Goal: Task Accomplishment & Management: Use online tool/utility

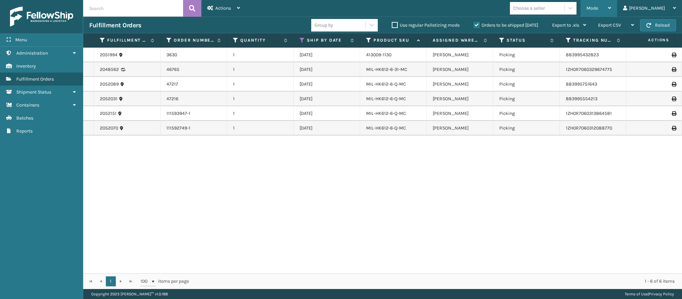
click at [611, 10] on icon at bounding box center [609, 8] width 3 height 5
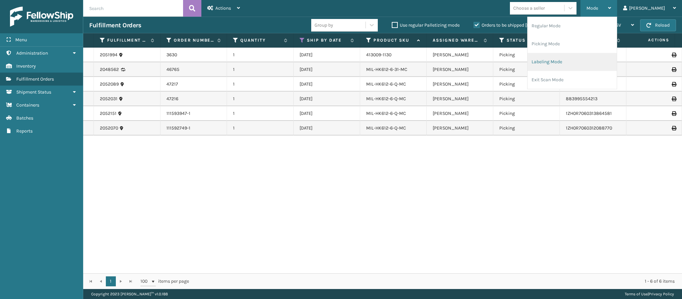
click at [578, 65] on li "Labeling Mode" at bounding box center [571, 62] width 89 height 18
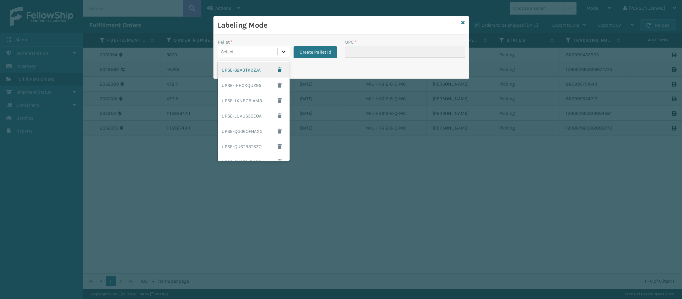
click at [282, 53] on icon at bounding box center [283, 51] width 7 height 7
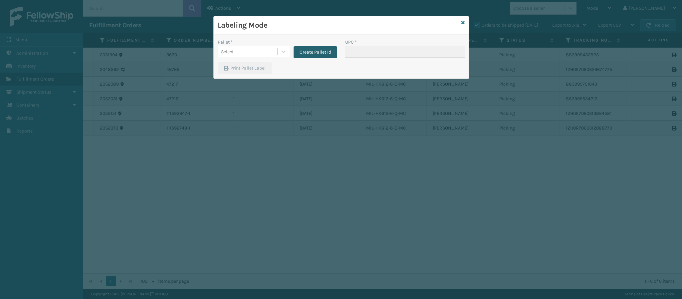
click at [311, 48] on button "Create Pallet Id" at bounding box center [315, 52] width 44 height 12
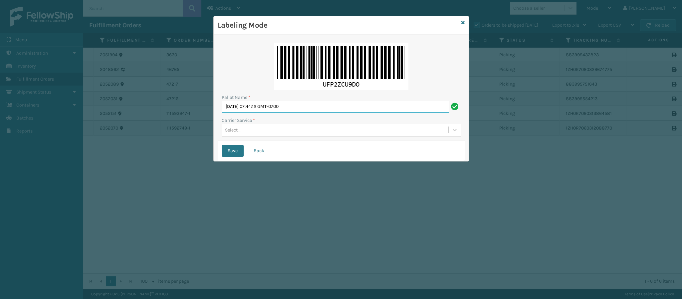
click at [288, 110] on input "[DATE] 07:44:12 GMT-0700" at bounding box center [335, 107] width 227 height 12
type input "f"
type input "F"
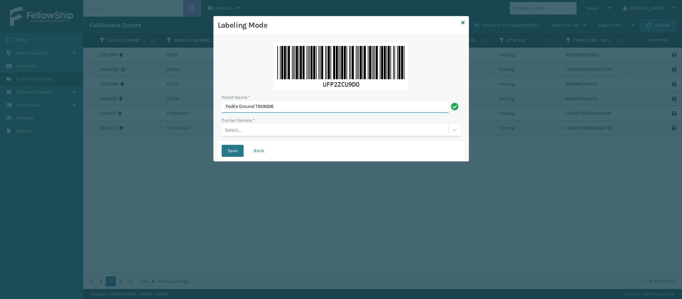
type input "FedEx Ground T959006"
click at [266, 130] on div "Select..." at bounding box center [335, 129] width 227 height 11
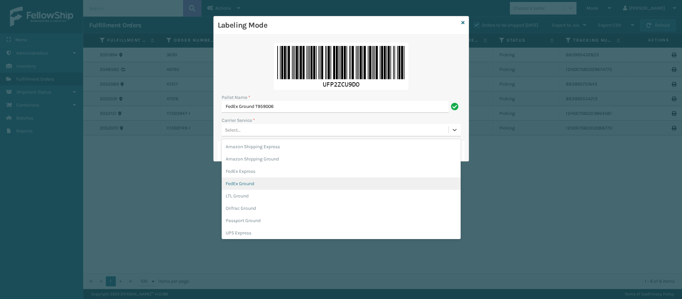
click at [258, 181] on div "FedEx Ground" at bounding box center [341, 183] width 239 height 12
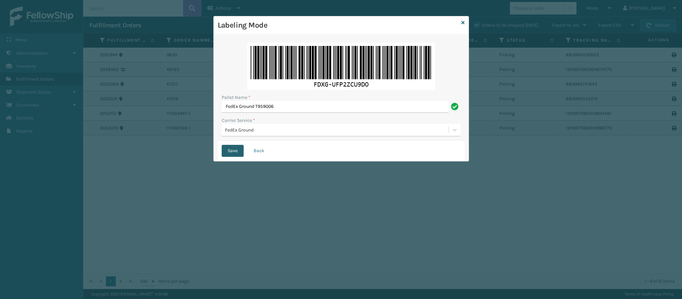
click at [233, 152] on button "Save" at bounding box center [233, 151] width 22 height 12
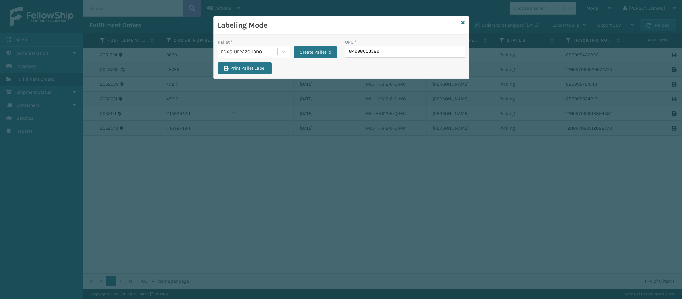
type input "849986033899"
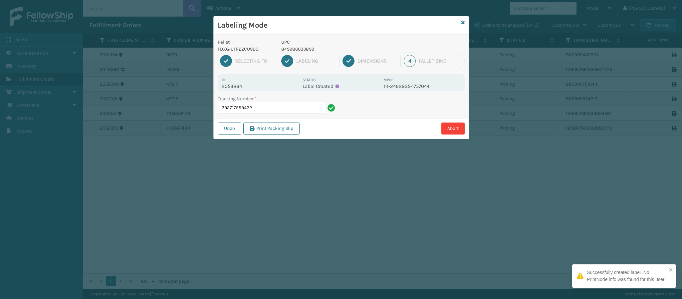
click at [243, 85] on p "2053864" at bounding box center [260, 86] width 77 height 6
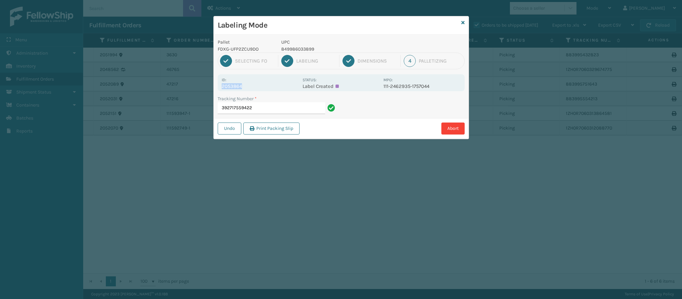
copy p "2053864"
click at [288, 109] on input "392717559422" at bounding box center [271, 108] width 107 height 12
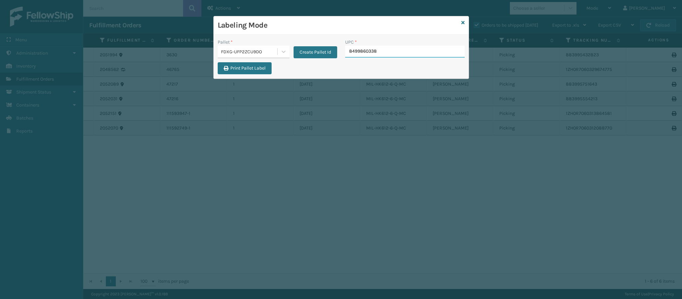
type input "84998603389"
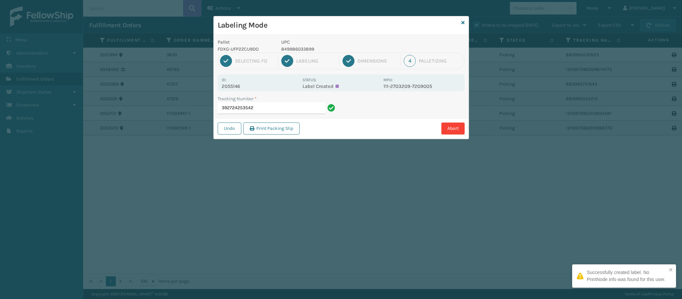
click at [242, 89] on p "2055146" at bounding box center [260, 86] width 77 height 6
copy p "2055146"
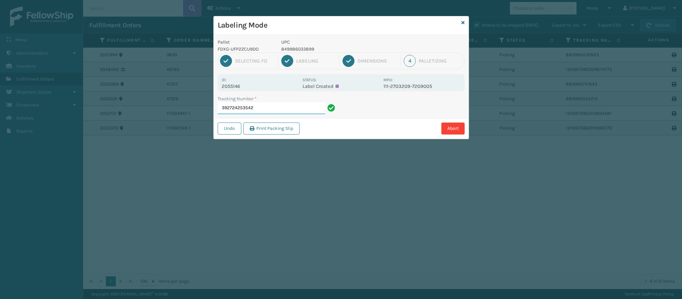
click at [284, 107] on input "392724253542" at bounding box center [271, 108] width 107 height 12
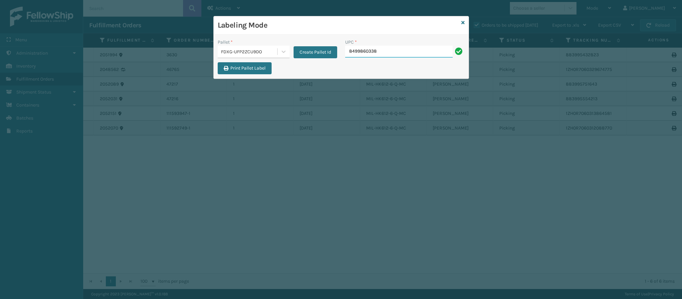
type input "84998603389"
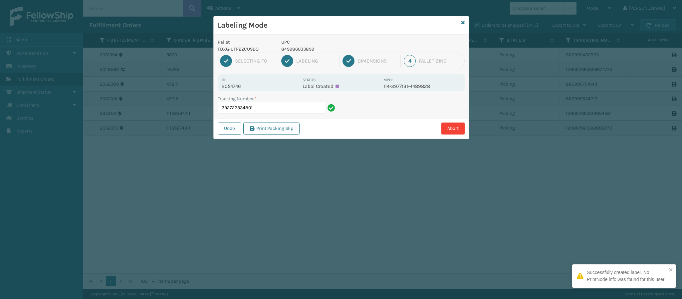
click at [243, 86] on p "2054746" at bounding box center [260, 86] width 77 height 6
click at [239, 87] on p "2054746" at bounding box center [260, 86] width 77 height 6
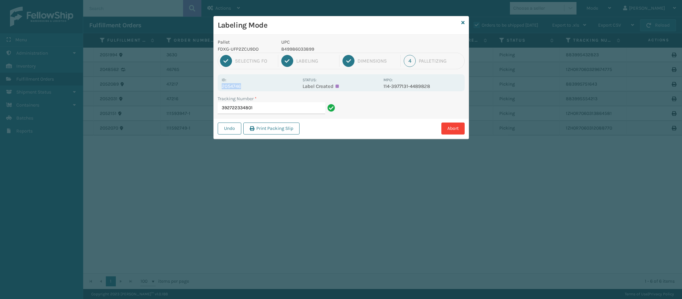
copy p "2054746"
click at [284, 109] on input "392722334801" at bounding box center [271, 108] width 107 height 12
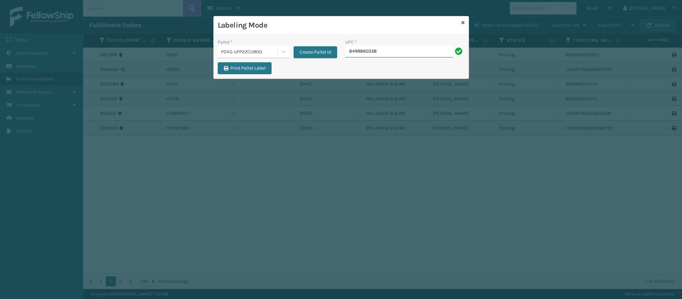
type input "84998603389"
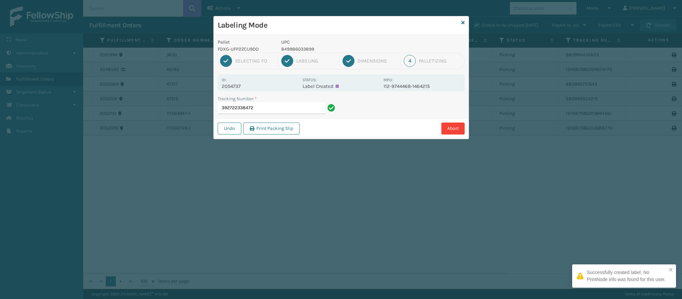
click at [238, 87] on p "2054737" at bounding box center [260, 86] width 77 height 6
copy p "2054737"
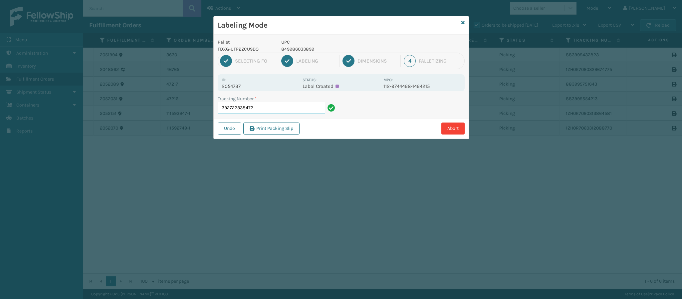
click at [284, 112] on input "392722338472" at bounding box center [271, 108] width 107 height 12
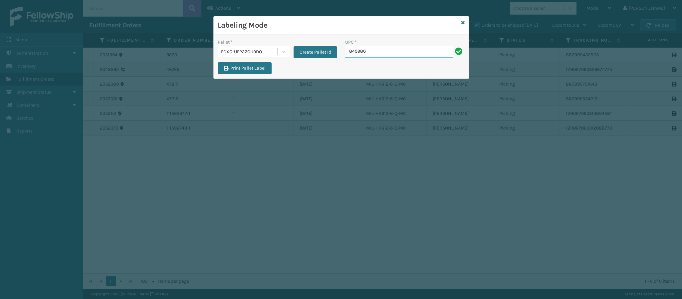
type input "8499860"
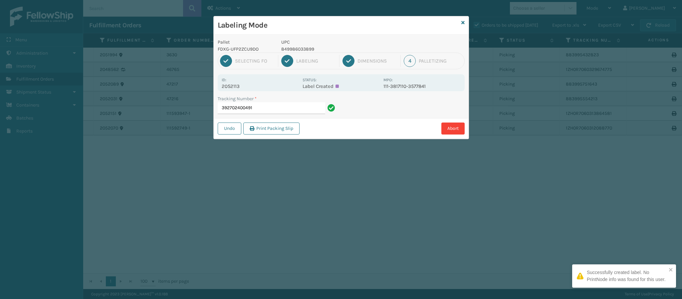
click at [247, 84] on p "2052113" at bounding box center [260, 86] width 77 height 6
copy p "2052113"
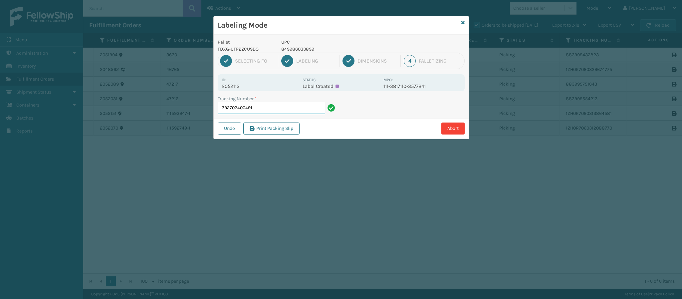
click at [266, 114] on input "392702400491" at bounding box center [271, 108] width 107 height 12
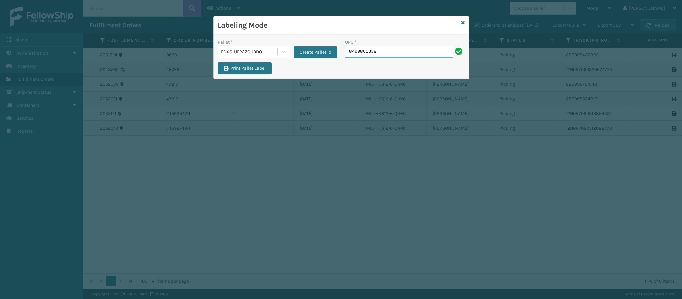
type input "84998603389"
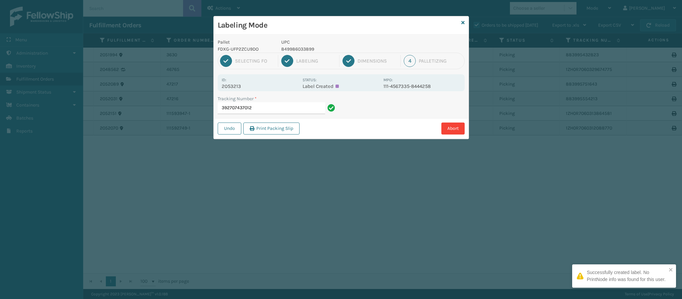
click at [237, 89] on p "2053213" at bounding box center [260, 86] width 77 height 6
copy p "2053213"
click at [295, 109] on input "392707437012" at bounding box center [271, 108] width 107 height 12
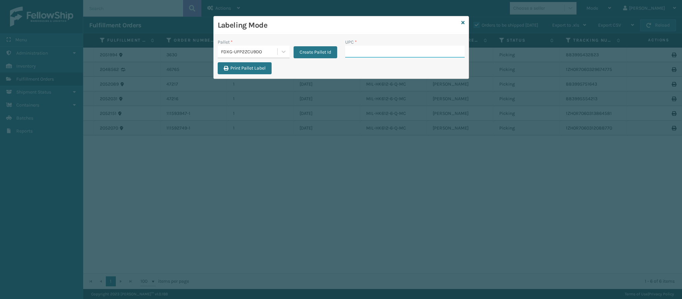
click at [398, 57] on input "UPC *" at bounding box center [404, 52] width 119 height 12
type input "849986033899"
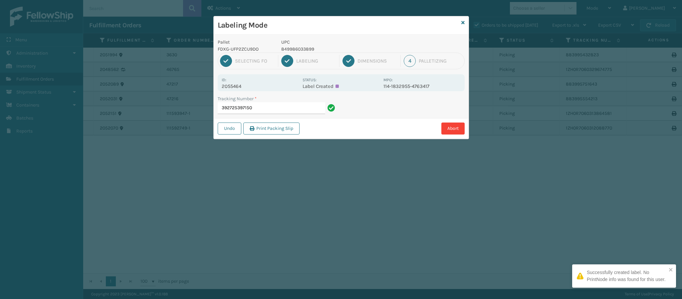
click at [246, 81] on div "Id: 2055464" at bounding box center [260, 82] width 77 height 13
click at [245, 85] on p "2055464" at bounding box center [260, 86] width 77 height 6
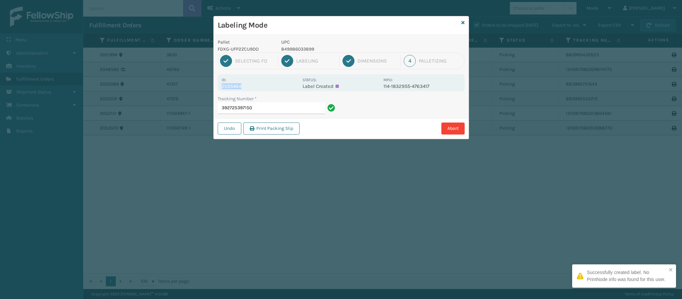
copy p "2055464"
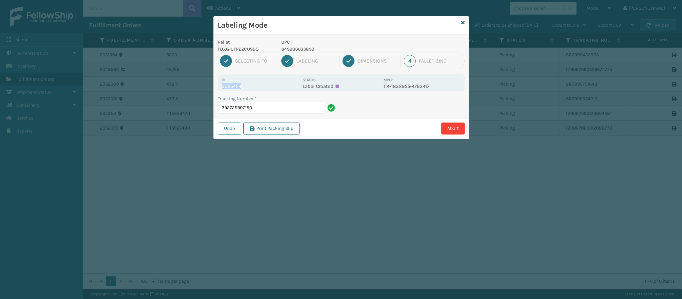
copy p "2055464"
click at [262, 108] on input "392725397150" at bounding box center [271, 108] width 107 height 12
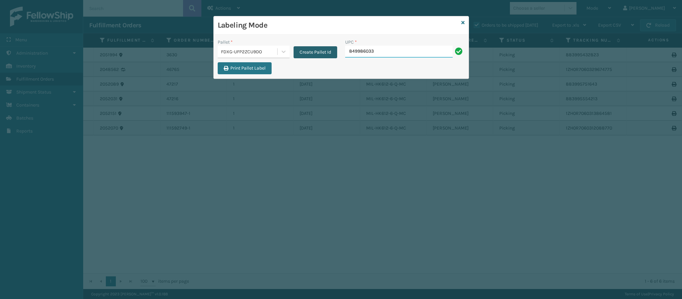
type input "8499860338"
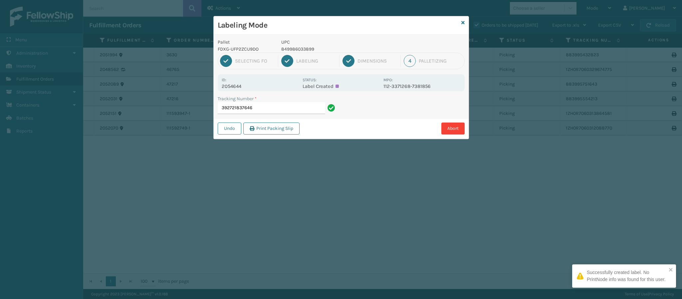
click at [248, 84] on p "2054644" at bounding box center [260, 86] width 77 height 6
copy p "2054644"
click at [287, 111] on input "392721837646" at bounding box center [271, 108] width 107 height 12
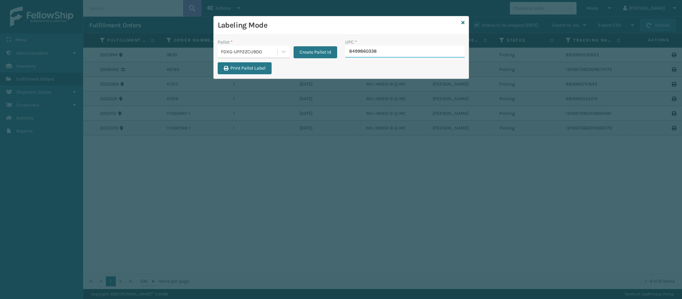
type input "84998603389"
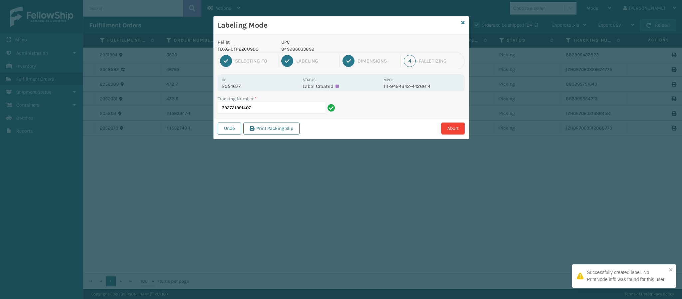
click at [238, 89] on p "2054677" at bounding box center [260, 86] width 77 height 6
copy p "2054677"
click at [272, 111] on input "392721991407" at bounding box center [271, 108] width 107 height 12
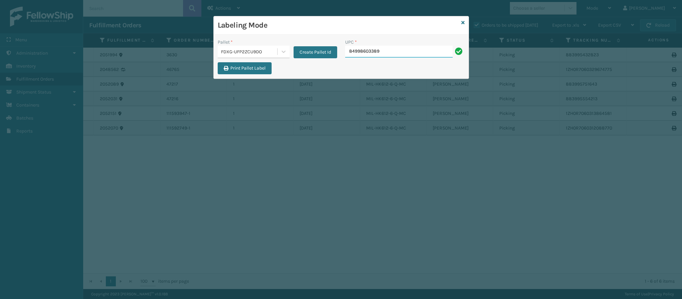
type input "849986033899"
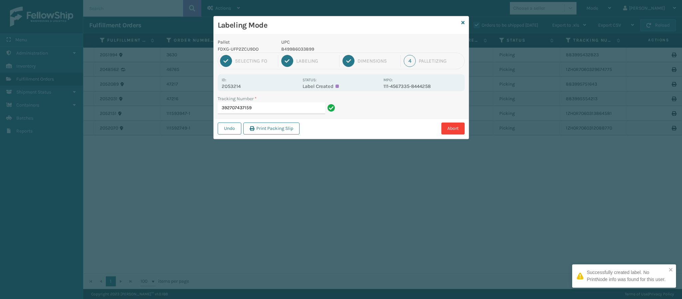
click at [238, 92] on div "Pallet FDXG-UFP2ZCU9DO UPC 849986033899 1 Selecting FO 2 Labeling 3 Dimensions …" at bounding box center [341, 87] width 255 height 104
click at [241, 86] on p "2053214" at bounding box center [260, 86] width 77 height 6
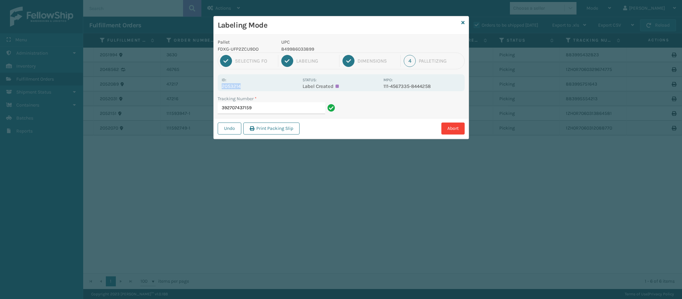
click at [241, 86] on p "2053214" at bounding box center [260, 86] width 77 height 6
click at [300, 108] on input "392707437159" at bounding box center [271, 108] width 107 height 12
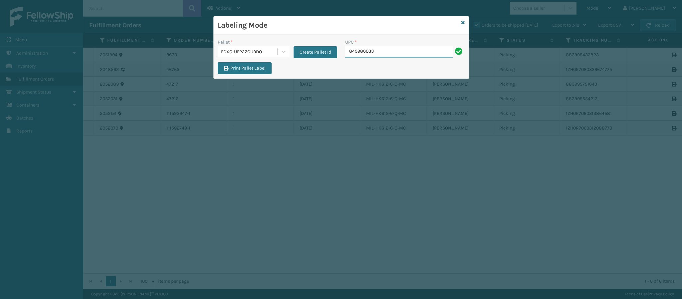
type input "8499860338"
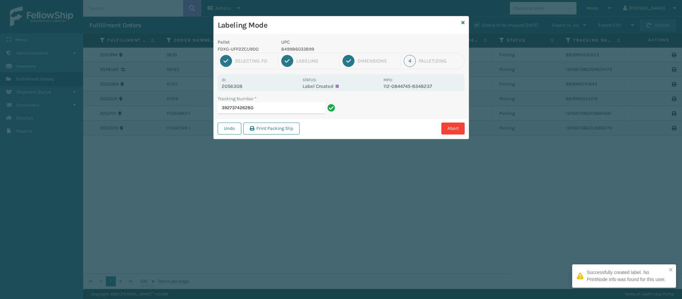
click at [242, 88] on p "2056308" at bounding box center [260, 86] width 77 height 6
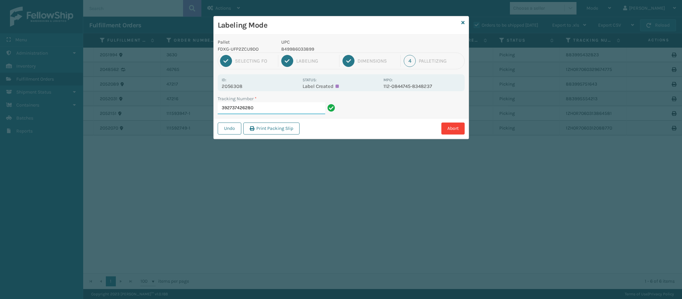
click at [265, 106] on input "392737426280" at bounding box center [271, 108] width 107 height 12
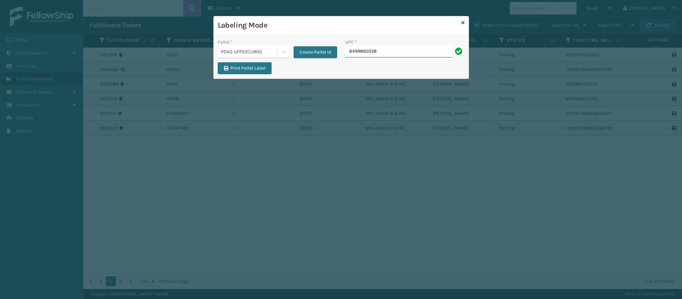
type input "84998603389"
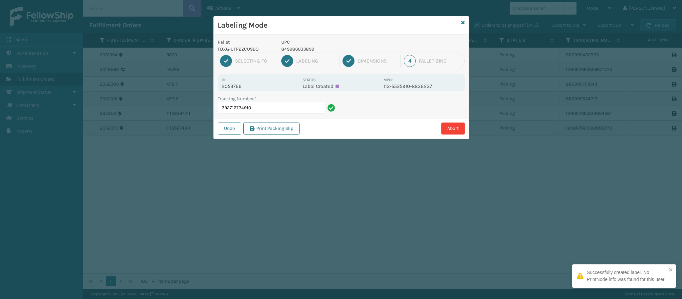
click at [244, 82] on div "Id: 2053766" at bounding box center [260, 82] width 77 height 13
click at [242, 90] on div "Id: 2053766 Status: Label Created MPO: 113-5535910-8836237" at bounding box center [341, 82] width 247 height 17
click at [242, 89] on p "2053766" at bounding box center [260, 86] width 77 height 6
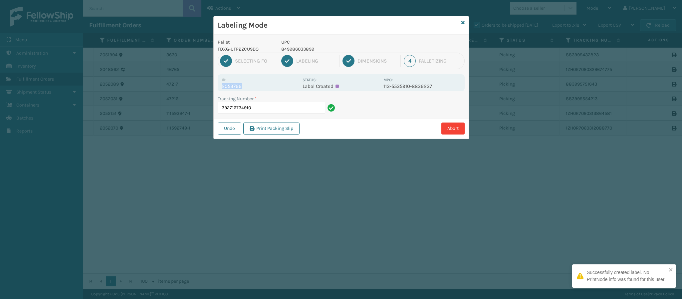
click at [242, 89] on p "2053766" at bounding box center [260, 86] width 77 height 6
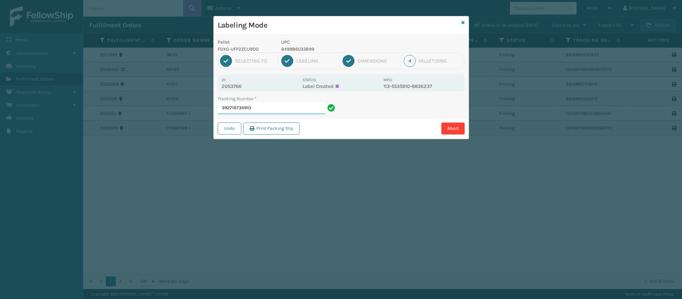
click at [279, 107] on input "392716734910" at bounding box center [271, 108] width 107 height 12
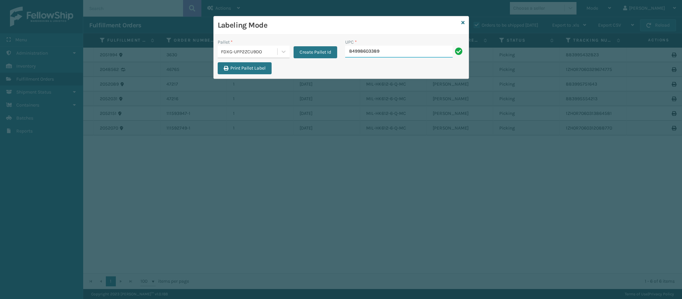
type input "849986033899"
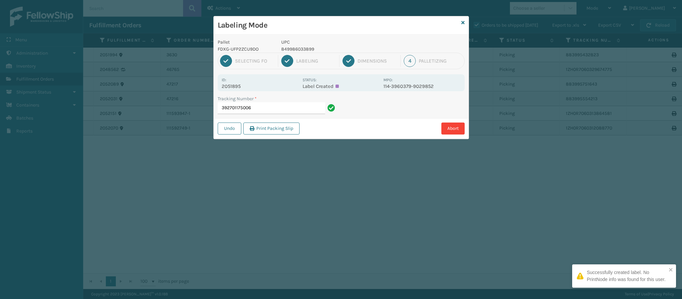
click at [239, 89] on p "2051895" at bounding box center [260, 86] width 77 height 6
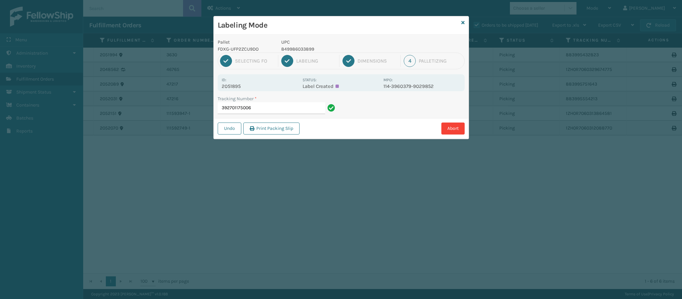
click at [275, 102] on div "Tracking Number *" at bounding box center [277, 98] width 119 height 7
click at [278, 112] on input "392701175006" at bounding box center [271, 108] width 107 height 12
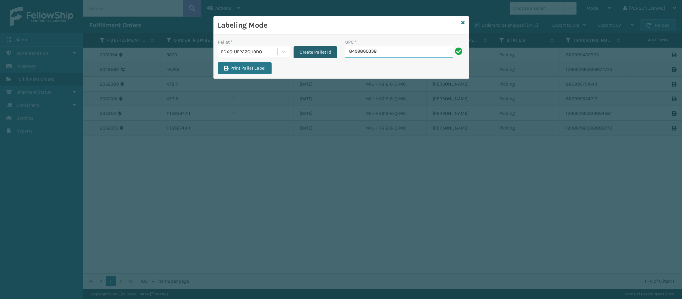
type input "84998603389"
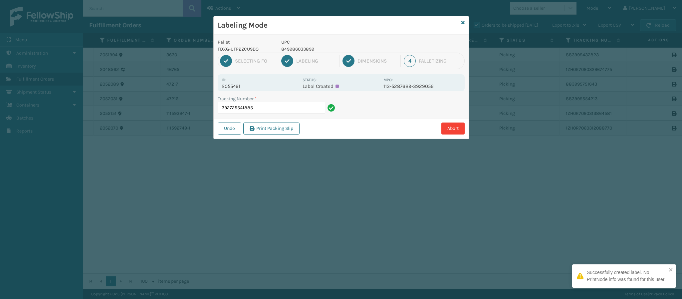
click at [250, 83] on div "Id: 2055491" at bounding box center [260, 82] width 77 height 13
click at [242, 83] on div "Id: 2055491" at bounding box center [260, 82] width 77 height 13
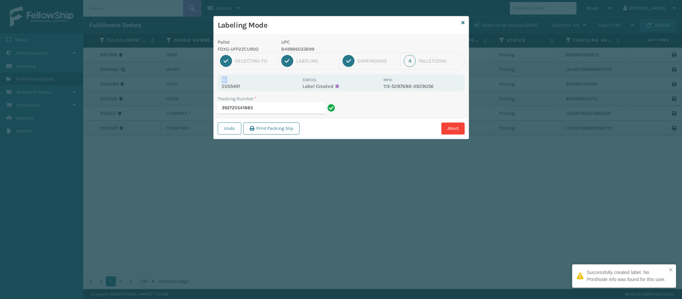
click at [242, 83] on div "Id: 2055491" at bounding box center [260, 82] width 77 height 13
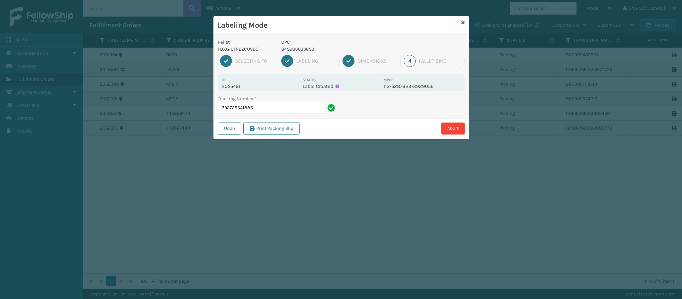
click at [239, 86] on p "2055491" at bounding box center [260, 86] width 77 height 6
drag, startPoint x: 277, startPoint y: 99, endPoint x: 275, endPoint y: 105, distance: 6.1
click at [275, 105] on input "392725541885" at bounding box center [271, 108] width 107 height 12
click at [275, 108] on input "392725541885" at bounding box center [271, 108] width 107 height 12
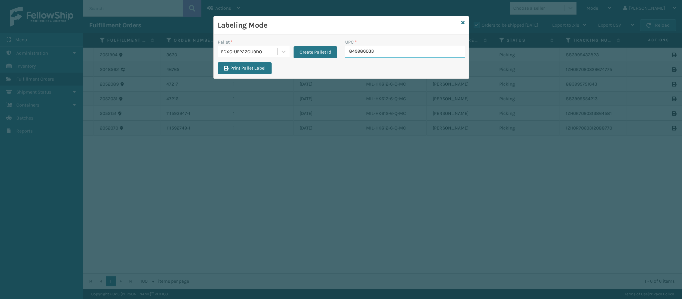
type input "8499860338"
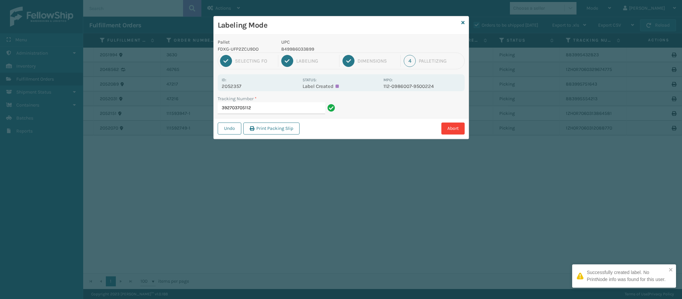
click at [243, 87] on p "2052357" at bounding box center [260, 86] width 77 height 6
click at [262, 108] on input "392703705112" at bounding box center [271, 108] width 107 height 12
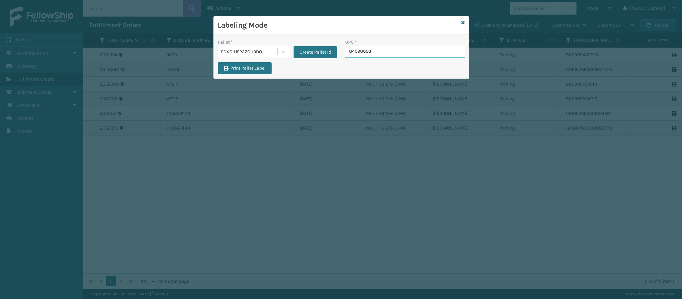
type input "849986033"
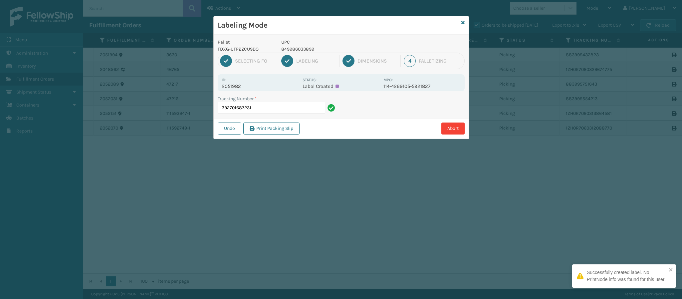
click at [243, 88] on p "2051982" at bounding box center [260, 86] width 77 height 6
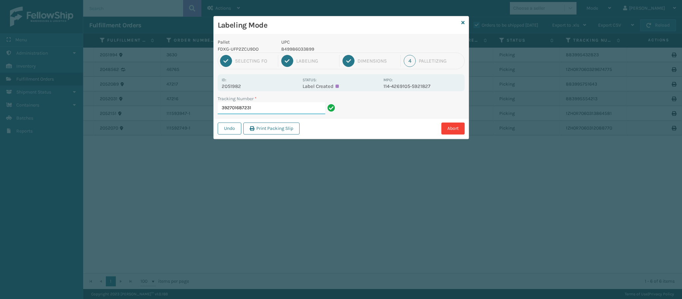
click at [260, 109] on input "392701687231" at bounding box center [271, 108] width 107 height 12
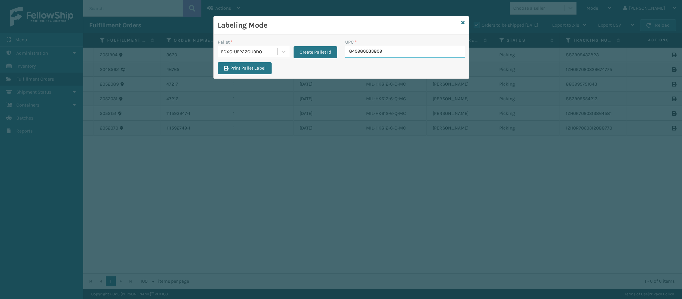
type input "849986033899"
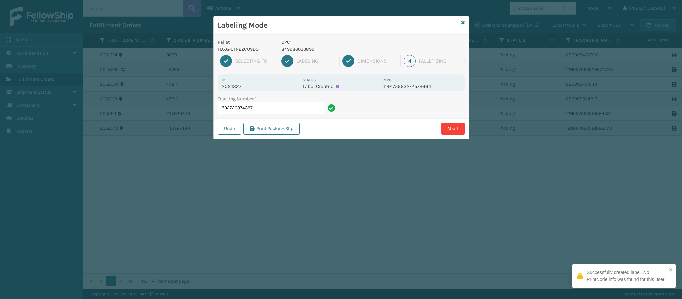
click at [251, 81] on div "Id: 2054327" at bounding box center [260, 82] width 77 height 13
click at [240, 87] on p "2054327" at bounding box center [260, 86] width 77 height 6
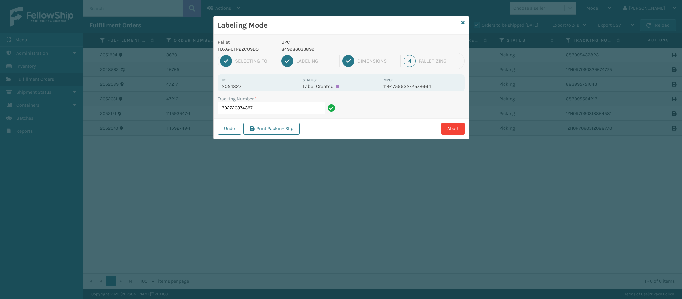
click at [276, 101] on div "Tracking Number *" at bounding box center [277, 98] width 119 height 7
click at [280, 112] on input "392720374397" at bounding box center [271, 108] width 107 height 12
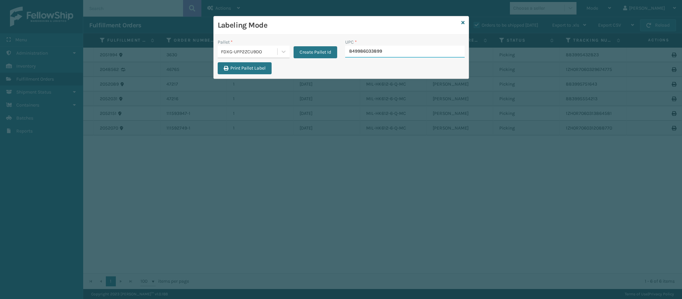
type input "849986033899"
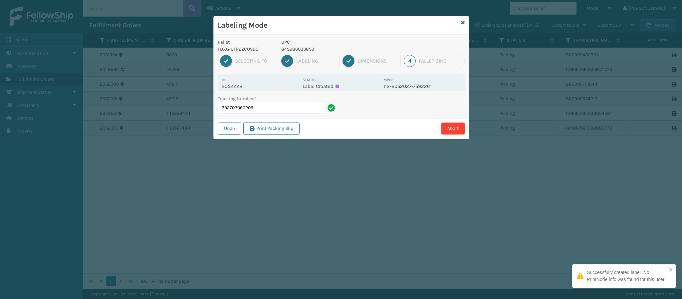
click at [236, 85] on p "2052228" at bounding box center [260, 86] width 77 height 6
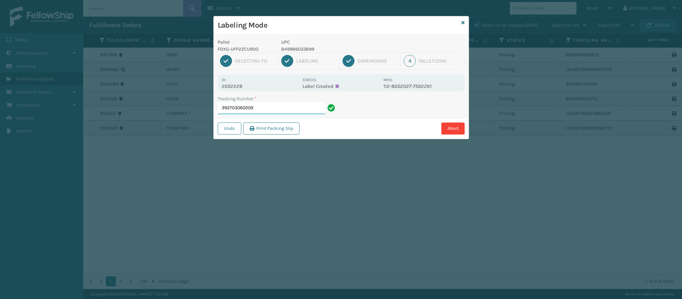
click at [274, 110] on input "392703060209" at bounding box center [271, 108] width 107 height 12
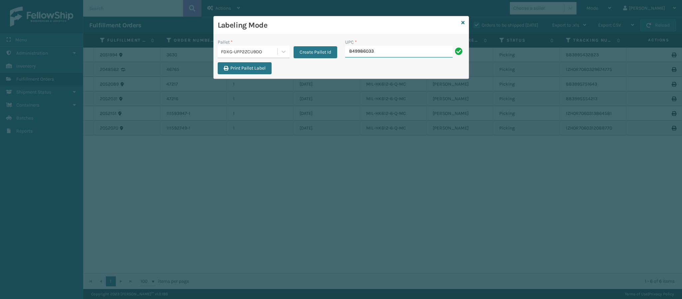
type input "8499860338"
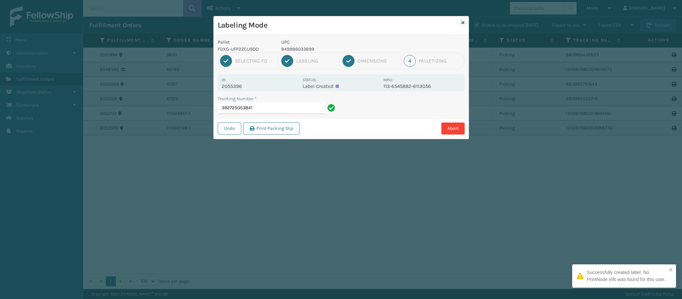
click at [235, 86] on p "2055396" at bounding box center [260, 86] width 77 height 6
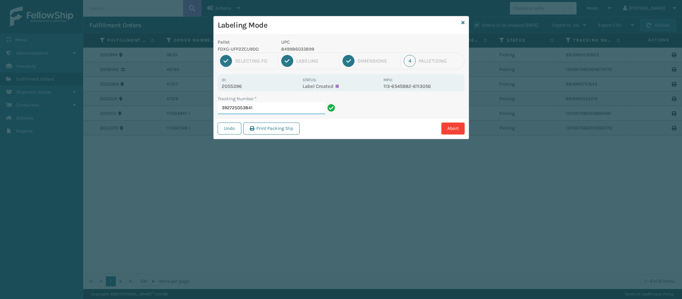
click at [278, 113] on input "392725053841" at bounding box center [271, 108] width 107 height 12
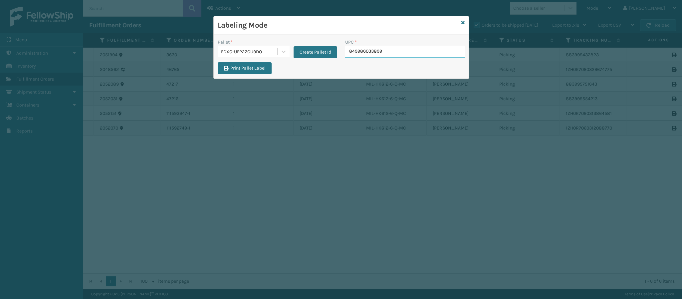
type input "849986033899"
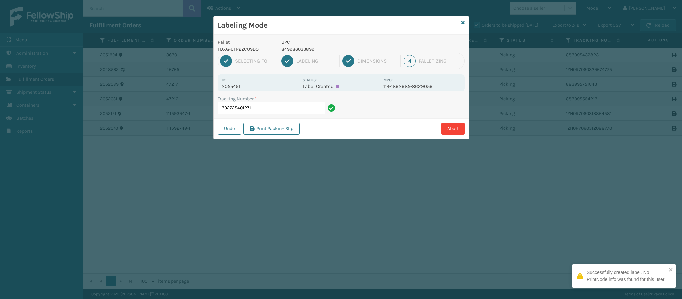
click at [241, 91] on div "Id: 2055461 Status: Label Created MPO: 114-1892985-8629059" at bounding box center [341, 82] width 247 height 17
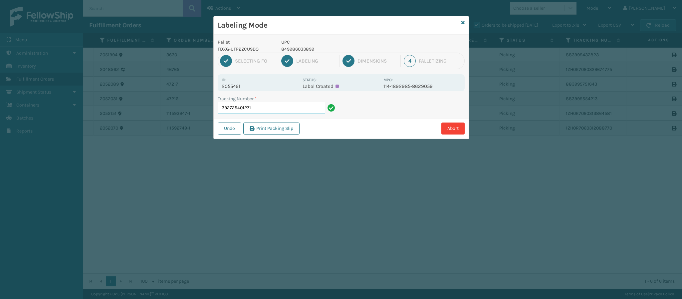
click at [271, 113] on input "392725401271" at bounding box center [271, 108] width 107 height 12
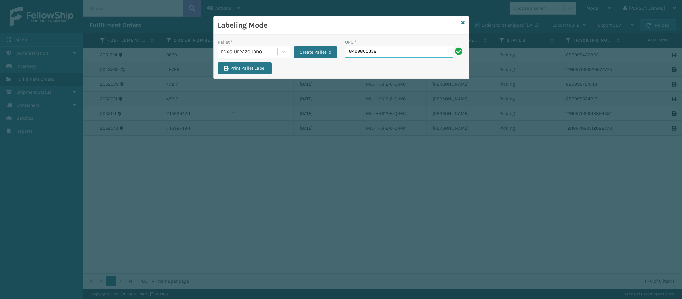
type input "84998603389"
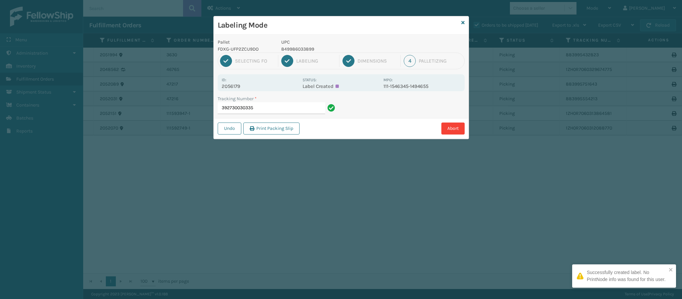
click at [239, 86] on p "2056179" at bounding box center [260, 86] width 77 height 6
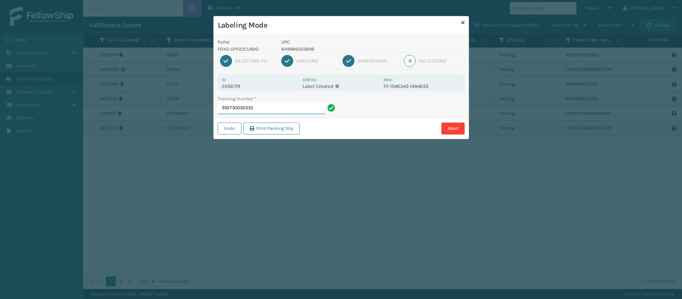
click at [264, 106] on input "392730030335" at bounding box center [271, 108] width 107 height 12
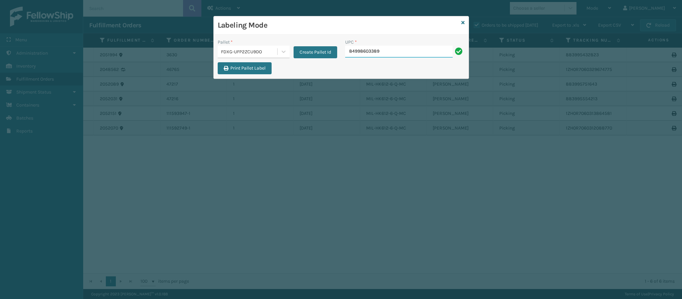
type input "849986033899"
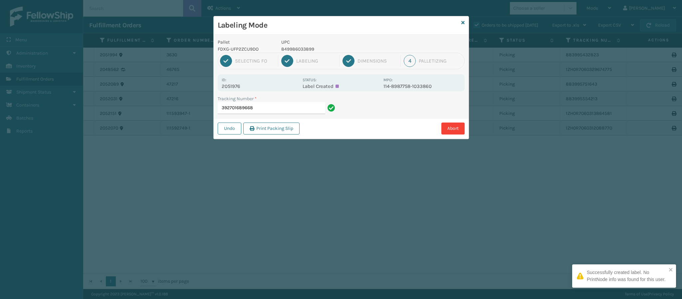
click at [242, 91] on div "Id: 2051976 Status: Label Created MPO: 114-8987758-1033860" at bounding box center [341, 82] width 247 height 17
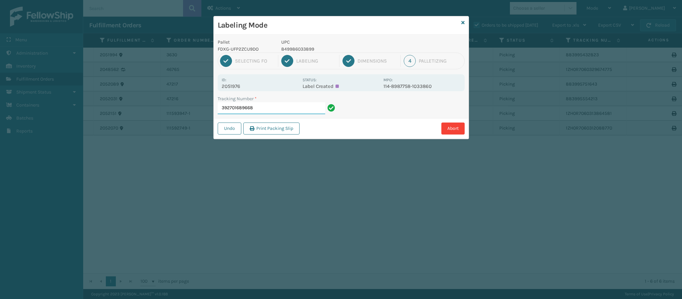
click at [283, 110] on input "392701689668" at bounding box center [271, 108] width 107 height 12
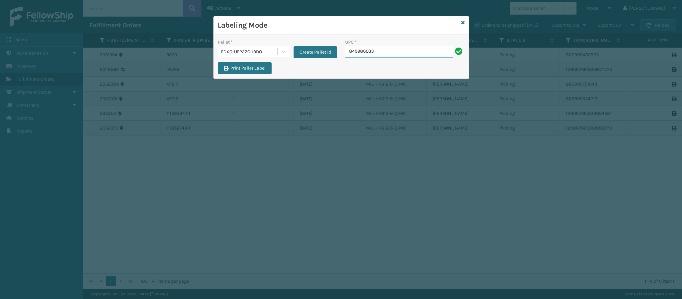
type input "8499860338"
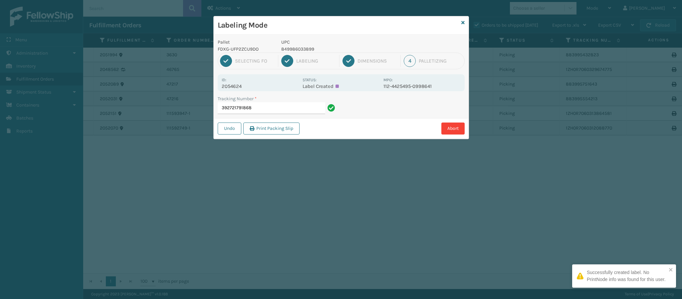
click at [243, 87] on p "2054624" at bounding box center [260, 86] width 77 height 6
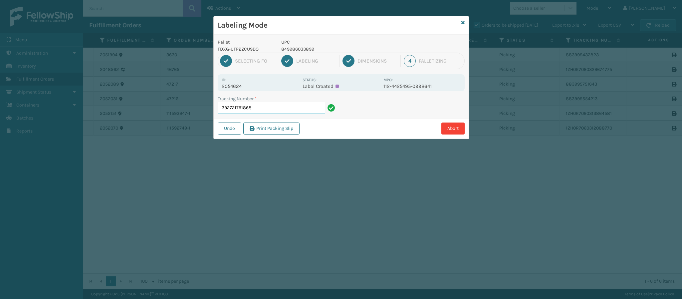
click at [272, 111] on input "392721791868" at bounding box center [271, 108] width 107 height 12
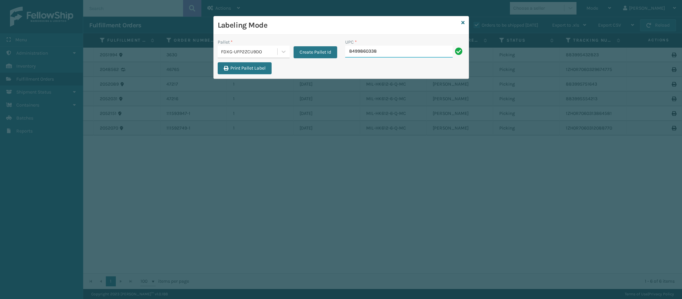
type input "84998603389"
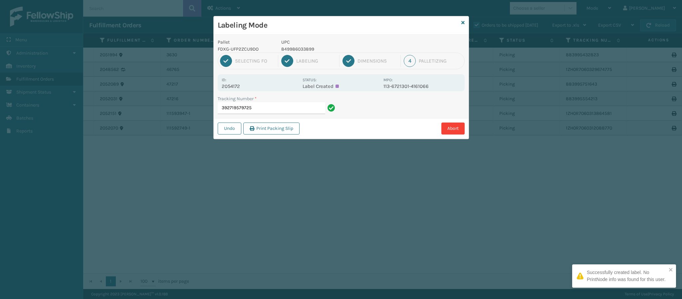
click at [244, 83] on div "Id: 2054172" at bounding box center [260, 82] width 77 height 13
click at [237, 86] on p "2054172" at bounding box center [260, 86] width 77 height 6
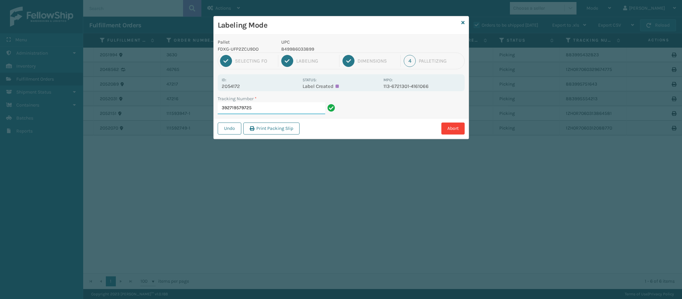
click at [301, 108] on input "392719579725" at bounding box center [271, 108] width 107 height 12
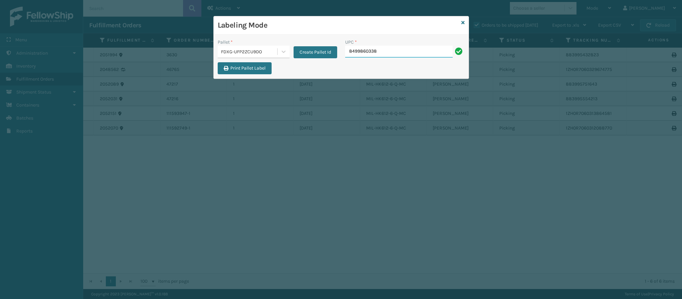
type input "84998603389"
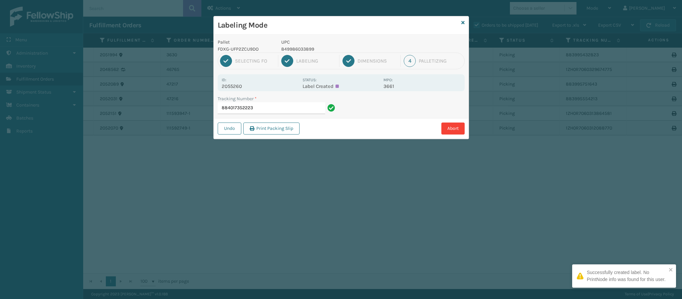
click at [242, 85] on p "2055260" at bounding box center [260, 86] width 77 height 6
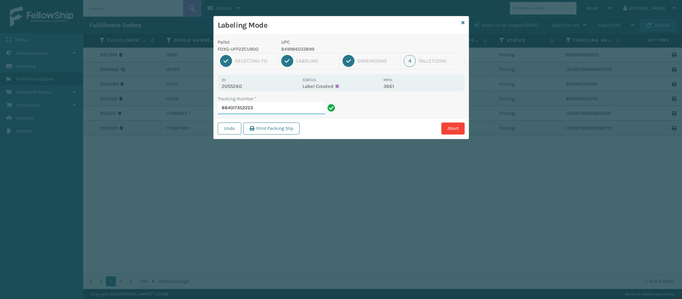
click at [270, 113] on input "884017352223" at bounding box center [271, 108] width 107 height 12
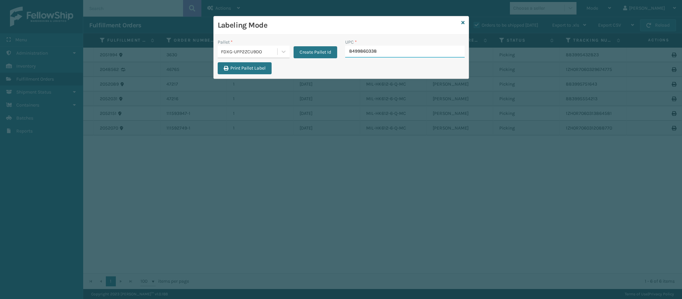
type input "84998603389"
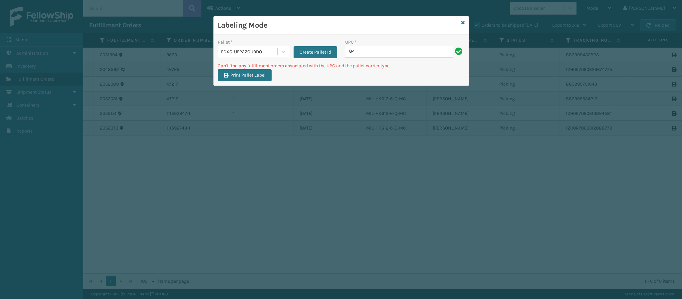
type input "8"
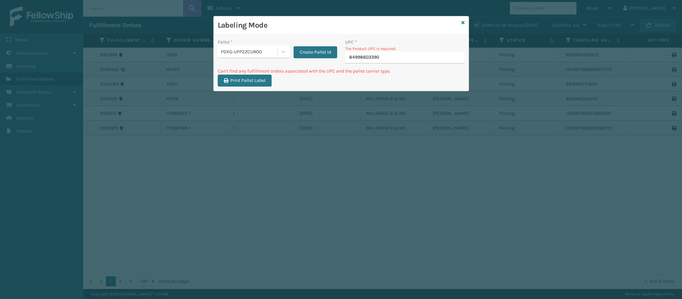
type input "849986033905"
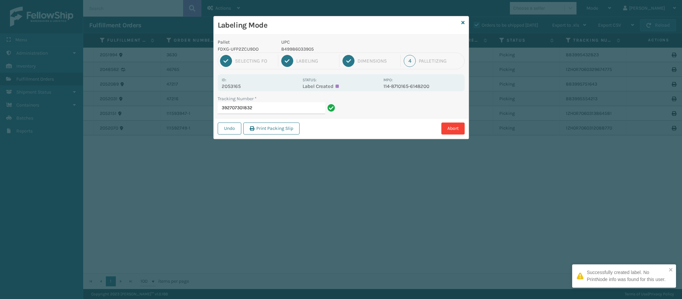
click at [238, 85] on p "2053165" at bounding box center [260, 86] width 77 height 6
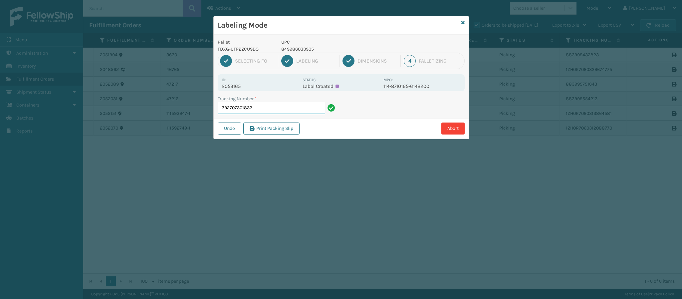
click at [272, 112] on input "392707301832" at bounding box center [271, 108] width 107 height 12
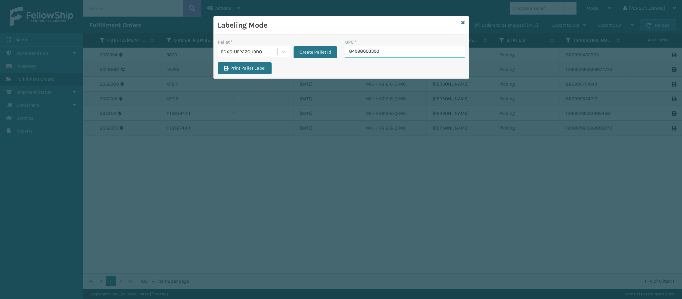
type input "849986033905"
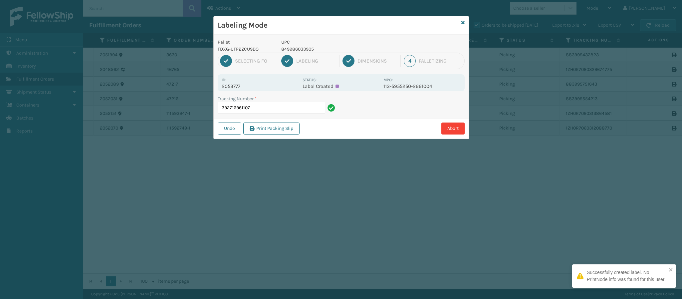
click at [247, 86] on p "2053777" at bounding box center [260, 86] width 77 height 6
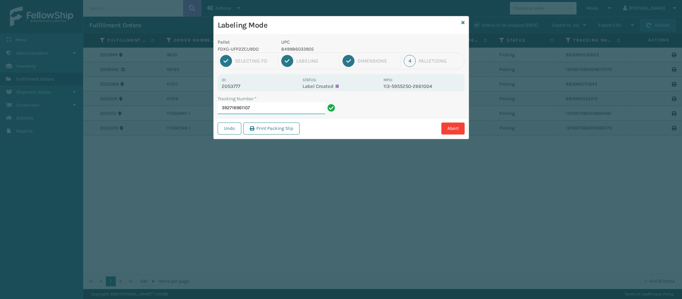
click at [266, 106] on input "392716961107" at bounding box center [271, 108] width 107 height 12
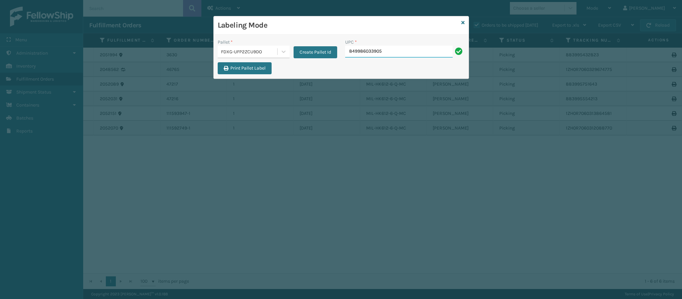
type input "849986033905"
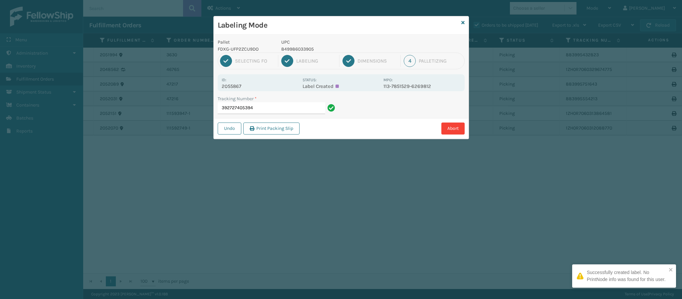
click at [239, 88] on p "2055867" at bounding box center [260, 86] width 77 height 6
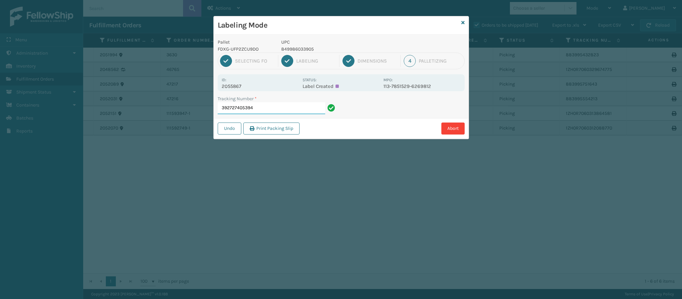
click at [287, 108] on input "392727405394" at bounding box center [271, 108] width 107 height 12
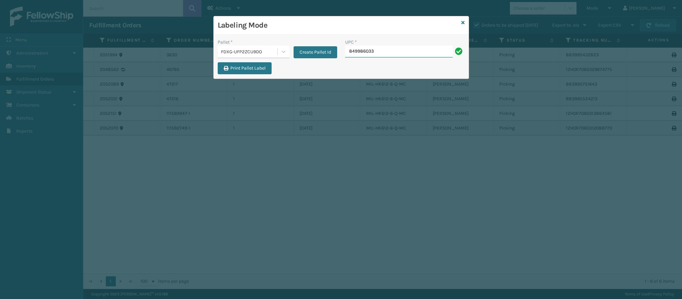
type input "8499860339"
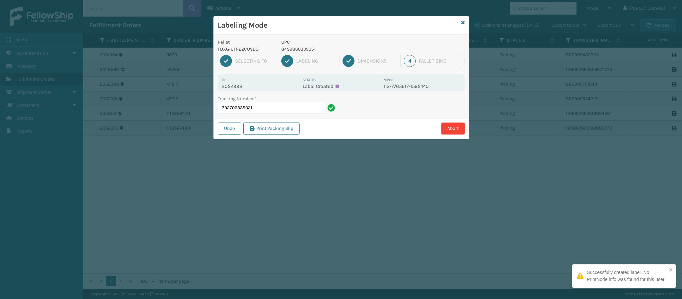
click at [241, 88] on p "2052998" at bounding box center [260, 86] width 77 height 6
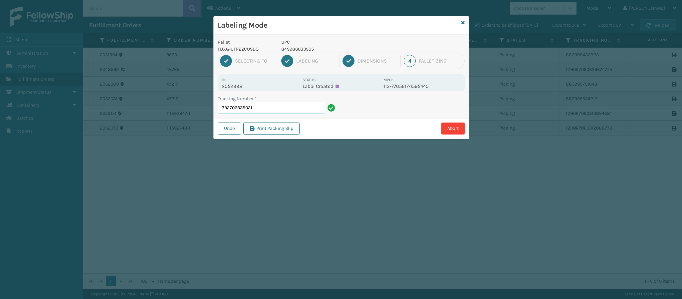
click at [284, 112] on input "392706335021" at bounding box center [271, 108] width 107 height 12
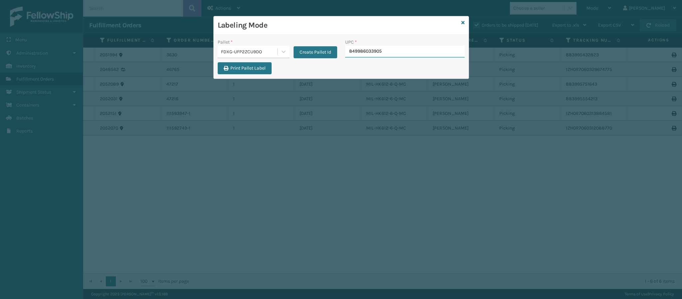
type input "849986033905"
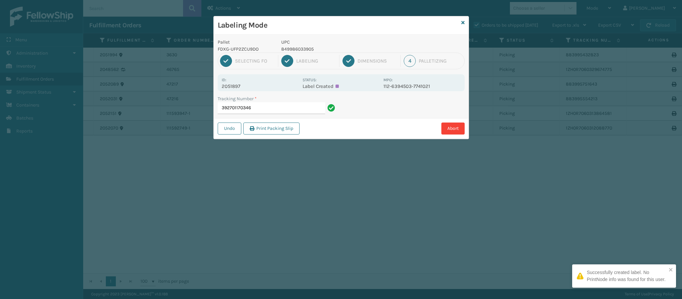
click at [240, 87] on p "2051897" at bounding box center [260, 86] width 77 height 6
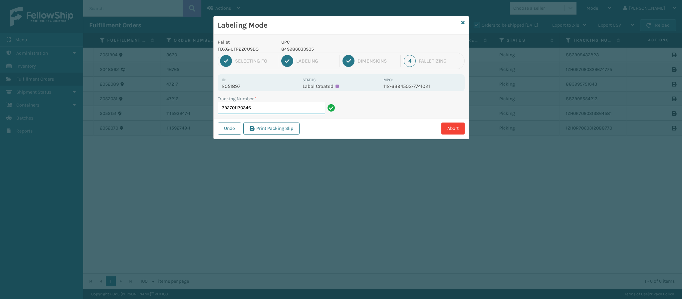
click at [266, 109] on input "392701170346" at bounding box center [271, 108] width 107 height 12
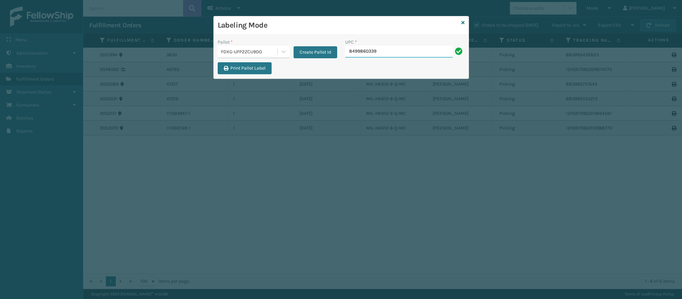
type input "84998603390"
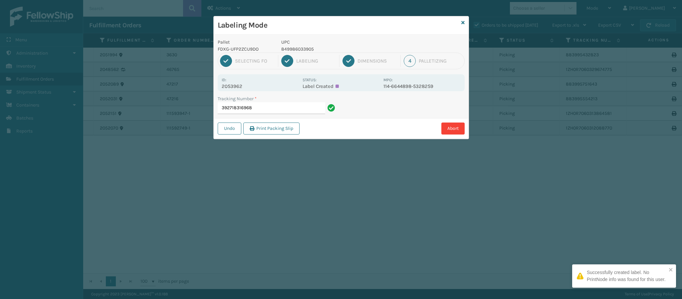
click at [243, 85] on p "2053962" at bounding box center [260, 86] width 77 height 6
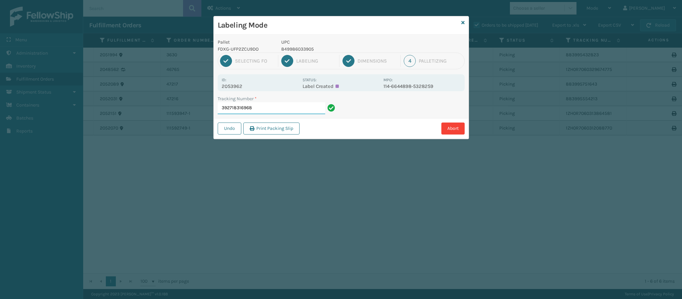
click at [270, 110] on input "392718316968" at bounding box center [271, 108] width 107 height 12
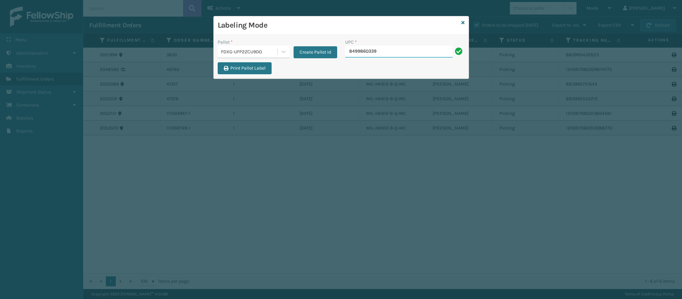
type input "84998603390"
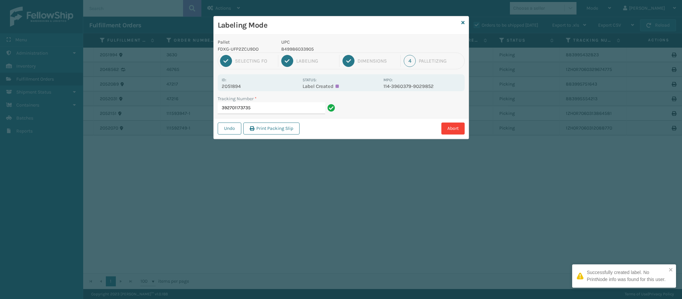
click at [245, 83] on div "Id: 2051894" at bounding box center [260, 82] width 77 height 13
click at [234, 87] on p "2051894" at bounding box center [260, 86] width 77 height 6
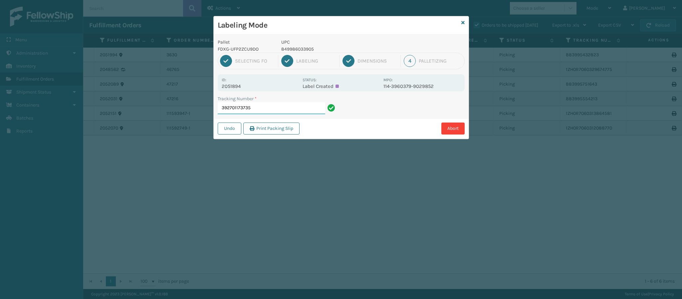
click at [273, 108] on input "392701173735" at bounding box center [271, 108] width 107 height 12
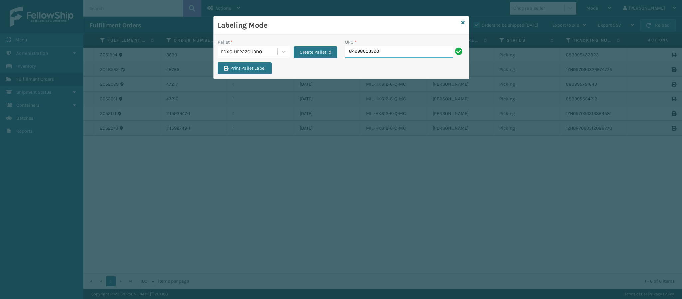
type input "849986033905"
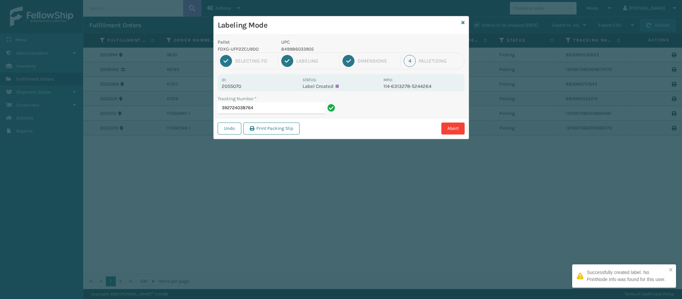
click at [243, 85] on p "2055070" at bounding box center [260, 86] width 77 height 6
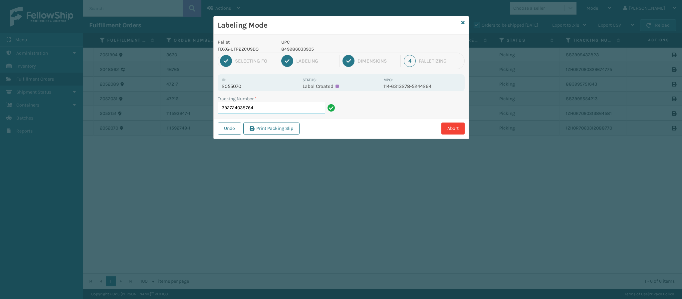
click at [277, 110] on input "392724038764" at bounding box center [271, 108] width 107 height 12
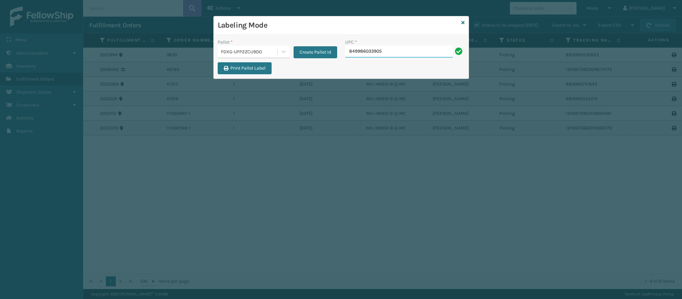
type input "849986033905"
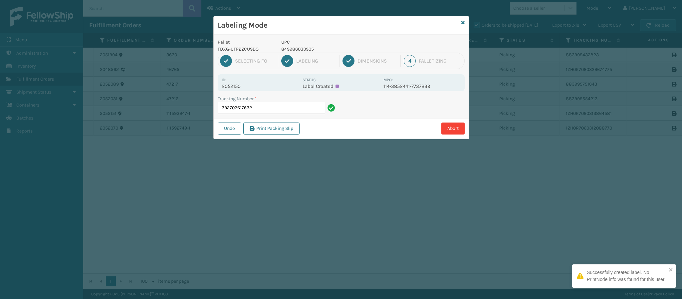
click at [246, 89] on p "2052150" at bounding box center [260, 86] width 77 height 6
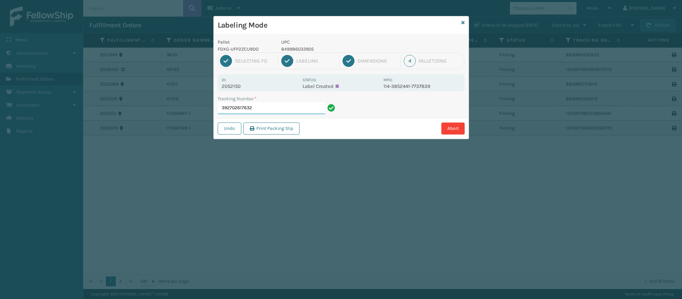
click at [271, 106] on input "392702617632" at bounding box center [271, 108] width 107 height 12
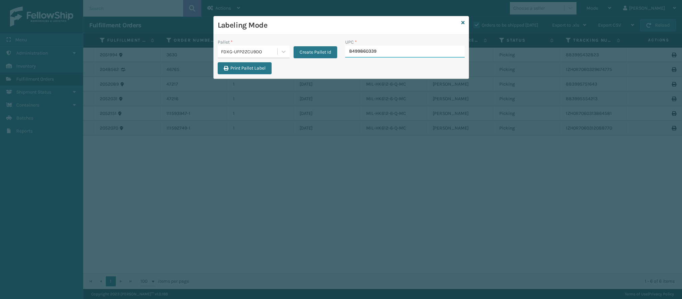
type input "84998603390"
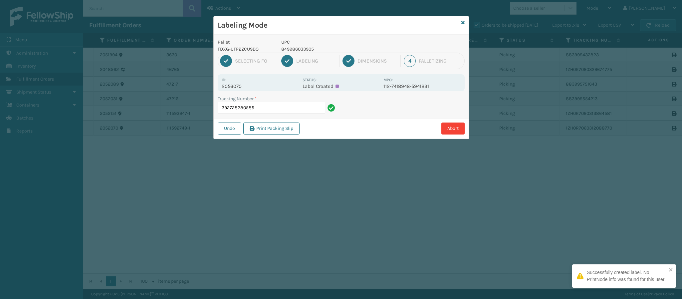
click at [242, 85] on p "2056070" at bounding box center [260, 86] width 77 height 6
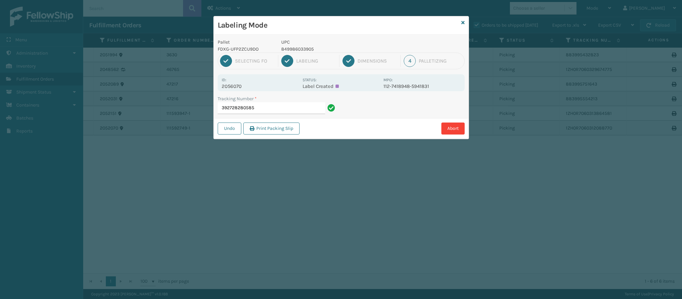
click at [273, 115] on div "Tracking Number * 392728280585" at bounding box center [277, 106] width 127 height 23
click at [276, 112] on input "392728280585" at bounding box center [271, 108] width 107 height 12
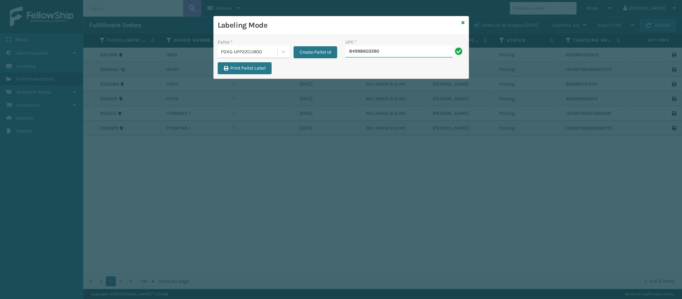
type input "849986033905"
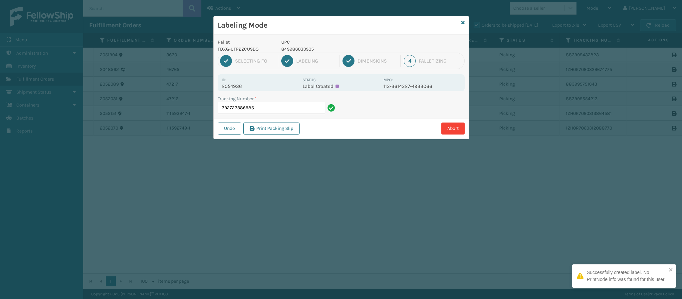
click at [242, 85] on p "2054936" at bounding box center [260, 86] width 77 height 6
click at [273, 107] on input "392723386985" at bounding box center [271, 108] width 107 height 12
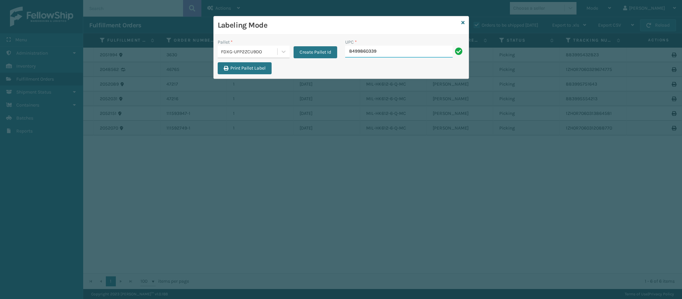
type input "84998603390"
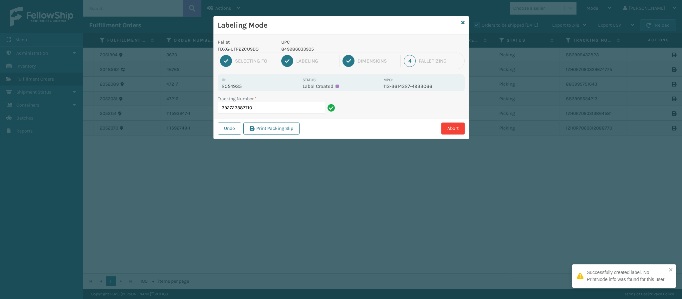
click at [251, 87] on p "2054935" at bounding box center [260, 86] width 77 height 6
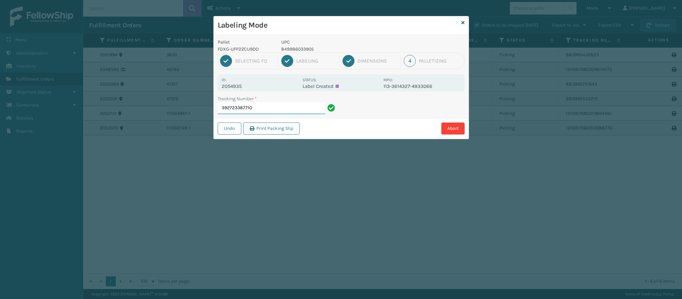
click at [268, 111] on input "392723387710" at bounding box center [271, 108] width 107 height 12
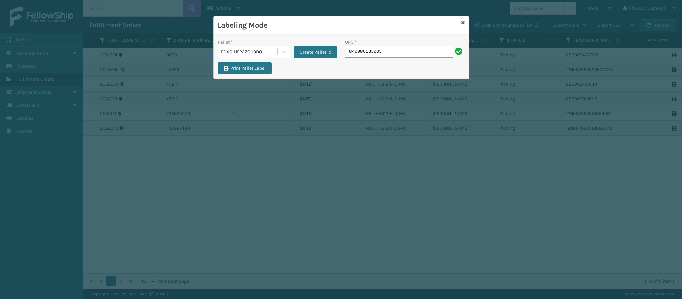
type input "849986033905"
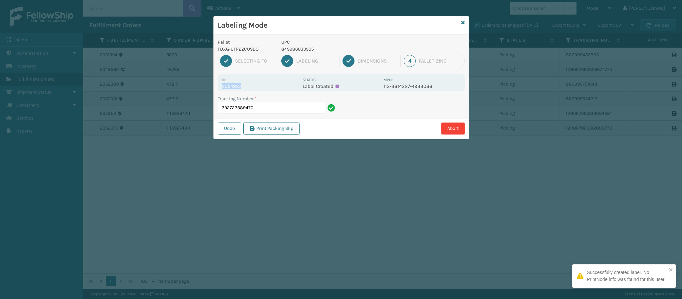
click at [246, 85] on div "Id: 2054937" at bounding box center [260, 82] width 77 height 13
click at [246, 85] on p "2054937" at bounding box center [260, 86] width 77 height 6
click at [240, 87] on p "2054937" at bounding box center [260, 86] width 77 height 6
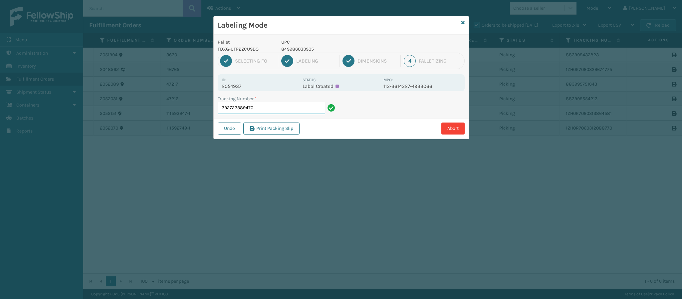
click at [270, 114] on input "392723389470" at bounding box center [271, 108] width 107 height 12
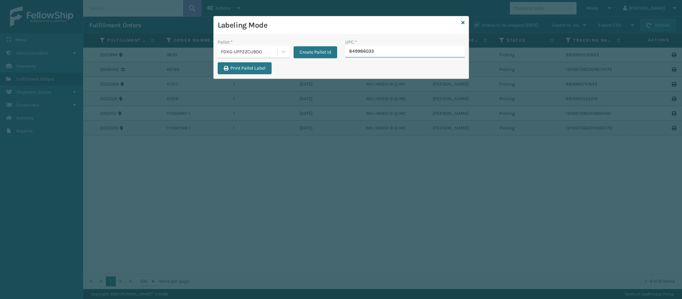
type input "8499860339"
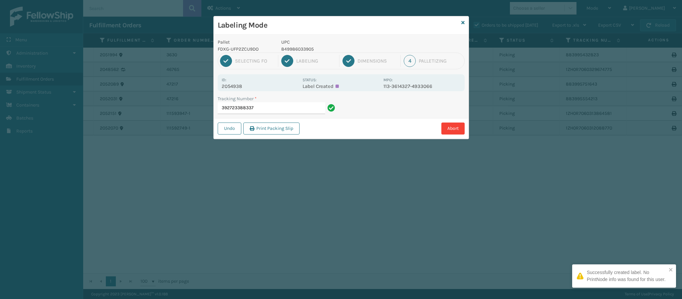
click at [242, 87] on p "2054938" at bounding box center [260, 86] width 77 height 6
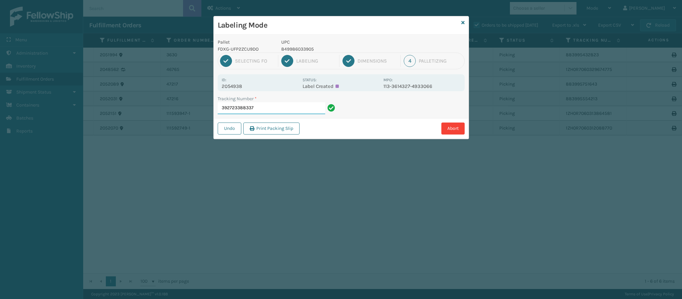
click at [269, 112] on input "392723388337" at bounding box center [271, 108] width 107 height 12
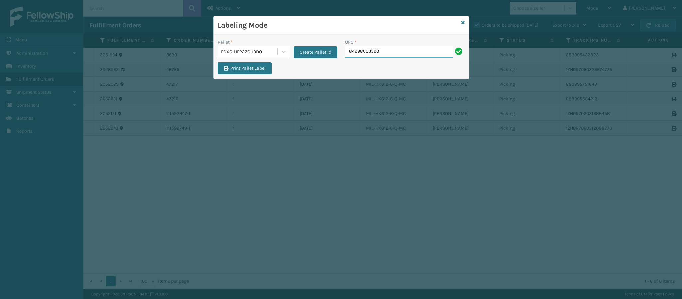
type input "849986033905"
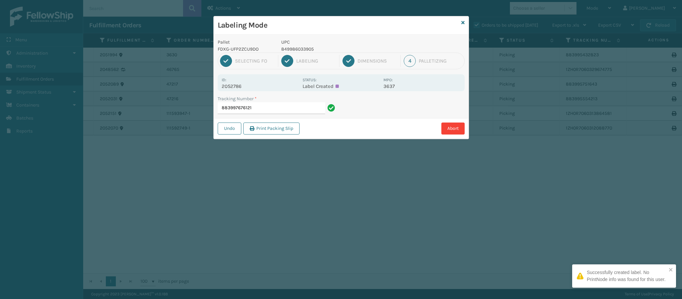
click at [241, 85] on p "2052786" at bounding box center [260, 86] width 77 height 6
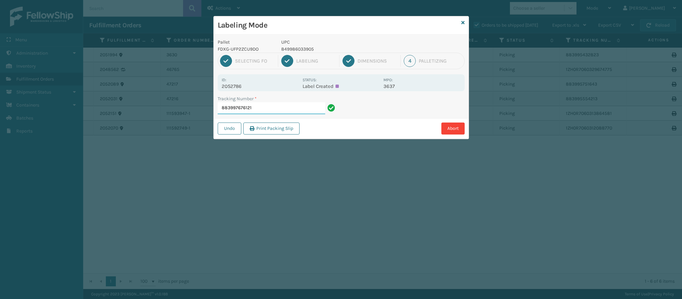
click at [285, 110] on input "883997676121" at bounding box center [271, 108] width 107 height 12
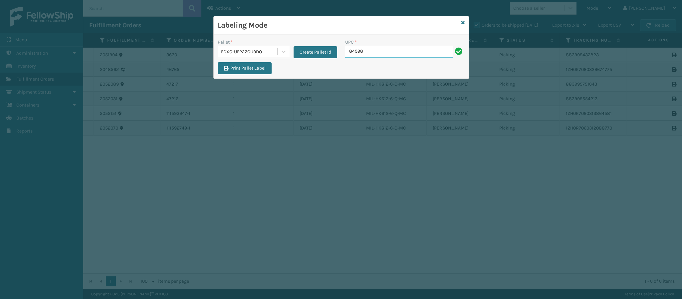
type input "849986"
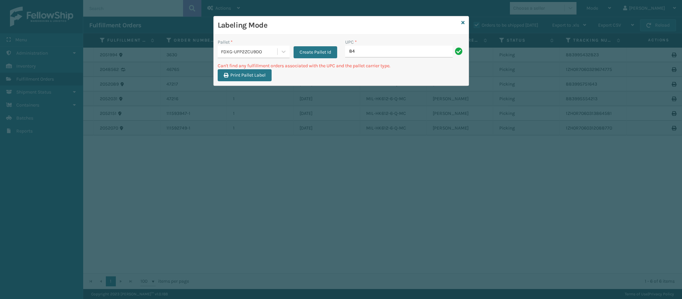
type input "8"
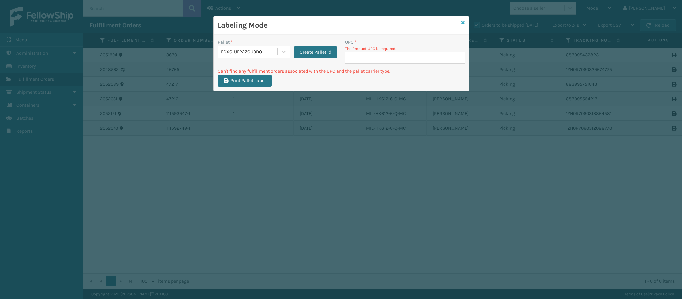
click at [461, 24] on icon at bounding box center [462, 22] width 3 height 5
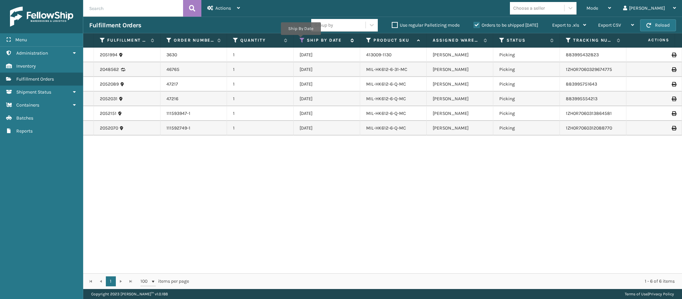
click at [301, 40] on icon at bounding box center [301, 40] width 5 height 6
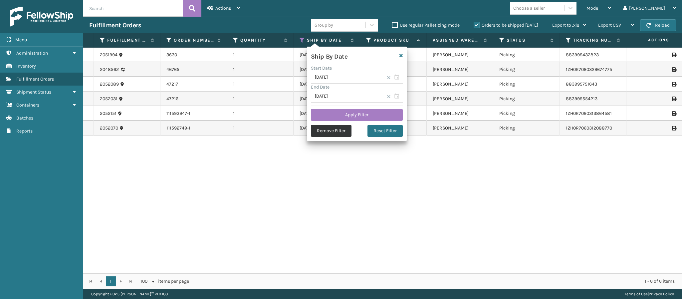
click at [324, 134] on button "Remove Filter" at bounding box center [331, 131] width 41 height 12
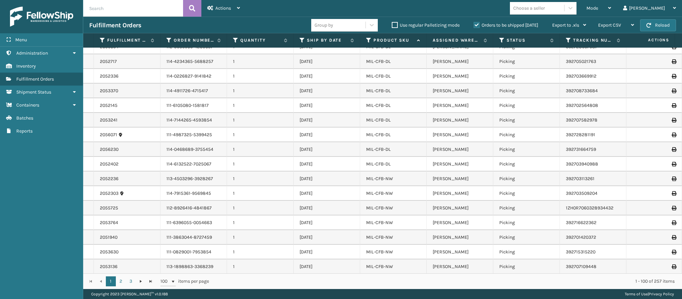
scroll to position [1245, 0]
click at [121, 281] on link "2" at bounding box center [121, 281] width 10 height 10
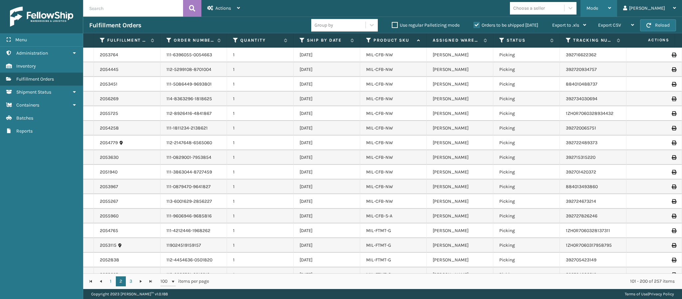
click at [617, 6] on div "Mode Regular Mode Picking Mode Labeling Mode Exit Scan Mode" at bounding box center [598, 8] width 37 height 17
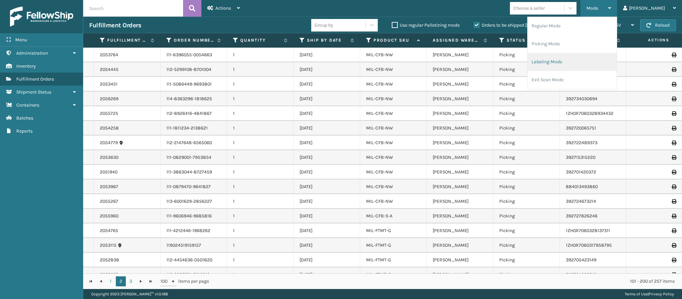
click at [586, 68] on li "Labeling Mode" at bounding box center [571, 62] width 89 height 18
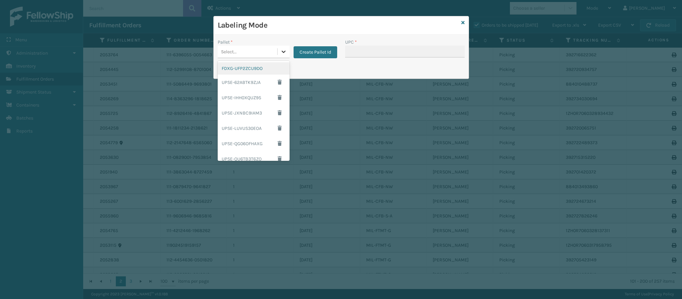
click at [283, 52] on icon at bounding box center [283, 51] width 7 height 7
click at [251, 71] on div "FDXG-UFP2ZCU9DO" at bounding box center [254, 68] width 72 height 12
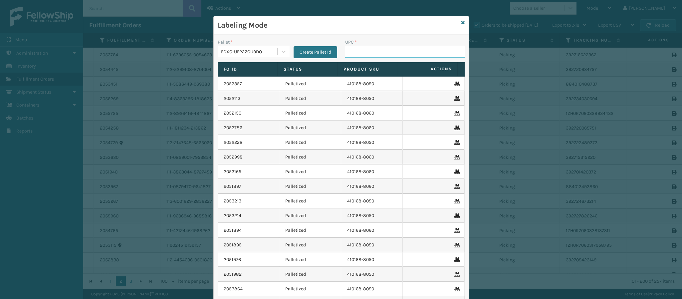
click at [374, 56] on input "UPC *" at bounding box center [404, 52] width 119 height 12
type input "840985126049"
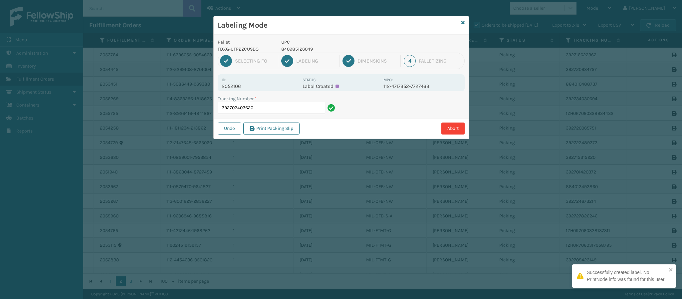
click at [242, 87] on p "2052106" at bounding box center [260, 86] width 77 height 6
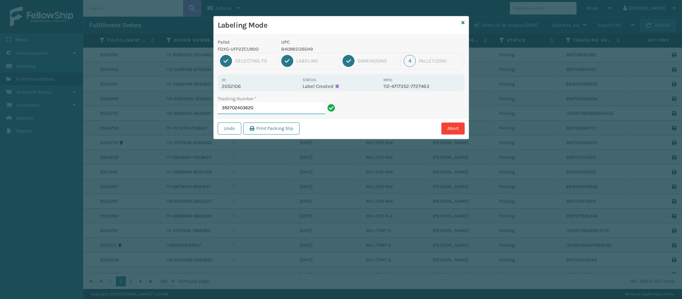
click at [275, 108] on input "392702403620" at bounding box center [271, 108] width 107 height 12
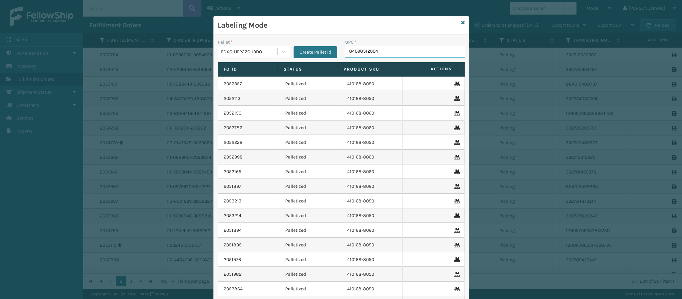
type input "840985126049"
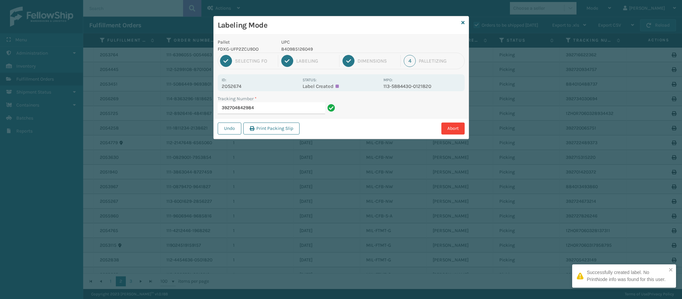
click at [242, 80] on div "Id: 2052674" at bounding box center [260, 82] width 77 height 13
click at [241, 85] on p "2052674" at bounding box center [260, 86] width 77 height 6
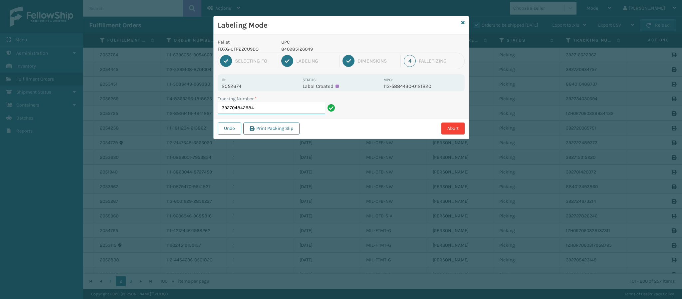
click at [277, 108] on input "392704842984" at bounding box center [271, 108] width 107 height 12
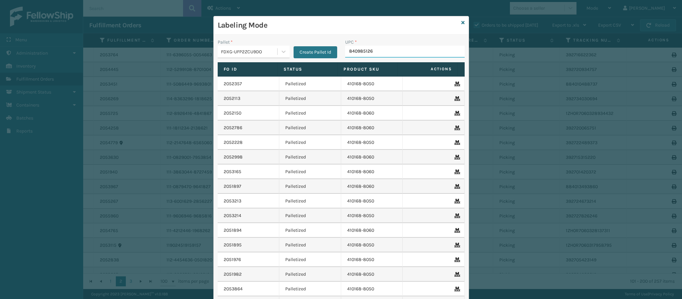
type input "8409851260"
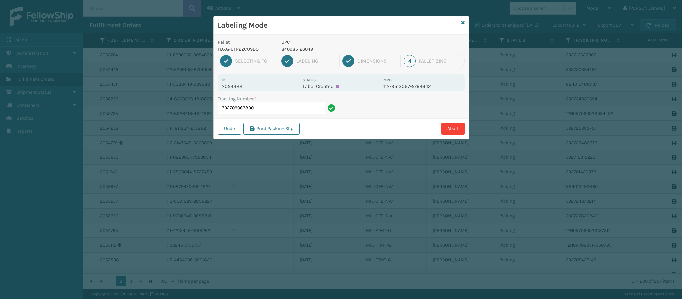
click at [240, 88] on p "2053388" at bounding box center [260, 86] width 77 height 6
click at [287, 105] on input "392709063890" at bounding box center [271, 108] width 107 height 12
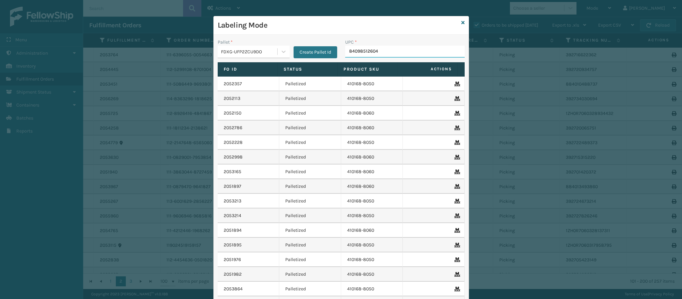
type input "840985126049"
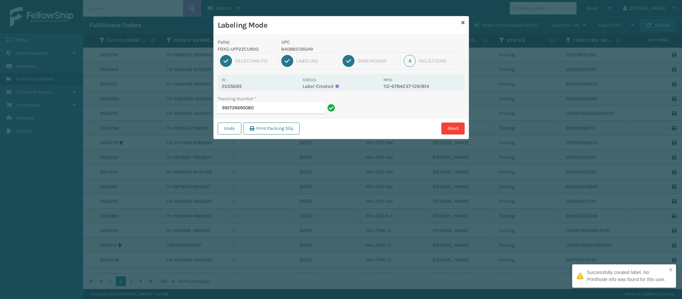
click at [242, 86] on p "2055685" at bounding box center [260, 86] width 77 height 6
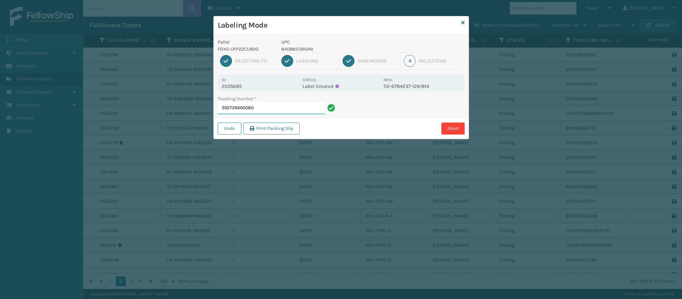
click at [268, 105] on input "392726690080" at bounding box center [271, 108] width 107 height 12
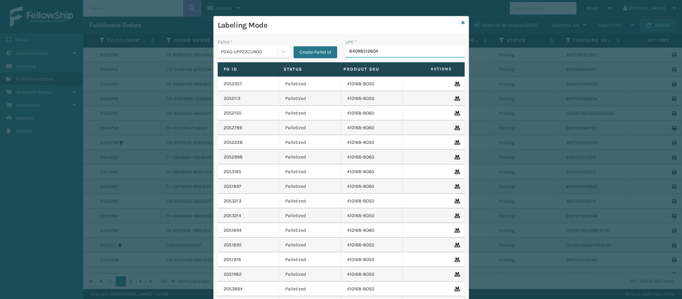
type input "840985126049"
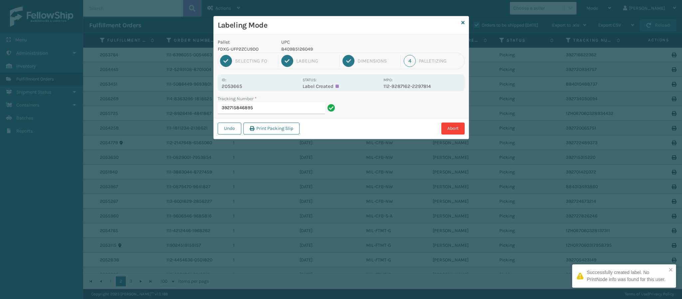
click at [237, 86] on p "2053665" at bounding box center [260, 86] width 77 height 6
click at [269, 106] on input "392715846895" at bounding box center [271, 108] width 107 height 12
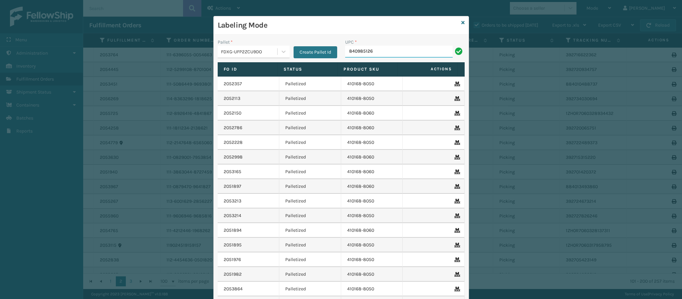
type input "8409851260"
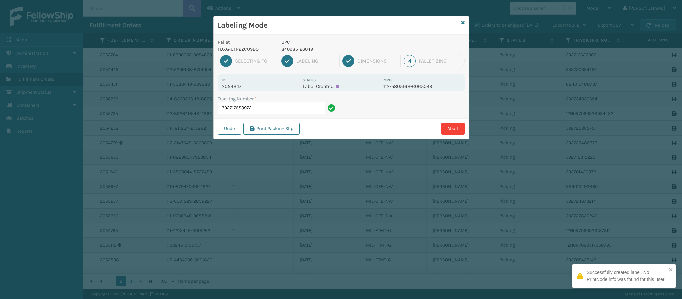
click at [240, 85] on p "2053847" at bounding box center [260, 86] width 77 height 6
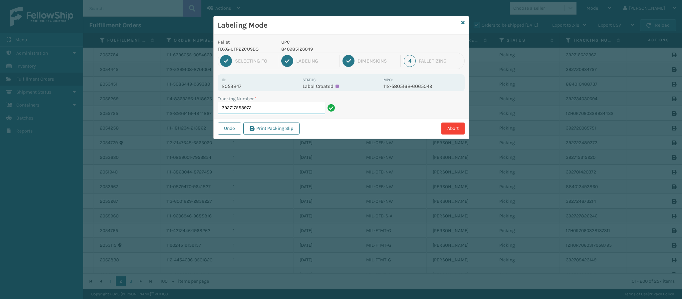
click at [277, 110] on input "392717553972" at bounding box center [271, 108] width 107 height 12
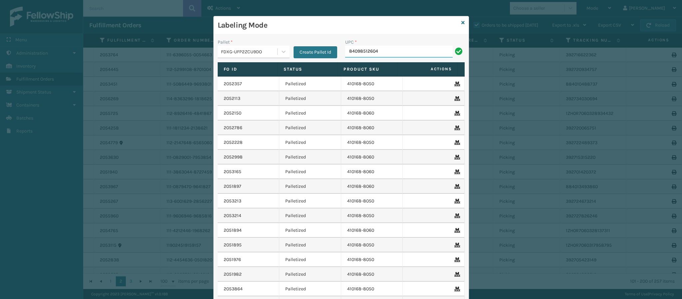
type input "840985126049"
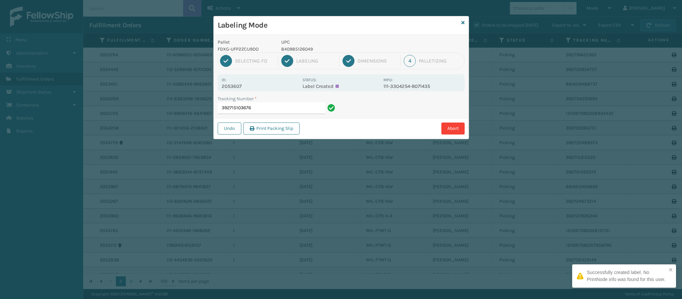
click at [234, 86] on p "2053607" at bounding box center [260, 86] width 77 height 6
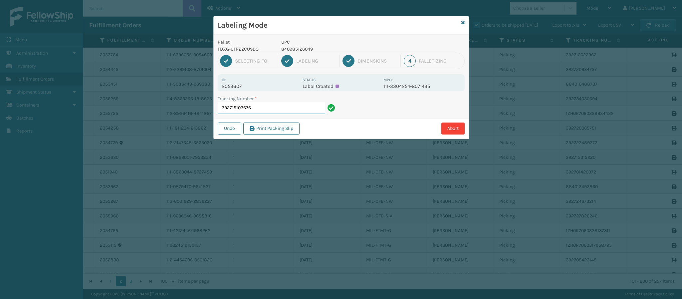
click at [269, 105] on input "392715103676" at bounding box center [271, 108] width 107 height 12
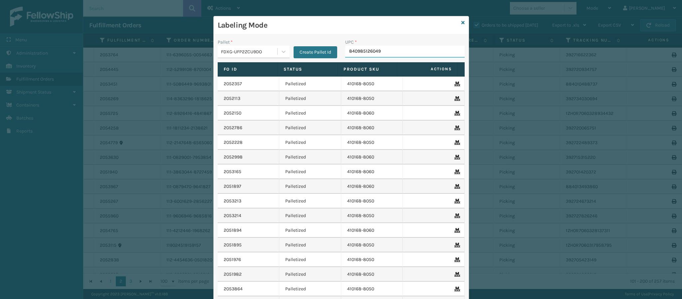
type input "840985126049"
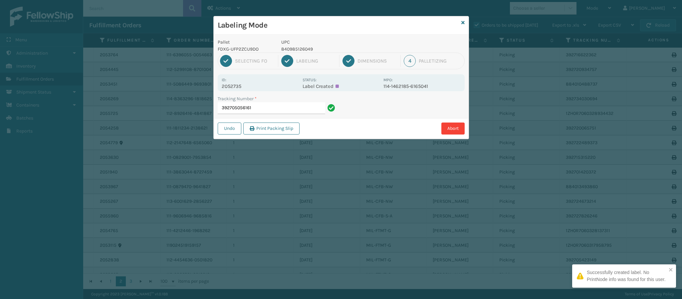
click at [241, 90] on div "Id: 2052735 Status: Label Created MPO: 114-1462185-6165041" at bounding box center [341, 82] width 247 height 17
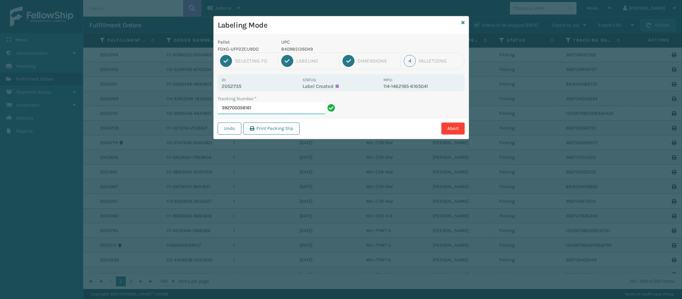
click at [271, 112] on input "392705056161" at bounding box center [271, 108] width 107 height 12
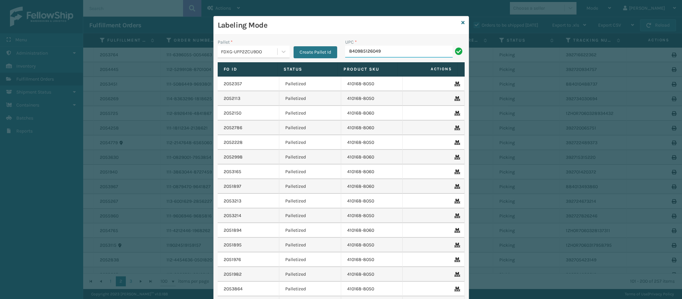
type input "840985126049"
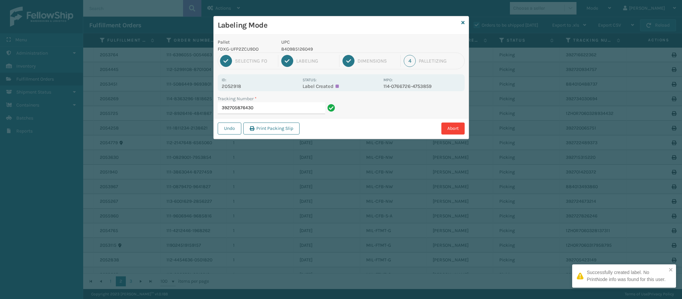
click at [240, 92] on div "Pallet FDXG-UFP2ZCU9DO UPC 840985126049 1 Selecting FO 2 Labeling 3 Dimensions …" at bounding box center [341, 87] width 255 height 104
click at [236, 84] on p "2052918" at bounding box center [260, 86] width 77 height 6
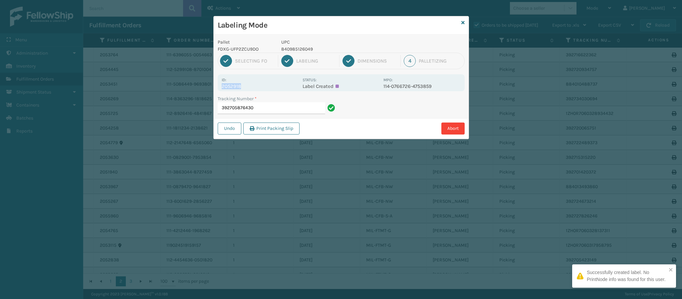
click at [236, 84] on p "2052918" at bounding box center [260, 86] width 77 height 6
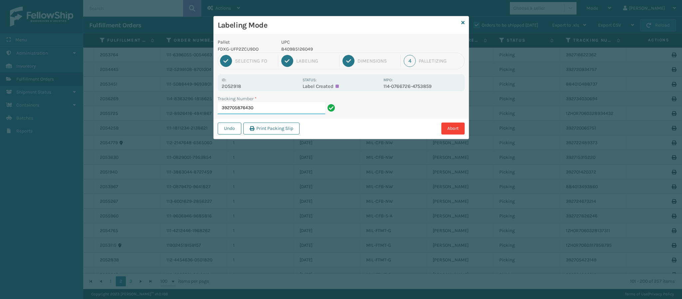
drag, startPoint x: 279, startPoint y: 114, endPoint x: 279, endPoint y: 110, distance: 4.0
click at [279, 111] on input "392705876430" at bounding box center [271, 108] width 107 height 12
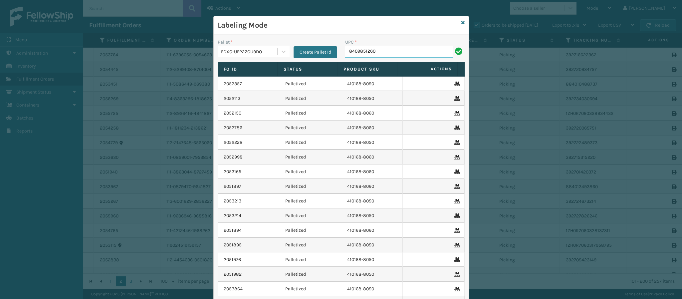
type input "84098512604"
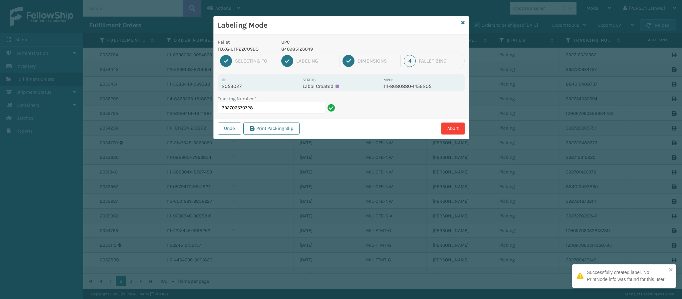
click at [240, 86] on p "2053027" at bounding box center [260, 86] width 77 height 6
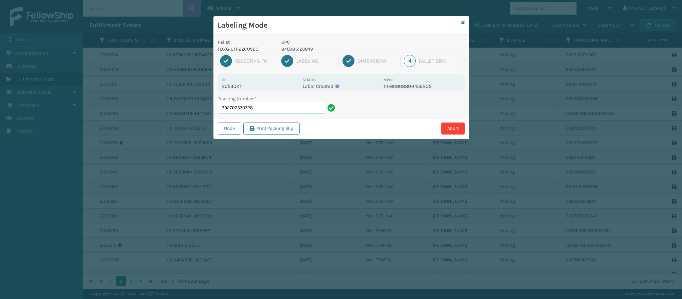
click at [280, 107] on input "392706570728" at bounding box center [271, 108] width 107 height 12
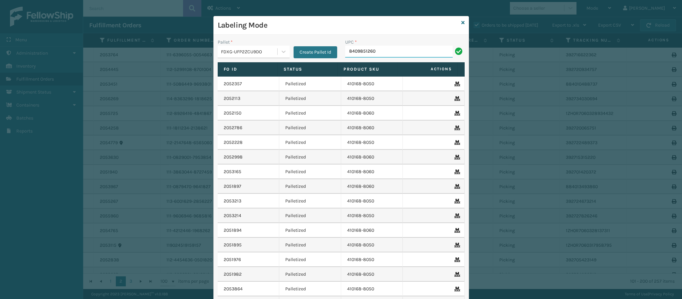
type input "84098512604"
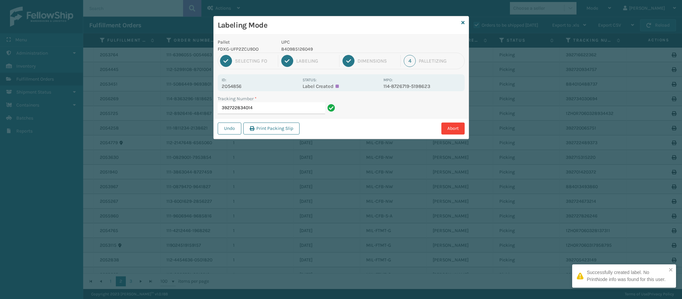
click at [241, 86] on p "2054856" at bounding box center [260, 86] width 77 height 6
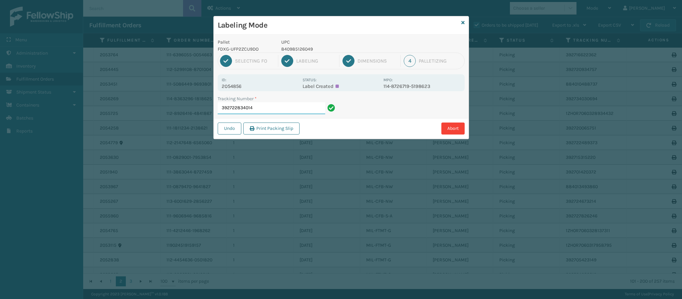
click at [277, 105] on input "392722834014" at bounding box center [271, 108] width 107 height 12
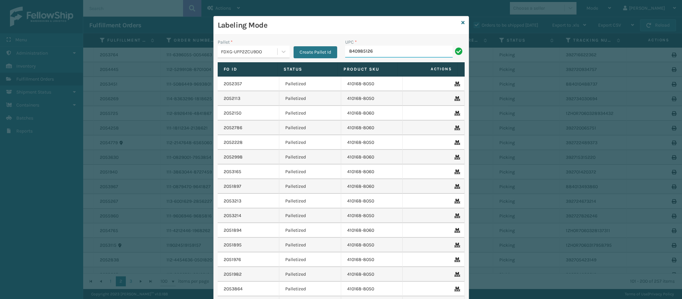
type input "8409851260"
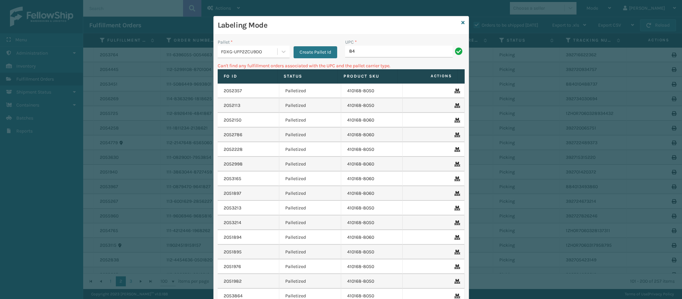
type input "8"
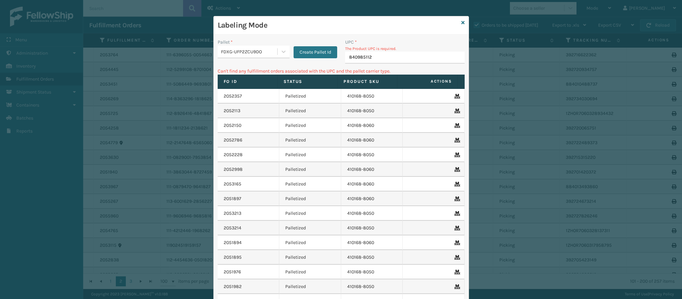
type input "8409851126"
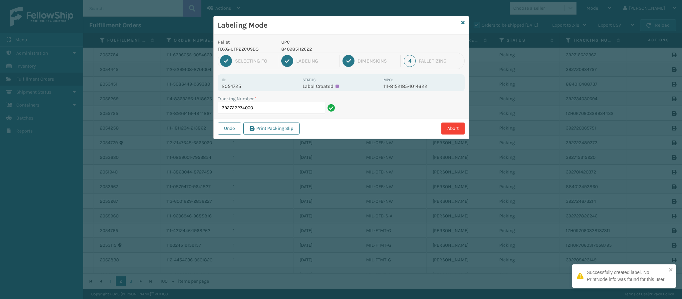
click at [235, 92] on div "Pallet FDXG-UFP2ZCU9DO UPC 840985112622 1 Selecting FO 2 Labeling 3 Dimensions …" at bounding box center [341, 87] width 255 height 104
click at [238, 87] on p "2054725" at bounding box center [260, 86] width 77 height 6
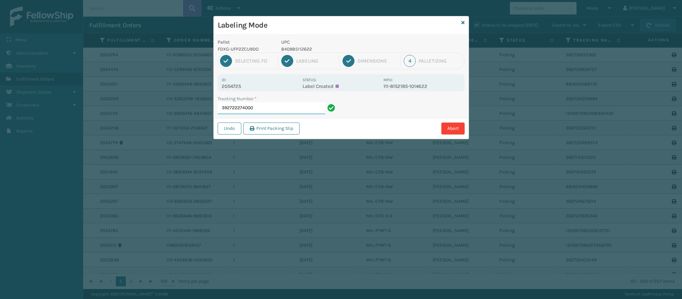
click at [263, 113] on input "392722274000" at bounding box center [271, 108] width 107 height 12
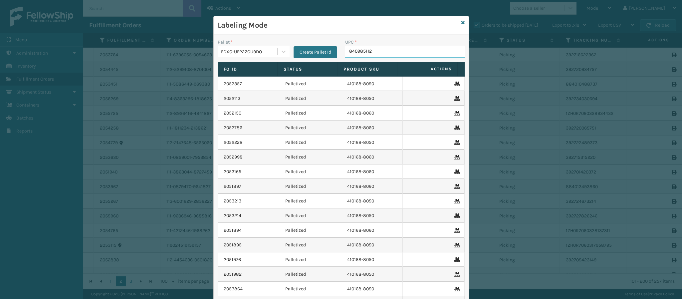
type input "8409851126"
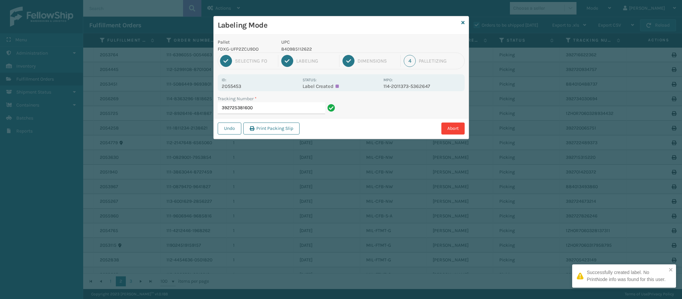
click at [234, 83] on div "Id: 2055453" at bounding box center [260, 82] width 77 height 13
click at [234, 83] on p "2055453" at bounding box center [260, 86] width 77 height 6
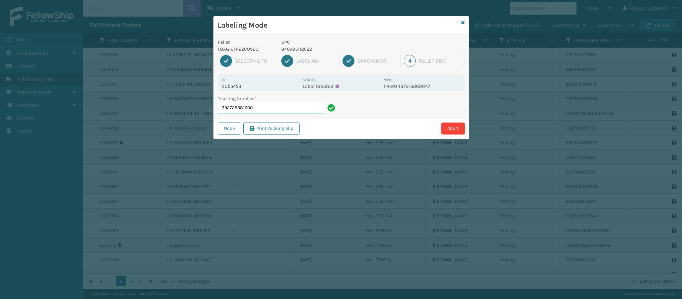
click at [287, 102] on input "392725381600" at bounding box center [271, 108] width 107 height 12
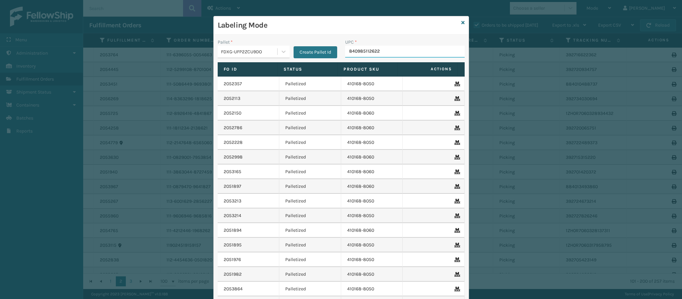
type input "840985112622"
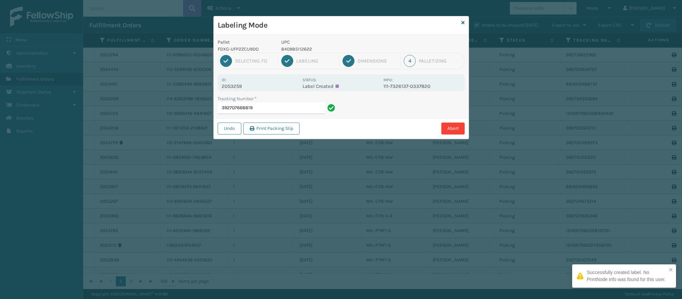
click at [242, 87] on p "2053259" at bounding box center [260, 86] width 77 height 6
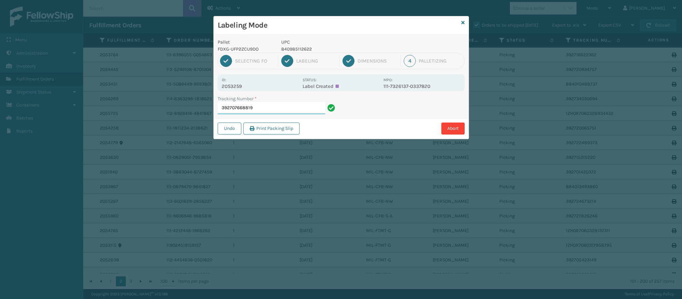
click at [269, 108] on input "392707668819" at bounding box center [271, 108] width 107 height 12
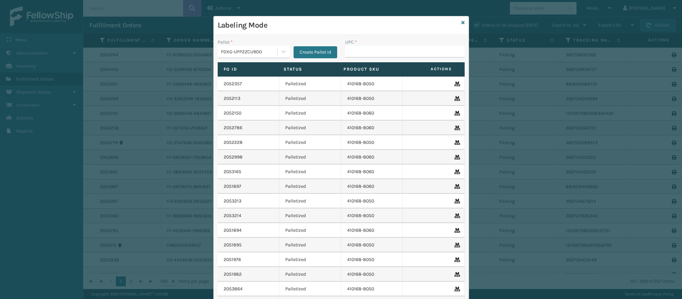
click at [314, 66] on th "Status" at bounding box center [307, 69] width 60 height 14
click at [380, 53] on input "UPC *" at bounding box center [404, 52] width 119 height 12
type input "840985112622"
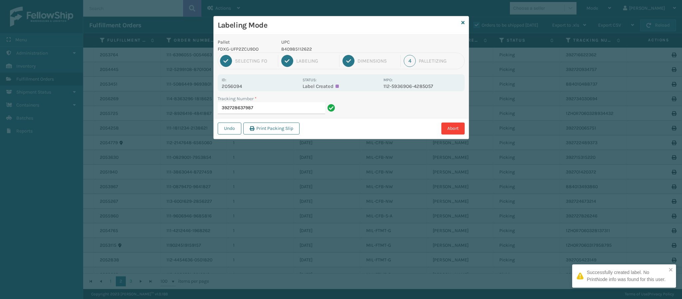
click at [242, 87] on p "2056094" at bounding box center [260, 86] width 77 height 6
click at [262, 105] on input "392728637987" at bounding box center [271, 108] width 107 height 12
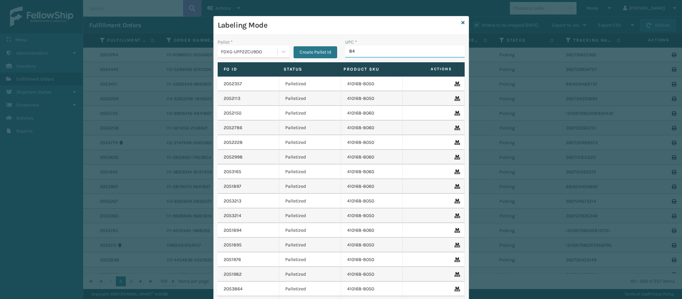
type input "840"
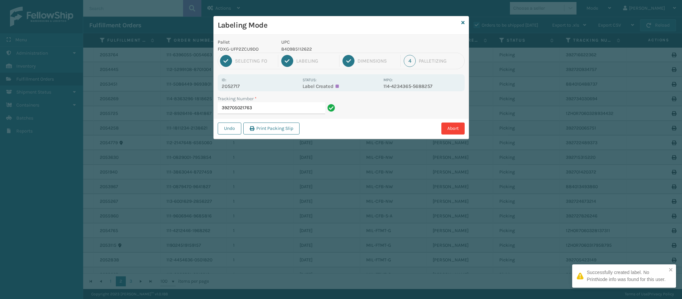
click at [243, 86] on p "2052717" at bounding box center [260, 86] width 77 height 6
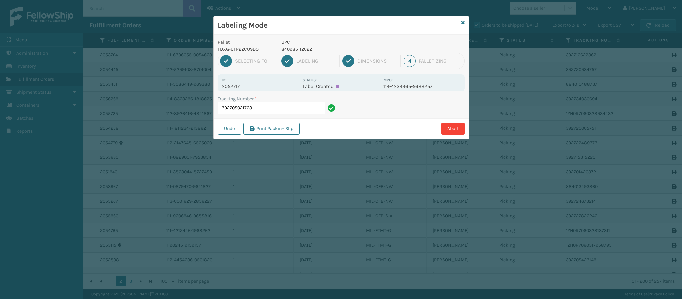
click at [269, 115] on div "Tracking Number * 392705021763" at bounding box center [277, 106] width 127 height 23
click at [269, 108] on input "392705021763" at bounding box center [271, 108] width 107 height 12
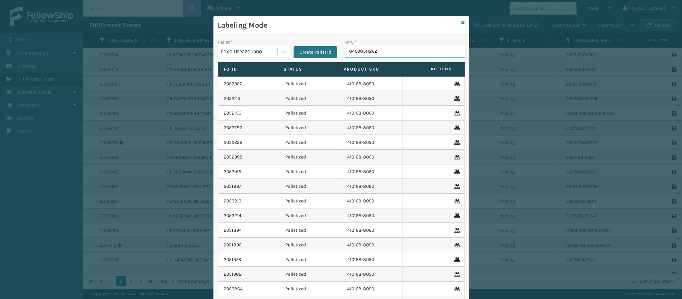
type input "840985112622"
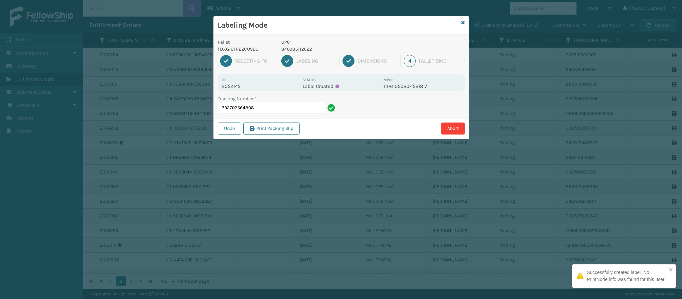
click at [236, 87] on p "2052145" at bounding box center [260, 86] width 77 height 6
click at [282, 109] on input "392702564808" at bounding box center [271, 108] width 107 height 12
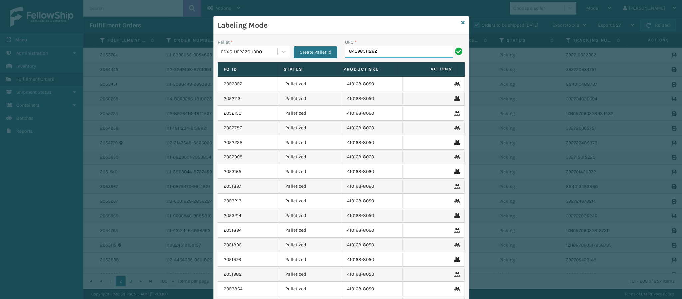
type input "840985112622"
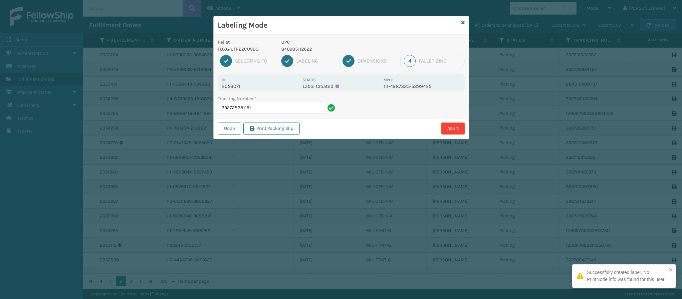
click at [242, 90] on div "Id: 2056071 Status: Label Created MPO: 111-4987325-5399425" at bounding box center [341, 82] width 247 height 17
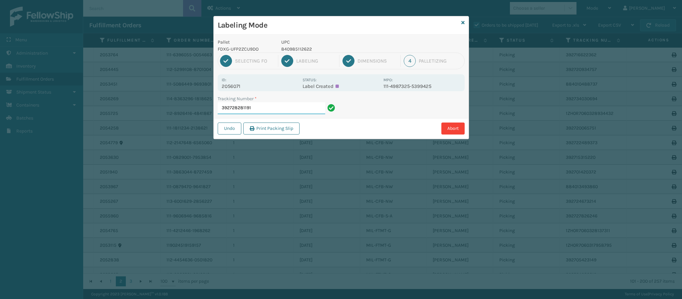
click at [258, 110] on input "392728281191" at bounding box center [271, 108] width 107 height 12
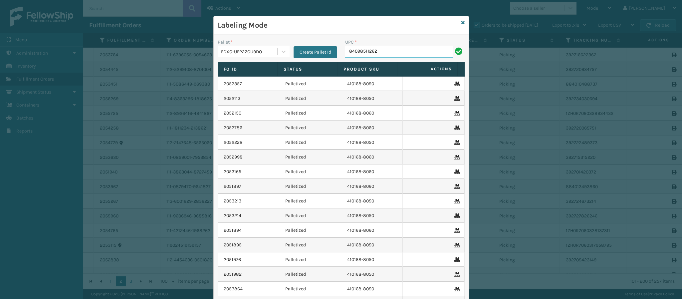
type input "840985112622"
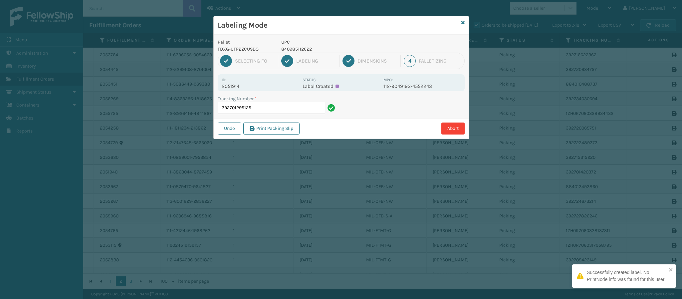
click at [241, 87] on p "2051914" at bounding box center [260, 86] width 77 height 6
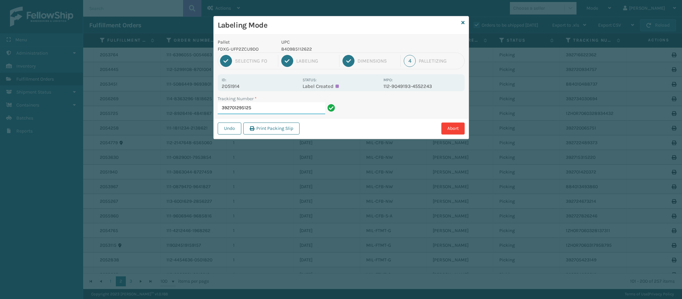
click at [266, 111] on input "392701295125" at bounding box center [271, 108] width 107 height 12
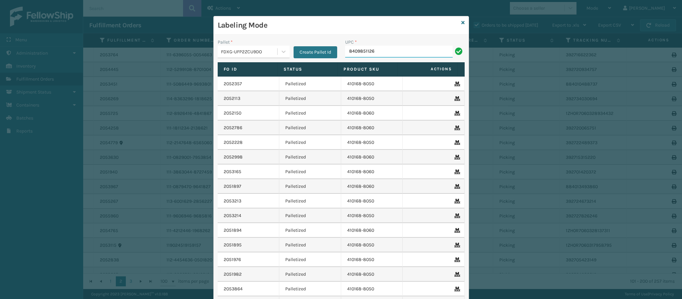
type input "84098511262"
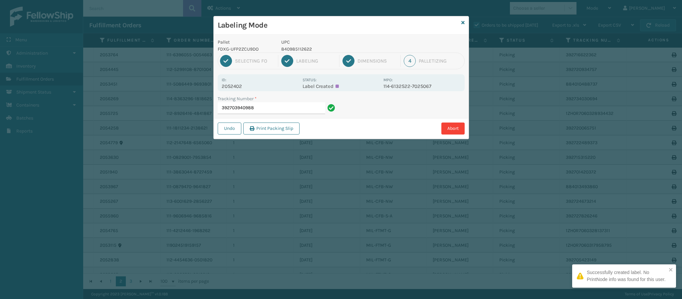
click at [237, 87] on p "2052402" at bounding box center [260, 86] width 77 height 6
click at [271, 111] on input "392703940988" at bounding box center [271, 108] width 107 height 12
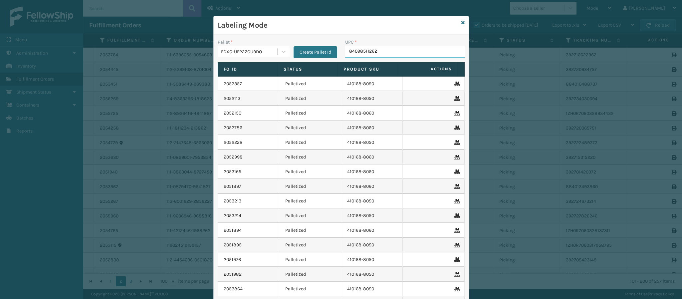
type input "840985112622"
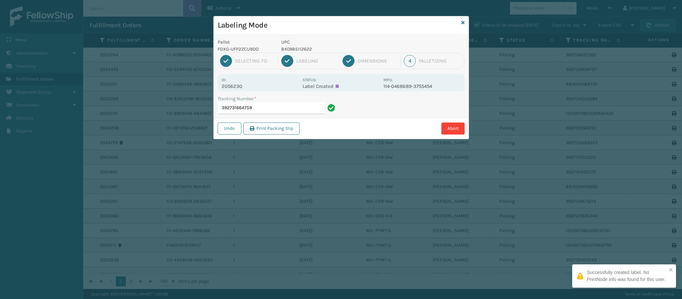
click at [246, 83] on p "2056230" at bounding box center [260, 86] width 77 height 6
click at [261, 109] on input "392731664759" at bounding box center [271, 108] width 107 height 12
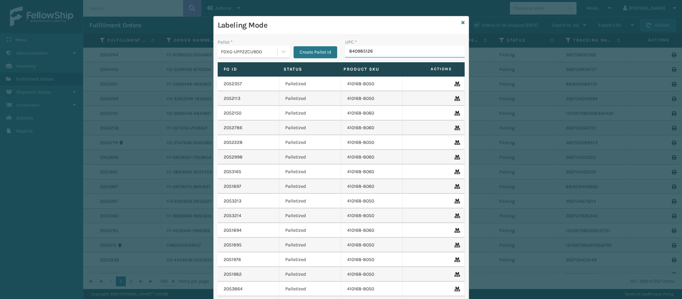
type input "8409851268"
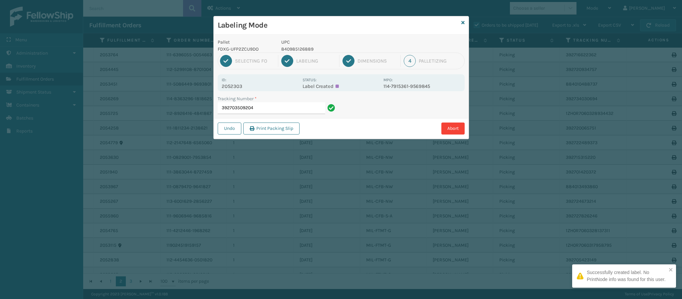
click at [232, 88] on p "2052303" at bounding box center [260, 86] width 77 height 6
click at [268, 112] on input "392703509204" at bounding box center [271, 108] width 107 height 12
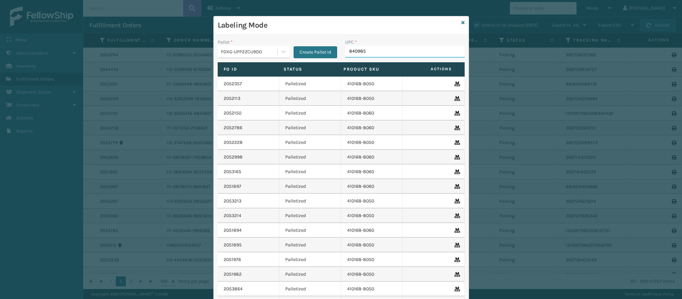
type input "8409851"
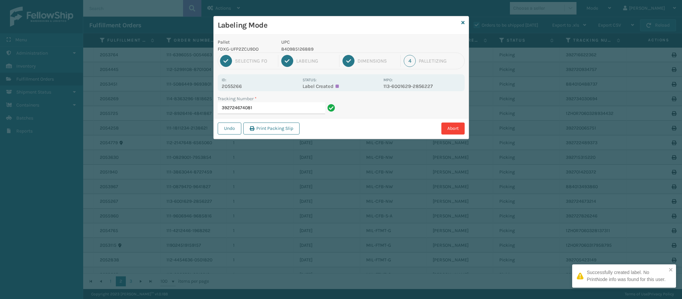
click at [239, 87] on p "2055266" at bounding box center [260, 86] width 77 height 6
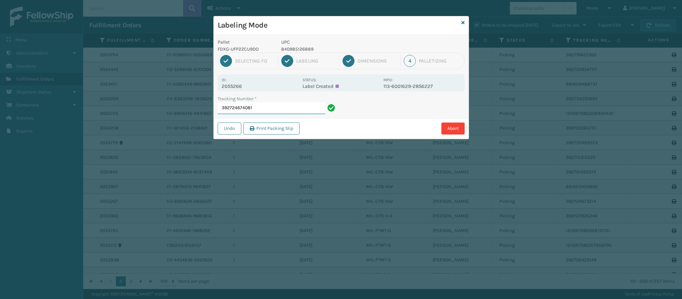
click at [274, 110] on input "392724674081" at bounding box center [271, 108] width 107 height 12
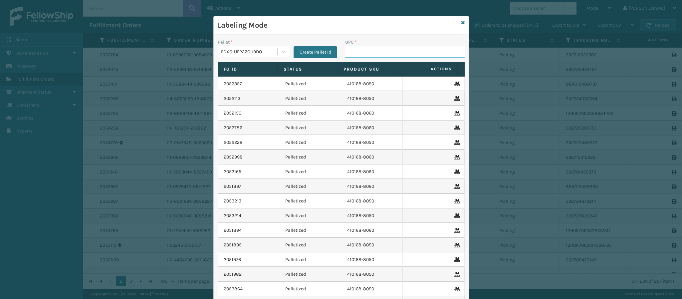
click at [345, 53] on input "UPC *" at bounding box center [404, 52] width 119 height 12
type input "8409851268"
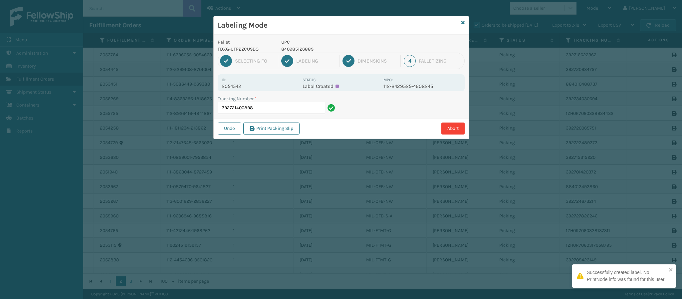
click at [237, 86] on p "2054542" at bounding box center [260, 86] width 77 height 6
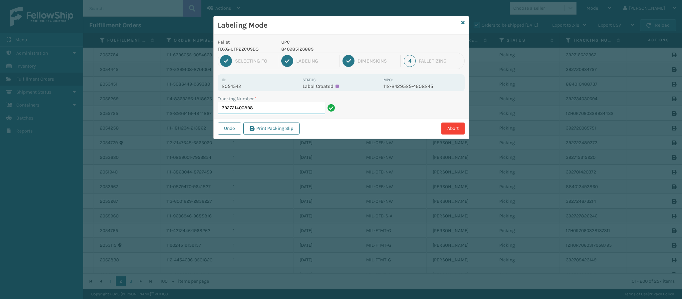
click at [263, 106] on input "392721400898" at bounding box center [271, 108] width 107 height 12
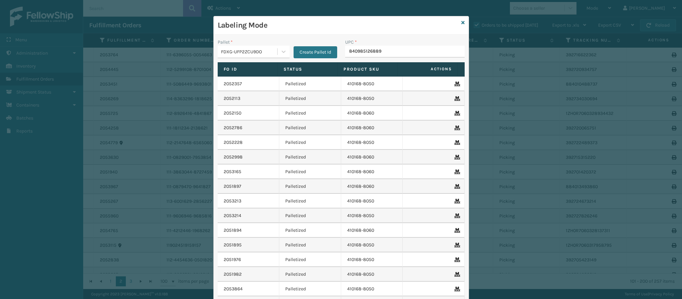
type input "840985126889"
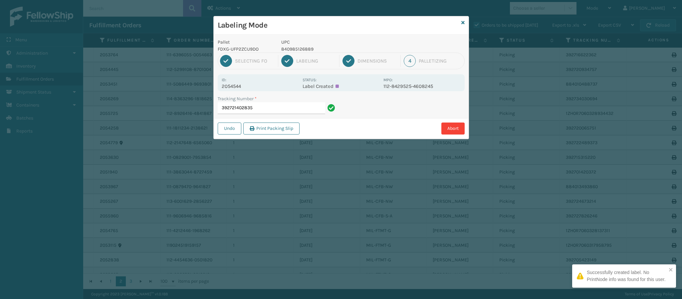
click at [248, 86] on p "2054544" at bounding box center [260, 86] width 77 height 6
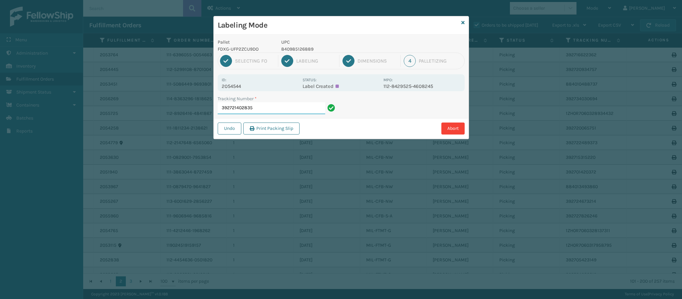
click at [254, 109] on input "392721402835" at bounding box center [271, 108] width 107 height 12
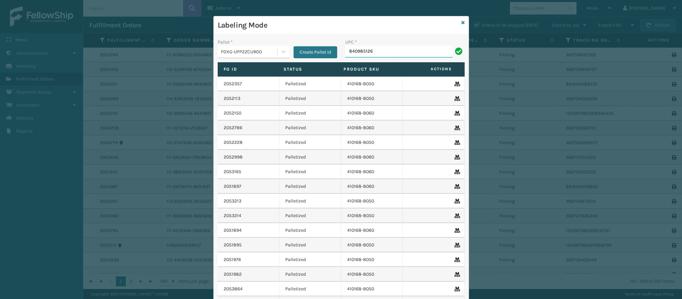
type input "8409851268"
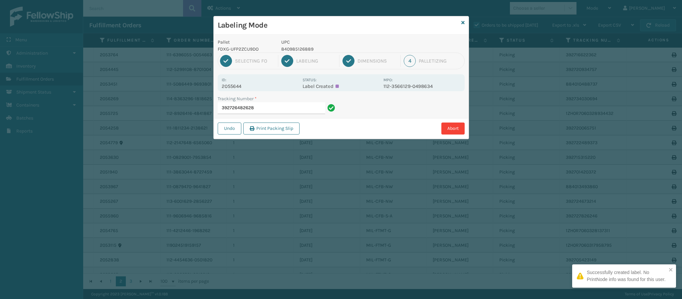
click at [236, 89] on p "2055644" at bounding box center [260, 86] width 77 height 6
click at [283, 107] on input "392726482628" at bounding box center [271, 108] width 107 height 12
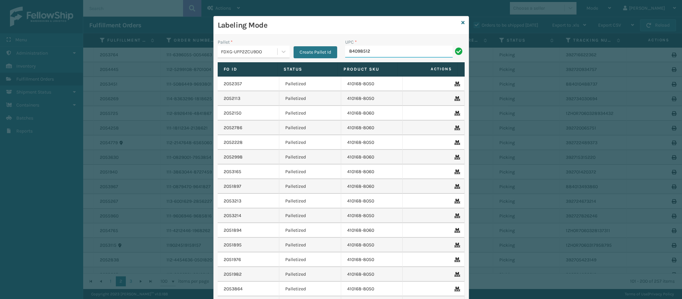
type input "840985126"
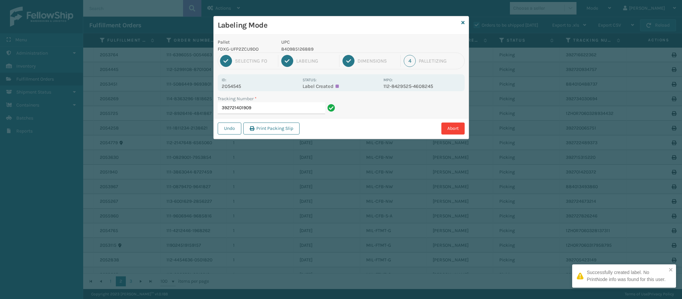
click at [236, 85] on p "2054545" at bounding box center [260, 86] width 77 height 6
click at [298, 111] on input "392721401909" at bounding box center [271, 108] width 107 height 12
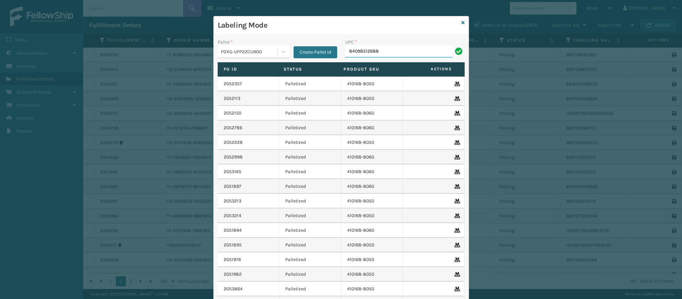
type input "840985126889"
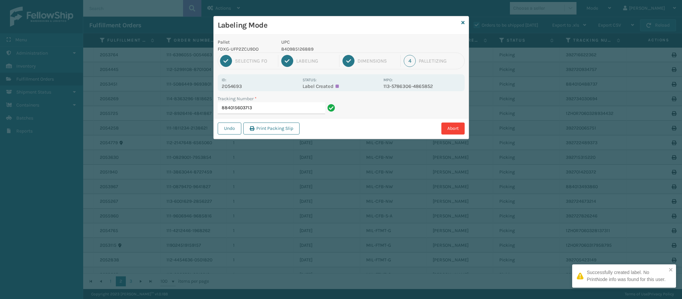
click at [241, 87] on p "2054693" at bounding box center [260, 86] width 77 height 6
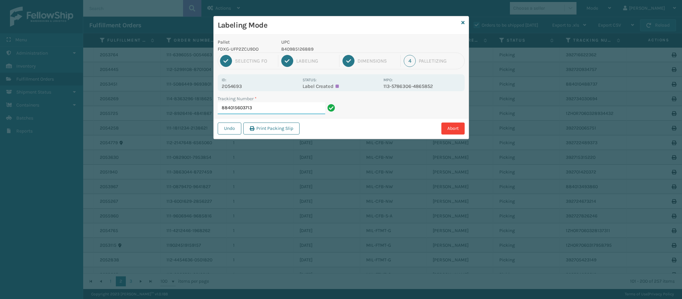
click at [276, 108] on input "884015603713" at bounding box center [271, 108] width 107 height 12
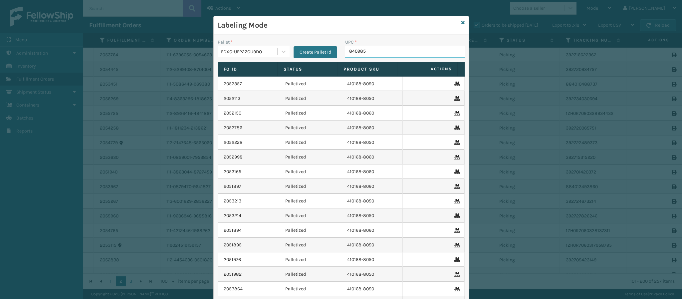
type input "8409851"
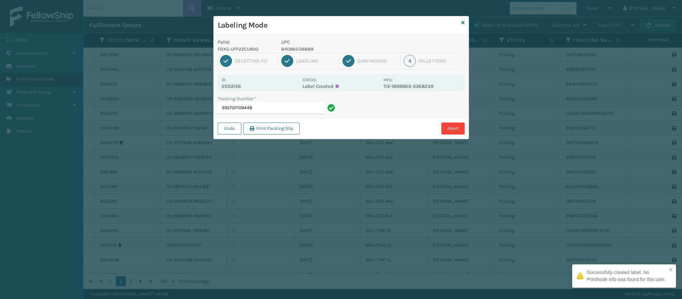
click at [245, 91] on div "Id: 2053136 Status: Label Created MPO: 113-1898863-3368239" at bounding box center [341, 82] width 247 height 17
click at [271, 121] on div "Undo Print Packing Slip Abort" at bounding box center [341, 128] width 255 height 20
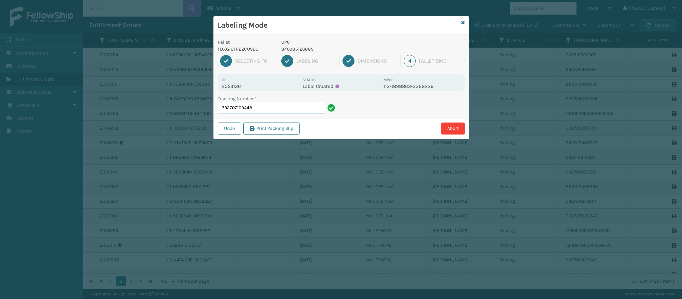
click at [270, 110] on input "392707109448" at bounding box center [271, 108] width 107 height 12
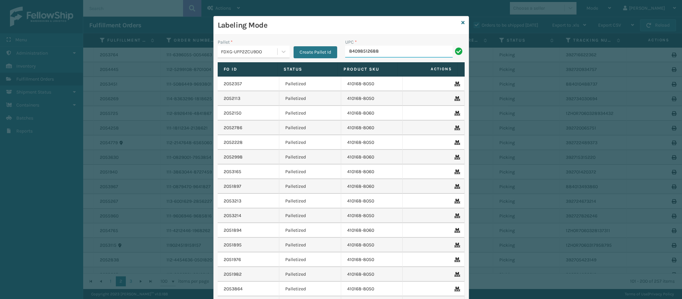
type input "840985126889"
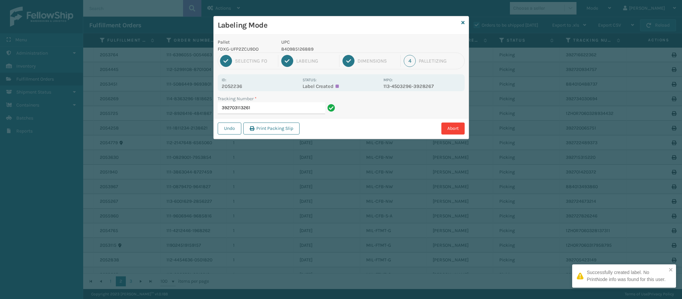
click at [230, 87] on p "2052236" at bounding box center [260, 86] width 77 height 6
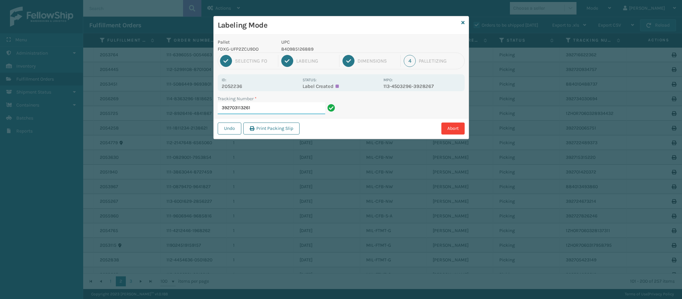
click at [281, 104] on input "392703113261" at bounding box center [271, 108] width 107 height 12
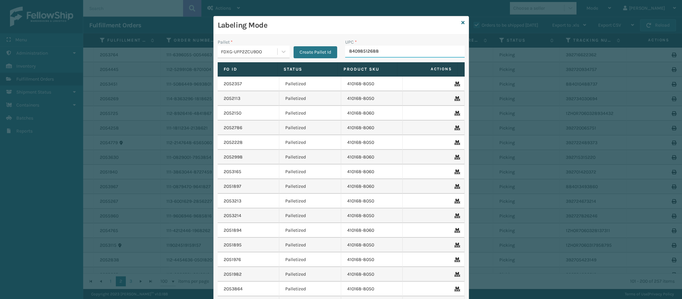
type input "840985126889"
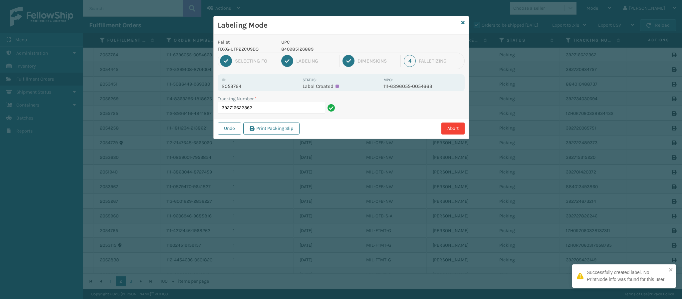
click at [241, 86] on p "2053764" at bounding box center [260, 86] width 77 height 6
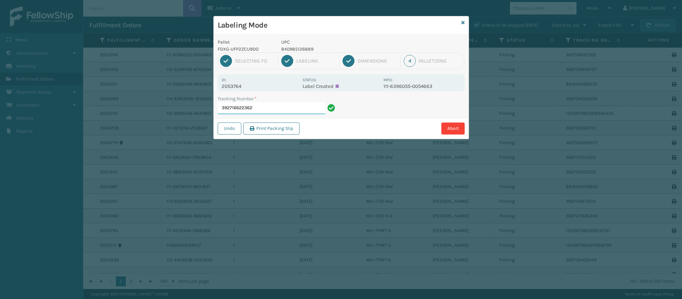
click at [263, 109] on input "392716622362" at bounding box center [271, 108] width 107 height 12
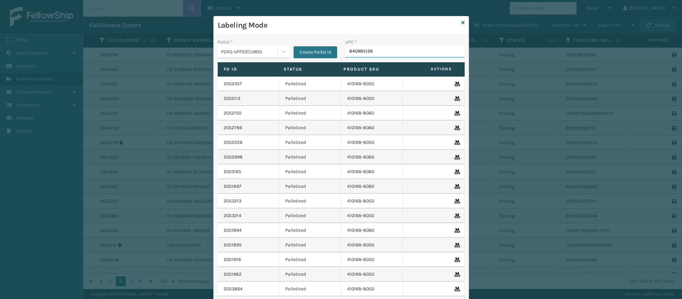
type input "8409851268"
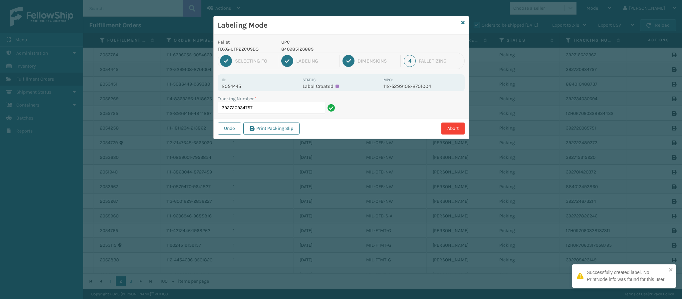
click at [233, 89] on p "2054445" at bounding box center [260, 86] width 77 height 6
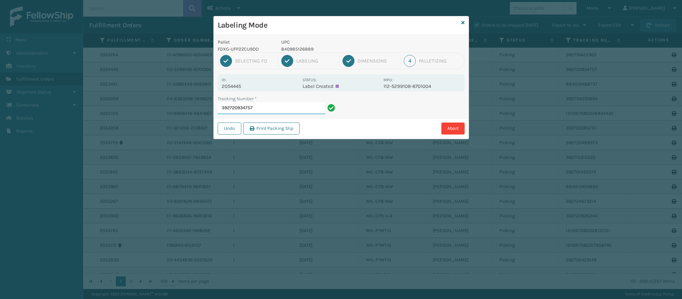
click at [268, 106] on input "392720934757" at bounding box center [271, 108] width 107 height 12
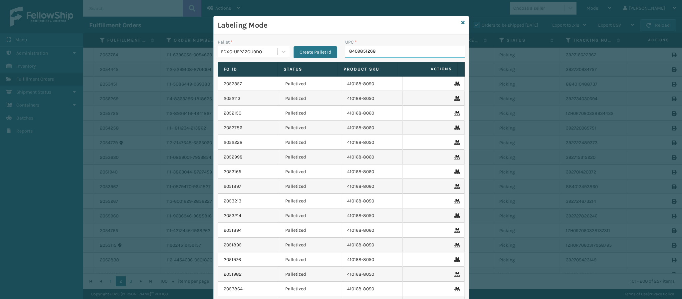
type input "84098512688"
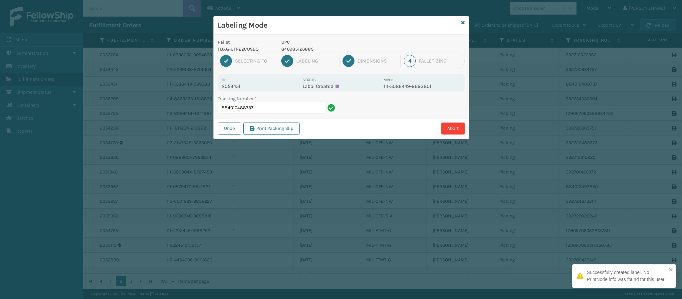
click at [241, 87] on p "2053451" at bounding box center [260, 86] width 77 height 6
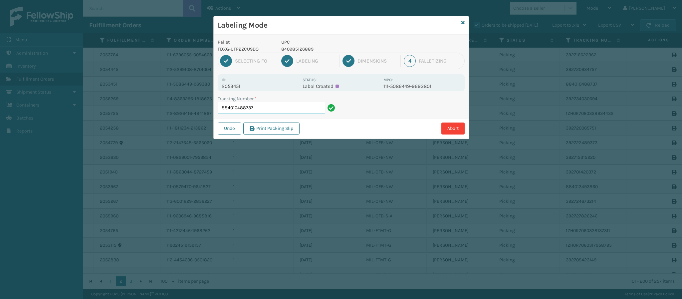
click at [265, 107] on input "884010488737" at bounding box center [271, 108] width 107 height 12
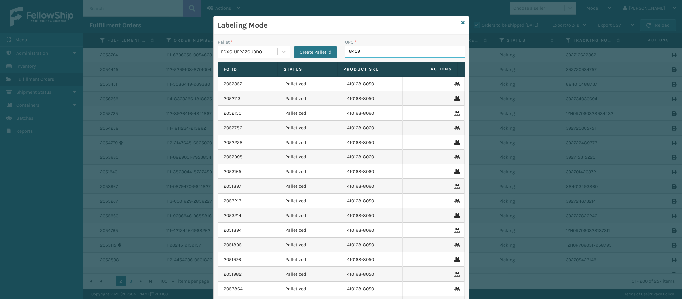
type input "84098"
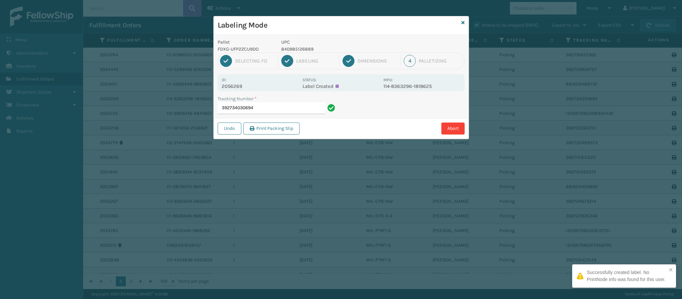
click at [237, 88] on p "2056269" at bounding box center [260, 86] width 77 height 6
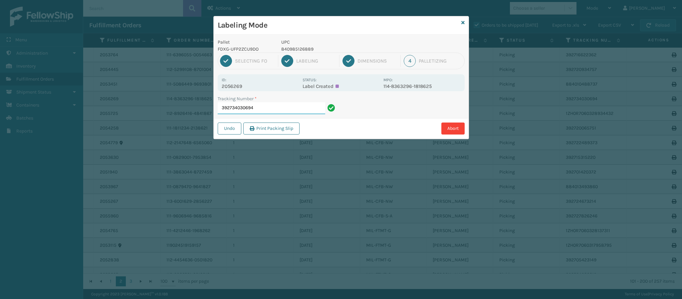
click at [282, 109] on input "392734030694" at bounding box center [271, 108] width 107 height 12
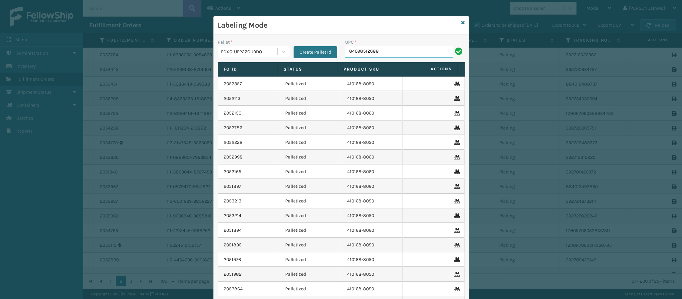
type input "840985126889"
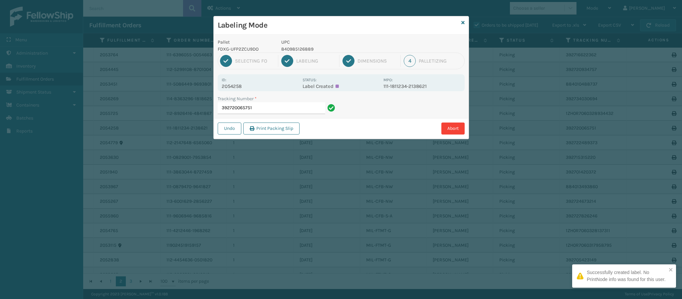
click at [225, 88] on p "2054258" at bounding box center [260, 86] width 77 height 6
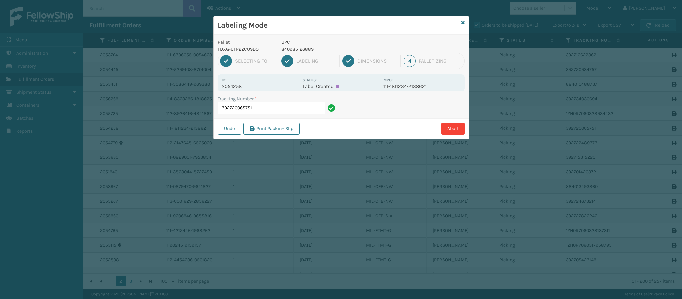
click at [281, 107] on input "392720065751" at bounding box center [271, 108] width 107 height 12
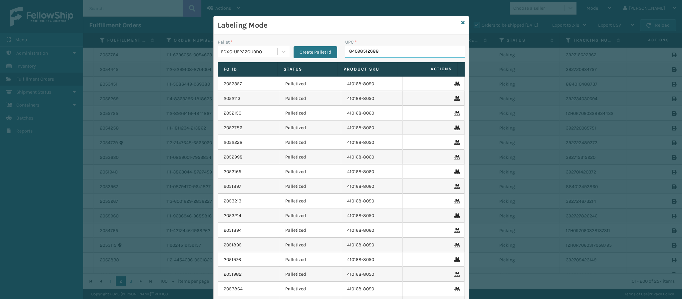
type input "840985126889"
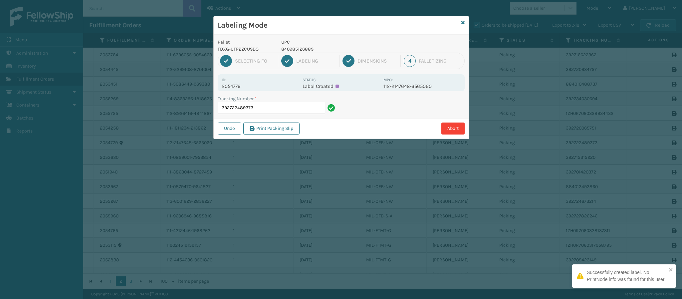
click at [241, 83] on p "2054779" at bounding box center [260, 86] width 77 height 6
click at [265, 113] on input "392722489373" at bounding box center [271, 108] width 107 height 12
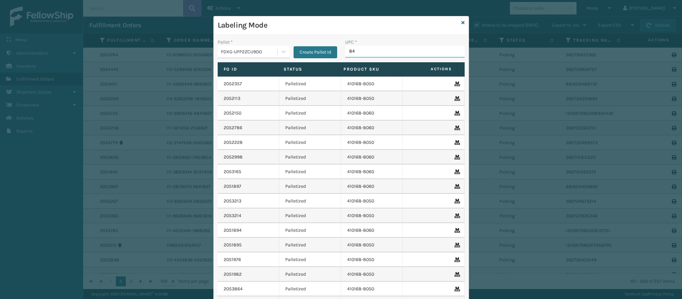
type input "840"
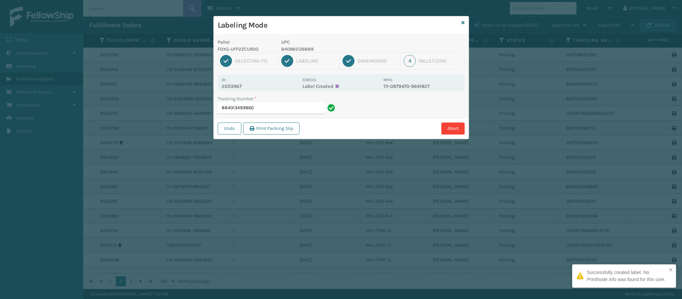
click at [238, 85] on p "2053967" at bounding box center [260, 86] width 77 height 6
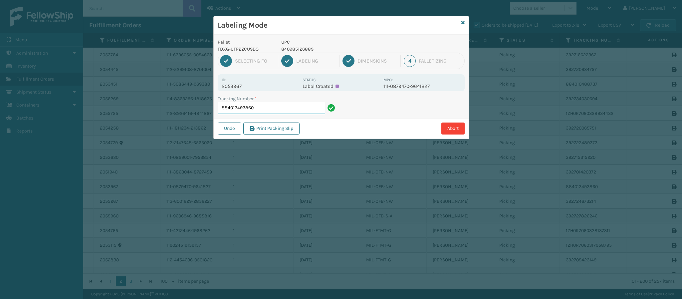
click at [269, 107] on input "884013493860" at bounding box center [271, 108] width 107 height 12
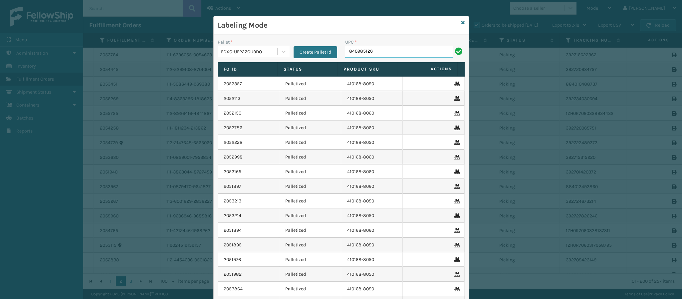
type input "8409851268"
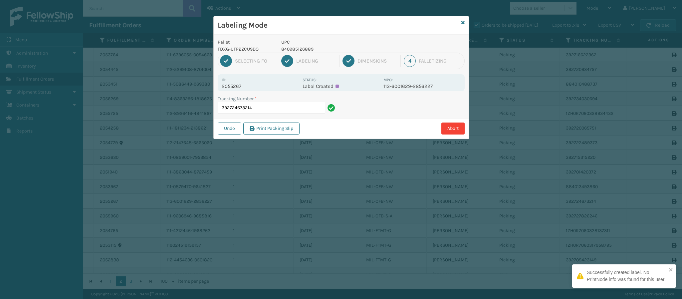
click at [239, 88] on p "2055267" at bounding box center [260, 86] width 77 height 6
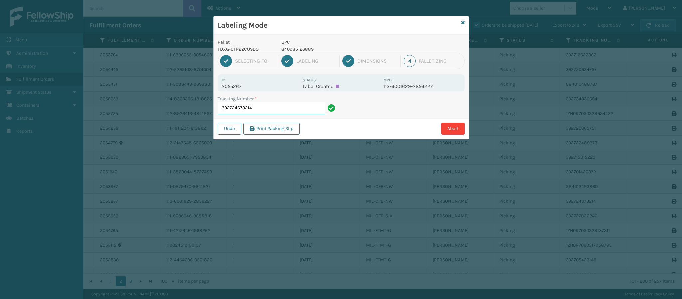
click at [269, 106] on input "392724673214" at bounding box center [271, 108] width 107 height 12
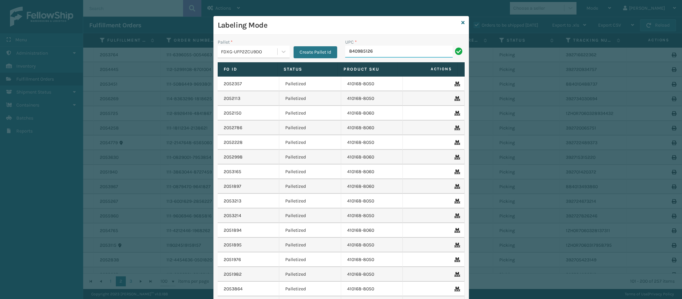
type input "8409851268"
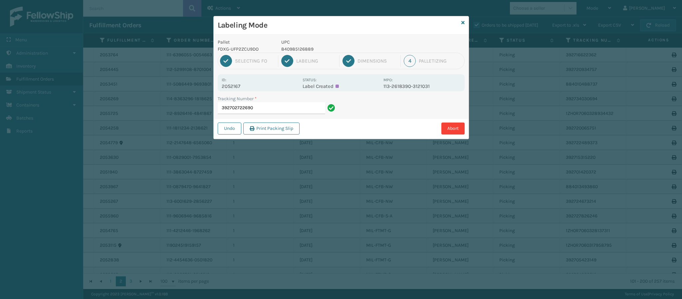
click at [241, 86] on p "2052167" at bounding box center [260, 86] width 77 height 6
click at [277, 106] on input "392702722690" at bounding box center [271, 108] width 107 height 12
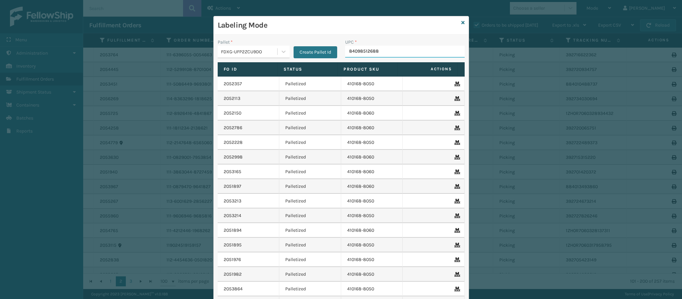
type input "840985126889"
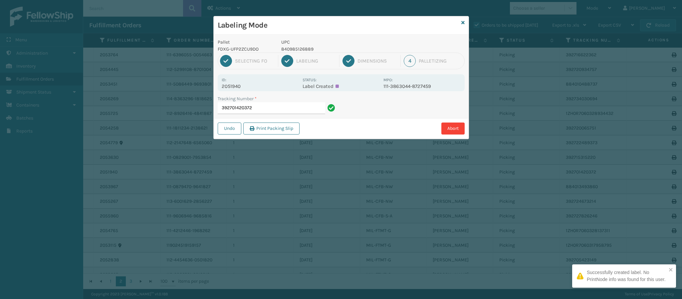
click at [233, 88] on p "2051940" at bounding box center [260, 86] width 77 height 6
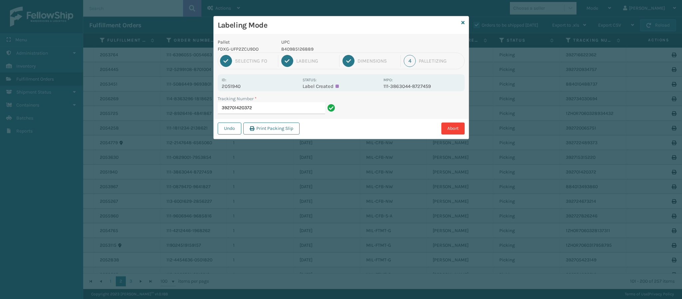
click at [301, 115] on div "Tracking Number * 392701420372" at bounding box center [277, 106] width 127 height 23
click at [300, 107] on input "392701420372" at bounding box center [271, 108] width 107 height 12
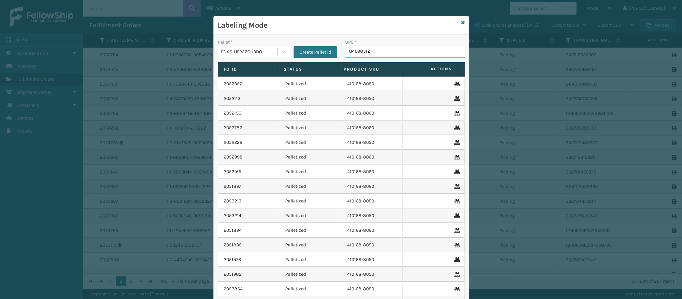
type input "840985126"
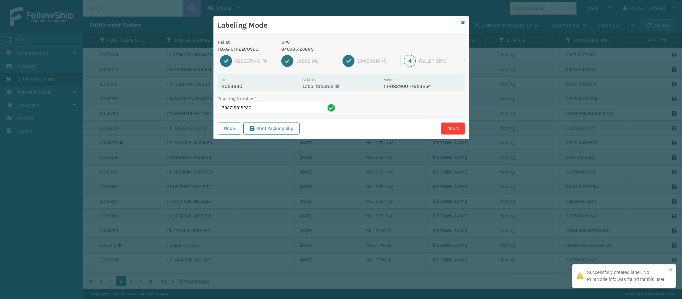
click at [235, 87] on p "2053630" at bounding box center [260, 86] width 77 height 6
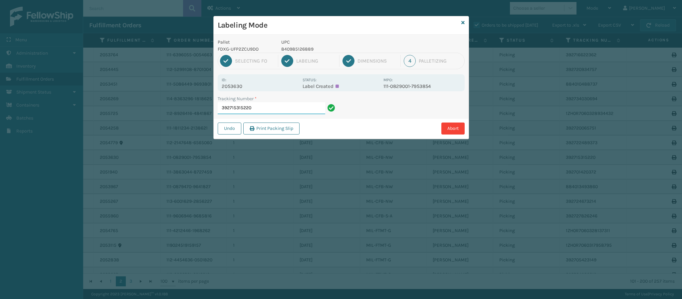
click at [302, 109] on input "392715315220" at bounding box center [271, 108] width 107 height 12
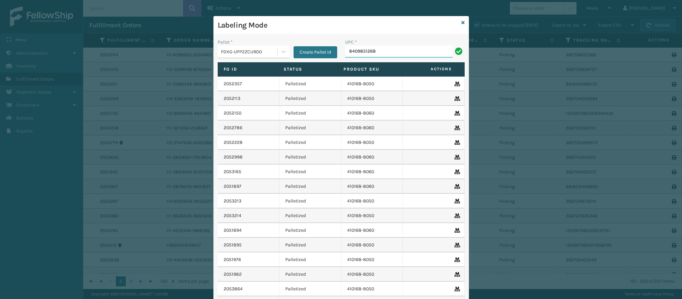
type input "84098512688"
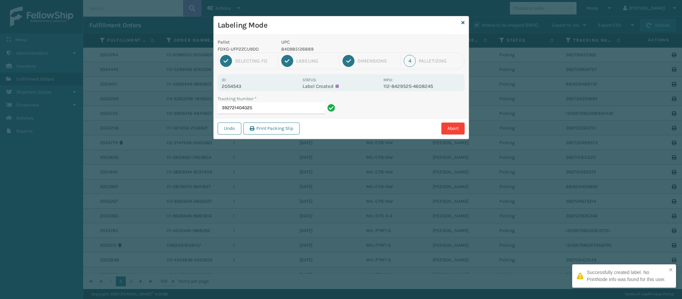
click at [242, 87] on p "2054543" at bounding box center [260, 86] width 77 height 6
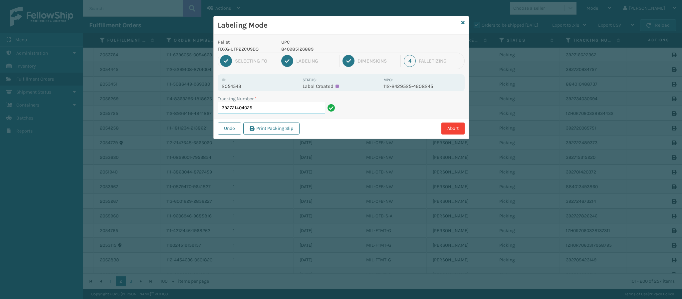
click at [273, 110] on input "392721404025" at bounding box center [271, 108] width 107 height 12
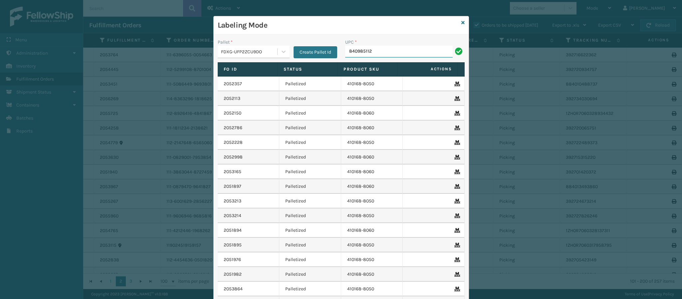
type input "8409851126"
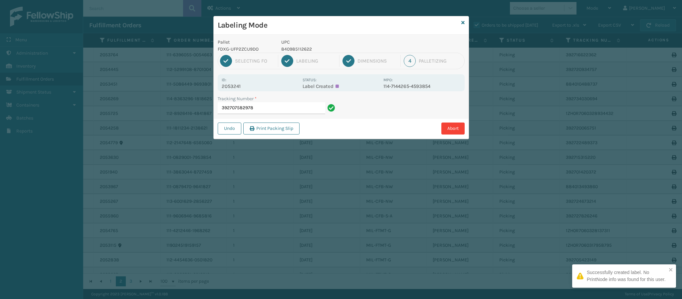
click at [241, 87] on p "2053241" at bounding box center [260, 86] width 77 height 6
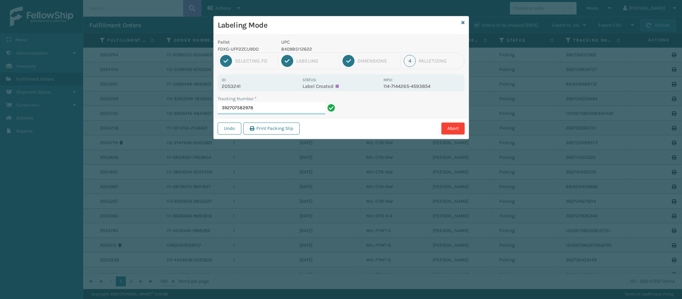
click at [271, 108] on input "392707582978" at bounding box center [271, 108] width 107 height 12
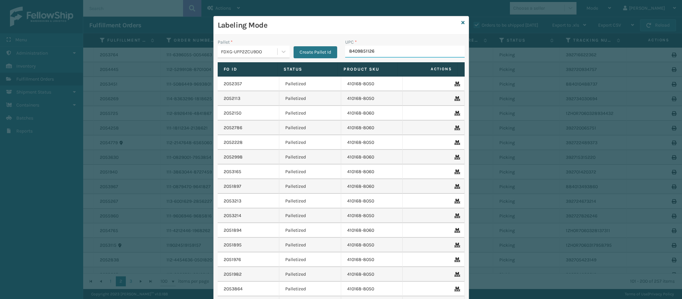
type input "84098511262"
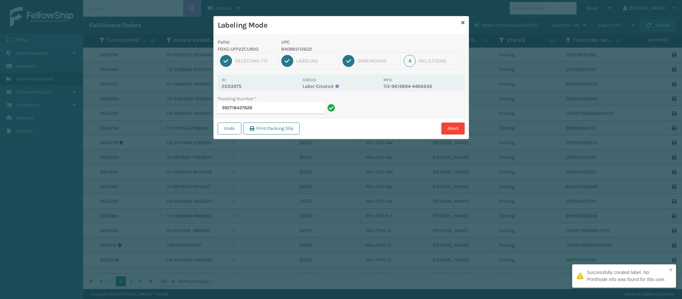
click at [240, 88] on p "2053975" at bounding box center [260, 86] width 77 height 6
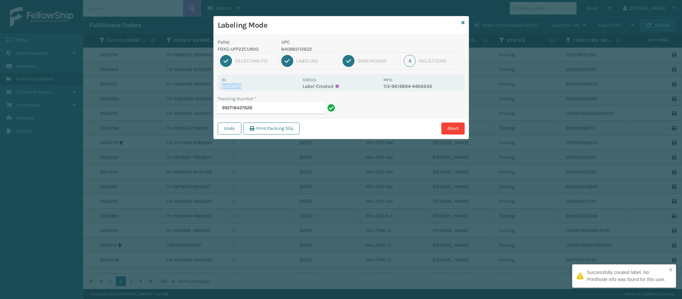
click at [240, 88] on p "2053975" at bounding box center [260, 86] width 77 height 6
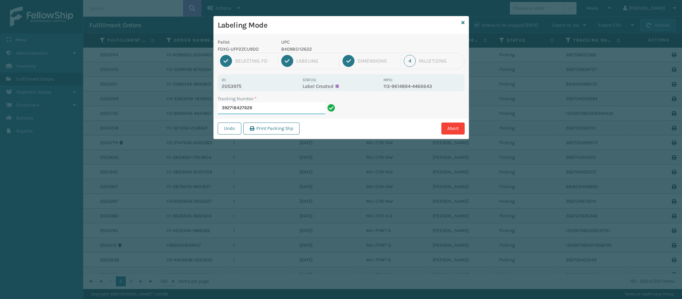
click at [270, 110] on input "392718427626" at bounding box center [271, 108] width 107 height 12
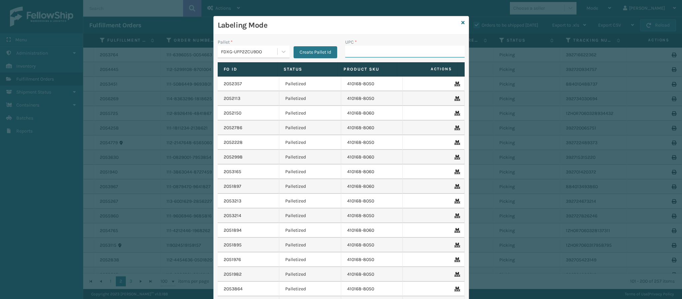
click at [371, 57] on input "UPC *" at bounding box center [404, 52] width 119 height 12
click at [371, 55] on input "UPC *" at bounding box center [404, 52] width 119 height 12
type input "840985118259"
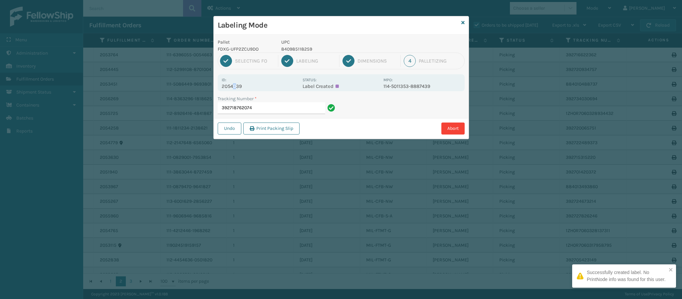
click at [234, 87] on p "2054039" at bounding box center [260, 86] width 77 height 6
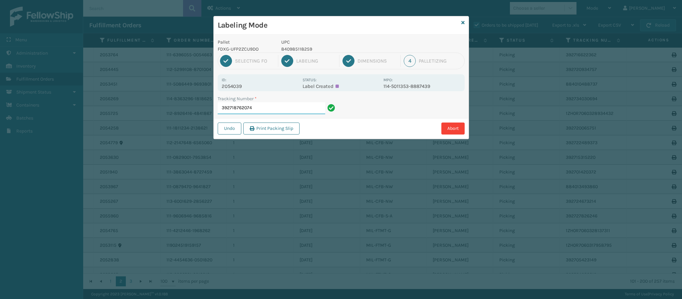
click at [294, 111] on input "392718762074" at bounding box center [271, 108] width 107 height 12
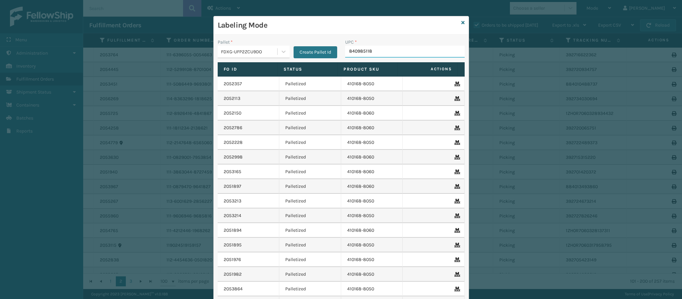
type input "8409851182"
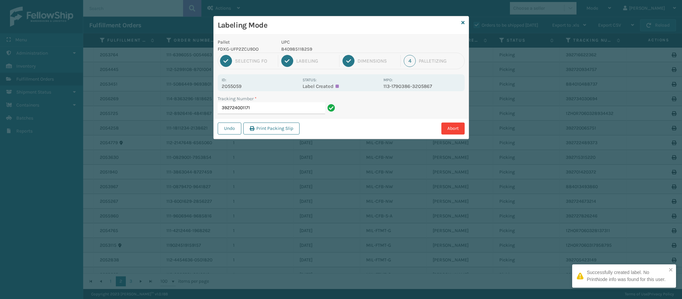
click at [235, 90] on div "Id: 2055059 Status: Label Created MPO: 113-1790386-3205867" at bounding box center [341, 82] width 247 height 17
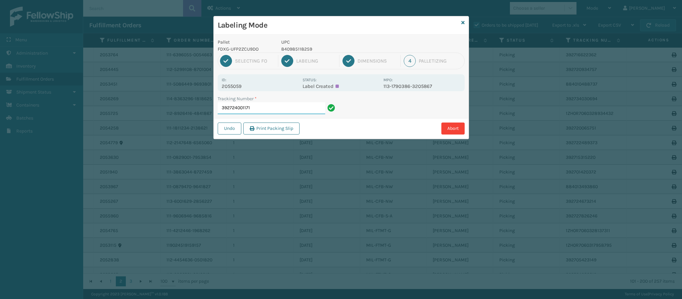
click at [283, 112] on input "392724001171" at bounding box center [271, 108] width 107 height 12
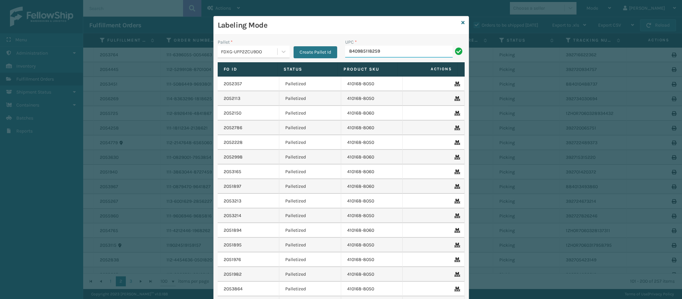
type input "840985118259"
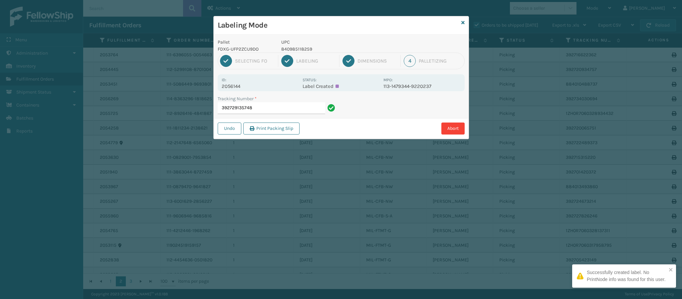
click at [240, 82] on div "Id: 2056144" at bounding box center [260, 82] width 77 height 13
drag, startPoint x: 240, startPoint y: 82, endPoint x: 240, endPoint y: 89, distance: 6.7
click at [239, 90] on div "Id: 2056144 Status: Label Created MPO: 113-1479344-9220237" at bounding box center [341, 82] width 247 height 17
click at [240, 89] on p "2056144" at bounding box center [260, 86] width 77 height 6
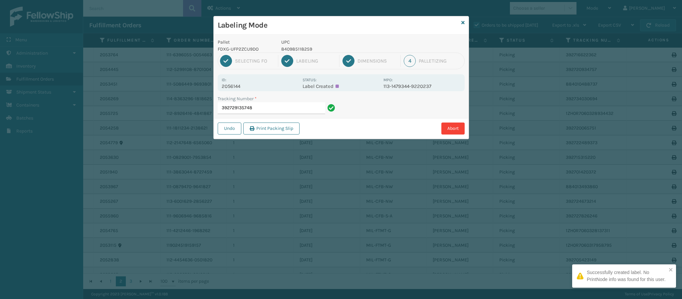
click at [240, 89] on p "2056144" at bounding box center [260, 86] width 77 height 6
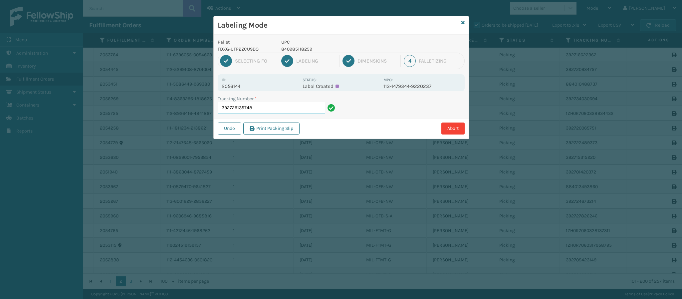
click at [265, 102] on input "392729135748" at bounding box center [271, 108] width 107 height 12
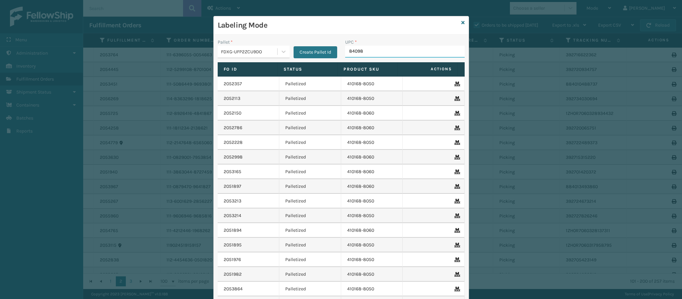
type input "840985"
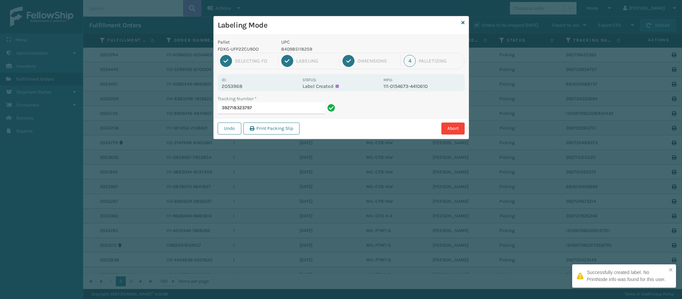
click at [233, 85] on p "2053968" at bounding box center [260, 86] width 77 height 6
click at [277, 103] on input "392718323797" at bounding box center [271, 108] width 107 height 12
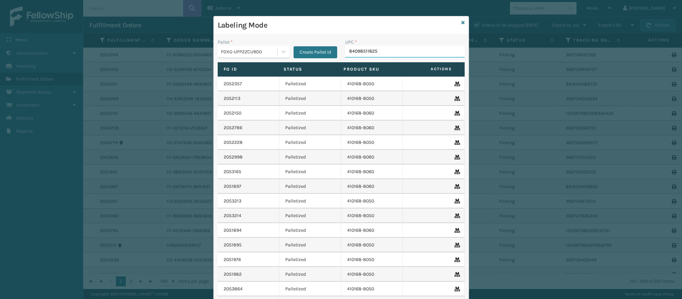
type input "840985118259"
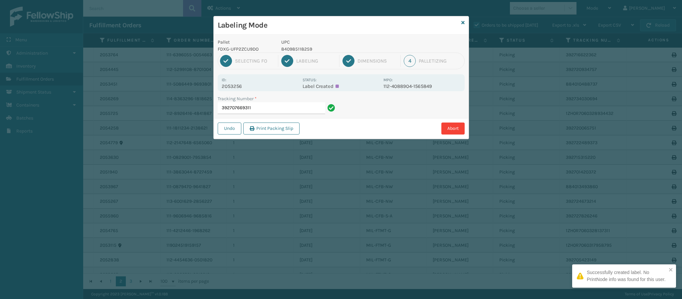
click at [243, 86] on p "2053256" at bounding box center [260, 86] width 77 height 6
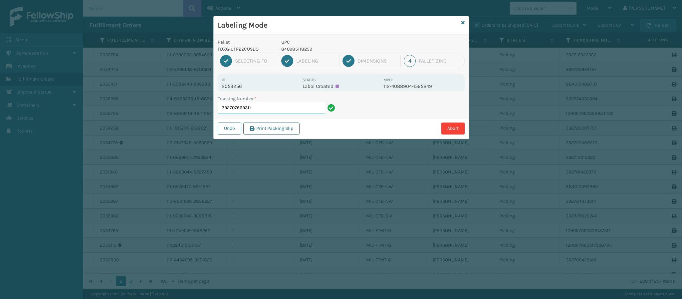
click at [260, 107] on input "392707669311" at bounding box center [271, 108] width 107 height 12
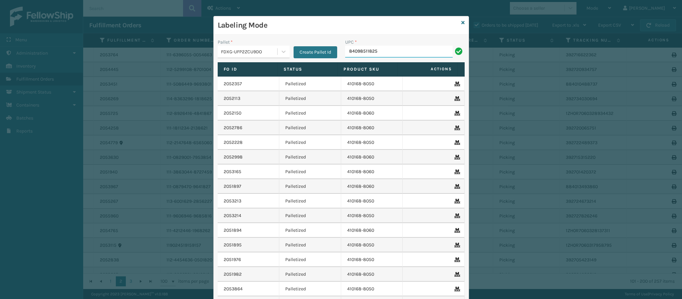
type input "840985118259"
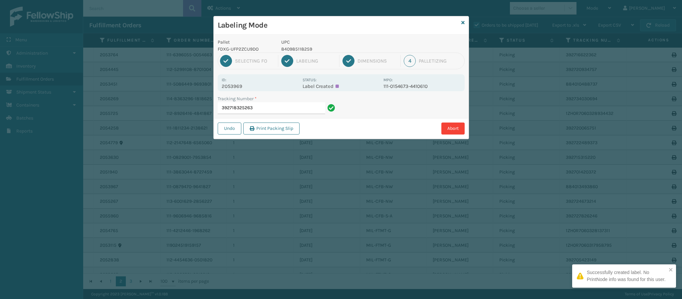
click at [241, 87] on p "2053969" at bounding box center [260, 86] width 77 height 6
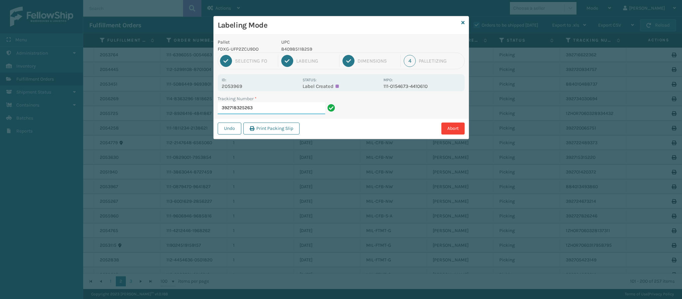
click at [271, 107] on input "392718325263" at bounding box center [271, 108] width 107 height 12
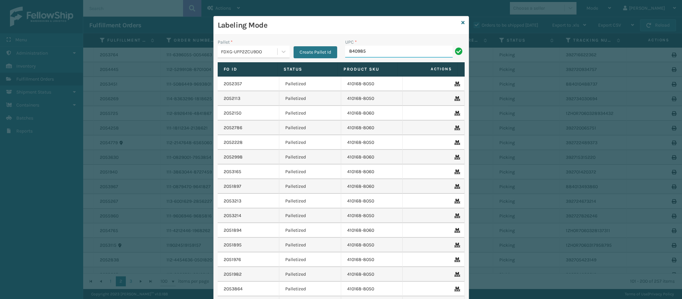
type input "8409851"
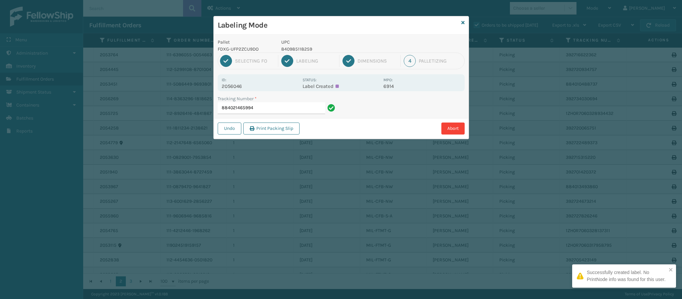
click at [234, 89] on p "2056046" at bounding box center [260, 86] width 77 height 6
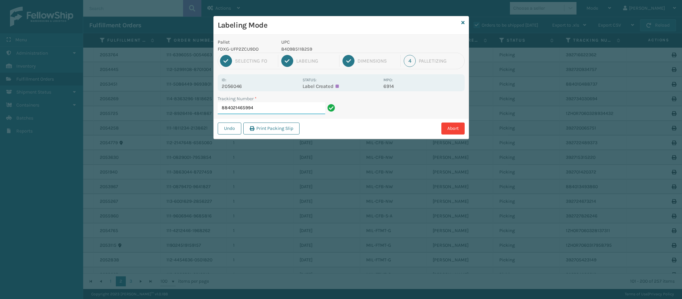
click at [271, 111] on input "884021465994" at bounding box center [271, 108] width 107 height 12
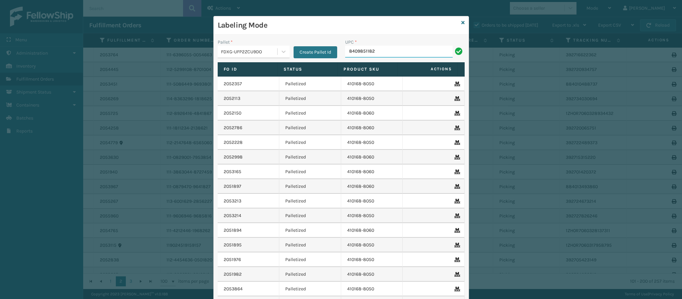
type input "84098511825"
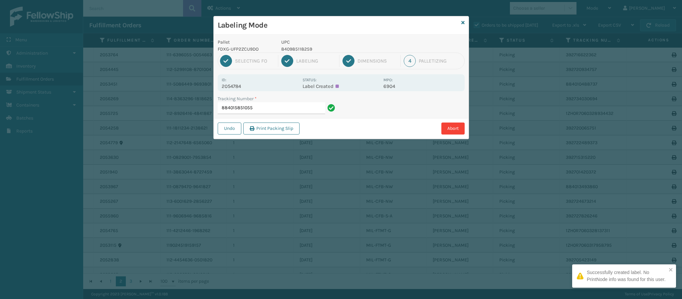
click at [241, 88] on p "2054784" at bounding box center [260, 86] width 77 height 6
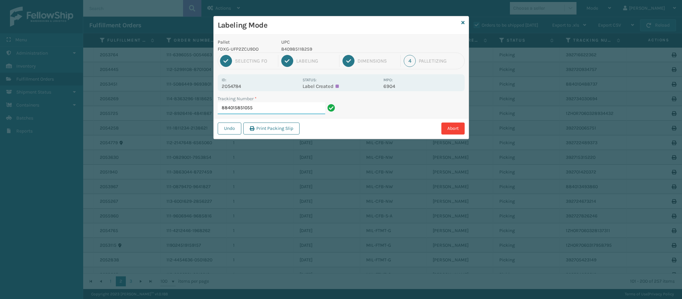
click at [261, 107] on input "884015851055" at bounding box center [271, 108] width 107 height 12
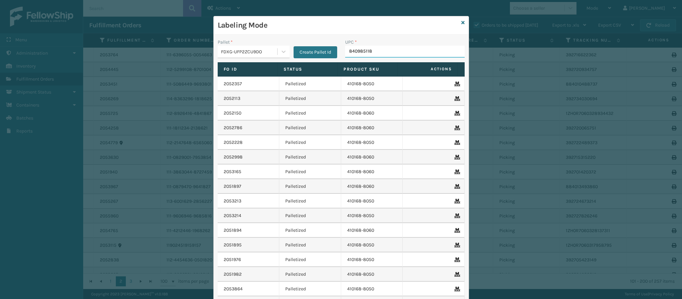
type input "8409851186"
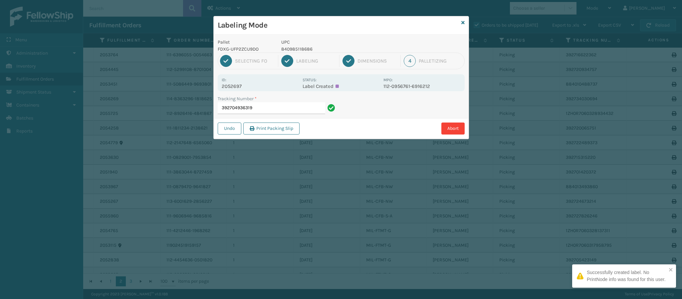
click at [236, 88] on p "2052697" at bounding box center [260, 86] width 77 height 6
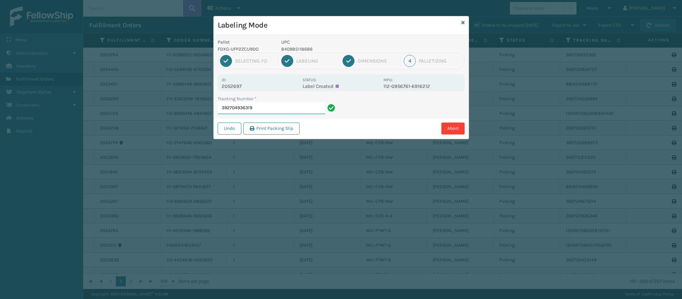
click at [278, 110] on input "392704936319" at bounding box center [271, 108] width 107 height 12
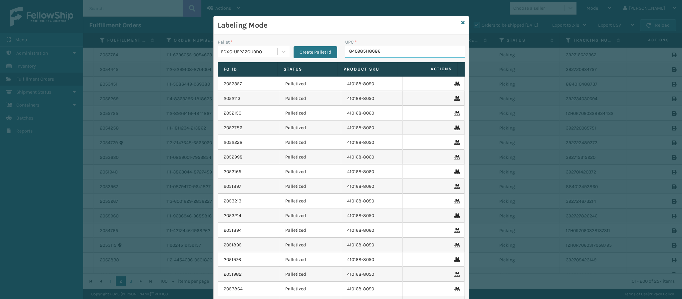
type input "840985118686"
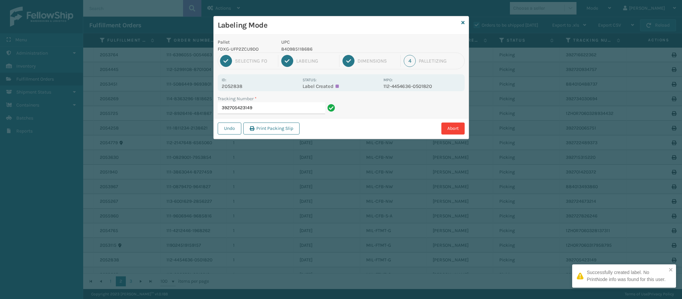
click at [236, 88] on p "2052838" at bounding box center [260, 86] width 77 height 6
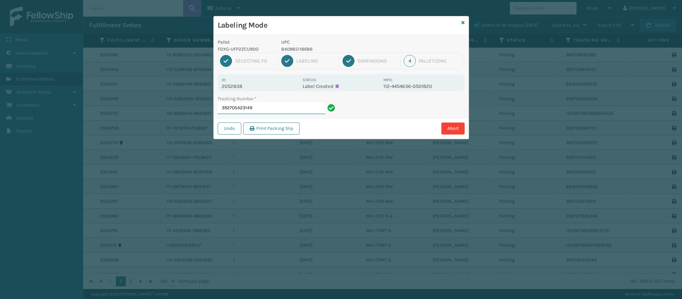
click at [283, 112] on input "392705423149" at bounding box center [271, 108] width 107 height 12
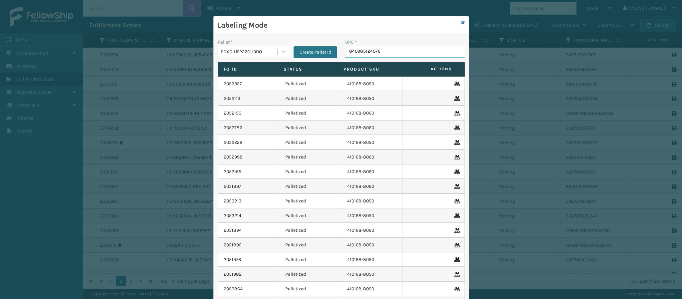
type input "840985124076"
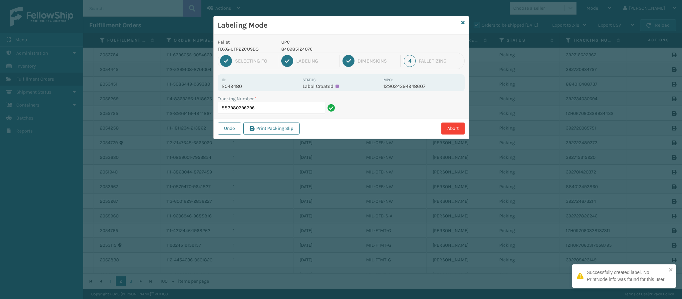
click at [250, 88] on p "2049480" at bounding box center [260, 86] width 77 height 6
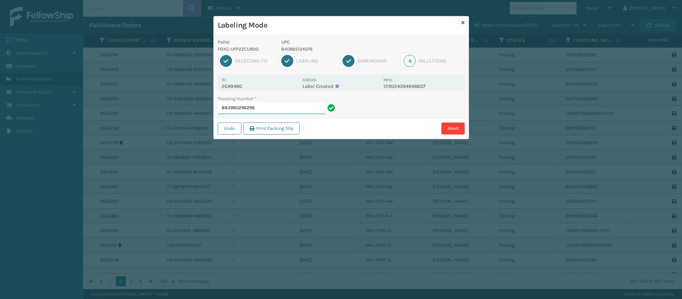
click at [272, 109] on input "883980296296" at bounding box center [271, 108] width 107 height 12
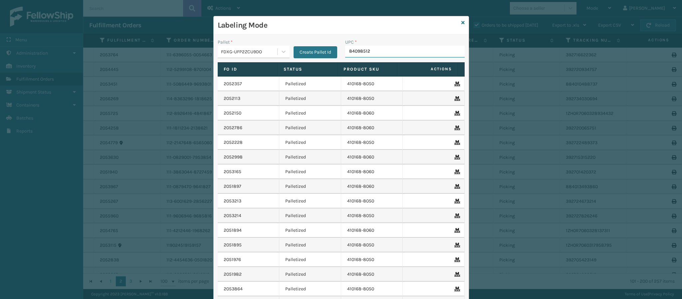
type input "840985124"
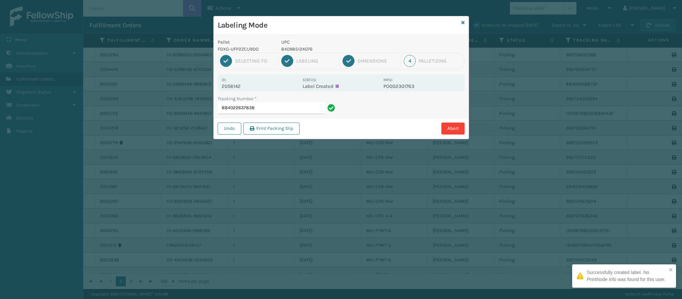
click at [240, 85] on p "2056142" at bounding box center [260, 86] width 77 height 6
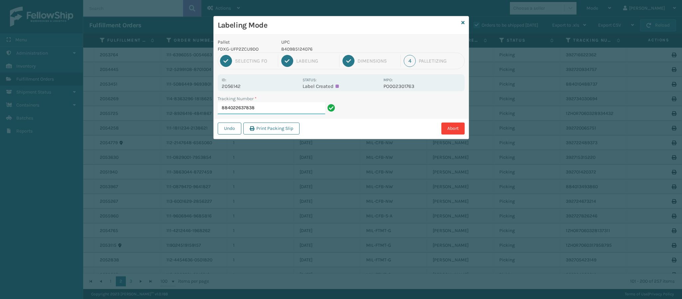
click at [280, 106] on input "884022637838" at bounding box center [271, 108] width 107 height 12
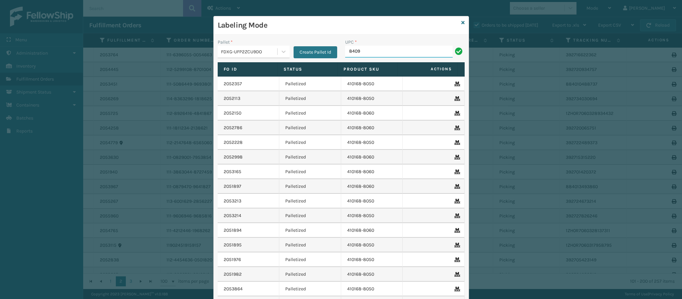
type input "84098"
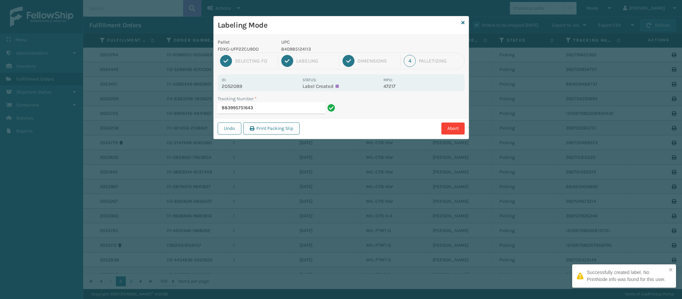
click at [240, 85] on p "2052089" at bounding box center [260, 86] width 77 height 6
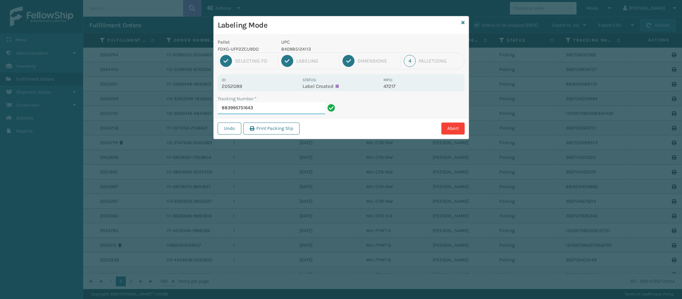
click at [294, 107] on input "883995751643" at bounding box center [271, 108] width 107 height 12
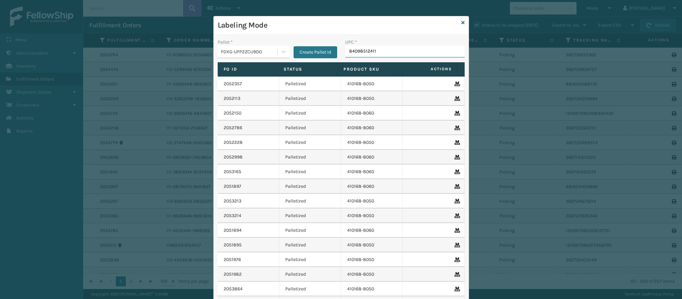
type input "840985124113"
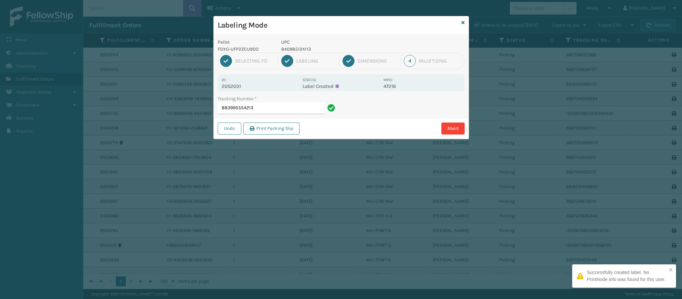
click at [234, 85] on p "2052031" at bounding box center [260, 86] width 77 height 6
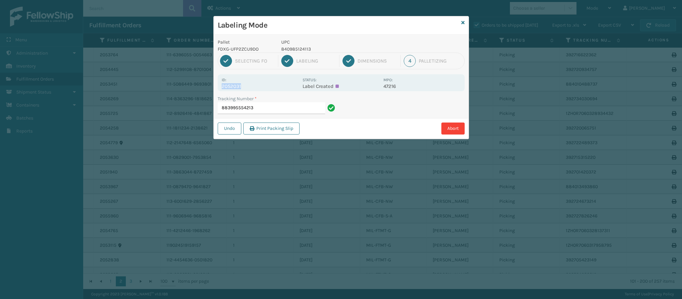
click at [234, 85] on p "2052031" at bounding box center [260, 86] width 77 height 6
click at [319, 103] on input "883995554213" at bounding box center [271, 108] width 107 height 12
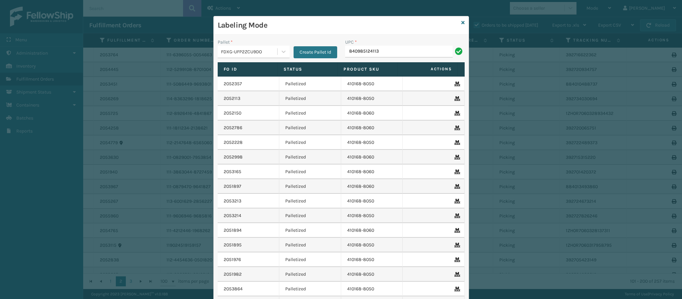
type input "840985124113"
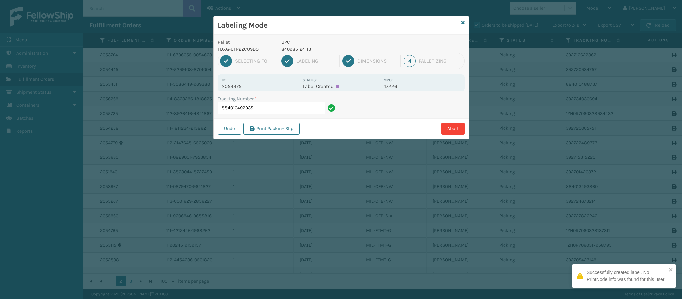
click at [240, 85] on p "2053375" at bounding box center [260, 86] width 77 height 6
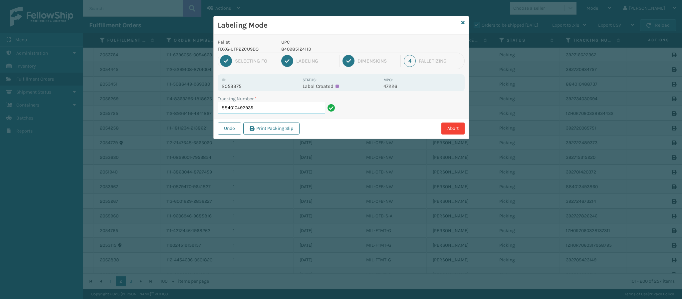
click at [277, 108] on input "884010492935" at bounding box center [271, 108] width 107 height 12
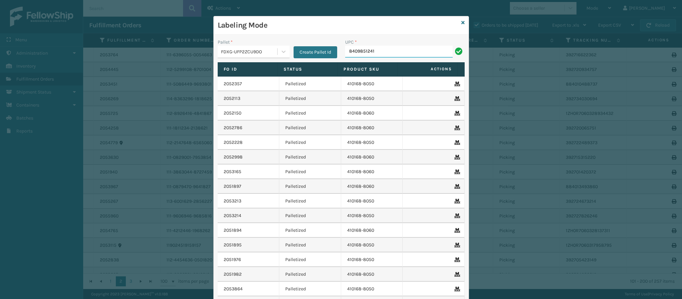
type input "84098512411"
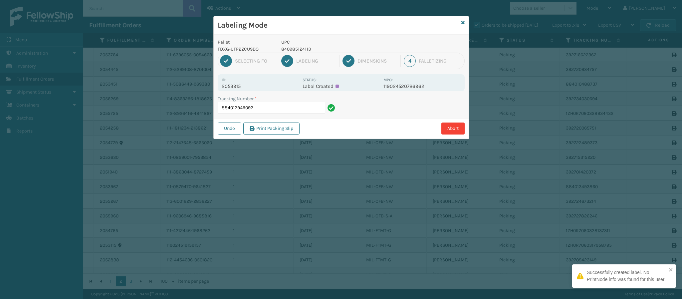
click at [249, 90] on div "Id: 2053915 Status: Label Created MPO: 119024520786962" at bounding box center [341, 82] width 247 height 17
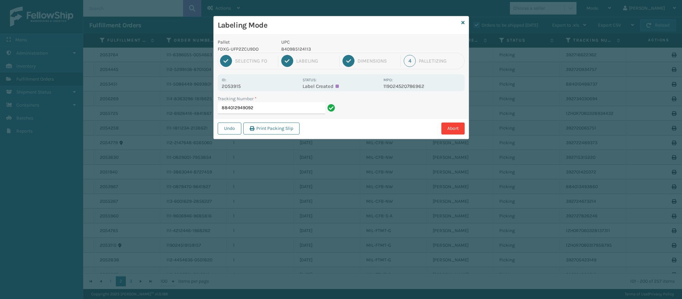
click at [271, 82] on div "Id: 2053915" at bounding box center [260, 82] width 77 height 13
click at [272, 109] on input "884012949092" at bounding box center [271, 108] width 107 height 12
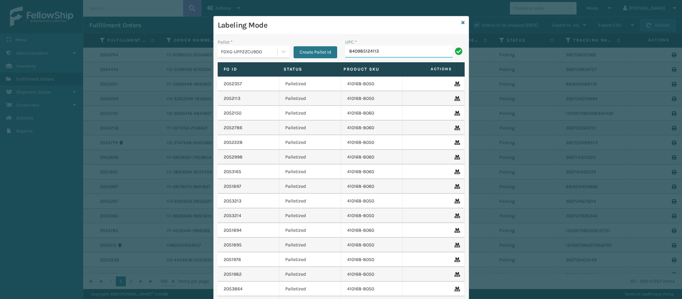
type input "840985124113"
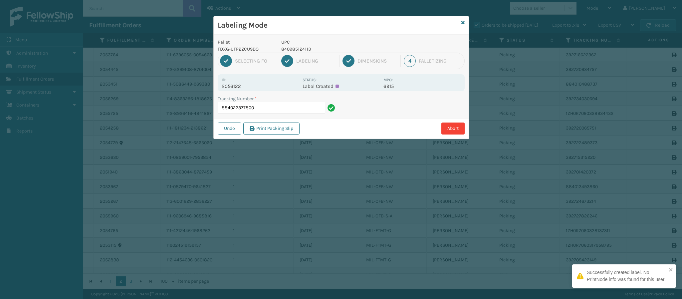
click at [246, 86] on p "2056122" at bounding box center [260, 86] width 77 height 6
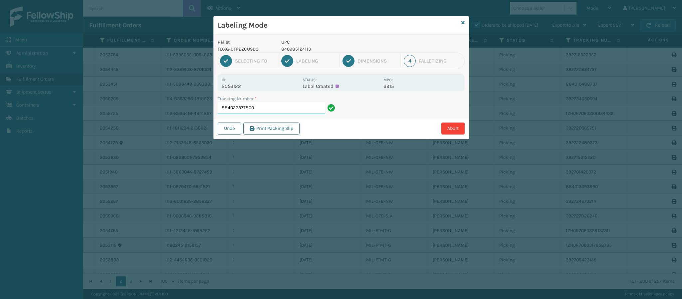
click at [268, 106] on input "884022377800" at bounding box center [271, 108] width 107 height 12
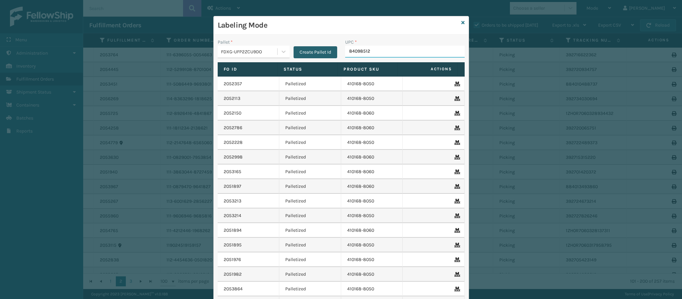
type input "840985124"
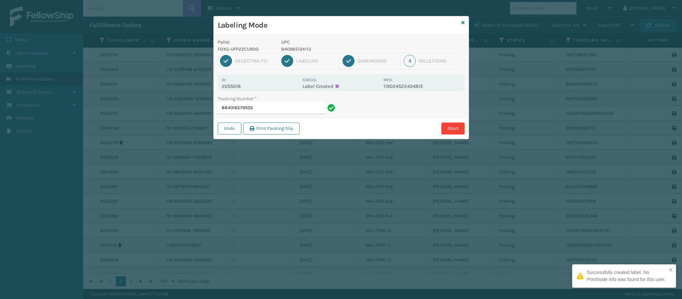
click at [240, 83] on div "Id: 2055018" at bounding box center [260, 82] width 77 height 13
click at [240, 87] on p "2055018" at bounding box center [260, 86] width 77 height 6
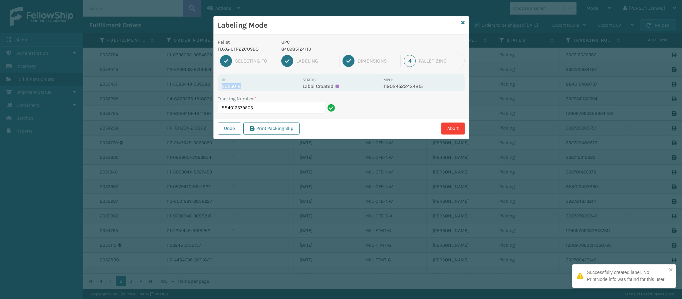
click at [240, 87] on p "2055018" at bounding box center [260, 86] width 77 height 6
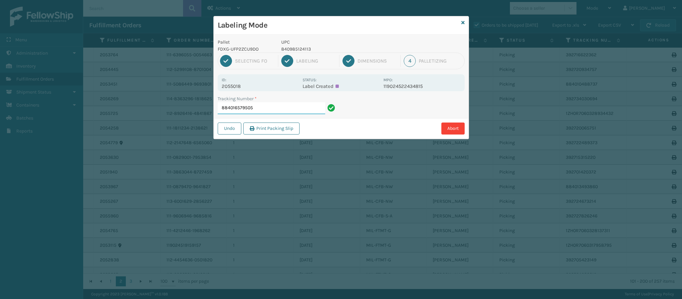
click at [262, 109] on input "884016579505" at bounding box center [271, 108] width 107 height 12
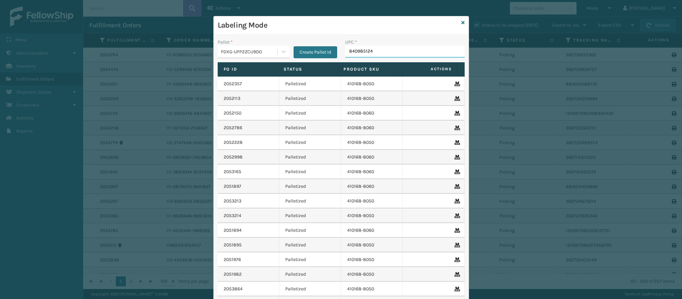
type input "8409851241"
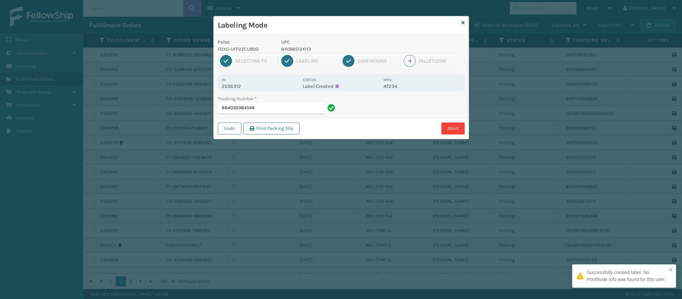
click at [241, 89] on p "2056312" at bounding box center [260, 86] width 77 height 6
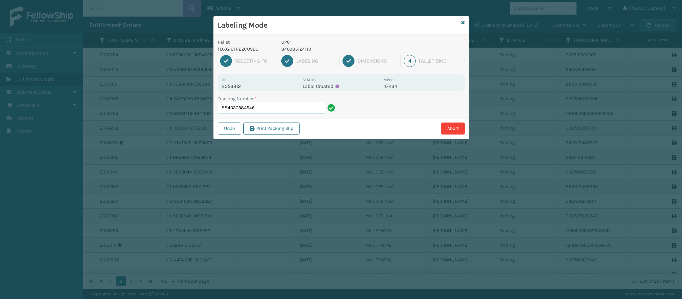
click at [265, 104] on input "884030384546" at bounding box center [271, 108] width 107 height 12
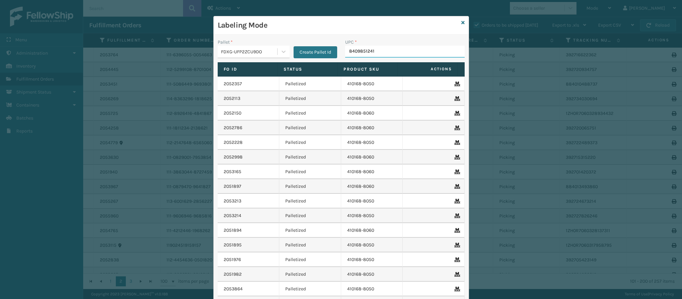
type input "84098512411"
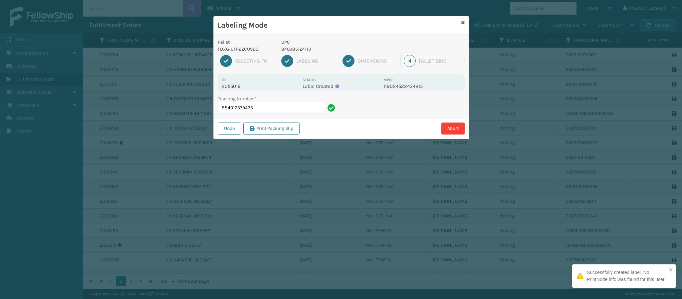
click at [236, 85] on p "2055019" at bounding box center [260, 86] width 77 height 6
click at [272, 112] on input "884016579435" at bounding box center [271, 108] width 107 height 12
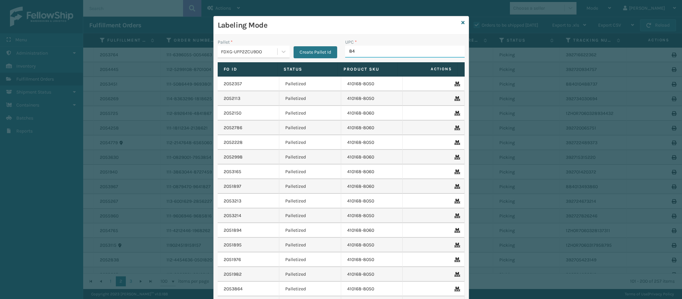
type input "840"
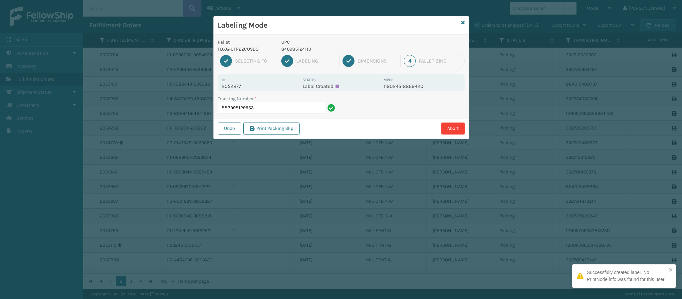
click at [243, 83] on div "Id: 2052877" at bounding box center [260, 82] width 77 height 13
click at [241, 84] on p "2052877" at bounding box center [260, 86] width 77 height 6
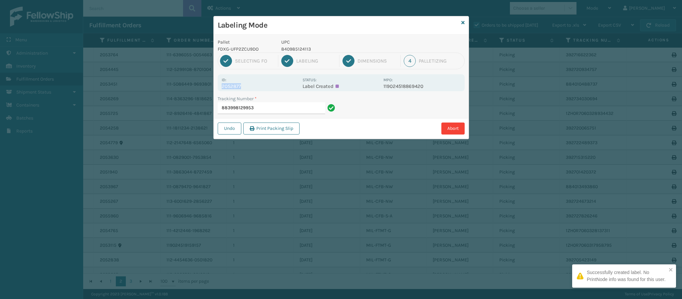
click at [241, 84] on p "2052877" at bounding box center [260, 86] width 77 height 6
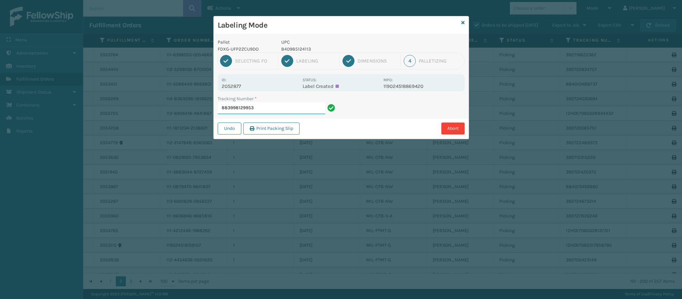
click at [263, 104] on input "883998129953" at bounding box center [271, 108] width 107 height 12
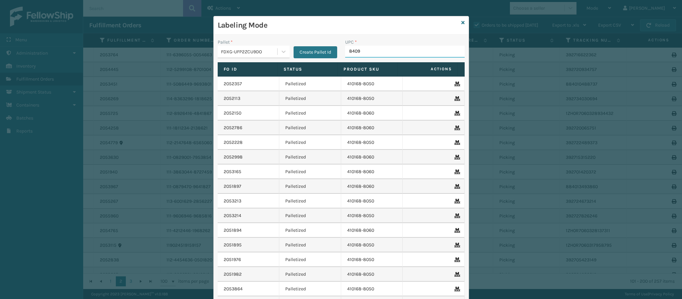
type input "84098"
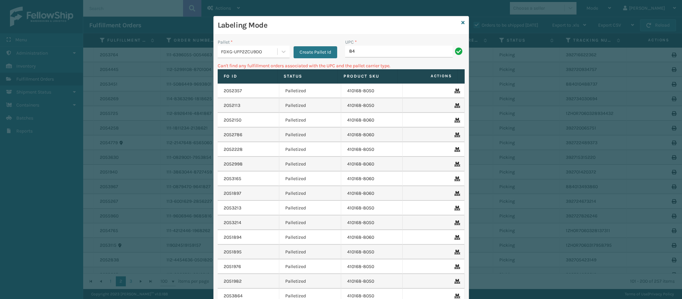
type input "8"
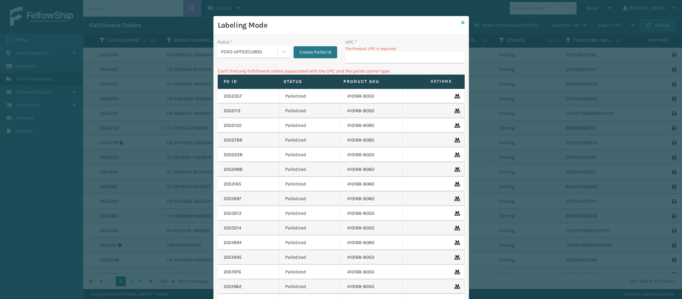
click at [461, 20] on link at bounding box center [462, 22] width 3 height 7
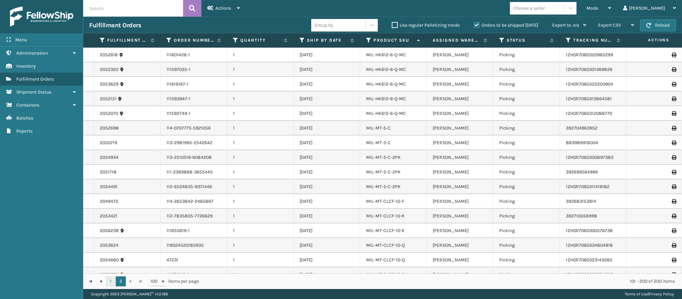
click at [112, 281] on link "1" at bounding box center [111, 281] width 10 height 10
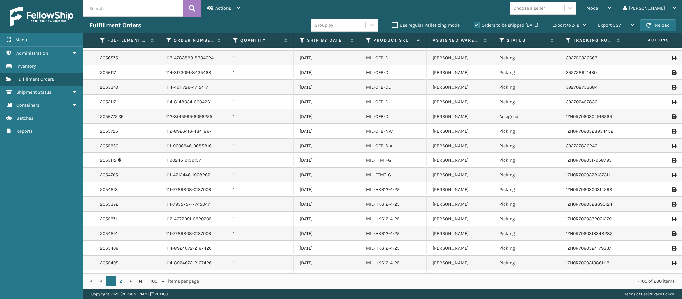
scroll to position [1245, 0]
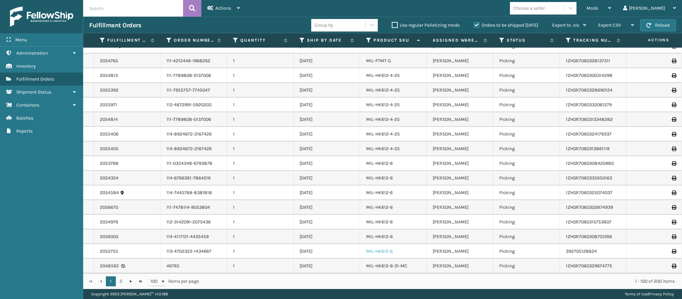
click at [381, 248] on link "MIL-HK612-6" at bounding box center [379, 251] width 27 height 6
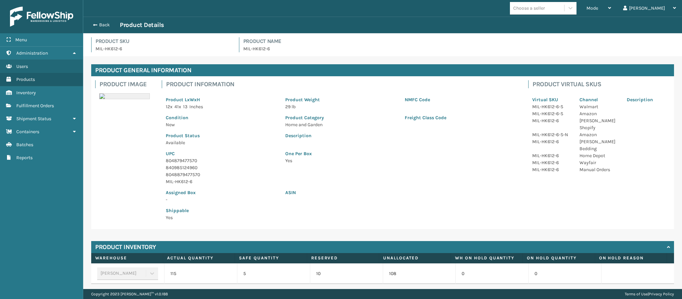
click at [194, 161] on p "804879477570" at bounding box center [221, 160] width 111 height 7
click at [99, 23] on button "Back" at bounding box center [104, 25] width 31 height 6
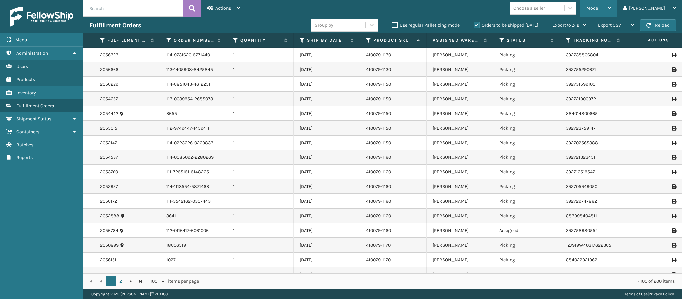
click at [617, 10] on div "Mode Regular Mode Picking Mode Labeling Mode Exit Scan Mode" at bounding box center [598, 8] width 37 height 17
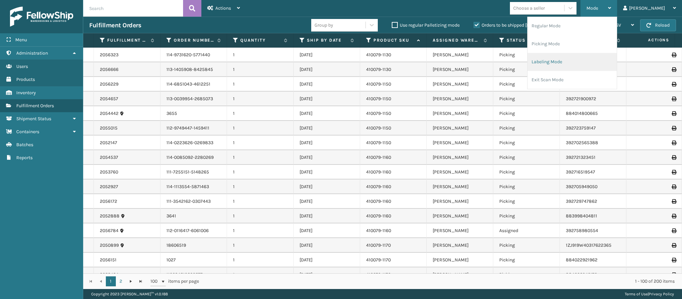
click at [581, 62] on li "Labeling Mode" at bounding box center [571, 62] width 89 height 18
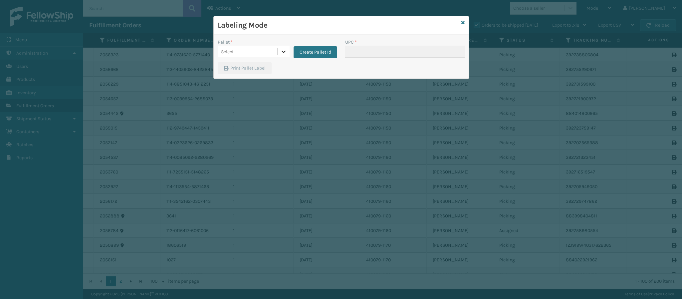
click at [282, 50] on icon at bounding box center [283, 51] width 7 height 7
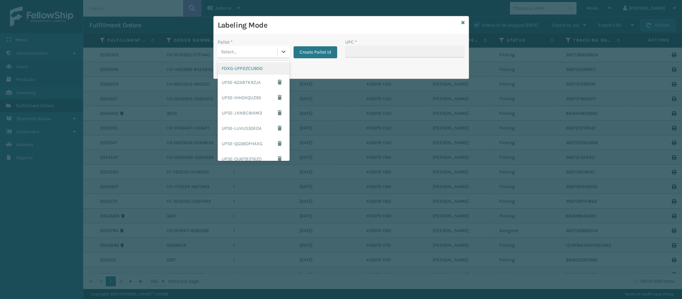
click at [255, 70] on div "FDXG-UFP2ZCU9DO" at bounding box center [254, 68] width 72 height 12
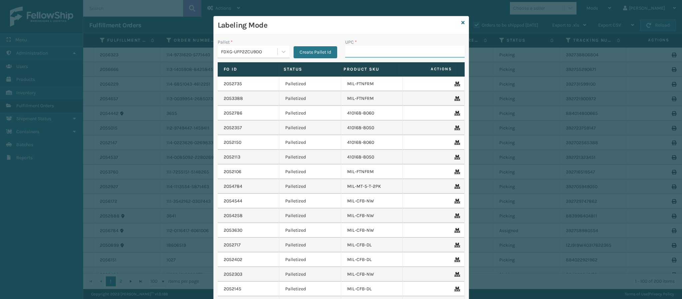
click at [368, 52] on input "UPC *" at bounding box center [404, 52] width 119 height 12
paste input "804879477570"
type input "804879477570"
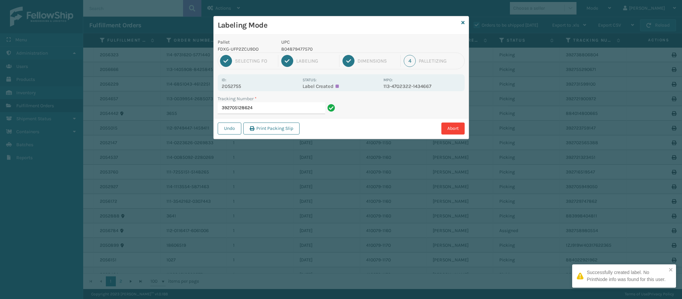
click at [236, 84] on p "2052755" at bounding box center [260, 86] width 77 height 6
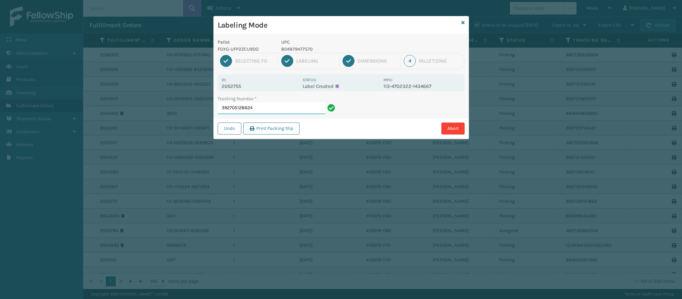
click at [284, 103] on input "392705128624" at bounding box center [271, 108] width 107 height 12
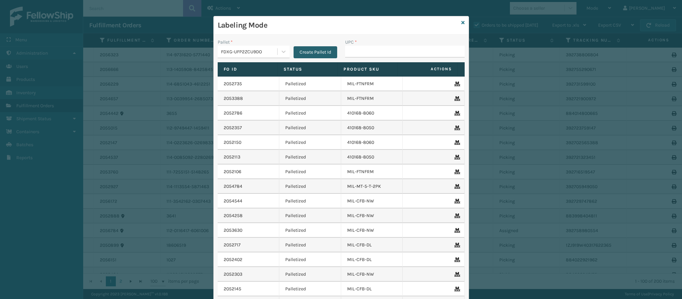
click at [315, 54] on button "Create Pallet Id" at bounding box center [315, 52] width 44 height 12
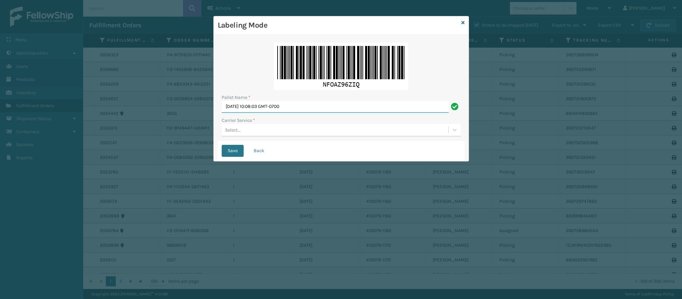
click at [297, 108] on input "[DATE] 10:08:03 GMT-0700" at bounding box center [335, 107] width 227 height 12
type input "Ups Ground Box Truck"
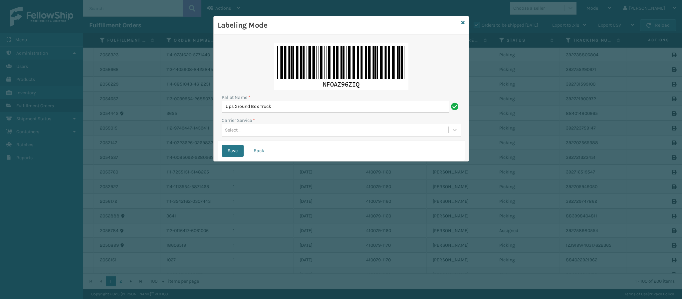
click at [291, 132] on div "Select..." at bounding box center [335, 129] width 227 height 11
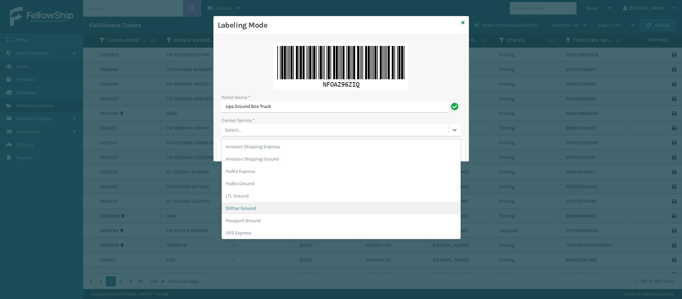
drag, startPoint x: 450, startPoint y: 181, endPoint x: 456, endPoint y: 225, distance: 44.3
click at [456, 225] on div "Amazon Shipping Express Amazon Shipping Ground FedEx Express FedEx Ground LTL G…" at bounding box center [341, 189] width 239 height 100
click at [252, 207] on div "UPS Ground" at bounding box center [341, 207] width 239 height 12
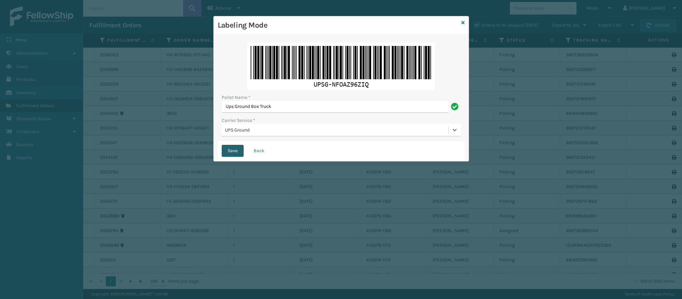
click at [227, 153] on button "Save" at bounding box center [233, 151] width 22 height 12
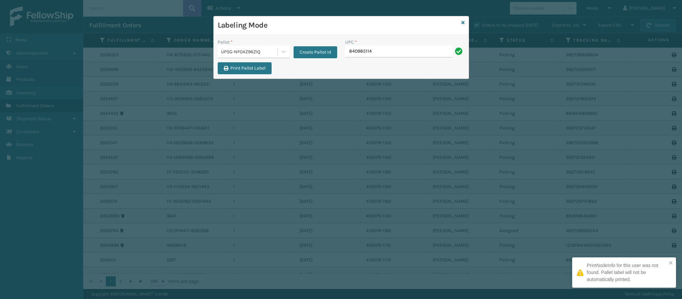
type input "8409851143"
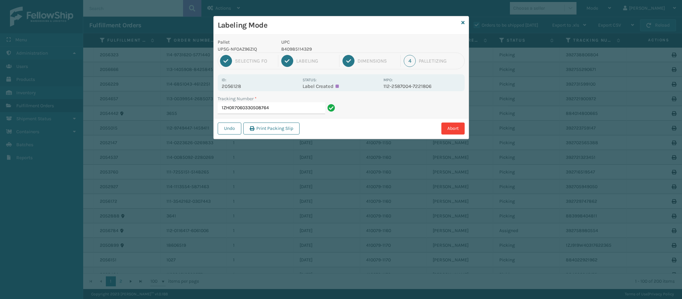
click at [237, 86] on p "2056128" at bounding box center [260, 86] width 77 height 6
click at [295, 105] on input "1ZH0R7060330508764" at bounding box center [271, 108] width 107 height 12
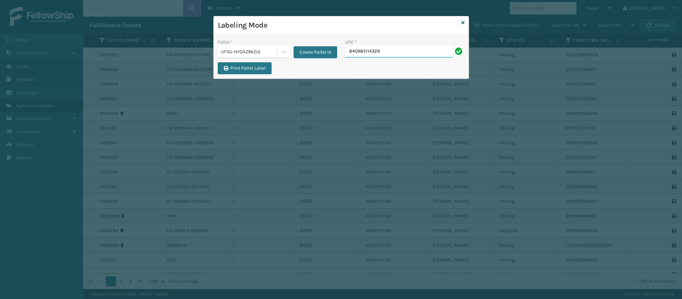
type input "840985114329"
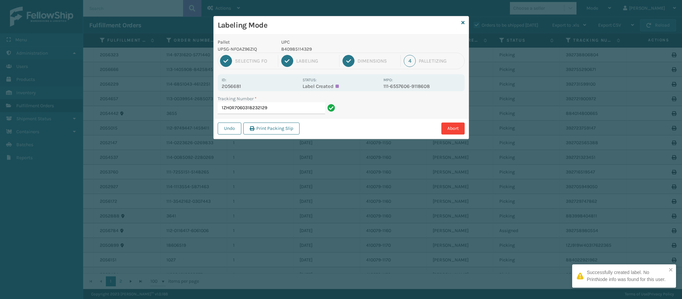
click at [237, 84] on p "2056681" at bounding box center [260, 86] width 77 height 6
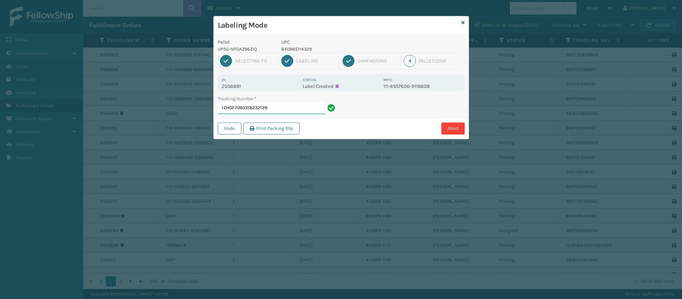
click at [276, 111] on input "1ZH0R7060318232129" at bounding box center [271, 108] width 107 height 12
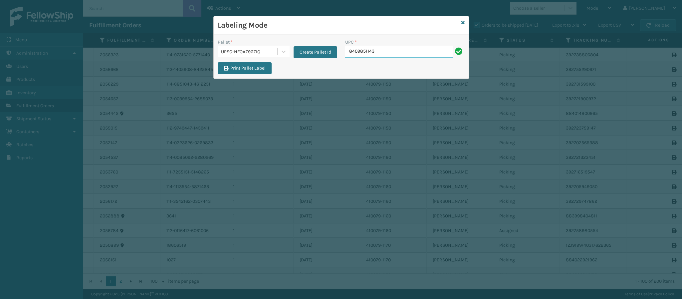
type input "84098511432"
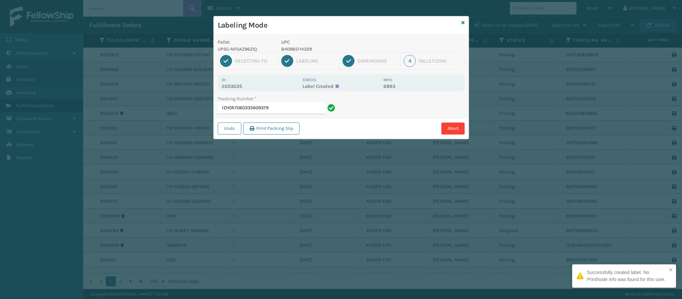
click at [239, 86] on p "2053035" at bounding box center [260, 86] width 77 height 6
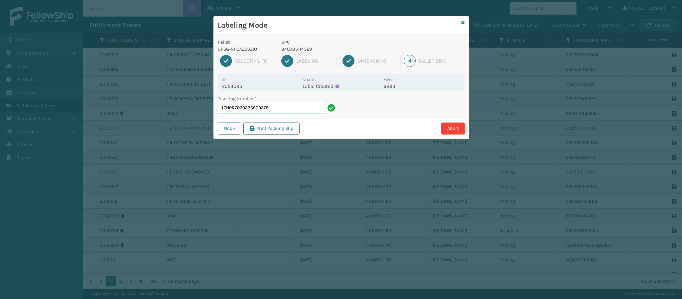
click at [288, 103] on input "1ZH0R7060335609379" at bounding box center [271, 108] width 107 height 12
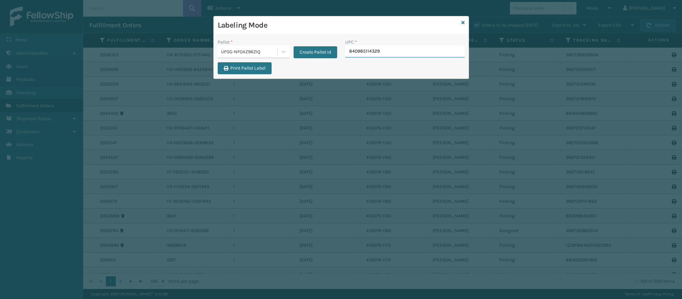
type input "840985114329"
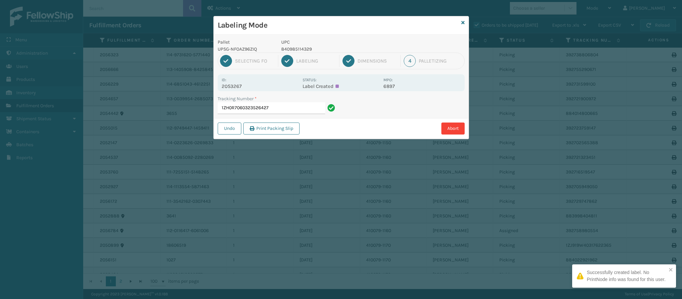
click at [242, 86] on p "2053267" at bounding box center [260, 86] width 77 height 6
click at [239, 86] on p "2053267" at bounding box center [260, 86] width 77 height 6
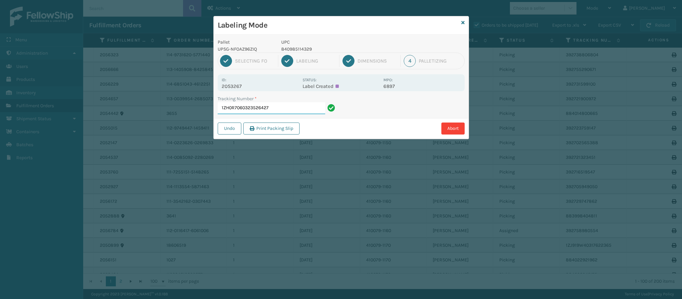
click at [287, 110] on input "1ZH0R7060323526427" at bounding box center [271, 108] width 107 height 12
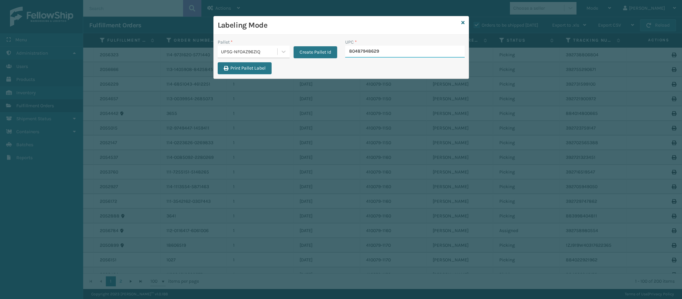
type input "804879486299"
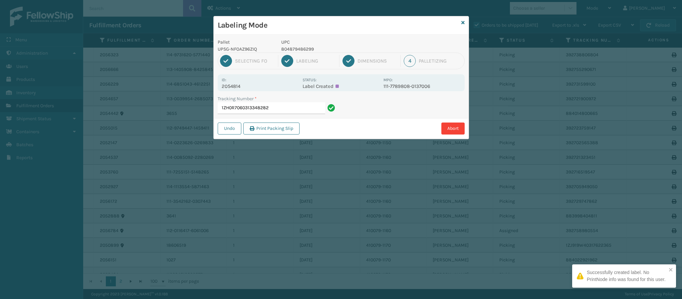
click at [237, 87] on p "2054814" at bounding box center [260, 86] width 77 height 6
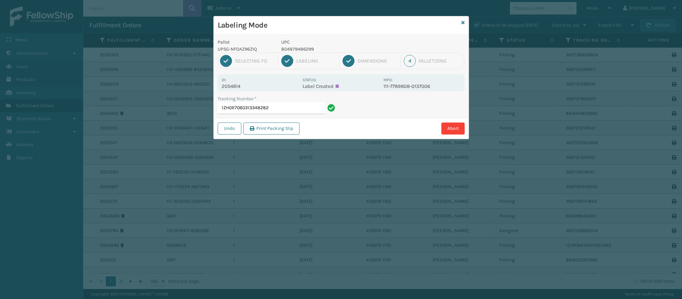
click at [288, 102] on div "Tracking Number *" at bounding box center [277, 98] width 119 height 7
click at [288, 103] on div "Tracking Number * 1ZH0R7060313348282" at bounding box center [277, 104] width 119 height 19
click at [288, 103] on input "1ZH0R7060313348282" at bounding box center [271, 108] width 107 height 12
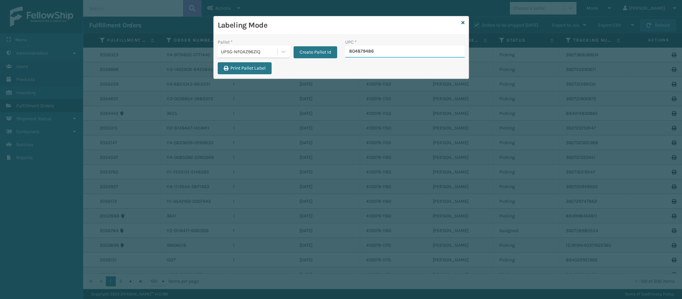
type input "8048794862"
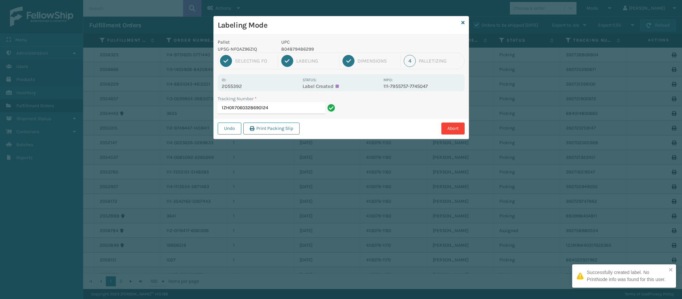
click at [238, 85] on p "2055392" at bounding box center [260, 86] width 77 height 6
click at [276, 104] on input "1ZH0R7060328690124" at bounding box center [271, 108] width 107 height 12
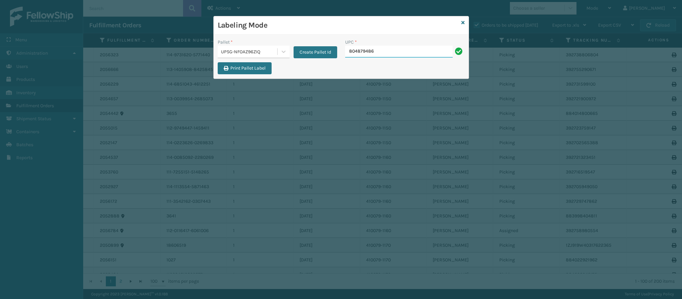
type input "8048794862"
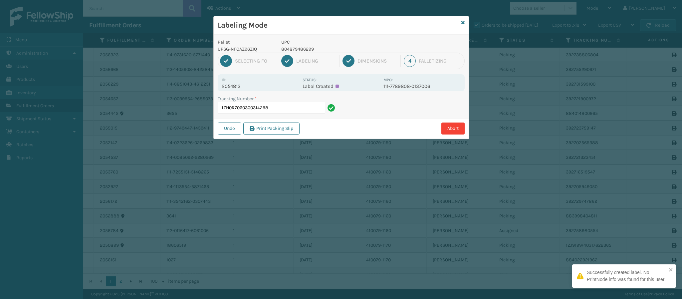
click at [232, 91] on div "Id: 2054813 Status: Label Created MPO: 111-7789808-0137006" at bounding box center [341, 82] width 247 height 17
click at [233, 84] on p "2054813" at bounding box center [260, 86] width 77 height 6
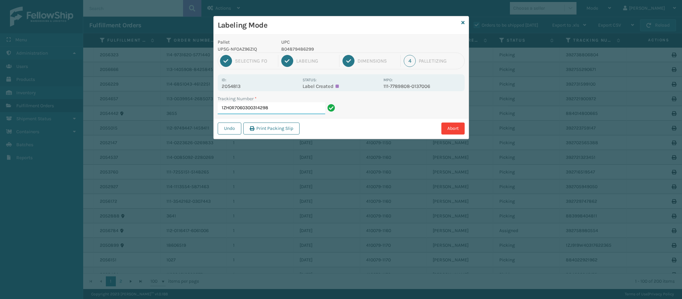
click at [301, 107] on input "1ZH0R7060300314298" at bounding box center [271, 108] width 107 height 12
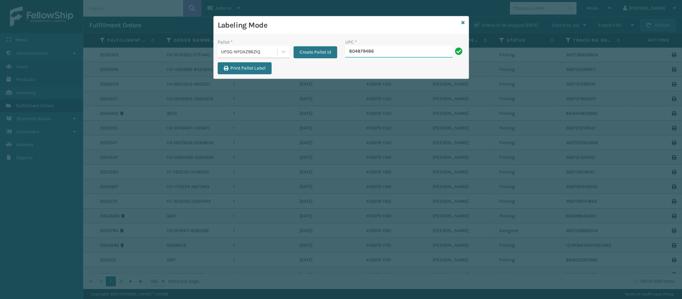
type input "8048794862"
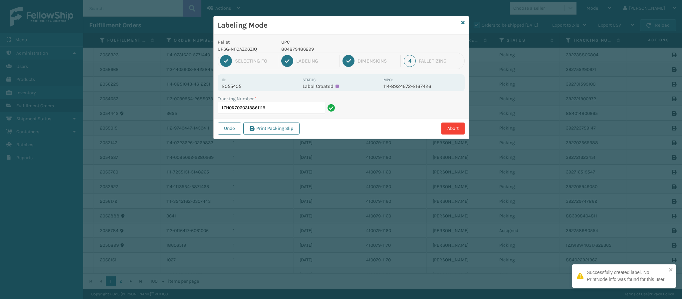
click at [240, 87] on p "2055405" at bounding box center [260, 86] width 77 height 6
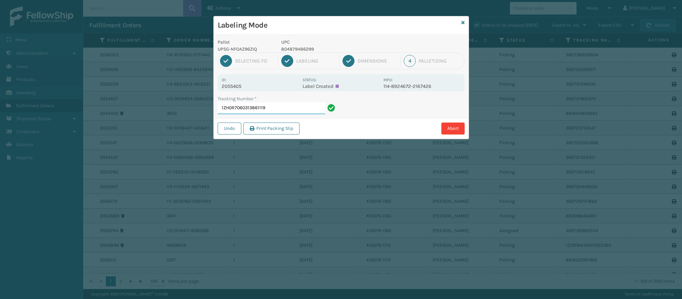
click at [283, 103] on input "1ZH0R7060313861119" at bounding box center [271, 108] width 107 height 12
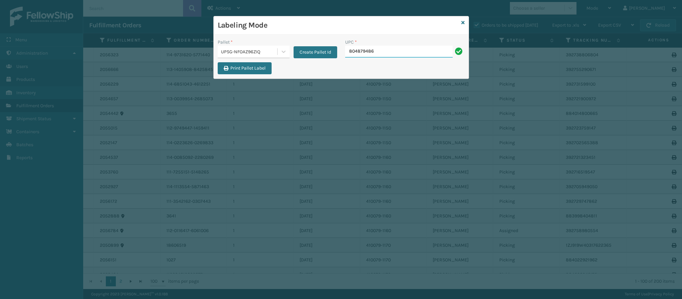
type input "8048794862"
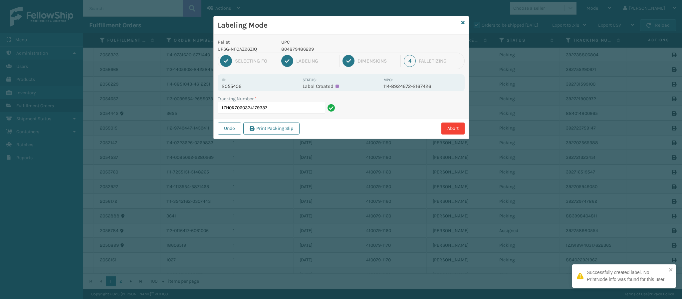
click at [239, 81] on div "Id: 2055406" at bounding box center [260, 82] width 77 height 13
click at [238, 85] on p "2055406" at bounding box center [260, 86] width 77 height 6
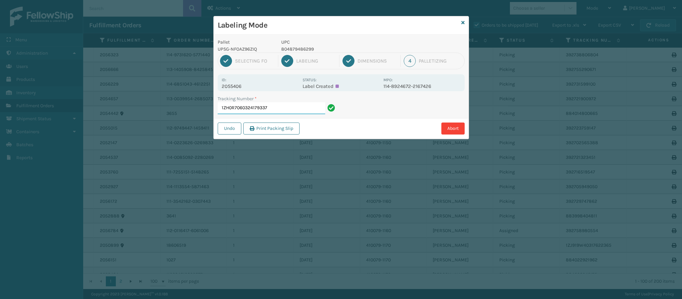
click at [290, 109] on input "1ZH0R7060324179337" at bounding box center [271, 108] width 107 height 12
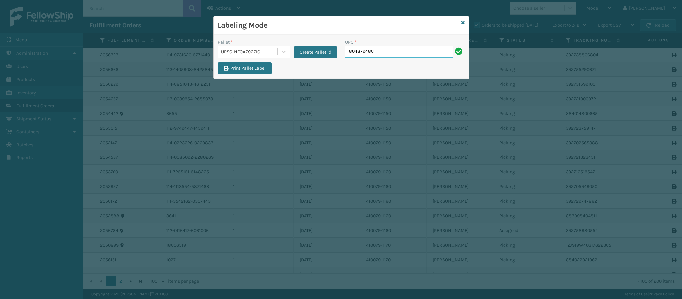
type input "8048794862"
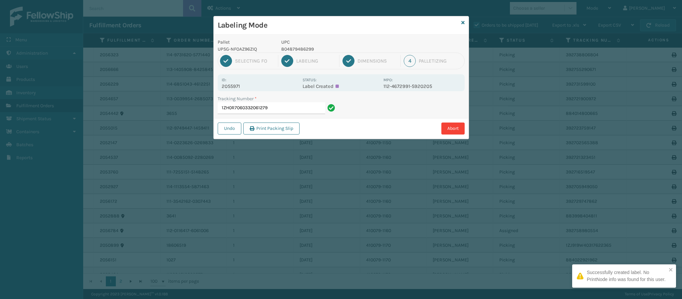
click at [247, 85] on p "2055971" at bounding box center [260, 86] width 77 height 6
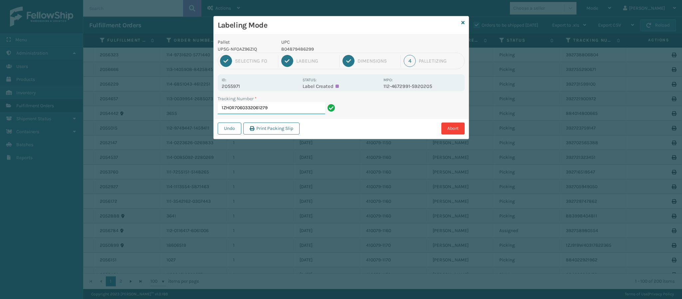
click at [282, 108] on input "1ZH0R7060332061279" at bounding box center [271, 108] width 107 height 12
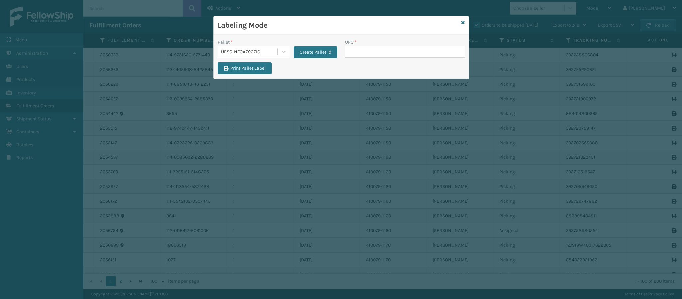
click at [466, 20] on div "Labeling Mode" at bounding box center [341, 25] width 255 height 18
click at [462, 22] on icon at bounding box center [462, 22] width 3 height 5
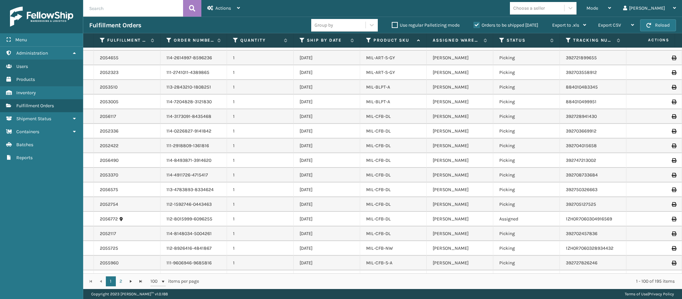
scroll to position [1245, 0]
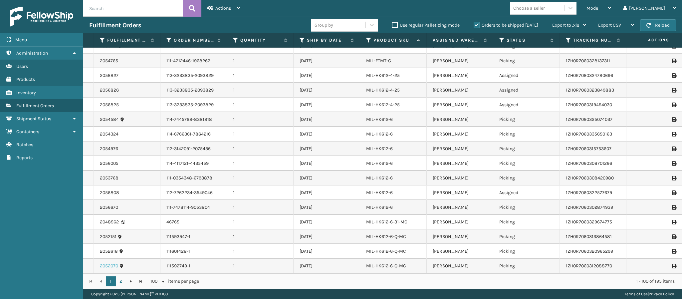
click at [104, 262] on link "2052070" at bounding box center [109, 265] width 18 height 7
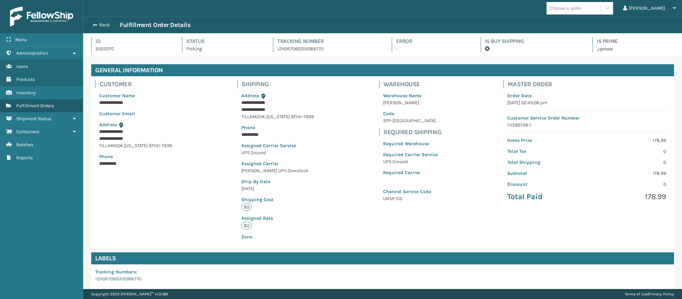
scroll to position [16, 599]
click at [98, 33] on div "Id 2052070 Status Picking Tracking Number 1ZH0R7060312088770 Error - Is Buy Shi…" at bounding box center [382, 44] width 598 height 23
click at [97, 25] on button "Back" at bounding box center [104, 25] width 31 height 6
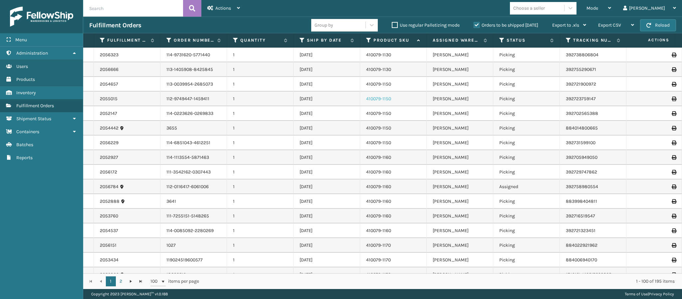
click at [388, 97] on link "410079-1150" at bounding box center [378, 99] width 25 height 6
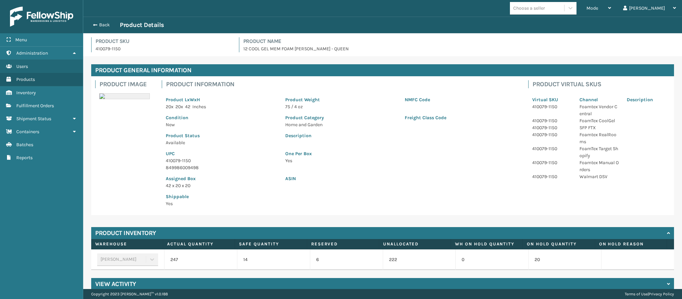
scroll to position [9, 0]
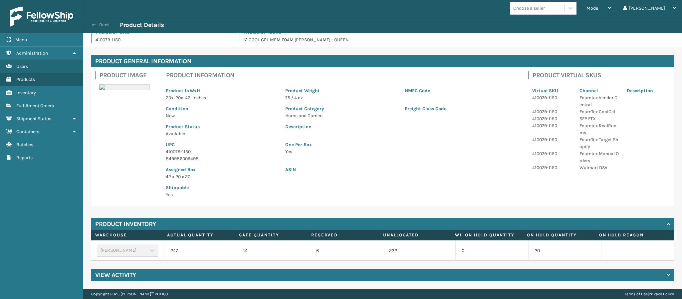
click at [95, 26] on span "button" at bounding box center [94, 25] width 4 height 5
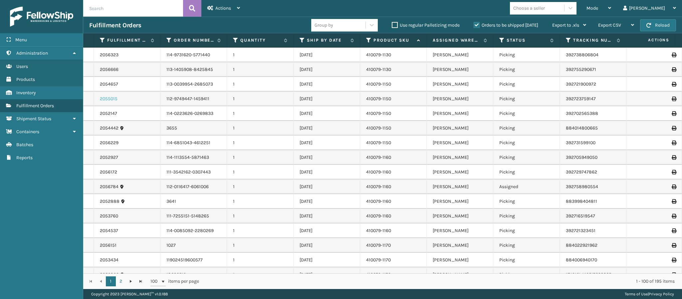
click at [107, 100] on link "2055015" at bounding box center [109, 98] width 18 height 7
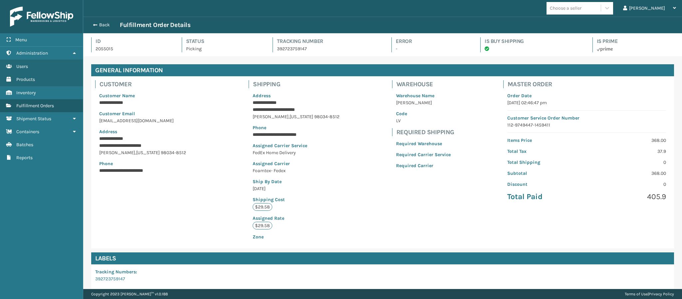
scroll to position [16, 599]
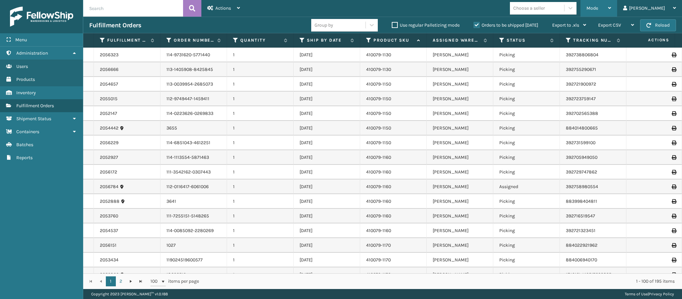
click at [611, 7] on div "Mode" at bounding box center [598, 8] width 25 height 17
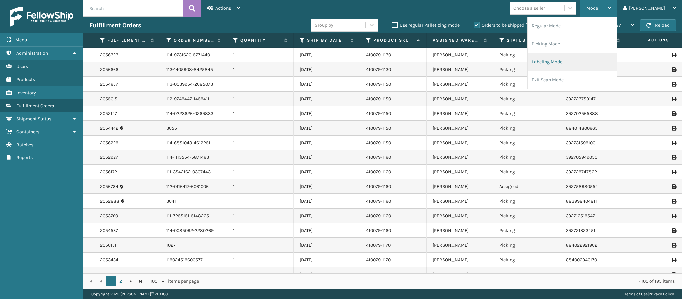
click at [576, 68] on li "Labeling Mode" at bounding box center [571, 62] width 89 height 18
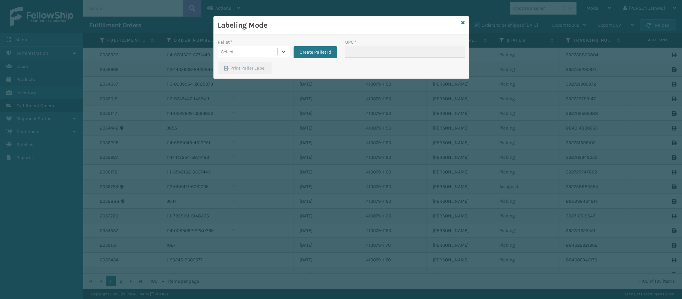
click at [272, 48] on div "Select..." at bounding box center [248, 51] width 60 height 11
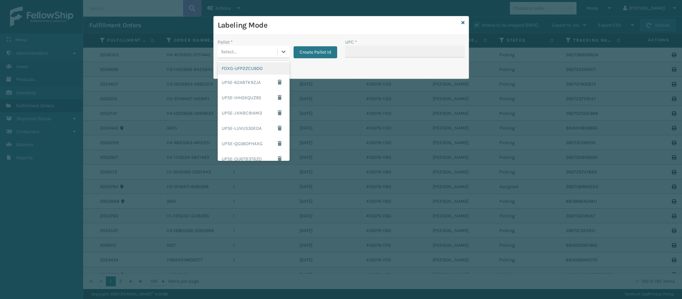
click at [255, 71] on div "FDXG-UFP2ZCU9DO" at bounding box center [254, 68] width 72 height 12
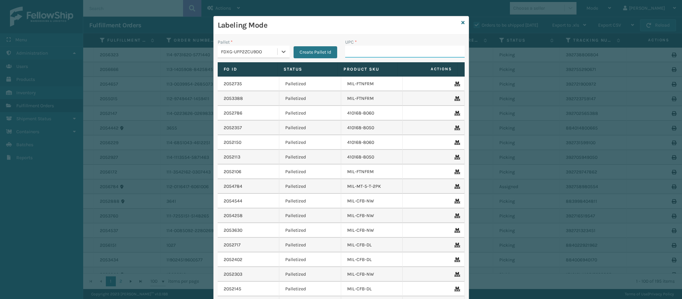
click at [396, 54] on input "UPC *" at bounding box center [404, 52] width 119 height 12
click at [279, 56] on div at bounding box center [283, 52] width 12 height 12
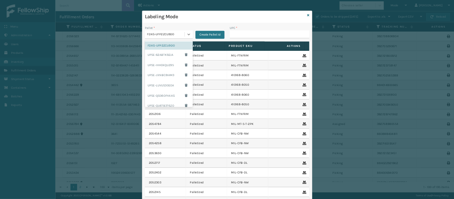
scroll to position [111, 0]
click at [249, 137] on div "UPSG-NFOAZ96ZIQ" at bounding box center [254, 138] width 72 height 12
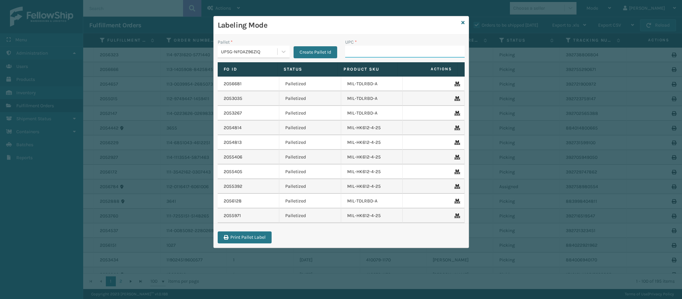
click at [357, 52] on input "UPC *" at bounding box center [404, 52] width 119 height 12
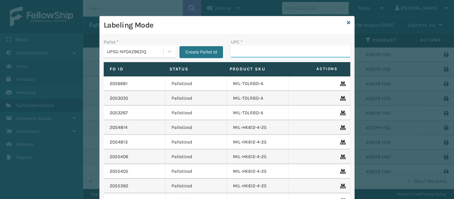
drag, startPoint x: 391, startPoint y: 0, endPoint x: 245, endPoint y: 54, distance: 155.3
click at [245, 54] on input "UPC *" at bounding box center [290, 52] width 119 height 12
type input "84"
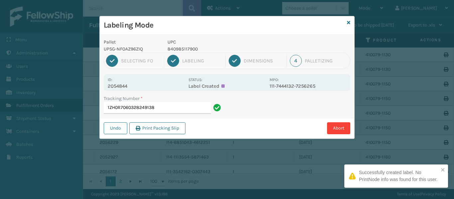
click at [129, 85] on p "2054844" at bounding box center [146, 86] width 77 height 6
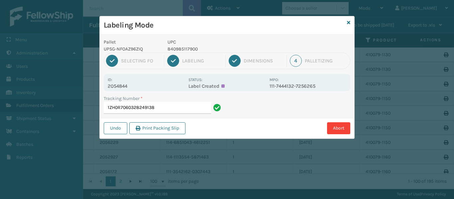
click at [181, 119] on div "Undo Print Packing Slip Abort" at bounding box center [227, 128] width 255 height 20
click at [182, 107] on input "1ZH0R7060328249138" at bounding box center [157, 108] width 107 height 12
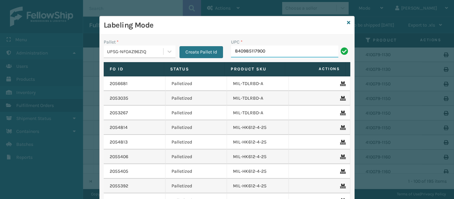
type input "840985117900"
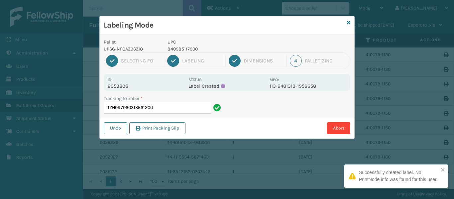
click at [134, 86] on p "2053808" at bounding box center [146, 86] width 77 height 6
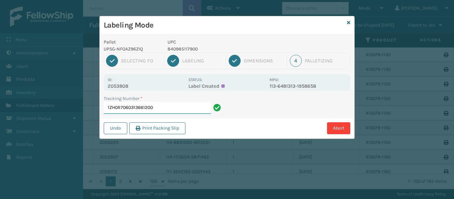
click at [170, 110] on input "1ZH0R7060313661200" at bounding box center [157, 108] width 107 height 12
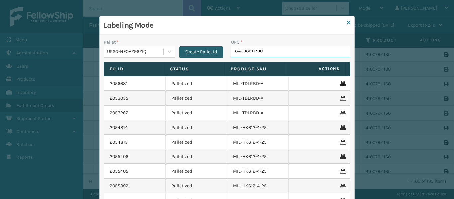
type input "840985117900"
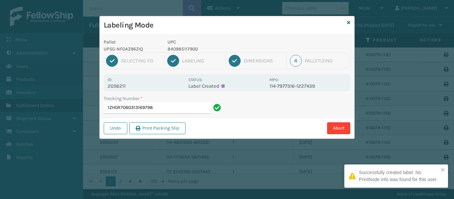
click at [127, 87] on p "2056211" at bounding box center [146, 86] width 77 height 6
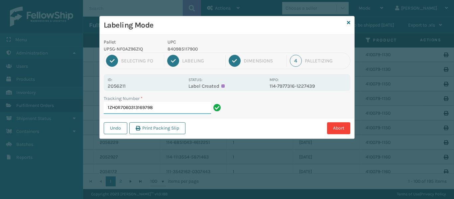
click at [170, 104] on input "1ZH0R7060313169798" at bounding box center [157, 108] width 107 height 12
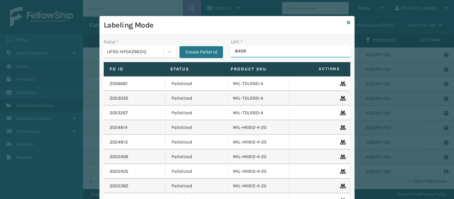
type input "84098"
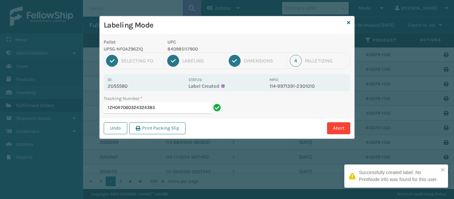
click at [131, 84] on p "2055580" at bounding box center [146, 86] width 77 height 6
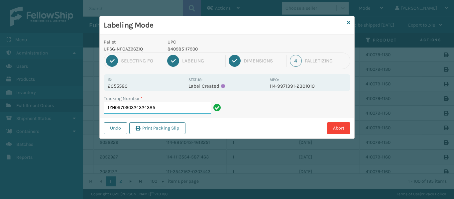
click at [169, 110] on input "1ZH0R7060324324385" at bounding box center [157, 108] width 107 height 12
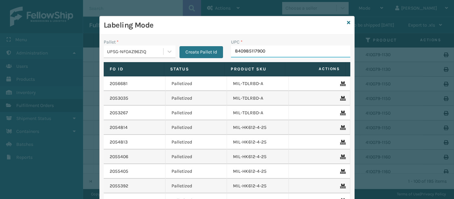
type input "840985117900"
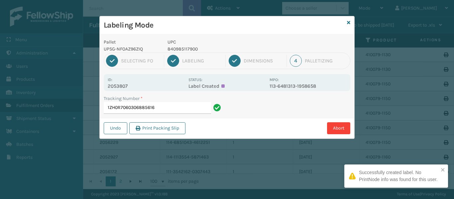
click at [125, 85] on p "2053807" at bounding box center [146, 86] width 77 height 6
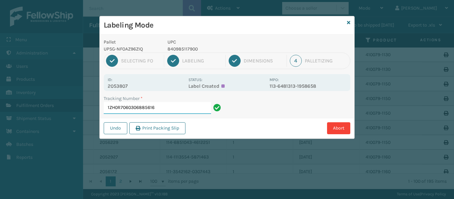
click at [165, 109] on input "1ZH0R7060306885616" at bounding box center [157, 108] width 107 height 12
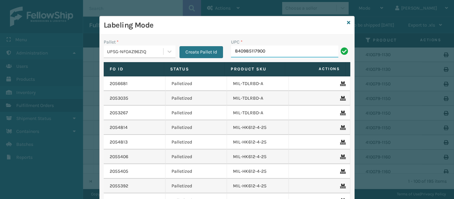
type input "840985117900"
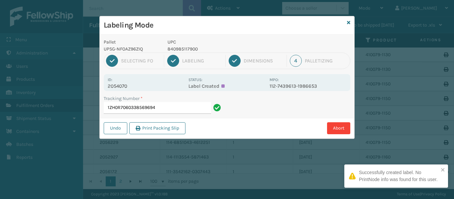
click at [124, 88] on p "2054070" at bounding box center [146, 86] width 77 height 6
click at [158, 109] on input "1ZH0R7060338569694" at bounding box center [157, 108] width 107 height 12
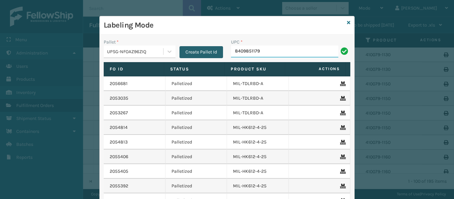
type input "84098511790"
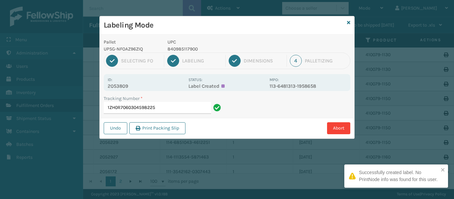
click at [126, 86] on p "2053809" at bounding box center [146, 86] width 77 height 6
click at [163, 107] on input "1ZH0R7060304598225" at bounding box center [157, 108] width 107 height 12
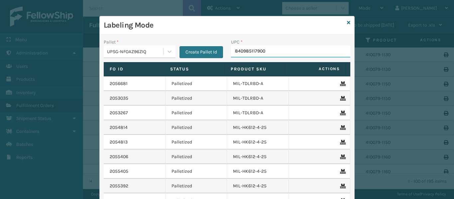
type input "840985117900"
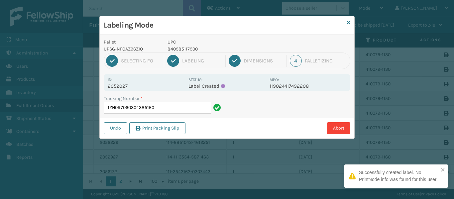
click at [123, 86] on p "2052027" at bounding box center [146, 86] width 77 height 6
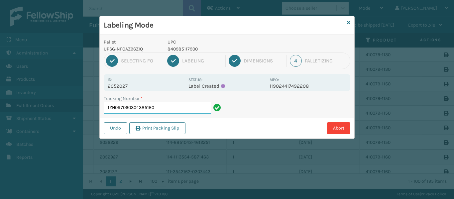
click at [170, 107] on input "1ZH0R7060304385160" at bounding box center [157, 108] width 107 height 12
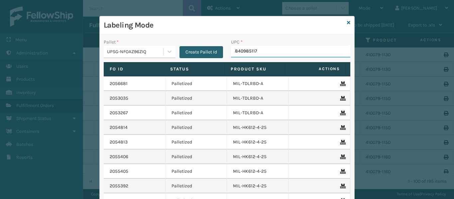
type input "8409851179"
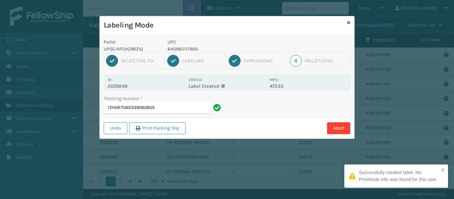
click at [129, 87] on p "2055649" at bounding box center [146, 86] width 77 height 6
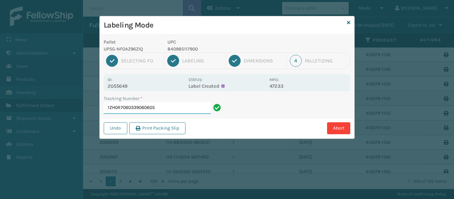
click at [156, 107] on input "1ZH0R7060339060605" at bounding box center [157, 108] width 107 height 12
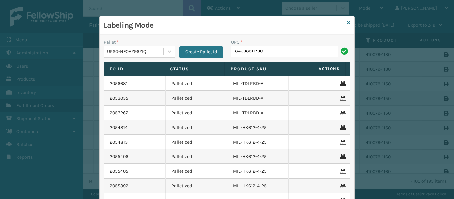
type input "840985117900"
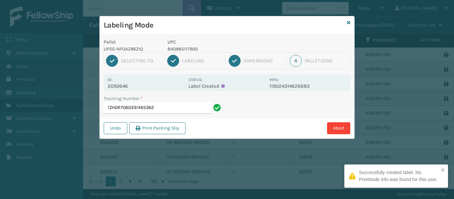
click at [130, 80] on div "Id: 2050646" at bounding box center [146, 82] width 77 height 13
click at [130, 86] on p "2050646" at bounding box center [146, 86] width 77 height 6
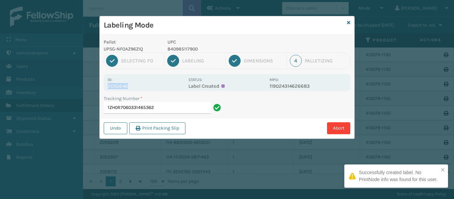
click at [130, 86] on p "2050646" at bounding box center [146, 86] width 77 height 6
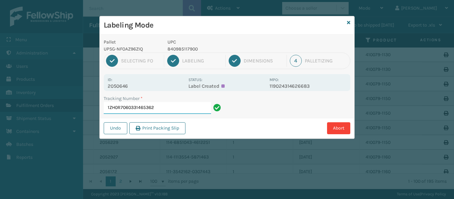
click at [159, 104] on input "1ZH0R7060331465362" at bounding box center [157, 108] width 107 height 12
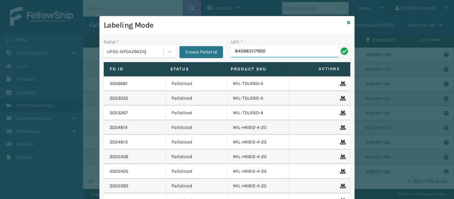
type input "840985117900"
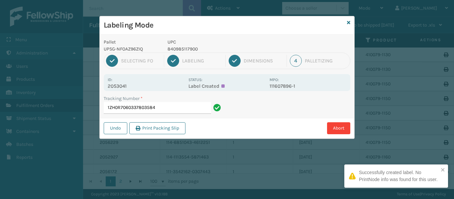
click at [125, 87] on p "2053041" at bounding box center [146, 86] width 77 height 6
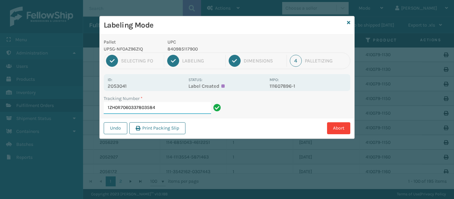
click at [169, 108] on input "1ZH0R7060337803584" at bounding box center [157, 108] width 107 height 12
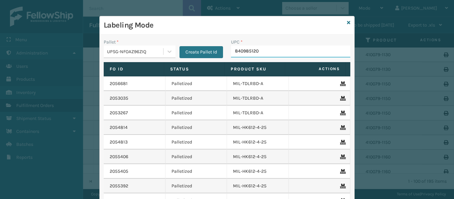
type input "8409851204"
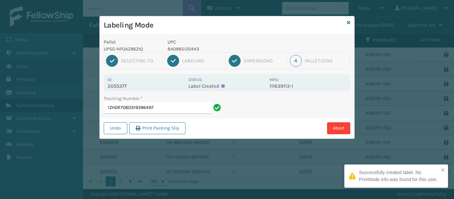
click at [132, 85] on p "2055377" at bounding box center [146, 86] width 77 height 6
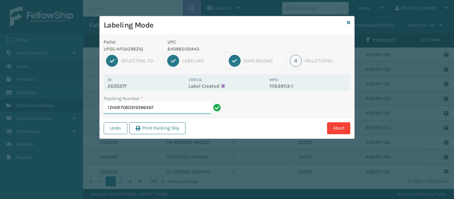
click at [186, 110] on input "1ZH0R7060319396497" at bounding box center [157, 108] width 107 height 12
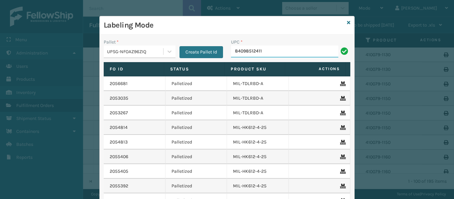
type input "840985124113"
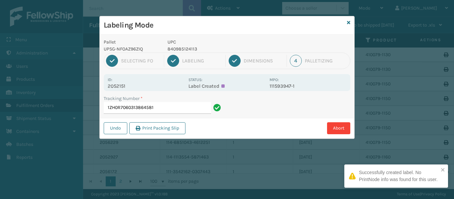
click at [121, 88] on p "2052151" at bounding box center [146, 86] width 77 height 6
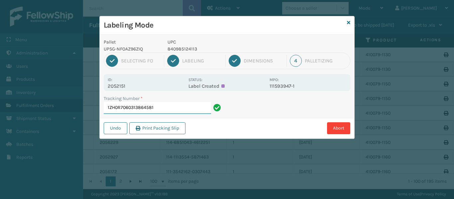
click at [167, 104] on input "1ZH0R7060313864581" at bounding box center [157, 108] width 107 height 12
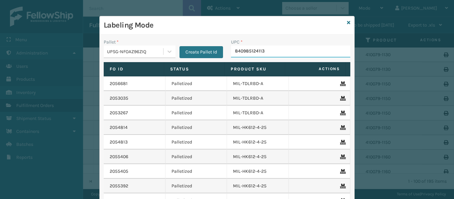
type input "840985124113"
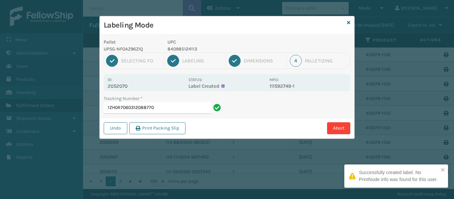
click at [125, 88] on p "2052070" at bounding box center [146, 86] width 77 height 6
click at [180, 108] on input "1ZH0R7060312088770" at bounding box center [157, 108] width 107 height 12
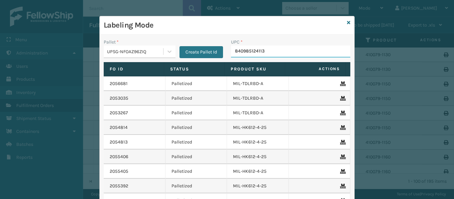
type input "840985124113"
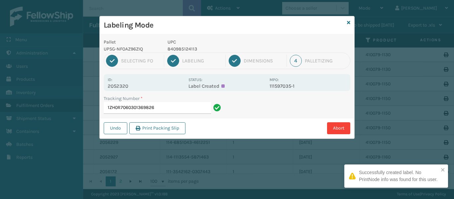
click at [127, 84] on p "2052320" at bounding box center [146, 86] width 77 height 6
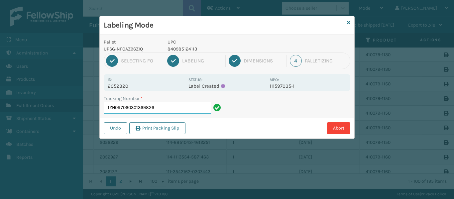
click at [189, 102] on input "1ZH0R7060301369826" at bounding box center [157, 108] width 107 height 12
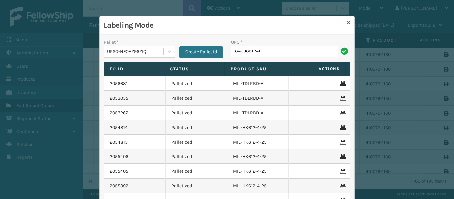
type input "84098512411"
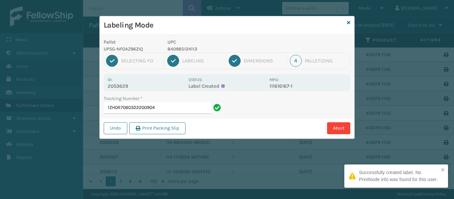
click at [128, 86] on p "2053629" at bounding box center [146, 86] width 77 height 6
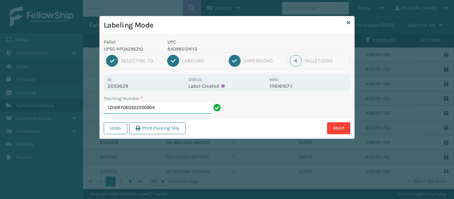
click at [169, 109] on input "1ZH0R7060322200904" at bounding box center [157, 108] width 107 height 12
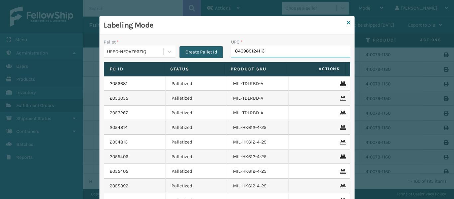
type input "840985124113"
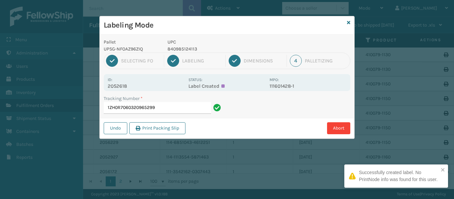
click at [124, 84] on p "2052618" at bounding box center [146, 86] width 77 height 6
click at [163, 107] on input "1ZH0R7060320965299" at bounding box center [157, 108] width 107 height 12
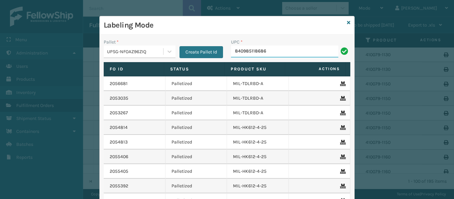
type input "840985118686"
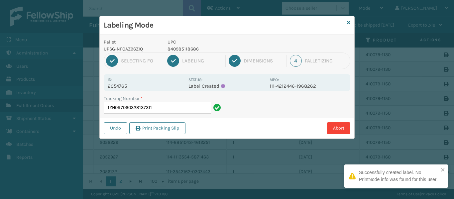
click at [131, 85] on p "2054765" at bounding box center [146, 86] width 77 height 6
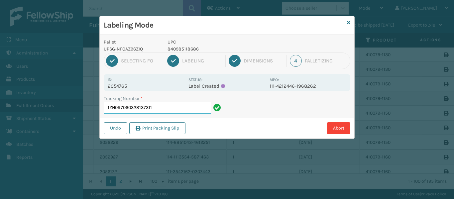
click at [159, 109] on input "1ZH0R7060328137311" at bounding box center [157, 108] width 107 height 12
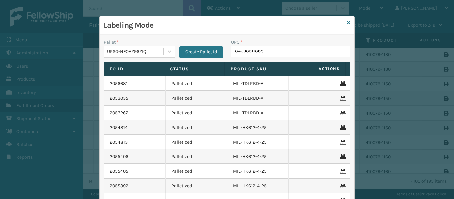
type input "840985118686"
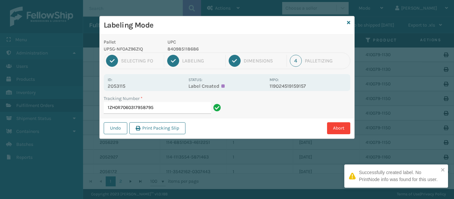
click at [131, 84] on p "2053115" at bounding box center [146, 86] width 77 height 6
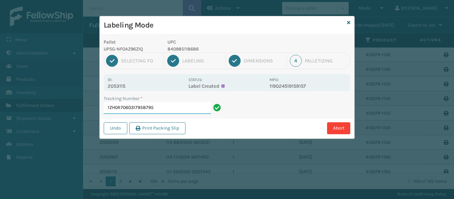
click at [164, 109] on input "1ZH0R7060317958795" at bounding box center [157, 108] width 107 height 12
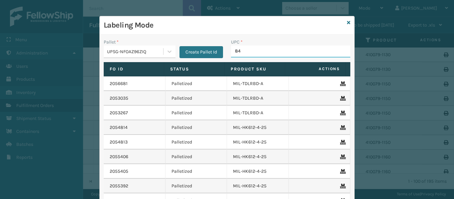
type input "840"
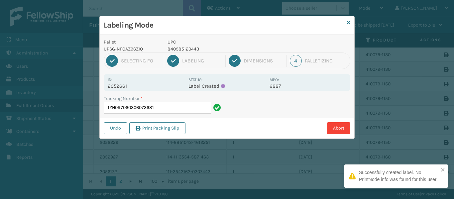
click at [122, 91] on div "Id: 2052661 Status: Label Created MPO: 6887" at bounding box center [227, 82] width 247 height 17
click at [124, 87] on p "2052661" at bounding box center [146, 86] width 77 height 6
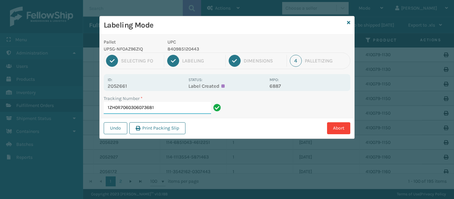
click at [180, 107] on input "1ZH0R7060306073681" at bounding box center [157, 108] width 107 height 12
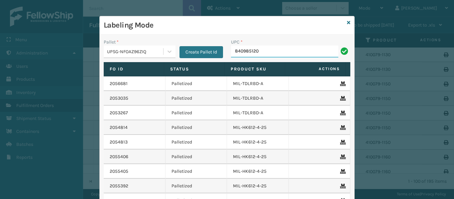
type input "8409851204"
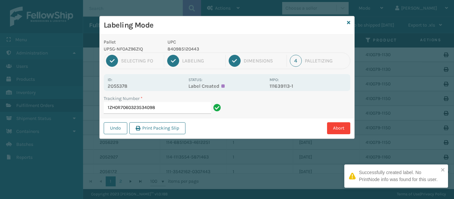
click at [127, 83] on p "2055378" at bounding box center [146, 86] width 77 height 6
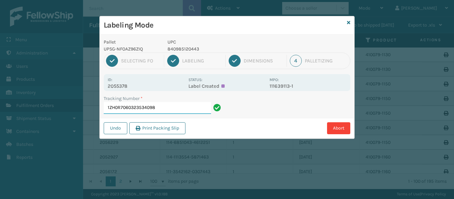
click at [168, 107] on input "1ZH0R7060323534098" at bounding box center [157, 108] width 107 height 12
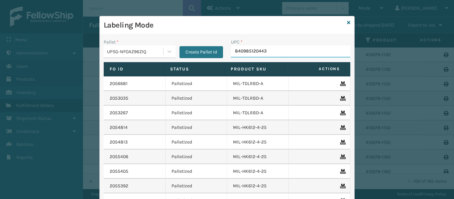
type input "840985120443"
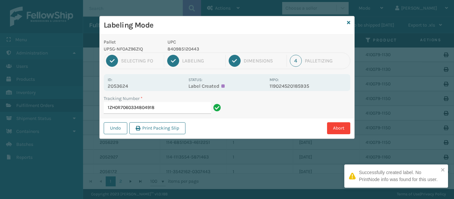
click at [128, 86] on p "2053624" at bounding box center [146, 86] width 77 height 6
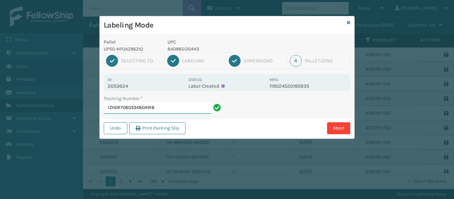
click at [178, 102] on input "1ZH0R7060334804918" at bounding box center [157, 108] width 107 height 12
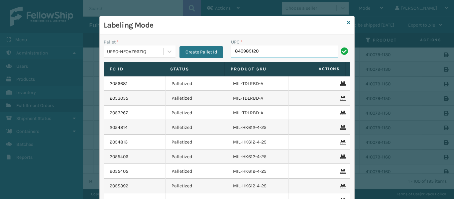
type input "8409851204"
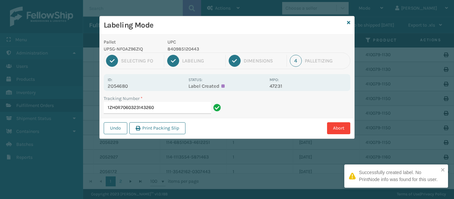
click at [125, 89] on p "2054680" at bounding box center [146, 86] width 77 height 6
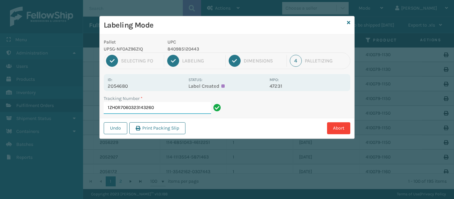
click at [175, 110] on input "1ZH0R7060323143260" at bounding box center [157, 108] width 107 height 12
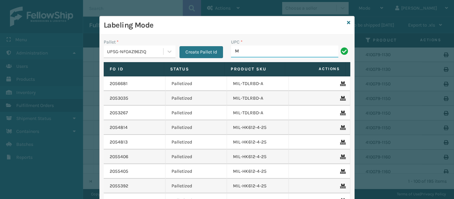
type input "MIL-HK612-6"
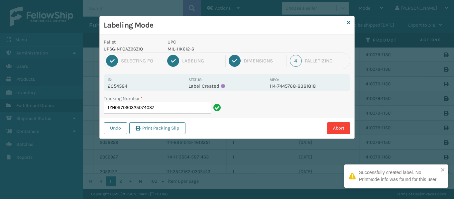
click at [128, 84] on p "2054584" at bounding box center [146, 86] width 77 height 6
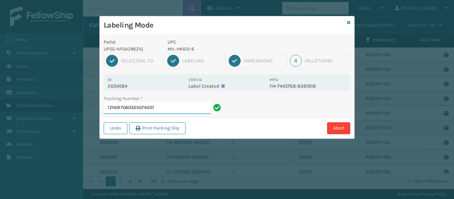
click at [162, 110] on input "1ZH0R7060325074037" at bounding box center [157, 108] width 107 height 12
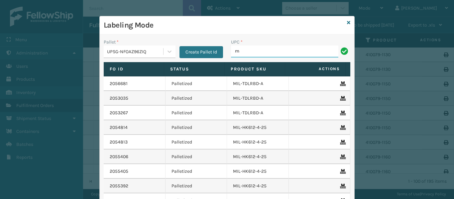
type input "MIL-HK612-6"
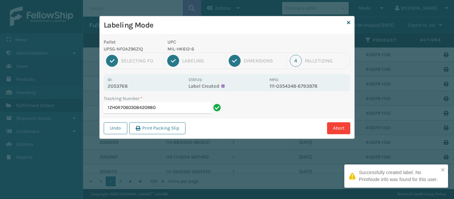
click at [125, 83] on p "2053768" at bounding box center [146, 86] width 77 height 6
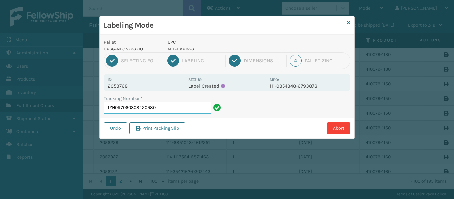
click at [166, 110] on input "1ZH0R7060308420980" at bounding box center [157, 108] width 107 height 12
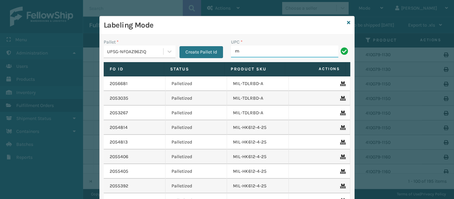
type input "MIL-HK612-6"
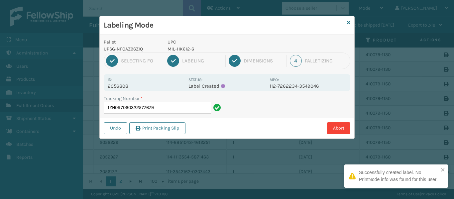
click at [129, 87] on p "2056808" at bounding box center [146, 86] width 77 height 6
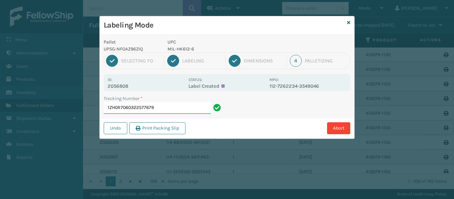
click at [164, 108] on input "1ZH0R7060322577679" at bounding box center [157, 108] width 107 height 12
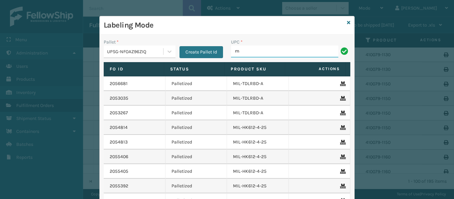
type input "MIL-HK612-6"
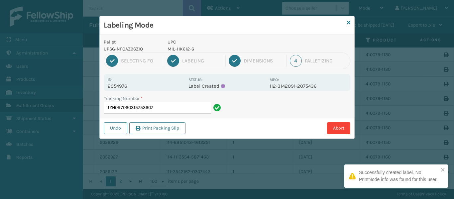
click at [127, 83] on p "2054976" at bounding box center [146, 86] width 77 height 6
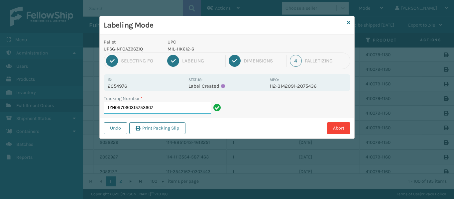
click at [162, 108] on input "1ZH0R7060315753607" at bounding box center [157, 108] width 107 height 12
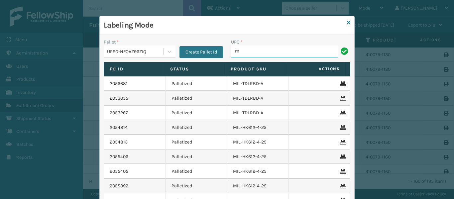
type input "MIL-HK612-6"
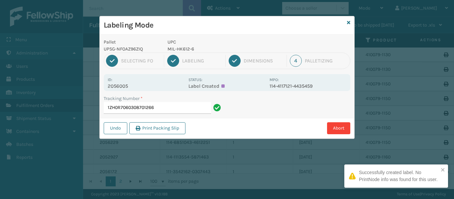
click at [127, 87] on p "2056005" at bounding box center [146, 86] width 77 height 6
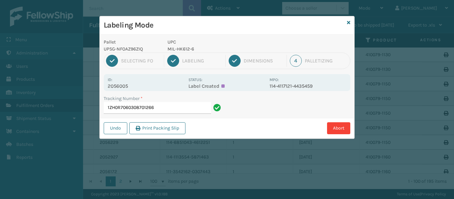
click at [171, 101] on div "Tracking Number *" at bounding box center [163, 98] width 119 height 7
click at [172, 106] on input "1ZH0R7060308701266" at bounding box center [157, 108] width 107 height 12
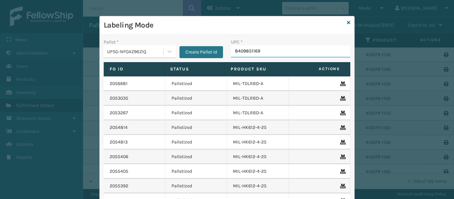
type input "84098511696"
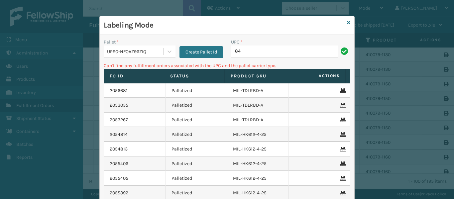
type input "8"
type input "MIL-HK612-6"
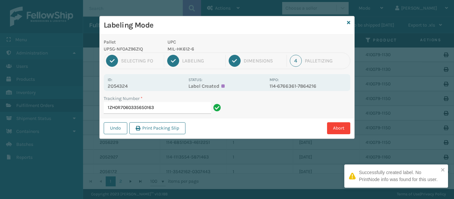
click at [124, 87] on p "2054324" at bounding box center [146, 86] width 77 height 6
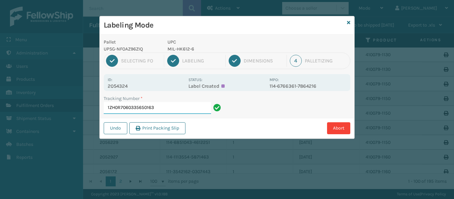
click at [176, 109] on input "1ZH0R7060335650163" at bounding box center [157, 108] width 107 height 12
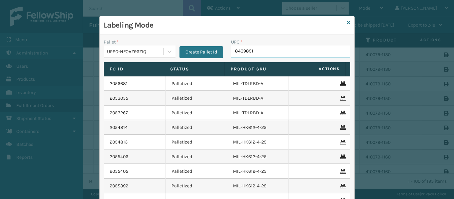
type input "84098512"
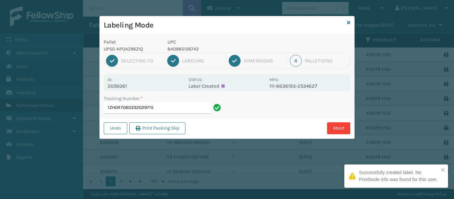
click at [120, 89] on div "Id: 2056061 Status: Label Created MPO: 111-6636193-2534627" at bounding box center [227, 82] width 247 height 17
click at [120, 89] on p "2056061" at bounding box center [146, 86] width 77 height 6
click at [173, 106] on input "1ZH0R7060332029715" at bounding box center [157, 108] width 107 height 12
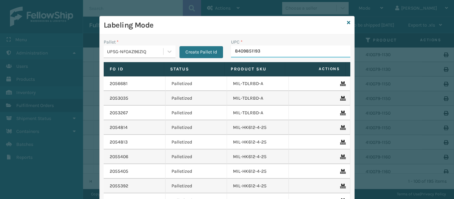
type input "84098511936"
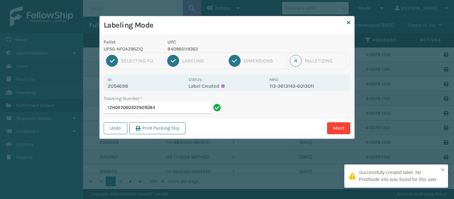
click at [130, 85] on p "2054698" at bounding box center [146, 86] width 77 height 6
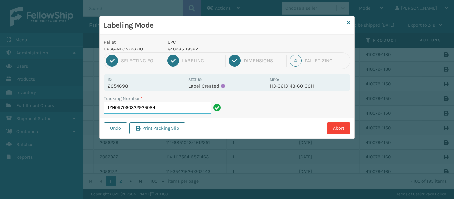
click at [163, 109] on input "1ZH0R7060322929084" at bounding box center [157, 108] width 107 height 12
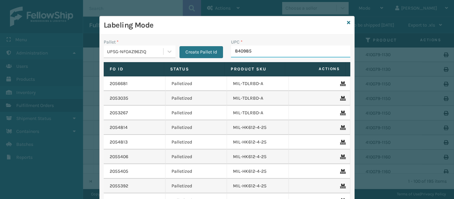
type input "8409851"
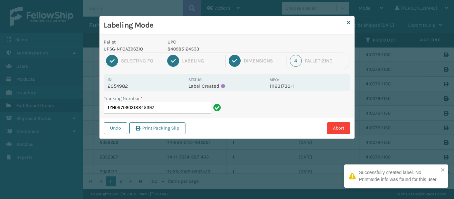
click at [123, 84] on p "2054982" at bounding box center [146, 86] width 77 height 6
click at [176, 106] on input "1ZH0R7060318845397" at bounding box center [157, 108] width 107 height 12
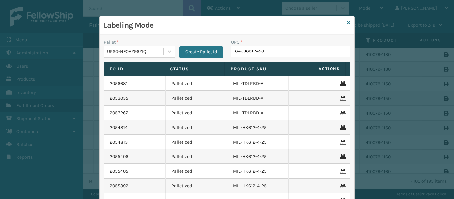
type input "840985124533"
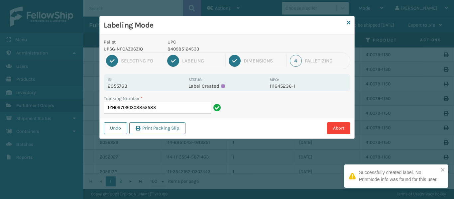
click at [121, 89] on div "Id: 2055763 Status: Label Created MPO: 111645236-1" at bounding box center [227, 82] width 247 height 17
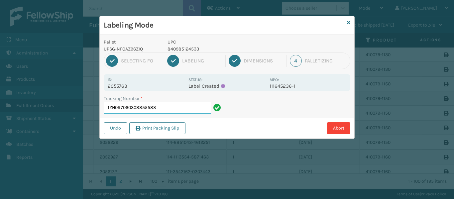
click at [168, 108] on input "1ZH0R7060308855583" at bounding box center [157, 108] width 107 height 12
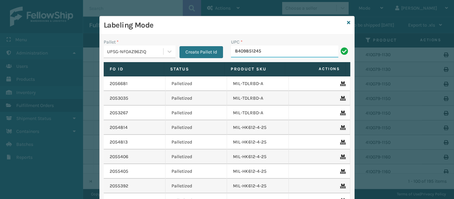
type input "84098512453"
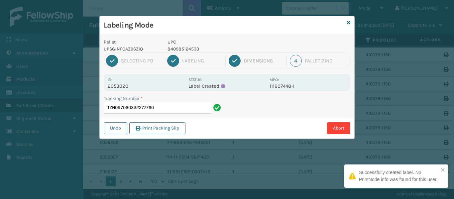
click at [128, 86] on p "2053020" at bounding box center [146, 86] width 77 height 6
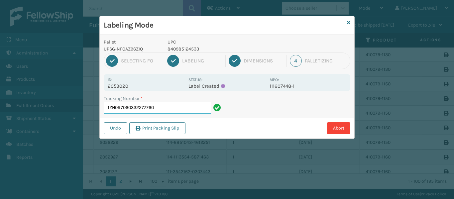
click at [169, 111] on input "1ZH0R7060332277760" at bounding box center [157, 108] width 107 height 12
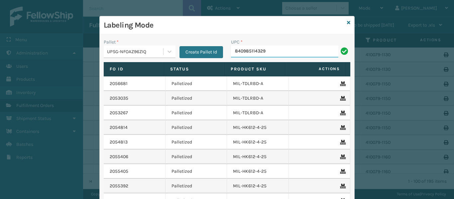
type input "840985114329"
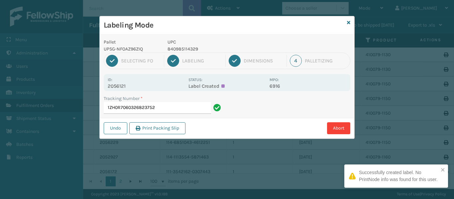
click at [124, 84] on p "2056121" at bounding box center [146, 86] width 77 height 6
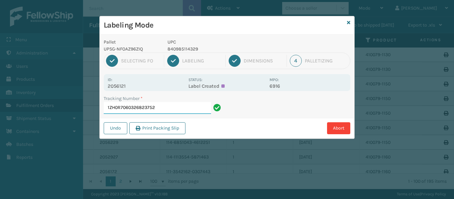
click at [172, 102] on input "1ZH0R7060326823752" at bounding box center [157, 108] width 107 height 12
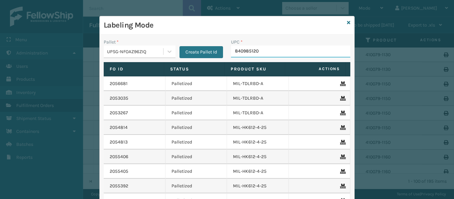
type input "8409851204"
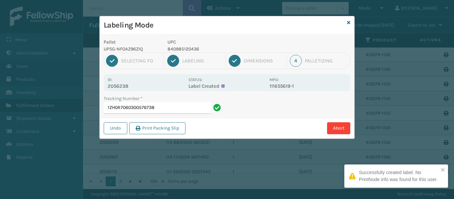
click at [129, 85] on p "2056238" at bounding box center [146, 86] width 77 height 6
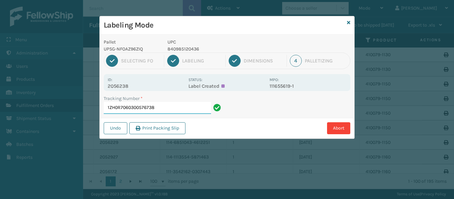
click at [172, 109] on input "1ZH0R7060300576738" at bounding box center [157, 108] width 107 height 12
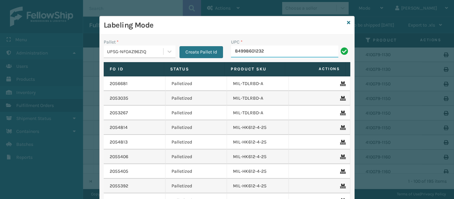
type input "849986012320"
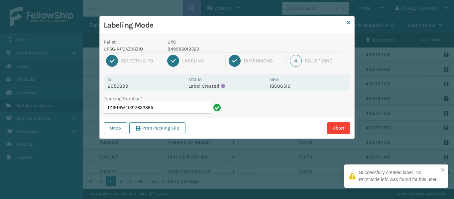
click at [128, 82] on div "Id: 2050899" at bounding box center [146, 82] width 77 height 13
click at [129, 85] on p "2050899" at bounding box center [146, 86] width 77 height 6
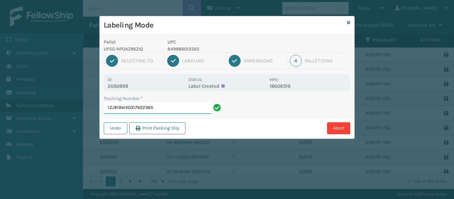
click at [163, 109] on input "1ZJ919W40317622365" at bounding box center [157, 108] width 107 height 12
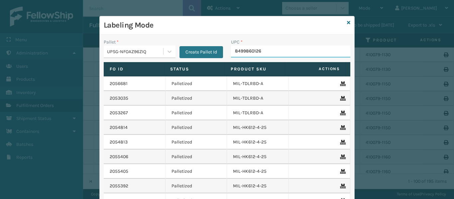
type input "84998601269"
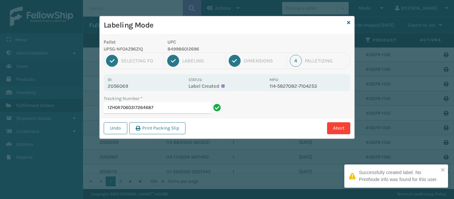
click at [124, 88] on p "2056069" at bounding box center [146, 86] width 77 height 6
click at [172, 107] on input "1ZH0R7060317264687" at bounding box center [157, 108] width 107 height 12
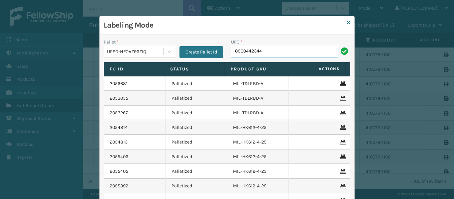
type input "85004423449"
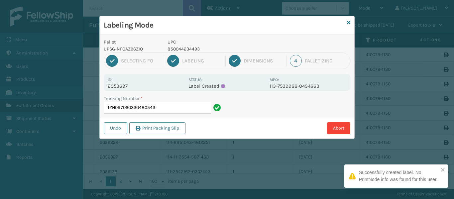
click at [116, 89] on div "Id: 2053697 Status: Label Created MPO: 113-7539988-0494663" at bounding box center [227, 82] width 247 height 17
click at [117, 89] on div "Id: 2053697 Status: Label Created MPO: 113-7539988-0494663" at bounding box center [227, 82] width 247 height 17
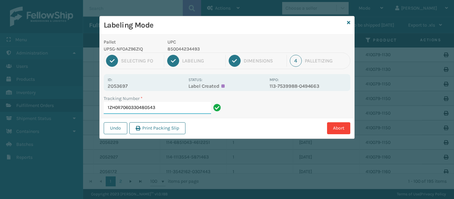
click at [163, 107] on input "1ZH0R7060330480543" at bounding box center [157, 108] width 107 height 12
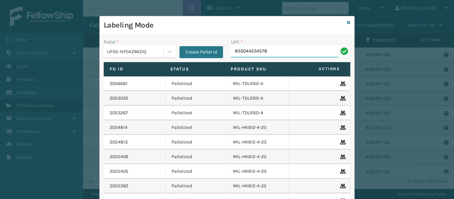
type input "850044234578"
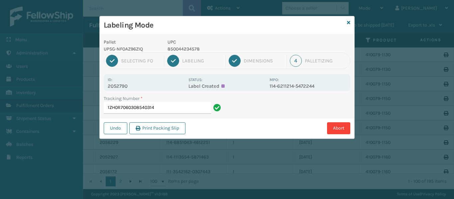
click at [125, 84] on p "2052790" at bounding box center [146, 86] width 77 height 6
click at [173, 110] on input "1ZH0R7060308540314" at bounding box center [157, 108] width 107 height 12
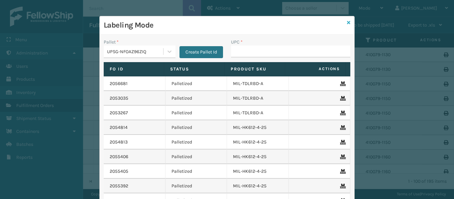
click at [348, 24] on icon at bounding box center [348, 22] width 3 height 5
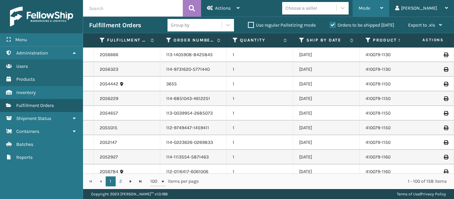
click at [390, 6] on div "Mode Regular Mode Picking Mode Labeling Mode Exit Scan Mode" at bounding box center [371, 8] width 37 height 17
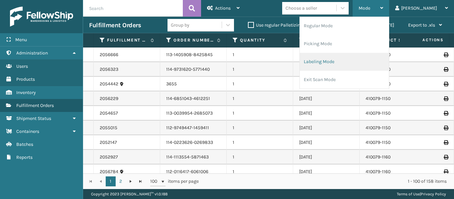
click at [346, 61] on li "Labeling Mode" at bounding box center [344, 62] width 89 height 18
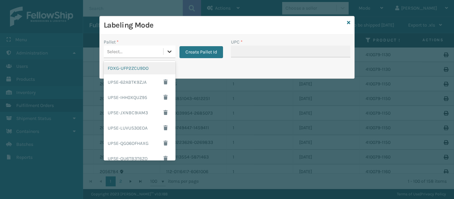
click at [170, 51] on icon at bounding box center [170, 52] width 4 height 2
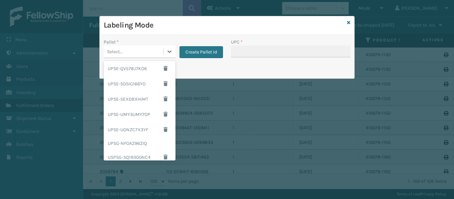
scroll to position [109, 0]
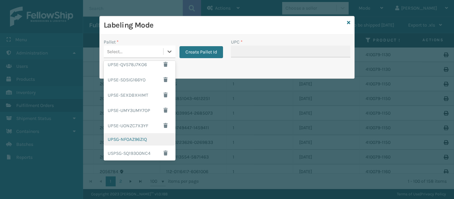
click at [140, 142] on div "UPSG-NFOAZ96ZIQ" at bounding box center [140, 139] width 72 height 12
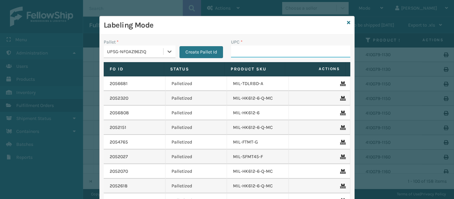
click at [244, 53] on input "UPC *" at bounding box center [290, 52] width 119 height 12
type input "84998601272"
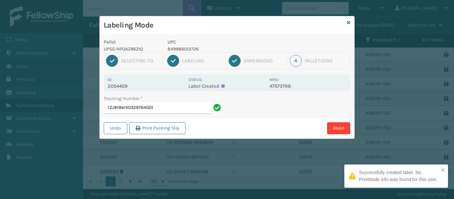
click at [125, 90] on div "Id: 2054409 Status: Label Created MPO: 47573798" at bounding box center [227, 82] width 247 height 17
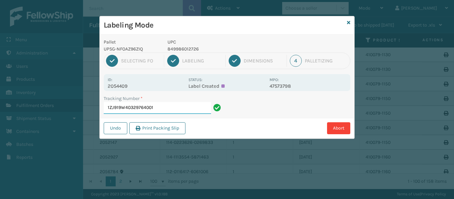
click at [171, 108] on input "1ZJ919W40329764001" at bounding box center [157, 108] width 107 height 12
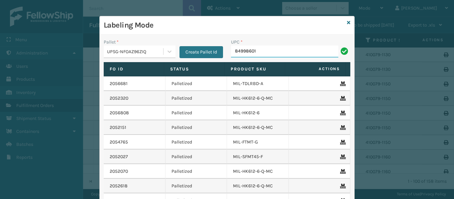
type input "849986012"
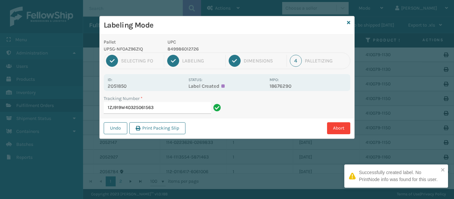
click at [120, 88] on p "2051850" at bounding box center [146, 86] width 77 height 6
click at [168, 109] on input "1ZJ919W40325061563" at bounding box center [157, 108] width 107 height 12
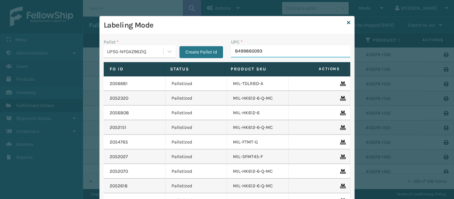
type input "84998600933"
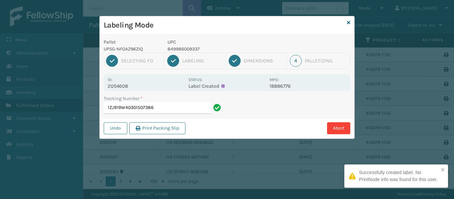
click at [123, 86] on p "2054608" at bounding box center [146, 86] width 77 height 6
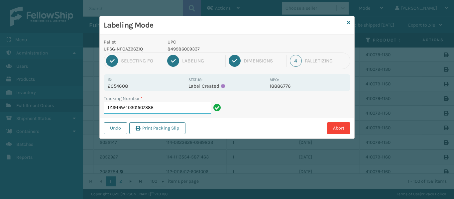
click at [173, 112] on input "1ZJ919W40301507386" at bounding box center [157, 108] width 107 height 12
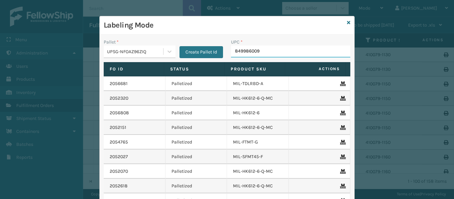
type input "8499860093"
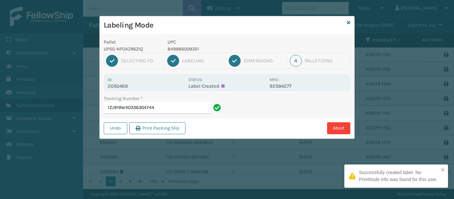
click at [110, 83] on p "2050469" at bounding box center [146, 86] width 77 height 6
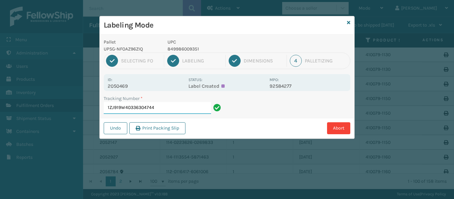
click at [178, 111] on input "1ZJ919W40336304744" at bounding box center [157, 108] width 107 height 12
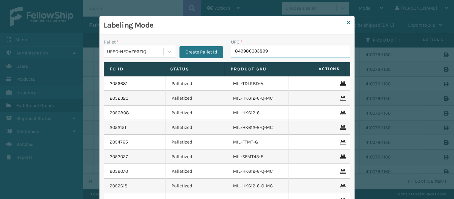
type input "849986033899"
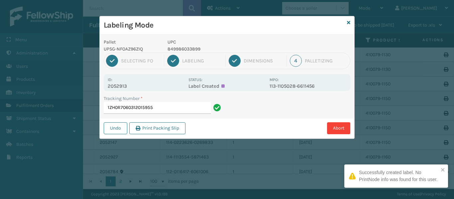
click at [128, 88] on p "2052913" at bounding box center [146, 86] width 77 height 6
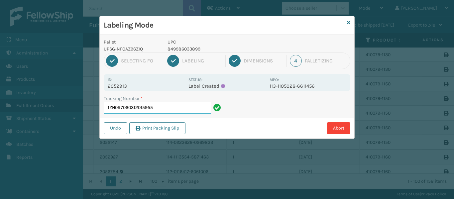
click at [165, 108] on input "1ZH0R7060312015955" at bounding box center [157, 108] width 107 height 12
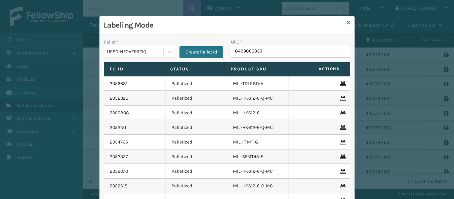
type input "84998603390"
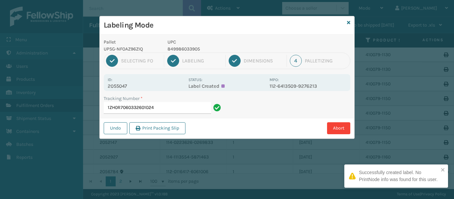
click at [137, 84] on p "2055047" at bounding box center [146, 86] width 77 height 6
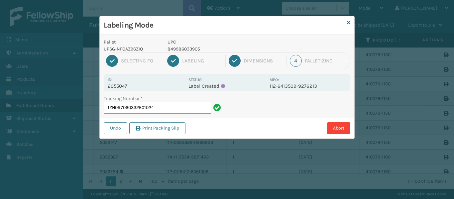
click at [170, 108] on input "1ZH0R7060332601024" at bounding box center [157, 108] width 107 height 12
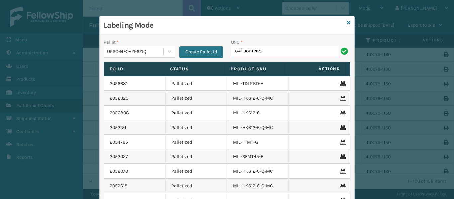
type input "84098512688"
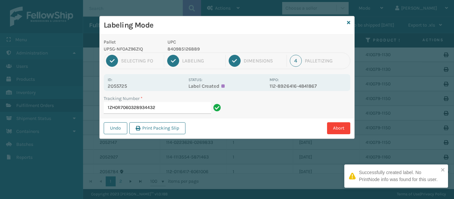
click at [127, 85] on p "2055725" at bounding box center [146, 86] width 77 height 6
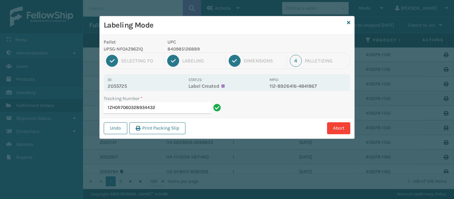
click at [165, 114] on div "Tracking Number * 1ZH0R7060328934432" at bounding box center [163, 106] width 127 height 23
click at [165, 105] on input "1ZH0R7060328934432" at bounding box center [157, 108] width 107 height 12
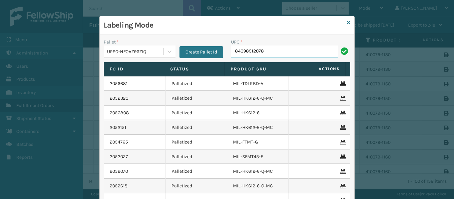
type input "840985120788"
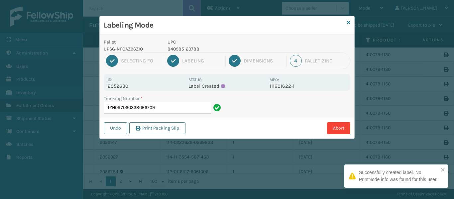
click at [131, 86] on p "2052630" at bounding box center [146, 86] width 77 height 6
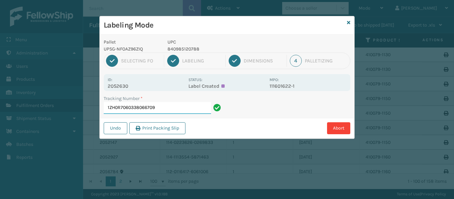
click at [165, 105] on input "1ZH0R7060338066709" at bounding box center [157, 108] width 107 height 12
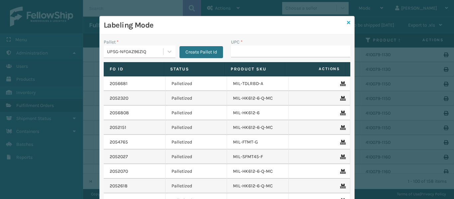
click at [347, 22] on icon at bounding box center [348, 22] width 3 height 5
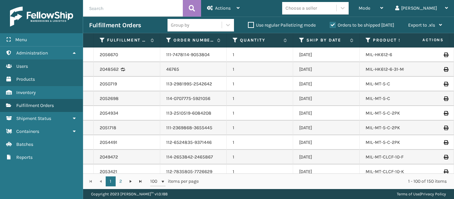
scroll to position [1144, 0]
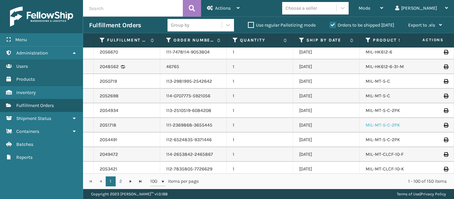
click at [377, 125] on link "MIL-MT-5-C-2PK" at bounding box center [383, 125] width 35 height 6
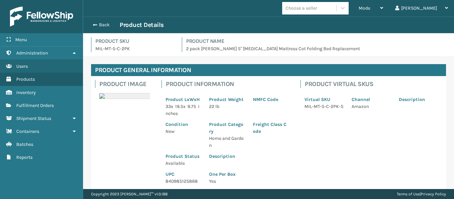
click at [189, 184] on p "840985125868" at bounding box center [184, 181] width 36 height 7
click at [190, 182] on p "840985125868" at bounding box center [184, 181] width 36 height 7
click at [103, 24] on button "Back" at bounding box center [104, 25] width 31 height 6
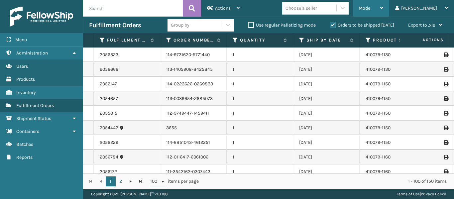
click at [384, 10] on div "Mode" at bounding box center [371, 8] width 25 height 17
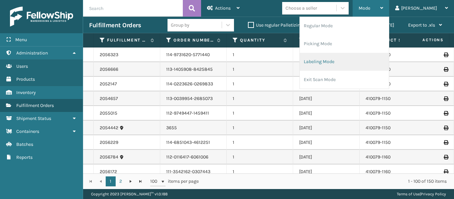
click at [369, 67] on li "Labeling Mode" at bounding box center [344, 62] width 89 height 18
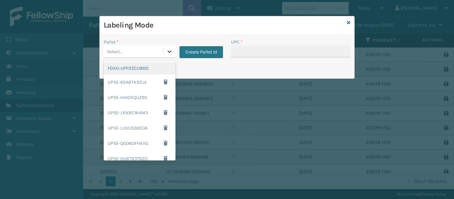
click at [169, 52] on icon at bounding box center [170, 52] width 4 height 2
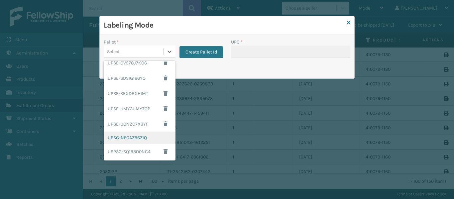
click at [141, 140] on div "UPSG-NFOAZ96ZIQ" at bounding box center [140, 138] width 72 height 12
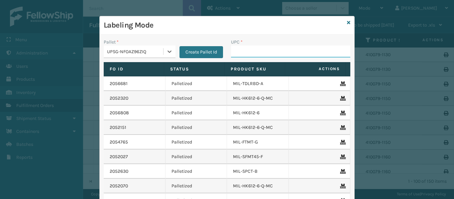
click at [246, 48] on input "UPC *" at bounding box center [290, 52] width 119 height 12
paste input "840985125868"
type input "840985125868"
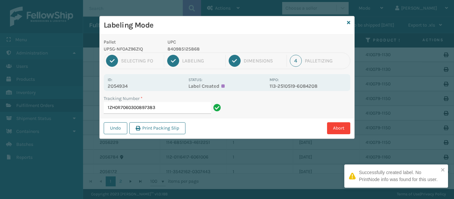
click at [123, 87] on p "2054934" at bounding box center [146, 86] width 77 height 6
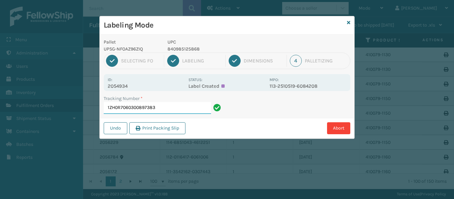
click at [183, 106] on input "1ZH0R7060300897383" at bounding box center [157, 108] width 107 height 12
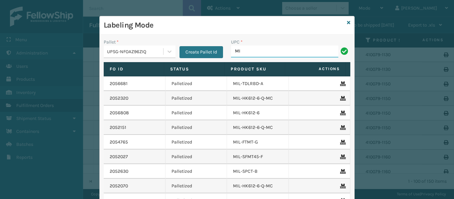
type input "M"
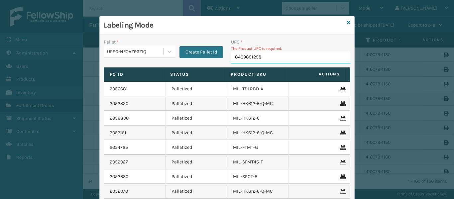
type input "84098512586"
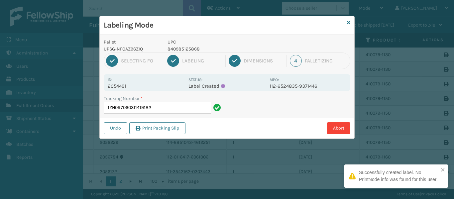
click at [128, 86] on p "2054491" at bounding box center [146, 86] width 77 height 6
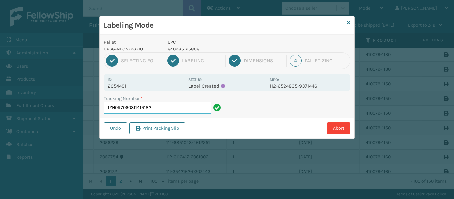
click at [178, 109] on input "1ZH0R7060311419182" at bounding box center [157, 108] width 107 height 12
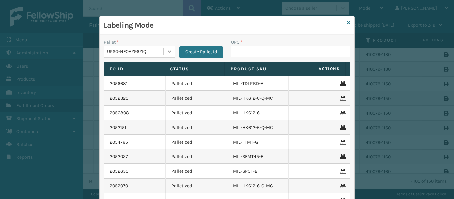
click at [173, 51] on div "Pallet * UPSG-NFOAZ96ZIQ Create Pallet Id" at bounding box center [163, 49] width 119 height 20
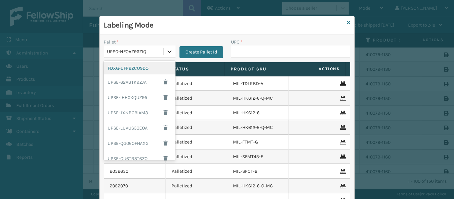
click at [169, 53] on icon at bounding box center [169, 51] width 7 height 7
click at [151, 69] on div "FDXG-UFP2ZCU9DO" at bounding box center [140, 68] width 72 height 12
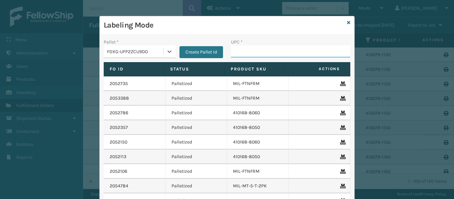
click at [238, 53] on input "UPC *" at bounding box center [290, 52] width 119 height 12
type input "84998600947"
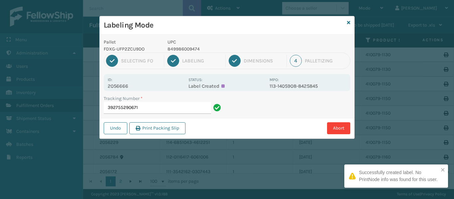
click at [126, 86] on p "2056666" at bounding box center [146, 86] width 77 height 6
click at [167, 111] on input "392755290671" at bounding box center [157, 108] width 107 height 12
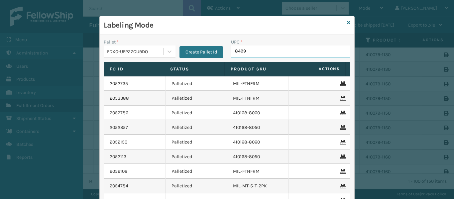
type input "84998"
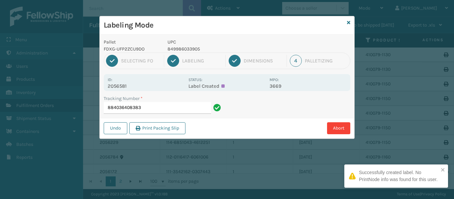
click at [127, 85] on p "2056581" at bounding box center [146, 86] width 77 height 6
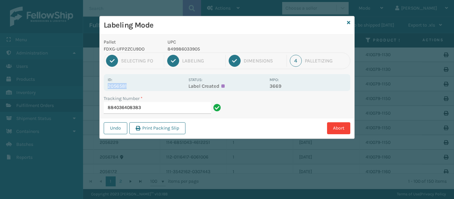
click at [127, 85] on p "2056581" at bounding box center [146, 86] width 77 height 6
click at [164, 108] on input "884036408383" at bounding box center [157, 108] width 107 height 12
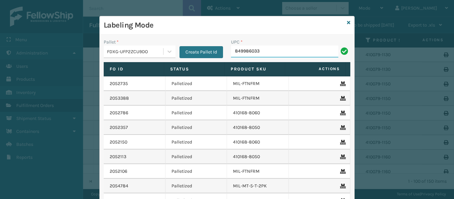
type input "8499860338"
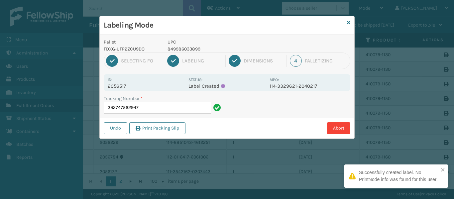
click at [120, 86] on p "2056517" at bounding box center [146, 86] width 77 height 6
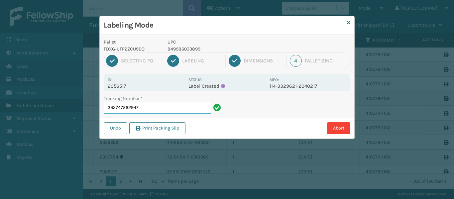
click at [161, 106] on input "392747562947" at bounding box center [157, 108] width 107 height 12
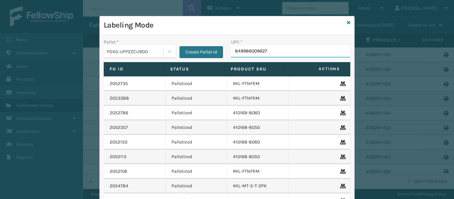
type input "849986009627"
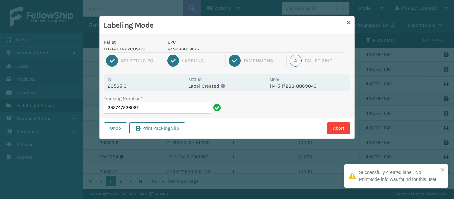
click at [115, 86] on p "2056513" at bounding box center [146, 86] width 77 height 6
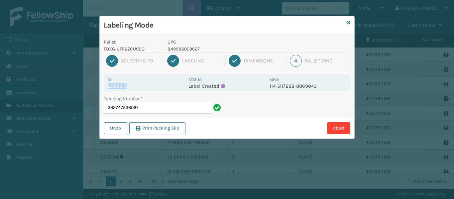
click at [115, 86] on p "2056513" at bounding box center [146, 86] width 77 height 6
click at [156, 110] on input "392747536067" at bounding box center [157, 108] width 107 height 12
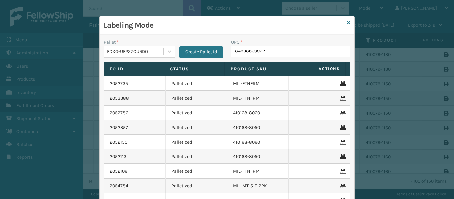
type input "849986009627"
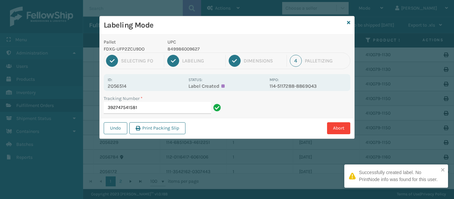
click at [116, 84] on p "2056514" at bounding box center [146, 86] width 77 height 6
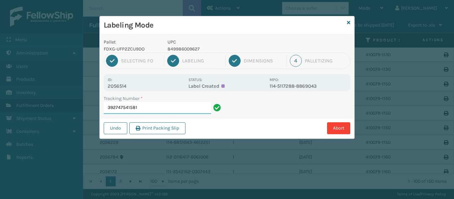
click at [184, 109] on input "392747541581" at bounding box center [157, 108] width 107 height 12
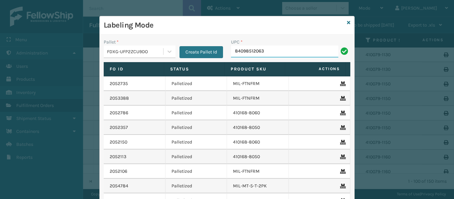
type input "840985120634"
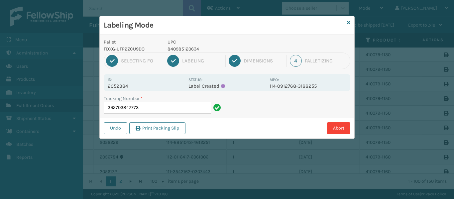
click at [121, 86] on p "2052384" at bounding box center [146, 86] width 77 height 6
click at [158, 106] on input "392703847773" at bounding box center [157, 108] width 107 height 12
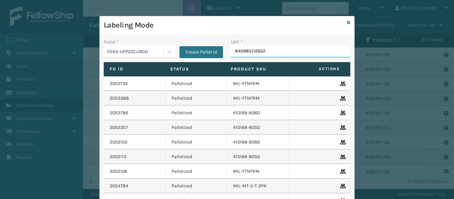
type input "840985112622"
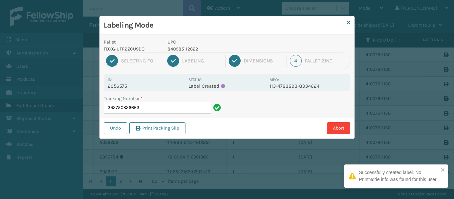
click at [121, 86] on p "2056575" at bounding box center [146, 86] width 77 height 6
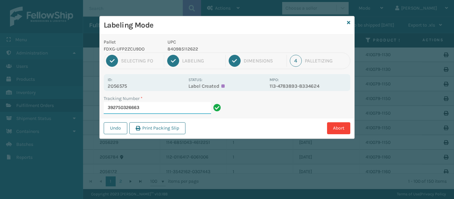
click at [176, 110] on input "392750326663" at bounding box center [157, 108] width 107 height 12
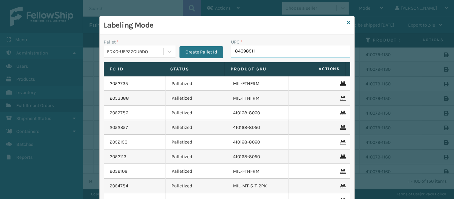
type input "840985112"
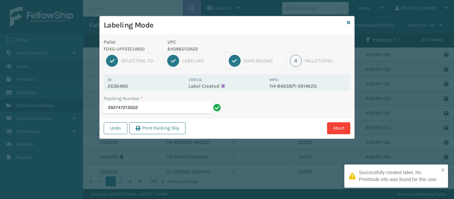
click at [120, 85] on p "2056490" at bounding box center [146, 86] width 77 height 6
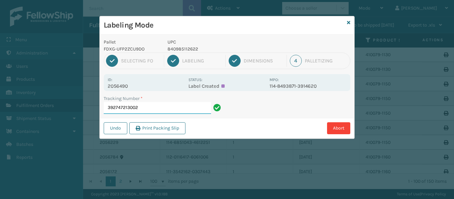
click at [184, 111] on input "392747213002" at bounding box center [157, 108] width 107 height 12
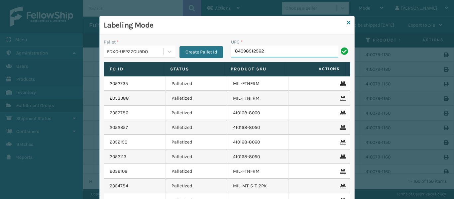
type input "840985125622"
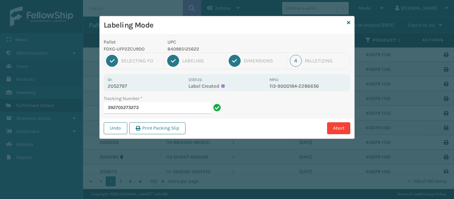
click at [119, 87] on p "2052797" at bounding box center [146, 86] width 77 height 6
click at [149, 108] on input "392705273273" at bounding box center [157, 108] width 107 height 12
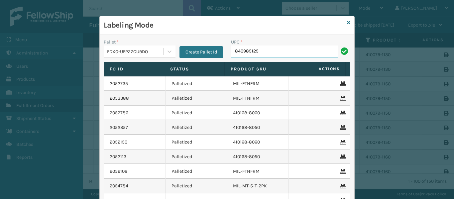
type input "8409851256"
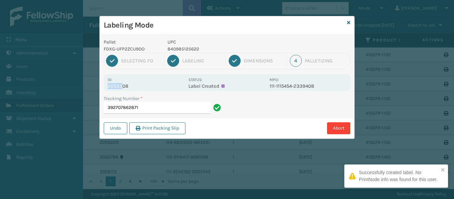
click at [121, 83] on div "Id: 2053308" at bounding box center [146, 82] width 77 height 13
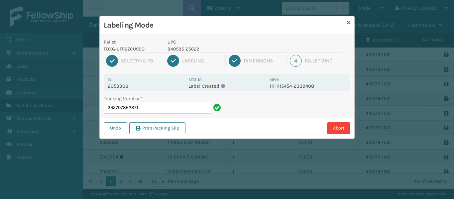
click at [125, 85] on p "2053308" at bounding box center [146, 86] width 77 height 6
click at [161, 104] on input "392707862871" at bounding box center [157, 108] width 107 height 12
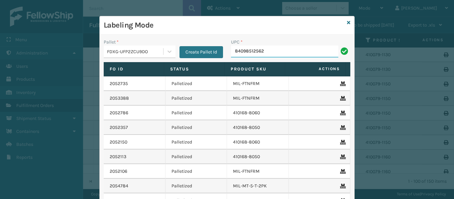
type input "840985125622"
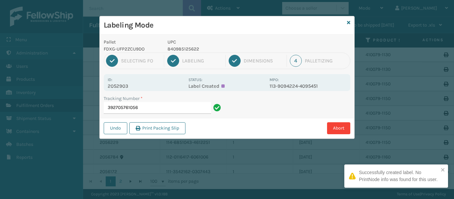
click at [118, 85] on p "2052903" at bounding box center [146, 86] width 77 height 6
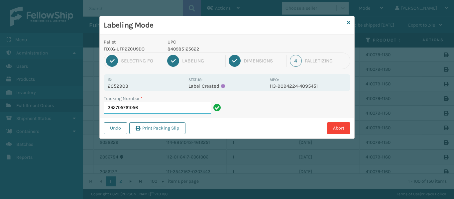
click at [175, 105] on input "392705761056" at bounding box center [157, 108] width 107 height 12
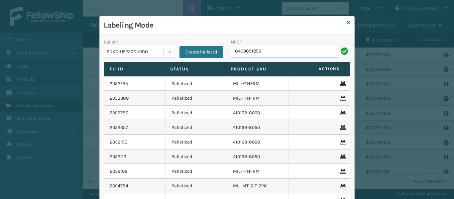
type input "84098512562"
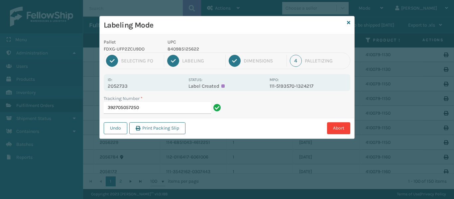
click at [119, 88] on p "2052733" at bounding box center [146, 86] width 77 height 6
click at [152, 110] on input "392705057250" at bounding box center [157, 108] width 107 height 12
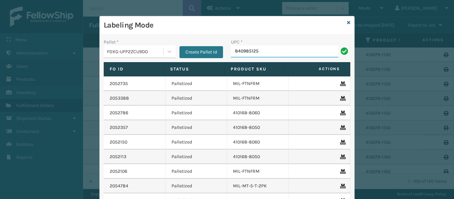
type input "8409851256"
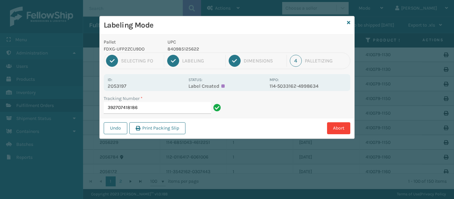
click at [120, 86] on p "2053197" at bounding box center [146, 86] width 77 height 6
click at [150, 106] on input "392707418186" at bounding box center [157, 108] width 107 height 12
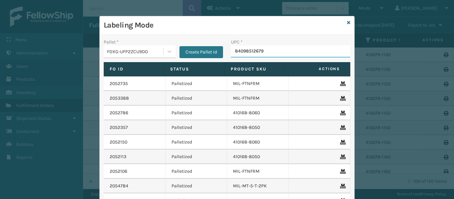
type input "840985126797"
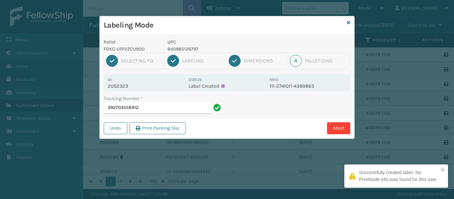
click at [118, 86] on p "2052323" at bounding box center [146, 86] width 77 height 6
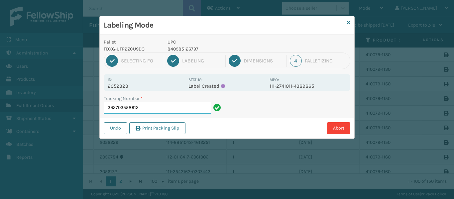
click at [196, 108] on input "392703558912" at bounding box center [157, 108] width 107 height 12
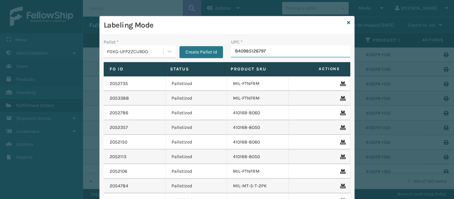
type input "840985126797"
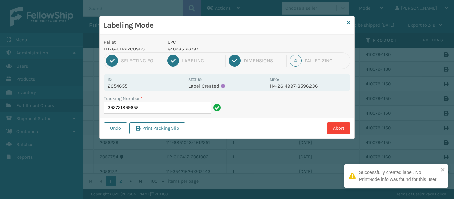
click at [116, 84] on p "2054655" at bounding box center [146, 86] width 77 height 6
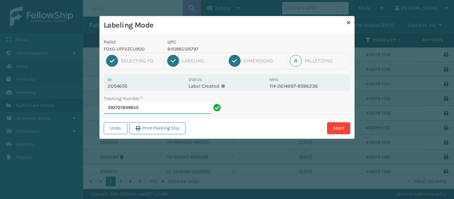
click at [147, 110] on input "392721899655" at bounding box center [157, 108] width 107 height 12
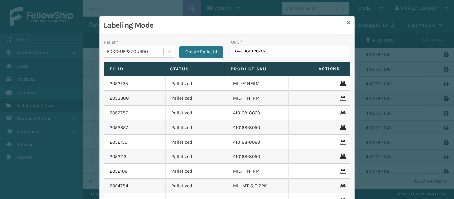
type input "840985126797"
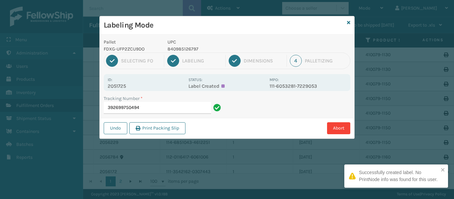
click at [123, 86] on p "2051725" at bounding box center [146, 86] width 77 height 6
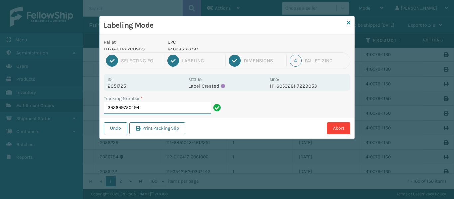
click at [195, 106] on input "392699750494" at bounding box center [157, 108] width 107 height 12
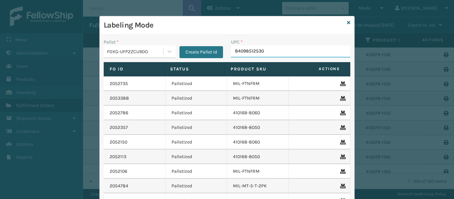
type input "840985125301"
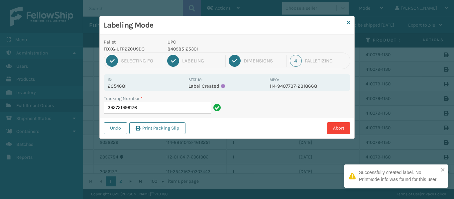
click at [118, 85] on p "2054681" at bounding box center [146, 86] width 77 height 6
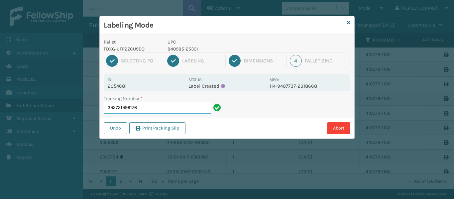
click at [186, 106] on input "392721999176" at bounding box center [157, 108] width 107 height 12
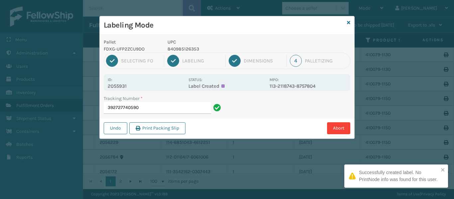
click at [118, 84] on p "2055931" at bounding box center [146, 86] width 77 height 6
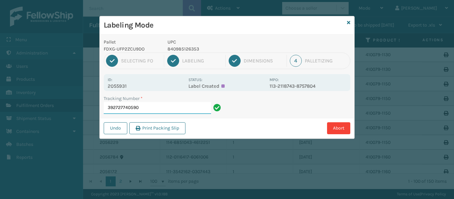
click at [191, 102] on input "392727740590" at bounding box center [157, 108] width 107 height 12
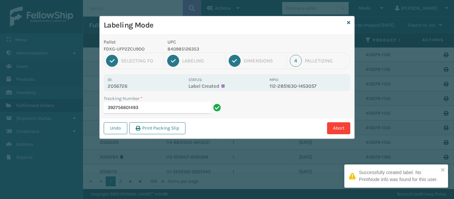
click at [121, 85] on p "2056726" at bounding box center [146, 86] width 77 height 6
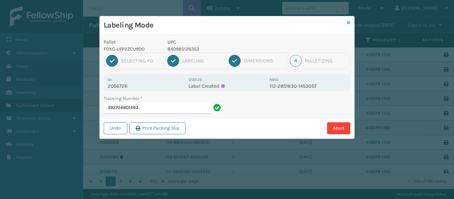
click at [348, 23] on icon at bounding box center [348, 22] width 3 height 5
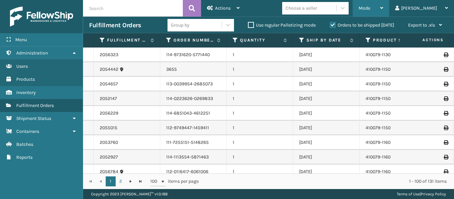
click at [384, 11] on div "Mode" at bounding box center [371, 8] width 25 height 17
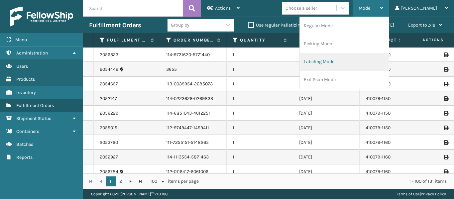
click at [344, 61] on li "Labeling Mode" at bounding box center [344, 62] width 89 height 18
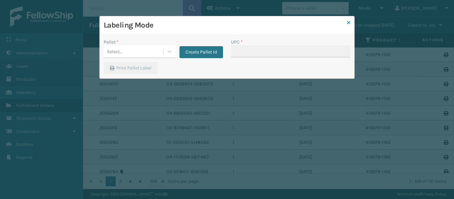
click at [348, 23] on icon at bounding box center [348, 22] width 3 height 5
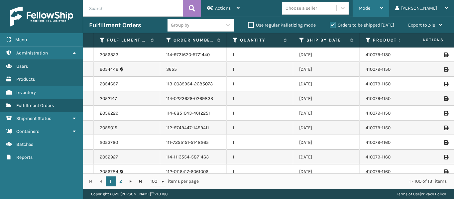
click at [390, 9] on div "Mode Regular Mode Picking Mode Labeling Mode Exit Scan Mode" at bounding box center [371, 8] width 37 height 17
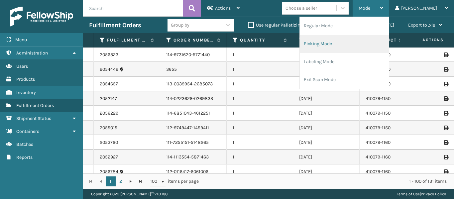
click at [351, 45] on li "Picking Mode" at bounding box center [344, 44] width 89 height 18
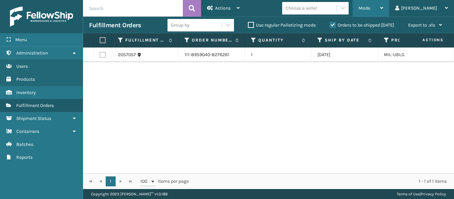
click at [384, 3] on div "Mode" at bounding box center [371, 8] width 25 height 17
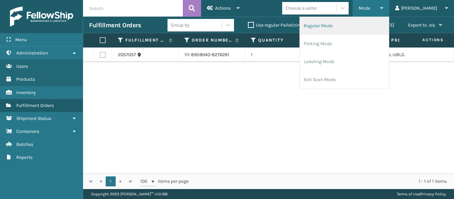
click at [333, 27] on li "Regular Mode" at bounding box center [344, 26] width 89 height 18
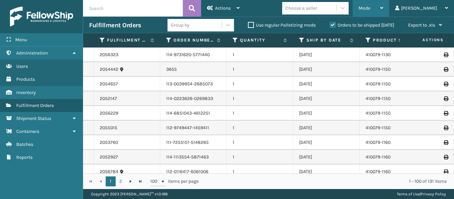
click at [384, 6] on div "Mode" at bounding box center [371, 8] width 25 height 17
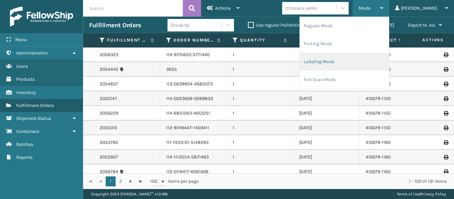
click at [348, 69] on li "Labeling Mode" at bounding box center [344, 62] width 89 height 18
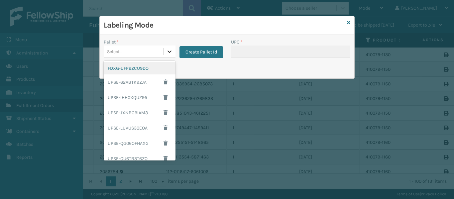
click at [170, 55] on icon at bounding box center [169, 51] width 7 height 7
click at [135, 65] on div "FDXG-UFP2ZCU9DO" at bounding box center [140, 68] width 72 height 12
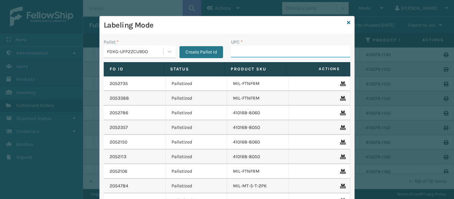
click at [247, 50] on input "UPC *" at bounding box center [290, 52] width 119 height 12
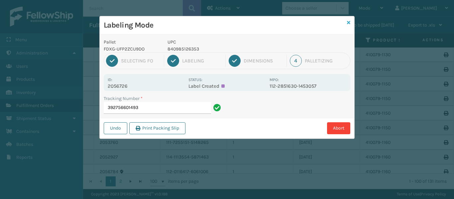
click at [349, 23] on icon at bounding box center [348, 22] width 3 height 5
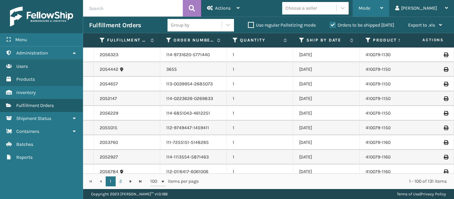
click at [384, 7] on div "Mode" at bounding box center [371, 8] width 25 height 17
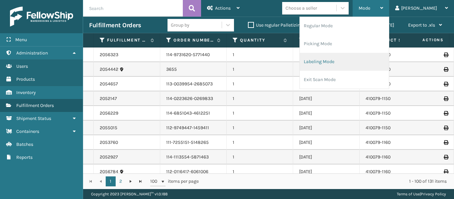
click at [342, 61] on li "Labeling Mode" at bounding box center [344, 62] width 89 height 18
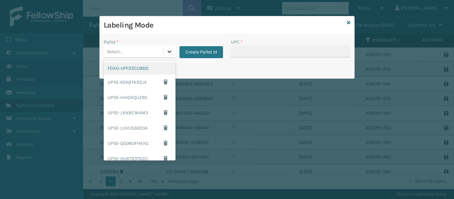
click at [169, 52] on icon at bounding box center [170, 52] width 4 height 2
click at [139, 68] on div "FDXG-UFP2ZCU9DO" at bounding box center [140, 68] width 72 height 12
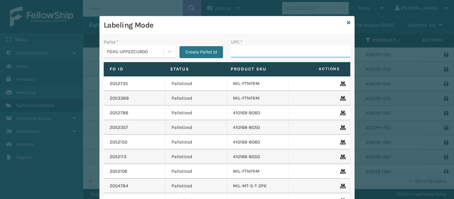
click at [252, 52] on input "UPC *" at bounding box center [290, 52] width 119 height 12
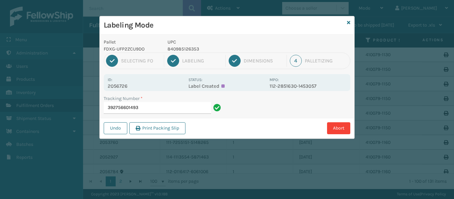
click at [347, 22] on div "Labeling Mode" at bounding box center [227, 25] width 255 height 18
click at [170, 112] on input "392756601493" at bounding box center [157, 108] width 107 height 12
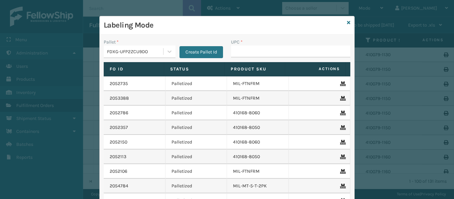
click at [231, 49] on input "UPC *" at bounding box center [290, 52] width 119 height 12
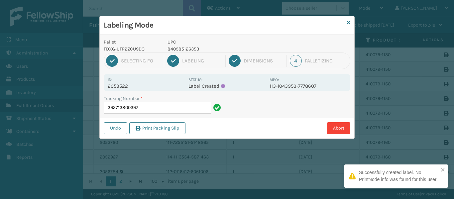
click at [123, 84] on p "2053522" at bounding box center [146, 86] width 77 height 6
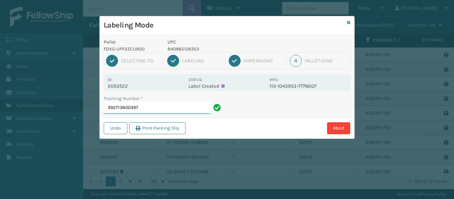
click at [165, 111] on input "392713800397" at bounding box center [157, 108] width 107 height 12
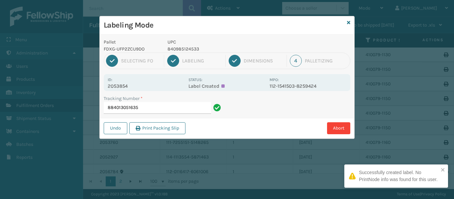
click at [120, 85] on p "2053854" at bounding box center [146, 86] width 77 height 6
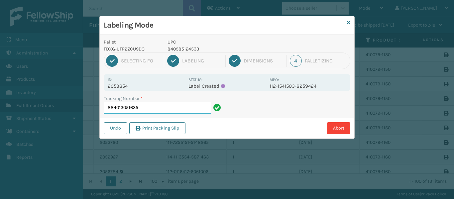
click at [169, 111] on input "884013051635" at bounding box center [157, 108] width 107 height 12
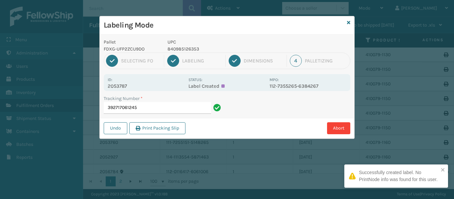
click at [119, 85] on p "2053787" at bounding box center [146, 86] width 77 height 6
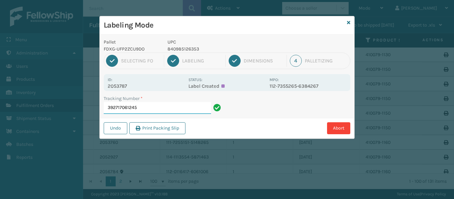
click at [167, 108] on input "392717061245" at bounding box center [157, 108] width 107 height 12
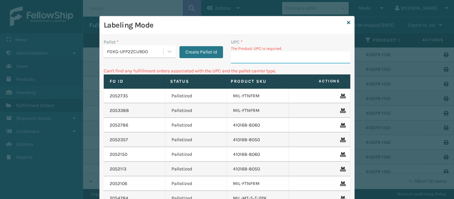
click at [239, 57] on input "UPC *" at bounding box center [290, 58] width 119 height 12
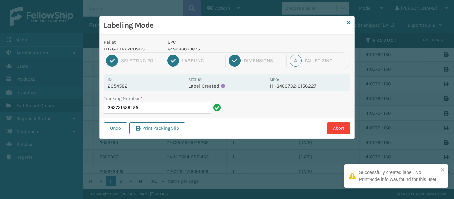
click at [119, 85] on p "2054582" at bounding box center [146, 86] width 77 height 6
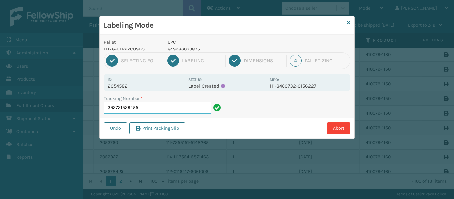
click at [165, 111] on input "392721529455" at bounding box center [157, 108] width 107 height 12
click at [121, 85] on p "2052459" at bounding box center [146, 86] width 77 height 6
click at [167, 104] on input "392704184694" at bounding box center [157, 108] width 107 height 12
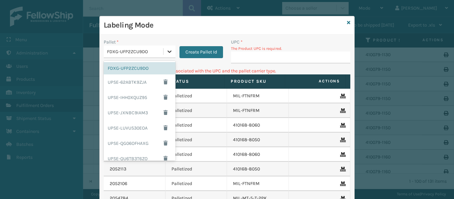
click at [168, 52] on icon at bounding box center [170, 52] width 4 height 2
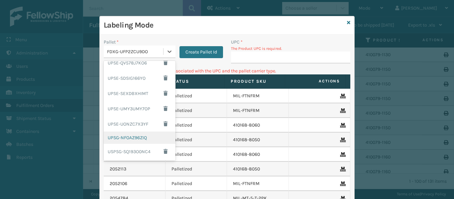
click at [129, 138] on div "UPSG-NFOAZ96ZIQ" at bounding box center [140, 138] width 72 height 12
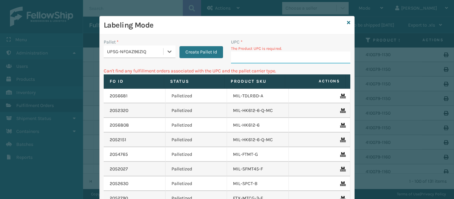
click at [240, 54] on input "UPC *" at bounding box center [290, 58] width 119 height 12
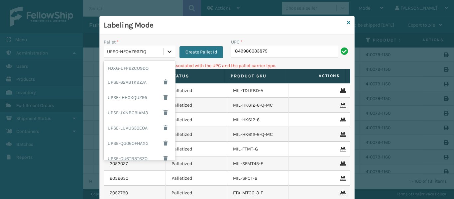
click at [171, 52] on div at bounding box center [170, 52] width 12 height 12
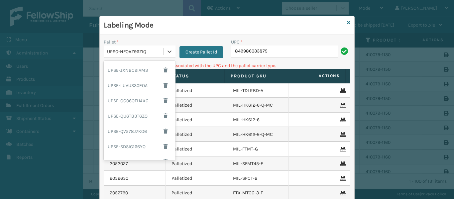
scroll to position [0, 0]
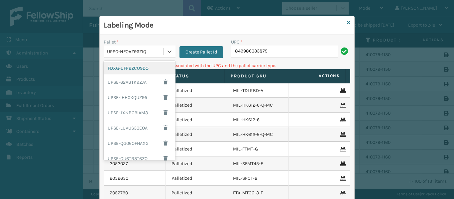
click at [137, 67] on div "FDXG-UFP2ZCU9DO" at bounding box center [140, 68] width 72 height 12
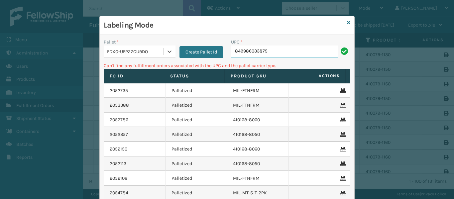
click at [271, 53] on input "849986033875" at bounding box center [284, 52] width 107 height 12
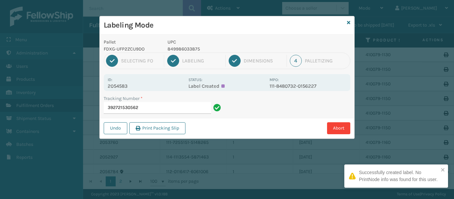
click at [121, 86] on p "2054583" at bounding box center [146, 86] width 77 height 6
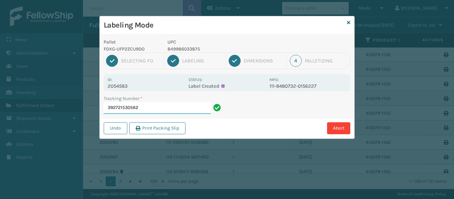
click at [174, 108] on input "392721530562" at bounding box center [157, 108] width 107 height 12
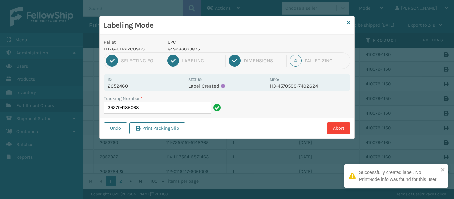
click at [120, 85] on p "2052460" at bounding box center [146, 86] width 77 height 6
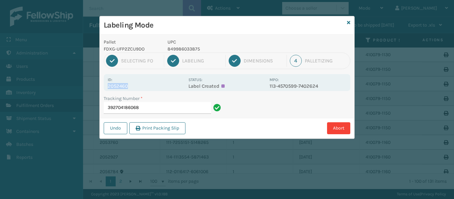
click at [120, 85] on p "2052460" at bounding box center [146, 86] width 77 height 6
click at [158, 105] on input "392704186068" at bounding box center [157, 108] width 107 height 12
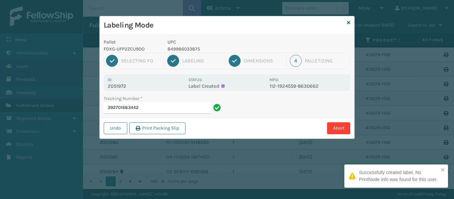
click at [119, 84] on p "2051972" at bounding box center [146, 86] width 77 height 6
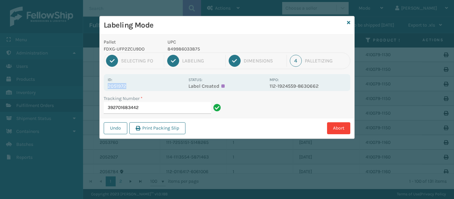
click at [119, 84] on p "2051972" at bounding box center [146, 86] width 77 height 6
click at [161, 111] on input "392701683442" at bounding box center [157, 108] width 107 height 12
click at [123, 85] on p "2053872" at bounding box center [146, 86] width 77 height 6
click at [162, 110] on input "392717563296" at bounding box center [157, 108] width 107 height 12
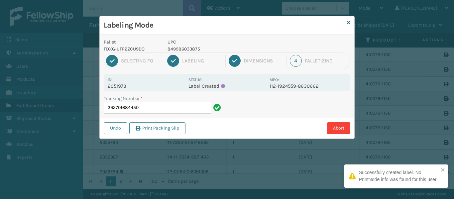
click at [111, 83] on div "Id: 2051973" at bounding box center [146, 82] width 77 height 13
click at [120, 85] on p "2051973" at bounding box center [146, 86] width 77 height 6
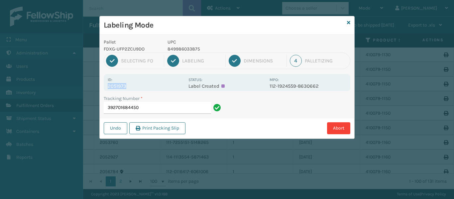
click at [120, 85] on p "2051973" at bounding box center [146, 86] width 77 height 6
click at [162, 105] on input "392701684450" at bounding box center [157, 108] width 107 height 12
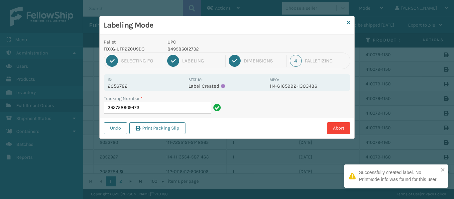
click at [122, 85] on p "2056782" at bounding box center [146, 86] width 77 height 6
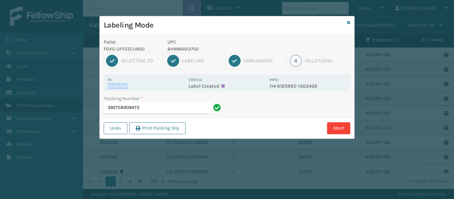
click at [122, 85] on p "2056782" at bounding box center [146, 86] width 77 height 6
click at [183, 110] on input "392758909473" at bounding box center [157, 108] width 107 height 12
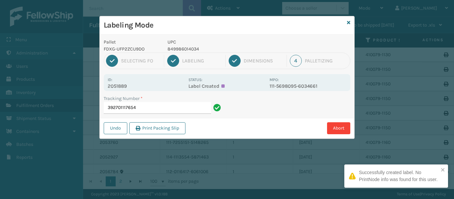
click at [119, 84] on p "2051889" at bounding box center [146, 86] width 77 height 6
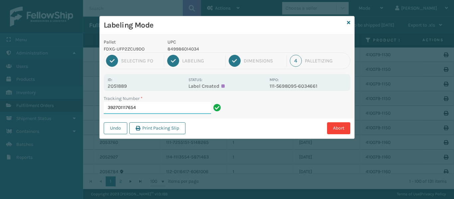
click at [145, 107] on input "392701117654" at bounding box center [157, 108] width 107 height 12
click at [119, 84] on p "2053760" at bounding box center [146, 86] width 77 height 6
click at [146, 110] on input "392716519547" at bounding box center [157, 108] width 107 height 12
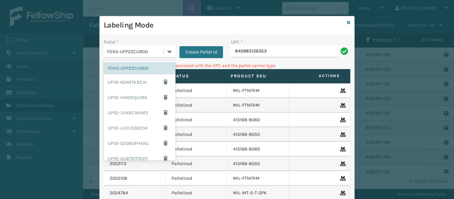
click at [169, 54] on icon at bounding box center [169, 51] width 7 height 7
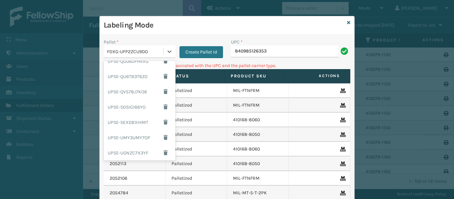
scroll to position [111, 0]
click at [141, 132] on div "UPSG-NFOAZ96ZIQ" at bounding box center [140, 138] width 72 height 12
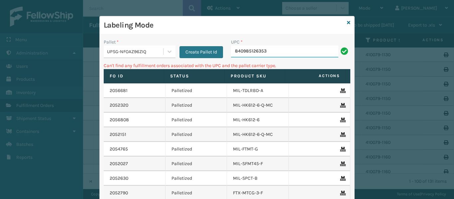
click at [269, 54] on input "840985126353" at bounding box center [284, 52] width 107 height 12
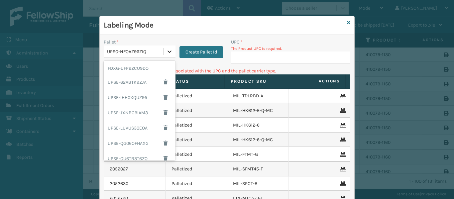
click at [168, 55] on div at bounding box center [170, 52] width 12 height 12
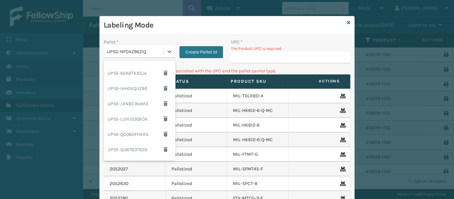
scroll to position [0, 0]
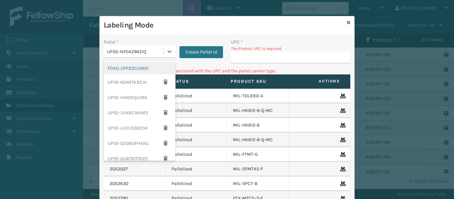
click at [142, 66] on div "FDXG-UFP2ZCU9DO" at bounding box center [140, 68] width 72 height 12
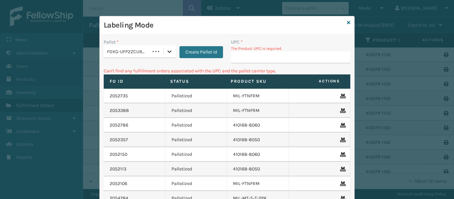
click at [168, 52] on icon at bounding box center [169, 51] width 7 height 7
click at [249, 56] on input "UPC *" at bounding box center [290, 58] width 119 height 12
click at [250, 59] on input "UPC *" at bounding box center [290, 58] width 119 height 12
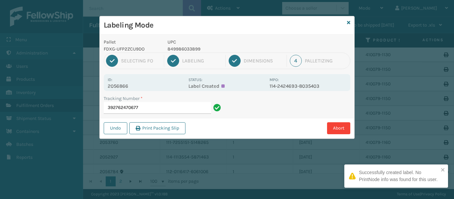
click at [122, 85] on p "2056866" at bounding box center [146, 86] width 77 height 6
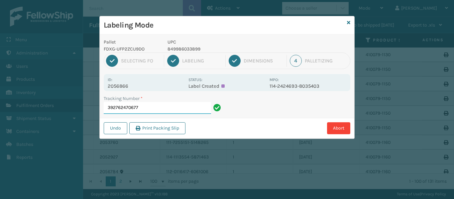
click at [155, 112] on input "392762470677" at bounding box center [157, 108] width 107 height 12
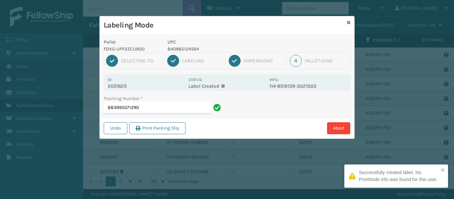
click at [121, 84] on p "2051825" at bounding box center [146, 86] width 77 height 6
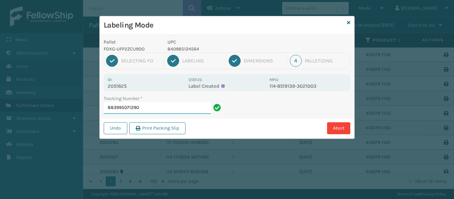
click at [150, 111] on input "883995071290" at bounding box center [157, 108] width 107 height 12
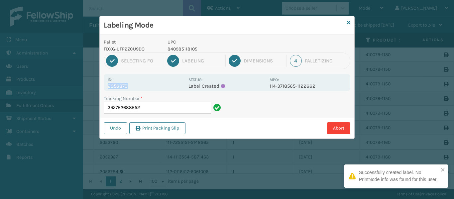
drag, startPoint x: 120, startPoint y: 83, endPoint x: 127, endPoint y: 84, distance: 6.7
click at [127, 84] on div "Id: 2056873" at bounding box center [146, 82] width 77 height 13
click at [127, 84] on p "2056873" at bounding box center [146, 86] width 77 height 6
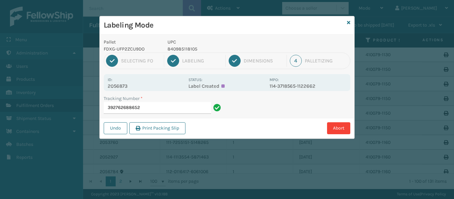
click at [127, 84] on p "2056873" at bounding box center [146, 86] width 77 height 6
click at [123, 86] on p "2056873" at bounding box center [146, 86] width 77 height 6
click at [186, 105] on input "392762688652" at bounding box center [157, 108] width 107 height 12
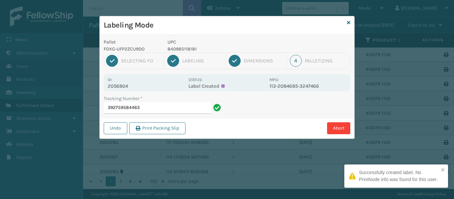
click at [124, 87] on p "2056804" at bounding box center [146, 86] width 77 height 6
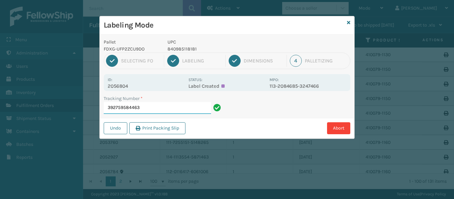
click at [148, 111] on input "392759584463" at bounding box center [157, 108] width 107 height 12
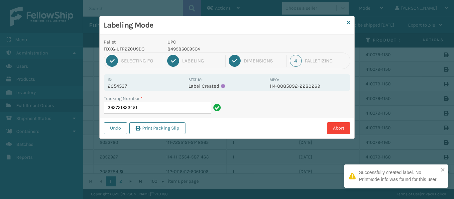
click at [123, 85] on p "2054537" at bounding box center [146, 86] width 77 height 6
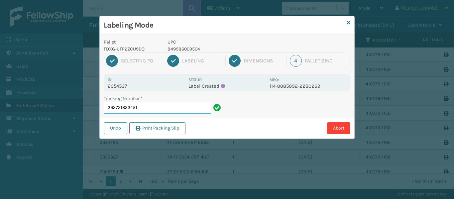
click at [154, 107] on input "392721323451" at bounding box center [157, 108] width 107 height 12
click at [119, 85] on p "2054537" at bounding box center [146, 86] width 77 height 6
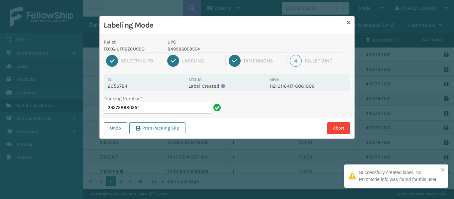
click at [122, 86] on p "2056784" at bounding box center [146, 86] width 77 height 6
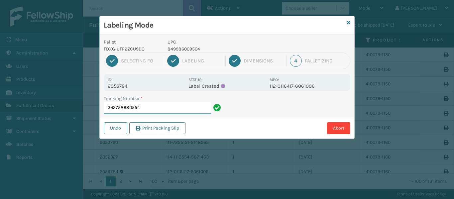
click at [154, 107] on input "392758980554" at bounding box center [157, 108] width 107 height 12
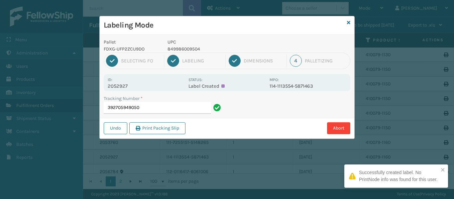
click at [120, 87] on p "2052927" at bounding box center [146, 86] width 77 height 6
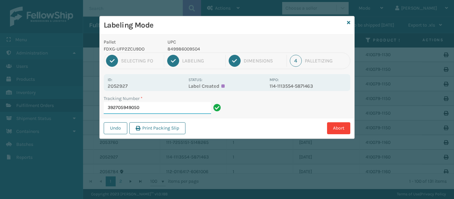
click at [176, 108] on input "392705949050" at bounding box center [157, 108] width 107 height 12
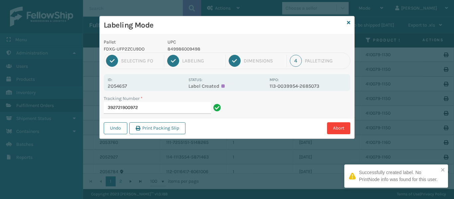
click at [121, 85] on p "2054657" at bounding box center [146, 86] width 77 height 6
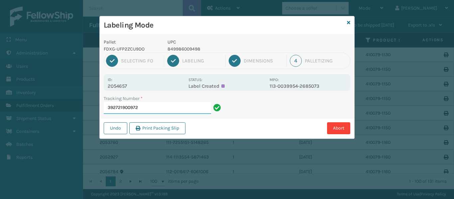
click at [153, 102] on input "392721900972" at bounding box center [157, 108] width 107 height 12
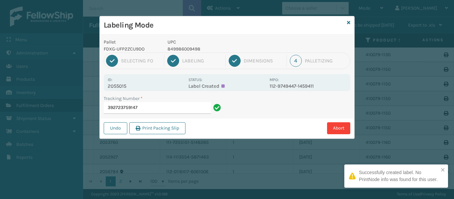
click at [117, 83] on p "2055015" at bounding box center [146, 86] width 77 height 6
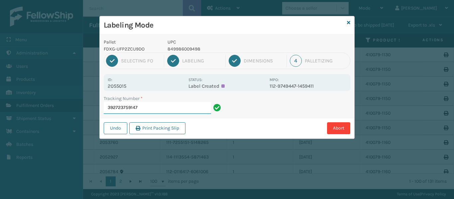
click at [152, 109] on input "392723759147" at bounding box center [157, 108] width 107 height 12
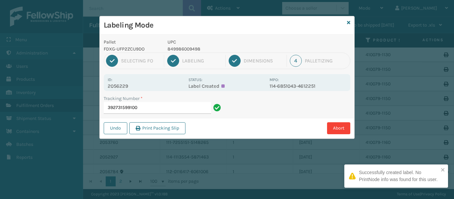
click at [124, 84] on p "2056229" at bounding box center [146, 86] width 77 height 6
click at [153, 108] on input "392731599100" at bounding box center [157, 108] width 107 height 12
click at [122, 84] on p "2052147" at bounding box center [146, 86] width 77 height 6
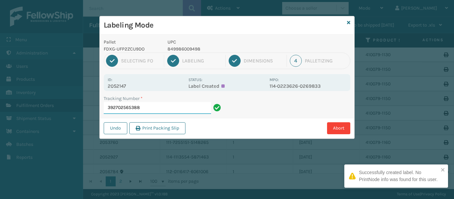
click at [152, 110] on input "392702565388" at bounding box center [157, 108] width 107 height 12
click at [121, 83] on p "2052310" at bounding box center [146, 86] width 77 height 6
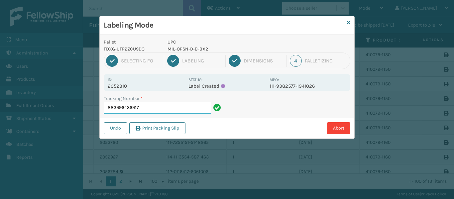
click at [148, 112] on input "883996436917" at bounding box center [157, 108] width 107 height 12
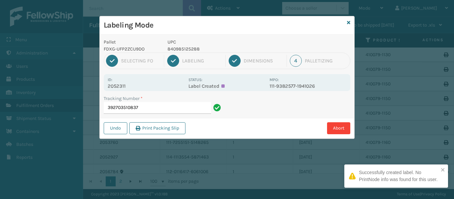
click at [120, 85] on p "2052311" at bounding box center [146, 86] width 77 height 6
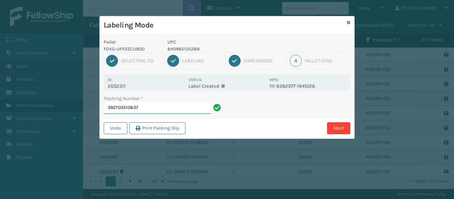
click at [153, 110] on input "392703510837" at bounding box center [157, 108] width 107 height 12
click at [117, 85] on p "2056267" at bounding box center [146, 86] width 77 height 6
click at [150, 108] on input "392733875673" at bounding box center [157, 108] width 107 height 12
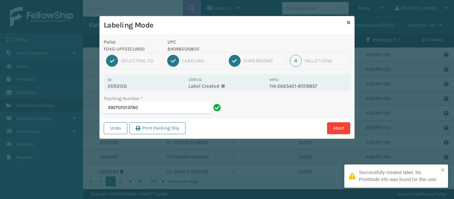
click at [124, 87] on p "2053120" at bounding box center [146, 86] width 77 height 6
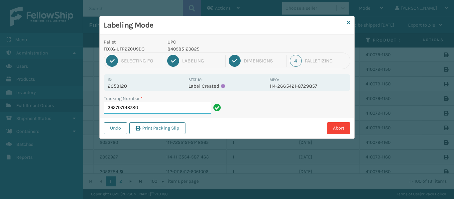
click at [151, 105] on input "392707013780" at bounding box center [157, 108] width 107 height 12
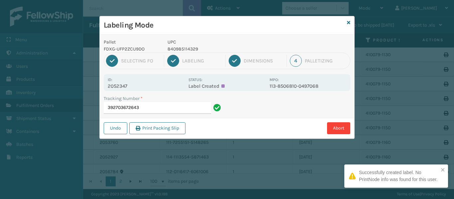
click at [115, 85] on p "2052347" at bounding box center [146, 86] width 77 height 6
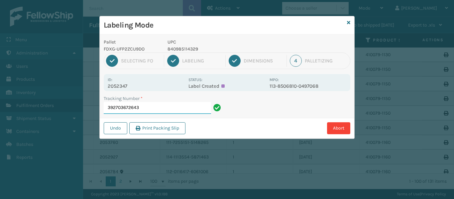
click at [162, 108] on input "392703672643" at bounding box center [157, 108] width 107 height 12
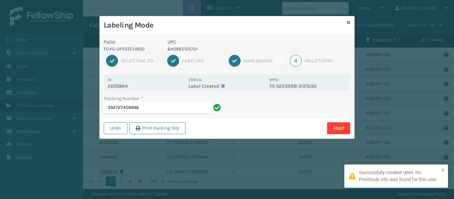
click at [120, 86] on p "2055864" at bounding box center [146, 86] width 77 height 6
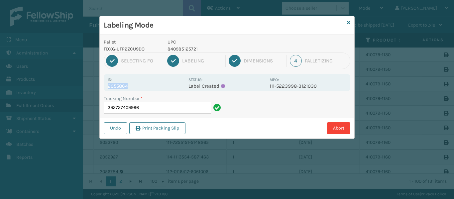
click at [120, 86] on p "2055864" at bounding box center [146, 86] width 77 height 6
click at [157, 106] on input "392727409996" at bounding box center [157, 108] width 107 height 12
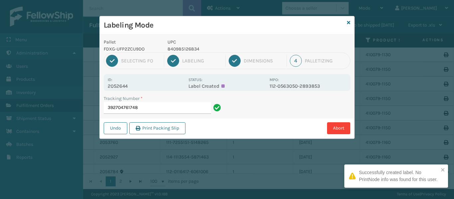
click at [123, 87] on p "2052644" at bounding box center [146, 86] width 77 height 6
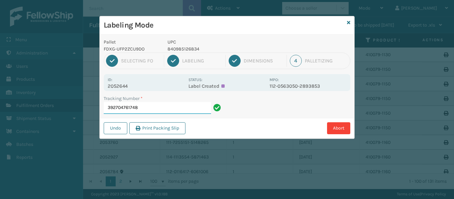
click at [183, 107] on input "392704761748" at bounding box center [157, 108] width 107 height 12
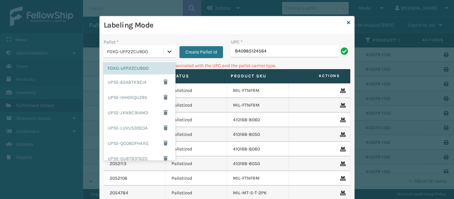
click at [169, 51] on icon at bounding box center [169, 51] width 7 height 7
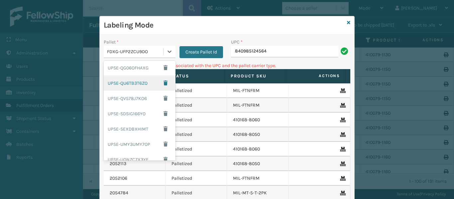
scroll to position [111, 0]
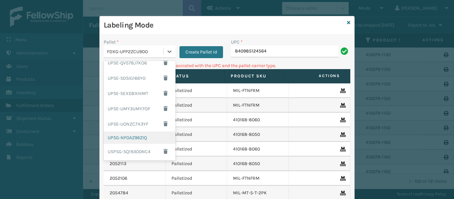
click at [140, 137] on div "UPSG-NFOAZ96ZIQ" at bounding box center [140, 138] width 72 height 12
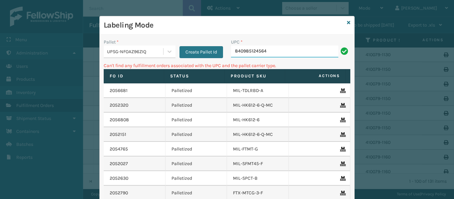
click at [271, 52] on input "840985124564" at bounding box center [284, 52] width 107 height 12
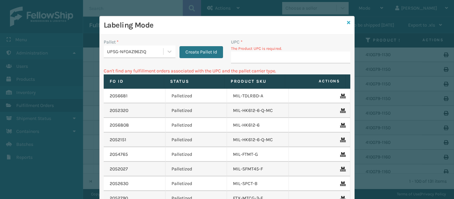
click at [347, 20] on icon at bounding box center [348, 22] width 3 height 5
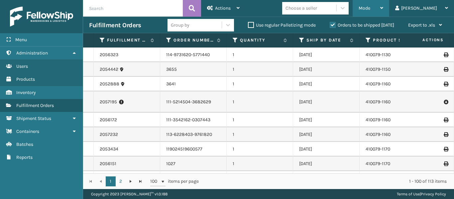
click at [384, 7] on icon at bounding box center [382, 8] width 3 height 5
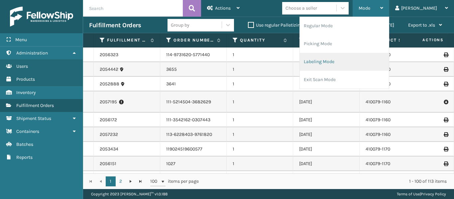
click at [343, 63] on li "Labeling Mode" at bounding box center [344, 62] width 89 height 18
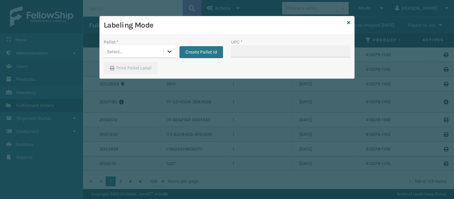
click at [172, 56] on div at bounding box center [170, 52] width 12 height 12
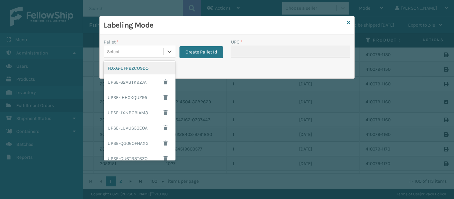
click at [142, 72] on div "FDXG-UFP2ZCU9DO" at bounding box center [140, 68] width 72 height 12
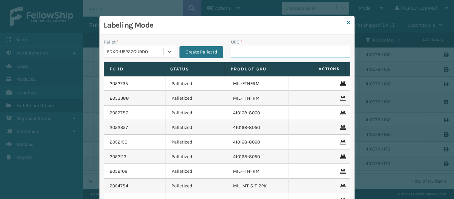
click at [244, 52] on input "UPC *" at bounding box center [290, 52] width 119 height 12
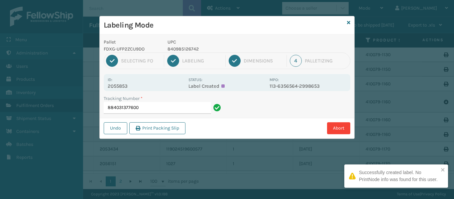
click at [121, 84] on p "2055853" at bounding box center [146, 86] width 77 height 6
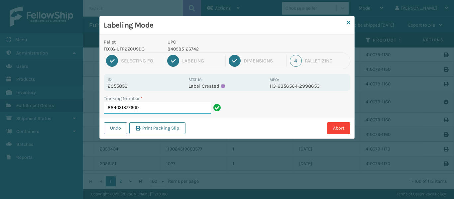
click at [153, 105] on input "884031377600" at bounding box center [157, 108] width 107 height 12
click at [119, 92] on div "Pallet FDXG-UFP2ZCU9DO UPC 840985126742 1 Selecting FO 2 Labeling 3 Dimensions …" at bounding box center [227, 87] width 255 height 104
click at [122, 87] on p "2056011" at bounding box center [146, 86] width 77 height 6
click at [179, 110] on input "392728086566" at bounding box center [157, 108] width 107 height 12
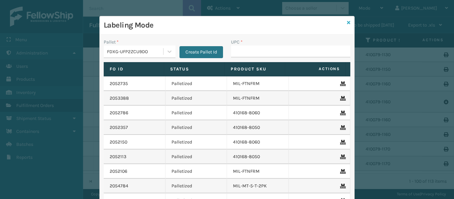
click at [347, 25] on icon at bounding box center [348, 22] width 3 height 5
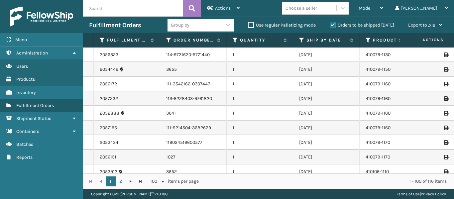
scroll to position [5, 0]
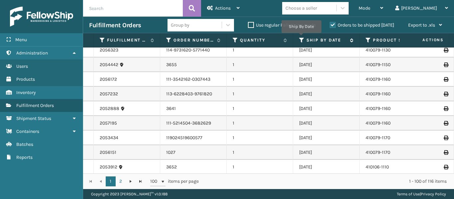
click at [301, 38] on icon at bounding box center [301, 40] width 5 height 6
click at [300, 41] on icon at bounding box center [301, 40] width 5 height 6
click at [302, 40] on icon at bounding box center [301, 40] width 5 height 6
click at [301, 38] on icon at bounding box center [301, 40] width 5 height 6
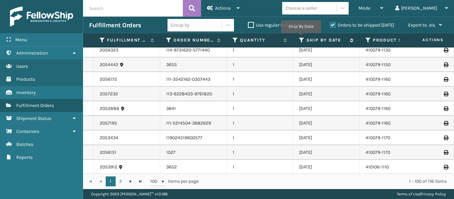
click at [301, 38] on icon at bounding box center [301, 40] width 5 height 6
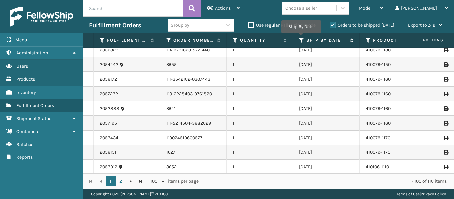
click at [301, 38] on icon at bounding box center [301, 40] width 5 height 6
drag, startPoint x: 301, startPoint y: 38, endPoint x: 319, endPoint y: 61, distance: 29.9
click at [307, 52] on div "Fulfillment Order Id Order Number Quantity Ship By Date Product SKU Assigned Wa…" at bounding box center [268, 111] width 371 height 156
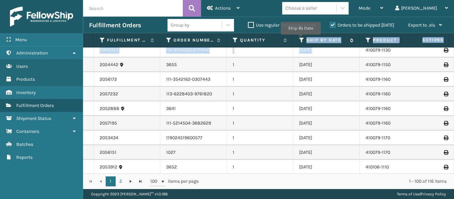
click at [301, 39] on icon at bounding box center [301, 40] width 5 height 6
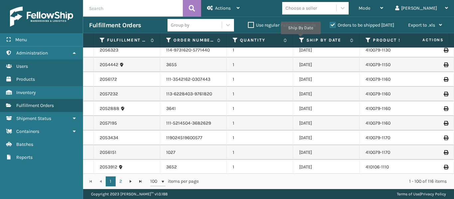
drag, startPoint x: 301, startPoint y: 39, endPoint x: 319, endPoint y: 35, distance: 18.3
click at [311, 35] on th "Ship By Date" at bounding box center [326, 40] width 67 height 14
click at [339, 44] on th "Ship By Date" at bounding box center [326, 40] width 67 height 14
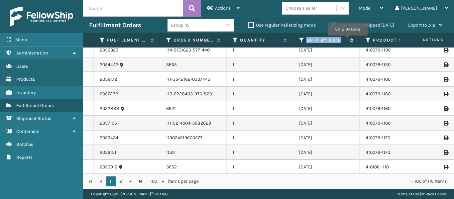
click at [350, 39] on icon at bounding box center [350, 40] width 5 height 4
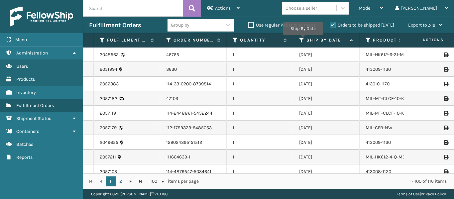
click at [303, 40] on icon at bounding box center [301, 40] width 5 height 6
click at [302, 41] on icon at bounding box center [301, 40] width 5 height 6
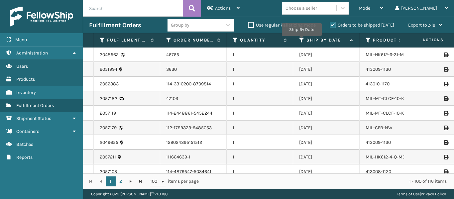
click at [302, 41] on icon at bounding box center [301, 40] width 5 height 6
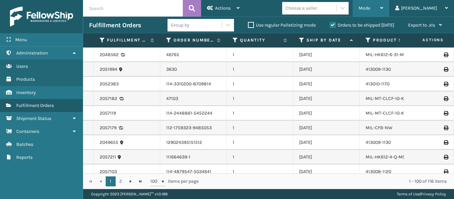
click at [384, 6] on icon at bounding box center [382, 8] width 3 height 5
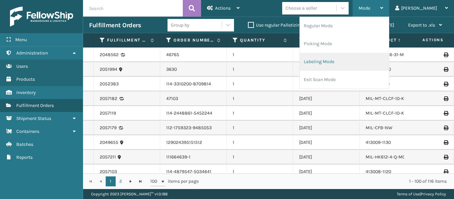
click at [343, 54] on li "Labeling Mode" at bounding box center [344, 62] width 89 height 18
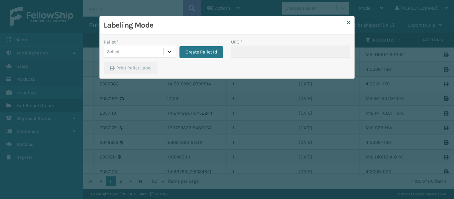
click at [170, 51] on icon at bounding box center [169, 51] width 7 height 7
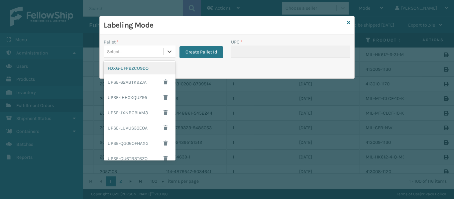
click at [145, 70] on div "FDXG-UFP2ZCU9DO" at bounding box center [140, 68] width 72 height 12
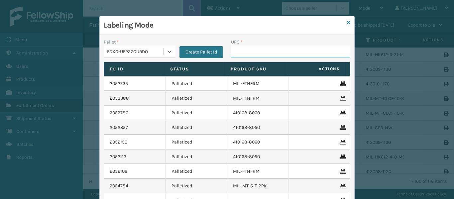
click at [256, 53] on input "UPC *" at bounding box center [290, 52] width 119 height 12
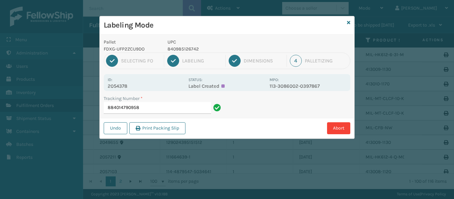
click at [121, 88] on p "2054378" at bounding box center [146, 86] width 77 height 6
click at [162, 111] on input "884014790958" at bounding box center [157, 108] width 107 height 12
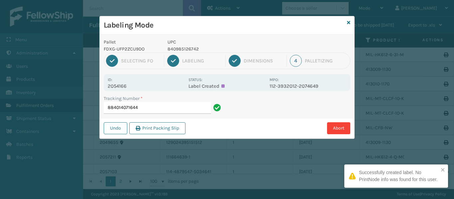
click at [120, 86] on p "2054166" at bounding box center [146, 86] width 77 height 6
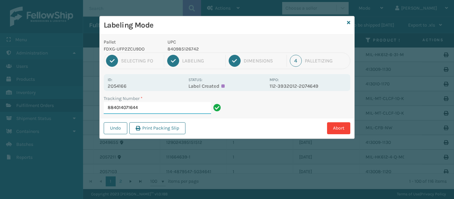
click at [149, 109] on input "884014071644" at bounding box center [157, 108] width 107 height 12
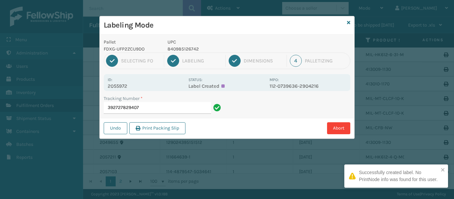
click at [124, 85] on p "2055972" at bounding box center [146, 86] width 77 height 6
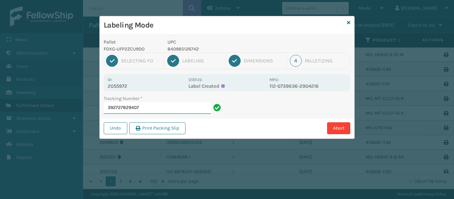
click at [156, 109] on input "392727829407" at bounding box center [157, 108] width 107 height 12
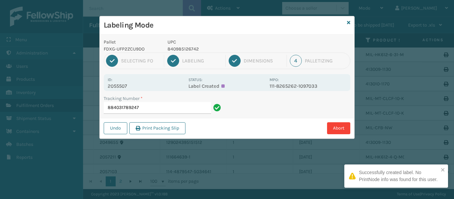
click at [125, 85] on p "2055507" at bounding box center [146, 86] width 77 height 6
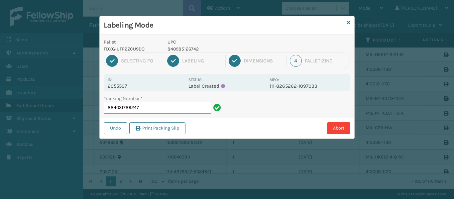
click at [162, 109] on input "884031789247" at bounding box center [157, 108] width 107 height 12
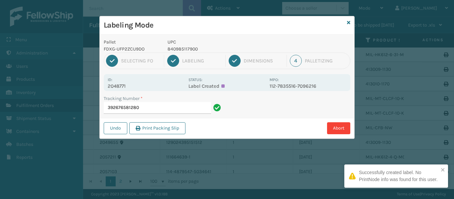
click at [120, 85] on p "2048771" at bounding box center [146, 86] width 77 height 6
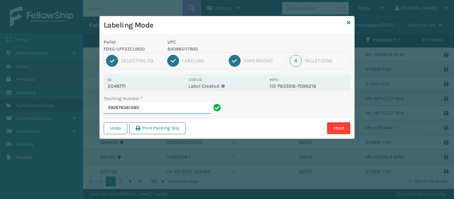
click at [188, 106] on input "392676581280" at bounding box center [157, 108] width 107 height 12
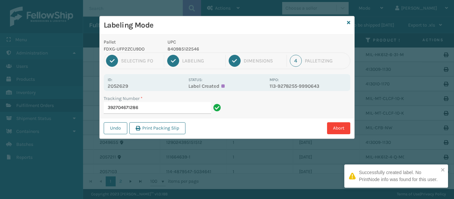
click at [121, 83] on p "2052629" at bounding box center [146, 86] width 77 height 6
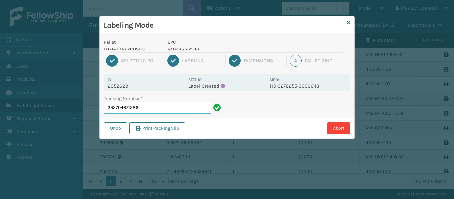
click at [152, 108] on input "392704671286" at bounding box center [157, 108] width 107 height 12
click at [120, 86] on p "2052629" at bounding box center [146, 86] width 77 height 6
click at [162, 106] on input "392704671286" at bounding box center [157, 108] width 107 height 12
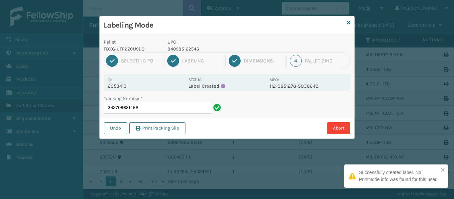
click at [121, 86] on p "2053413" at bounding box center [146, 86] width 77 height 6
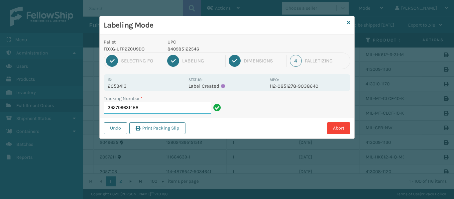
click at [147, 107] on input "392709631468" at bounding box center [157, 108] width 107 height 12
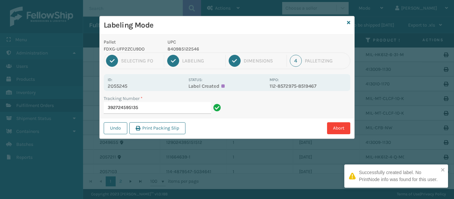
click at [120, 89] on div "Id: 2055245 Status: Label Created MPO: 112-8572975-8519467" at bounding box center [227, 82] width 247 height 17
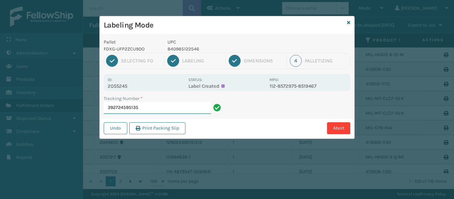
click at [160, 105] on input "392724595135" at bounding box center [157, 108] width 107 height 12
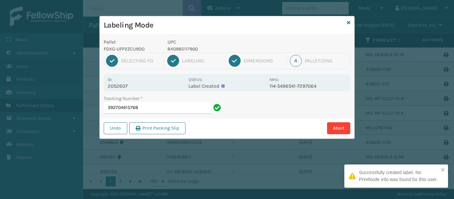
click at [120, 84] on p "2052607" at bounding box center [146, 86] width 77 height 6
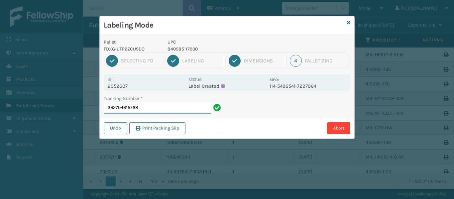
click at [177, 112] on input "392704615768" at bounding box center [157, 108] width 107 height 12
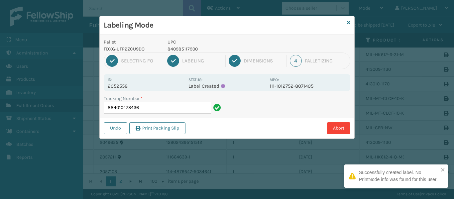
click at [122, 84] on p "2052558" at bounding box center [146, 86] width 77 height 6
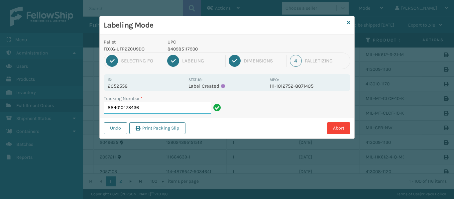
click at [131, 108] on input "884010473436" at bounding box center [157, 108] width 107 height 12
click at [154, 109] on input "884010473436" at bounding box center [157, 108] width 107 height 12
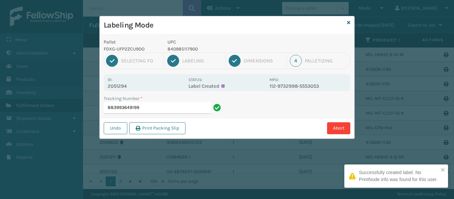
click at [120, 84] on p "2051294" at bounding box center [146, 86] width 77 height 6
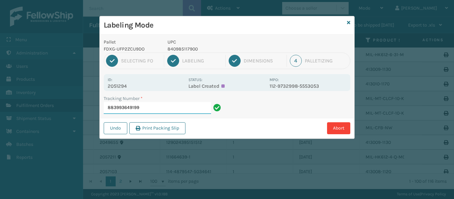
click at [162, 104] on input "883993649199" at bounding box center [157, 108] width 107 height 12
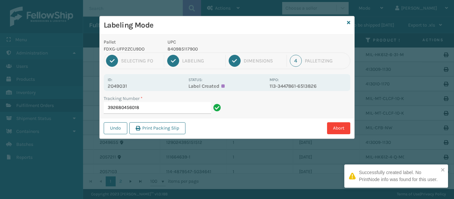
click at [119, 86] on p "2049031" at bounding box center [146, 86] width 77 height 6
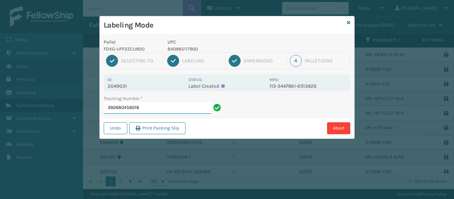
click at [163, 107] on input "392680456018" at bounding box center [157, 108] width 107 height 12
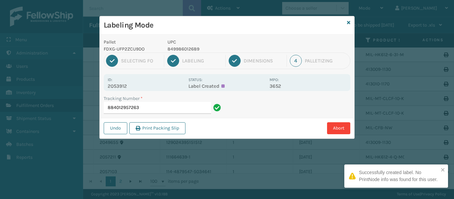
click at [124, 87] on p "2053912" at bounding box center [146, 86] width 77 height 6
click at [152, 110] on input "884012957263" at bounding box center [157, 108] width 107 height 12
click at [124, 85] on p "2052884" at bounding box center [146, 86] width 77 height 6
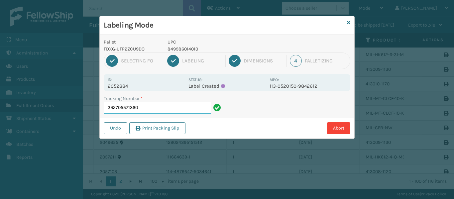
click at [148, 103] on input "392705571360" at bounding box center [157, 108] width 107 height 12
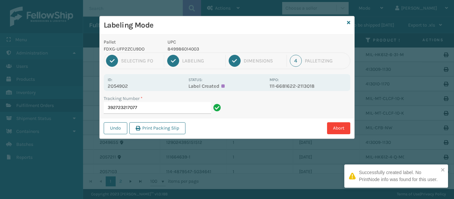
click at [123, 84] on p "2054902" at bounding box center [146, 86] width 77 height 6
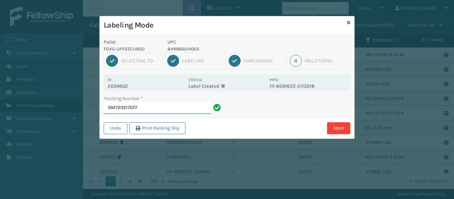
click at [151, 109] on input "392723217077" at bounding box center [157, 108] width 107 height 12
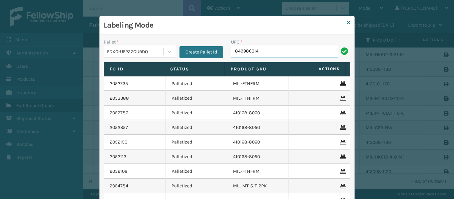
type input "8499860140"
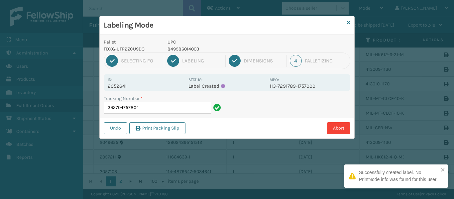
click at [123, 87] on p "2052641" at bounding box center [146, 86] width 77 height 6
copy p "2052641"
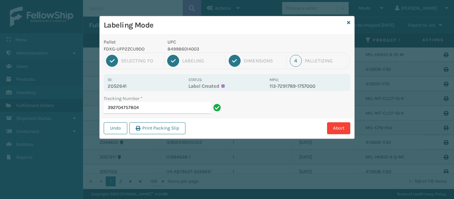
click at [150, 115] on div "Tracking Number * 392704757804" at bounding box center [163, 106] width 127 height 23
click at [154, 111] on input "392704757804" at bounding box center [157, 108] width 107 height 12
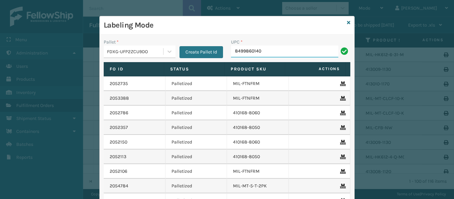
type input "84998601400"
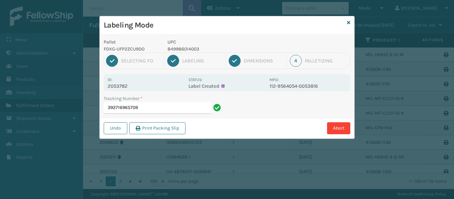
click at [121, 85] on p "2053782" at bounding box center [146, 86] width 77 height 6
copy p "2053782"
click at [156, 105] on input "392716965709" at bounding box center [157, 108] width 107 height 12
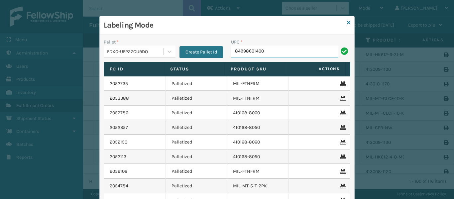
type input "849986014003"
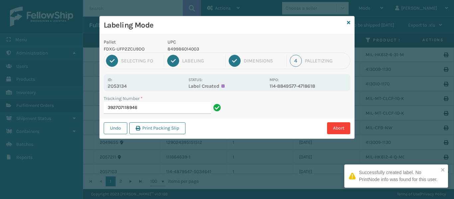
click at [122, 85] on p "2053134" at bounding box center [146, 86] width 77 height 6
copy p "2053134"
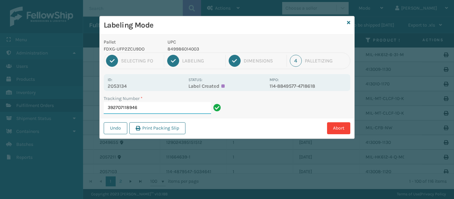
click at [151, 106] on input "392707118946" at bounding box center [157, 108] width 107 height 12
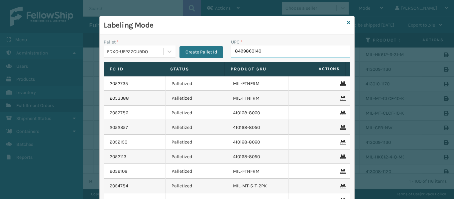
type input "84998601400"
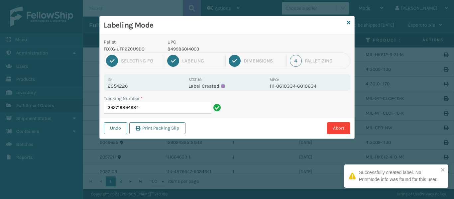
click at [125, 86] on p "2054226" at bounding box center [146, 86] width 77 height 6
copy p "2054226"
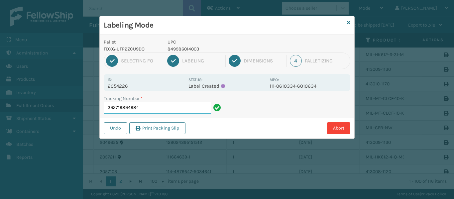
click at [157, 104] on input "392719894984" at bounding box center [157, 108] width 107 height 12
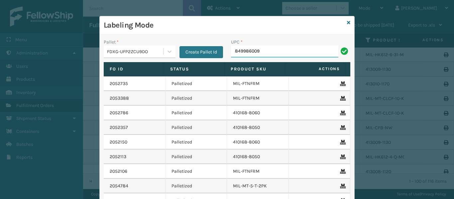
type input "8499860095"
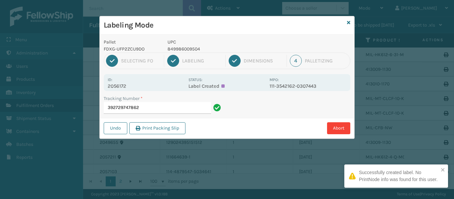
click at [117, 90] on div "Id: 2056172 Status: Label Created MPO: 111-3542162-0307443" at bounding box center [227, 82] width 247 height 17
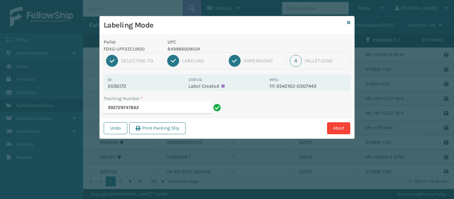
click at [122, 86] on p "2056172" at bounding box center [146, 86] width 77 height 6
copy p "2056172"
click at [157, 108] on input "392729747862" at bounding box center [157, 108] width 107 height 12
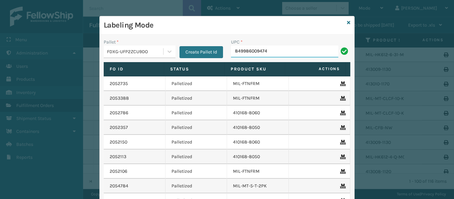
type input "849986009474"
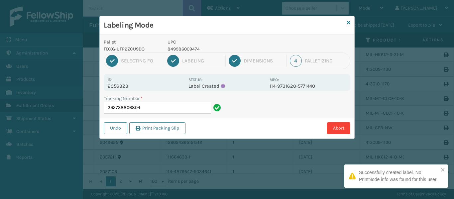
click at [119, 87] on p "2056323" at bounding box center [146, 86] width 77 height 6
copy p "2056323"
click at [156, 107] on input "392738806804" at bounding box center [157, 108] width 107 height 12
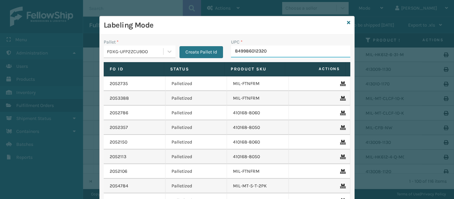
type input "849986012320"
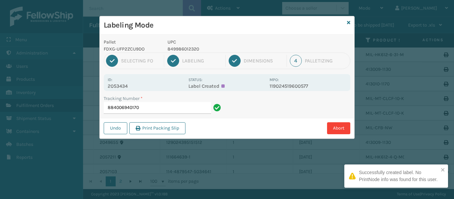
click at [123, 89] on p "2053434" at bounding box center [146, 86] width 77 height 6
copy p "2053434"
click at [157, 108] on input "884006940170" at bounding box center [157, 108] width 107 height 12
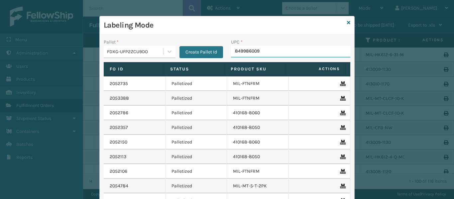
type input "8499860095"
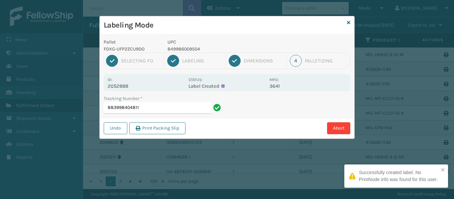
click at [122, 84] on p "2052888" at bounding box center [146, 86] width 77 height 6
copy p "2052888"
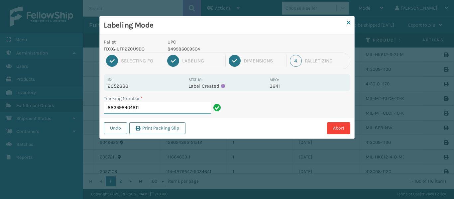
click at [170, 113] on input "883998404811" at bounding box center [157, 108] width 107 height 12
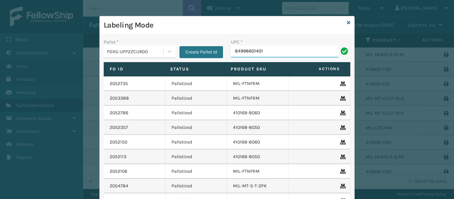
type input "849986014010"
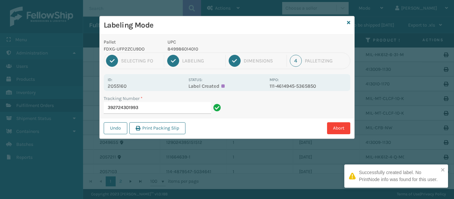
click at [121, 90] on div "Id: 2055160 Status: Label Created MPO: 111-4614945-5365850" at bounding box center [227, 82] width 247 height 17
copy p "2055160"
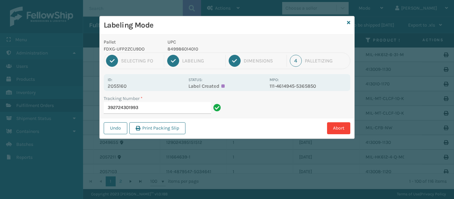
click at [159, 116] on div "Tracking Number * 392724301993" at bounding box center [163, 106] width 127 height 23
click at [160, 113] on input "392724301993" at bounding box center [157, 108] width 107 height 12
click at [168, 68] on div "1 Selecting FO 2 Labeling 3 Dimensions 4 Palletizing" at bounding box center [227, 61] width 247 height 17
click at [168, 106] on input "392724301993" at bounding box center [157, 108] width 107 height 12
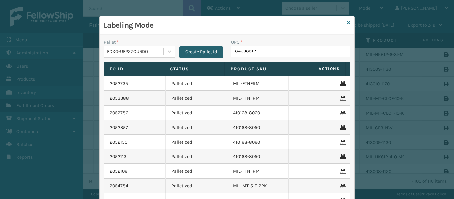
type input "840985124"
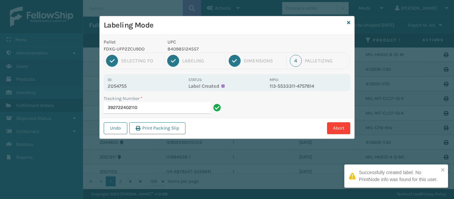
click at [117, 83] on p "2054755" at bounding box center [146, 86] width 77 height 6
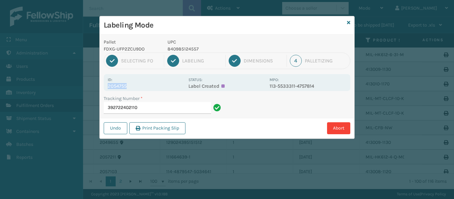
copy p "2054755"
click at [160, 110] on input "392722402110" at bounding box center [157, 108] width 107 height 12
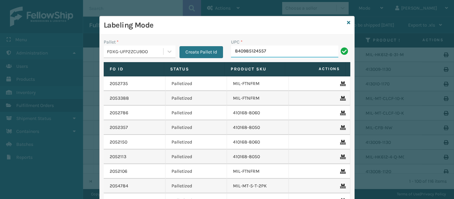
type input "840985124557"
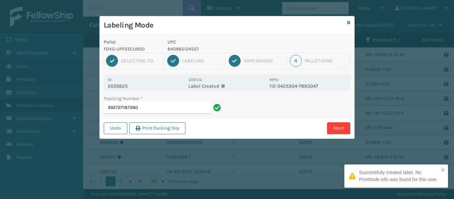
click at [120, 87] on p "2055825" at bounding box center [146, 86] width 77 height 6
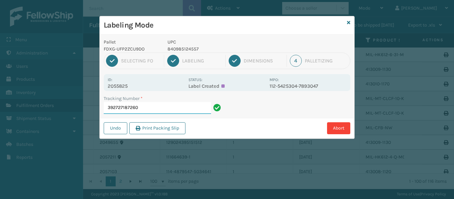
click at [146, 109] on input "392727187260" at bounding box center [157, 108] width 107 height 12
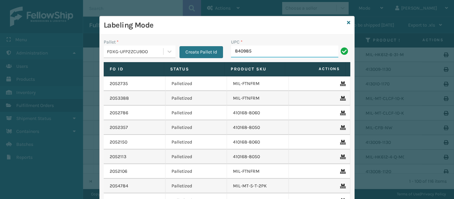
type input "8409851"
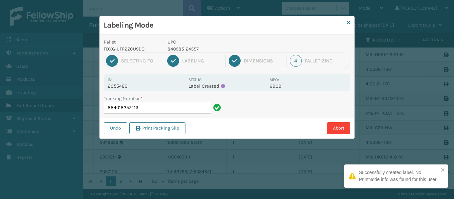
click at [120, 84] on p "2055489" at bounding box center [146, 86] width 77 height 6
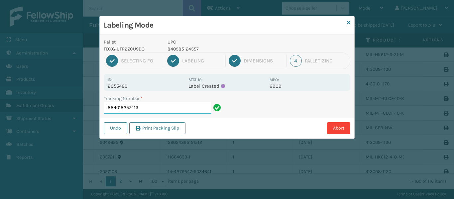
click at [141, 110] on input "884018257413" at bounding box center [157, 108] width 107 height 12
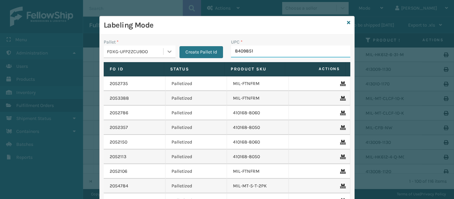
type input "84098512"
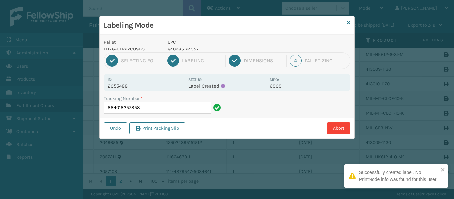
click at [123, 88] on p "2055488" at bounding box center [146, 86] width 77 height 6
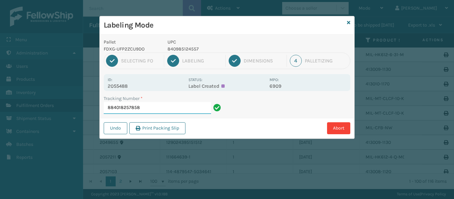
click at [159, 111] on input "884018257858" at bounding box center [157, 108] width 107 height 12
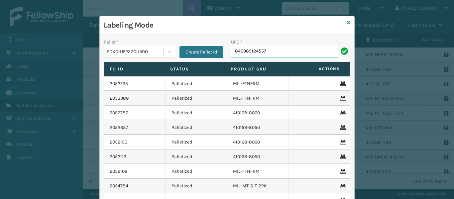
type input "840985124557"
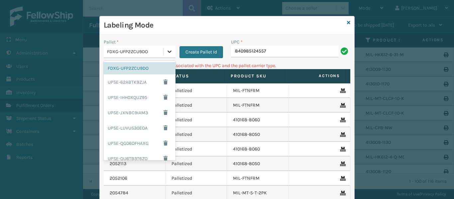
click at [166, 50] on icon at bounding box center [169, 51] width 7 height 7
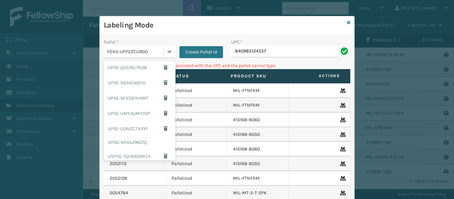
scroll to position [111, 0]
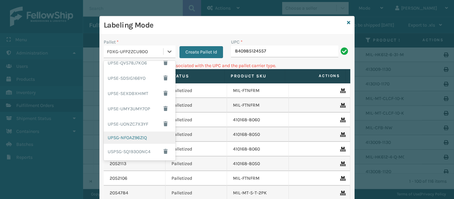
click at [136, 138] on div "UPSG-NFOAZ96ZIQ" at bounding box center [140, 138] width 72 height 12
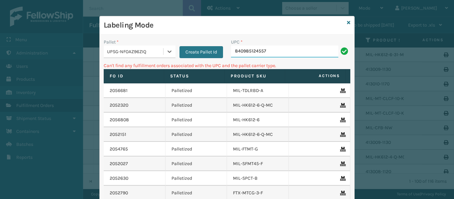
click at [272, 49] on input "840985124557" at bounding box center [284, 52] width 107 height 12
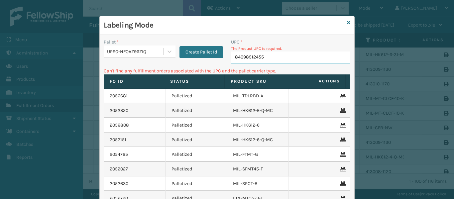
type input "840985124557"
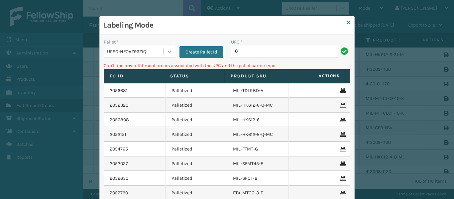
type input "8"
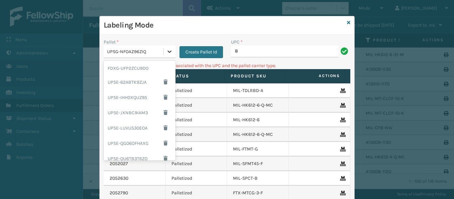
click at [171, 51] on div at bounding box center [170, 52] width 12 height 12
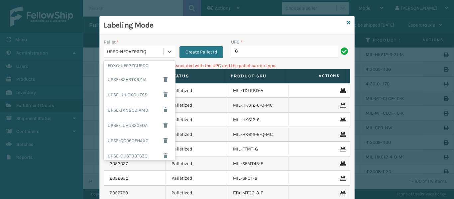
scroll to position [0, 0]
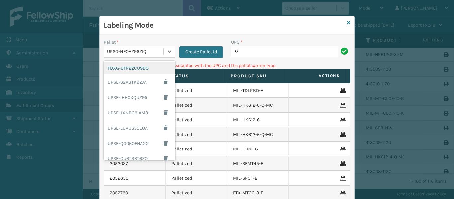
click at [143, 70] on div "FDXG-UFP2ZCU9DO" at bounding box center [140, 68] width 72 height 12
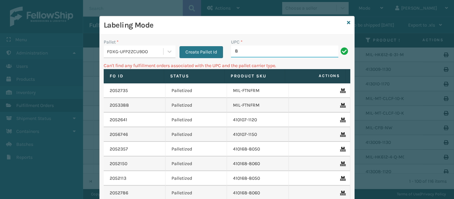
click at [249, 52] on input "8" at bounding box center [284, 52] width 107 height 12
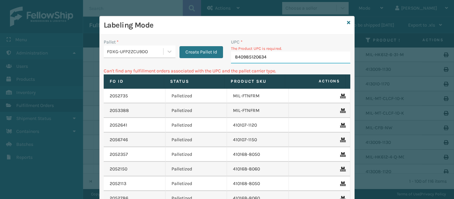
type input "840985120634"
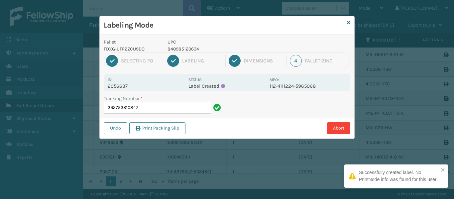
click at [123, 87] on p "2056637" at bounding box center [146, 86] width 77 height 6
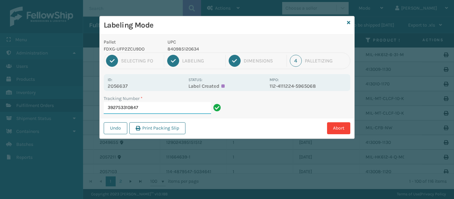
click at [137, 106] on input "392753310847" at bounding box center [157, 108] width 107 height 12
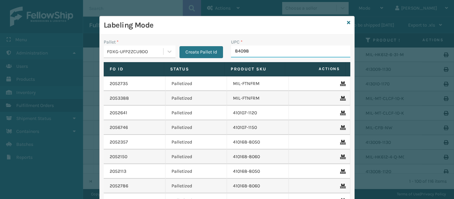
type input "840985"
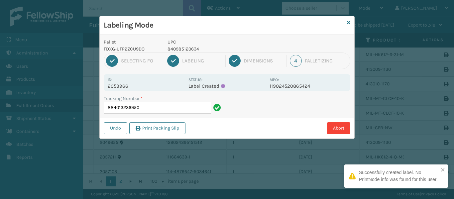
click at [124, 86] on p "2053966" at bounding box center [146, 86] width 77 height 6
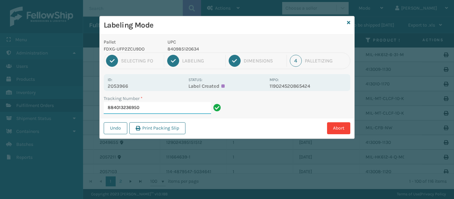
click at [156, 110] on input "884013236950" at bounding box center [157, 108] width 107 height 12
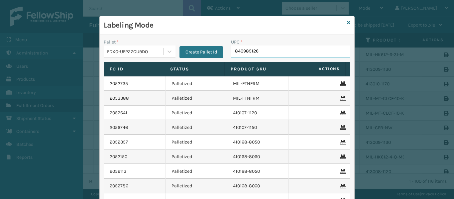
type input "8409851263"
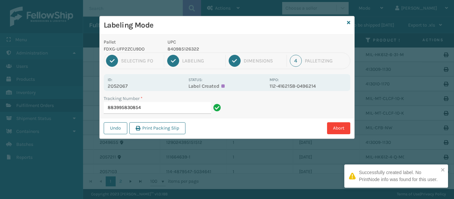
click at [121, 82] on div "Id: 2052067" at bounding box center [146, 82] width 77 height 13
click at [122, 84] on p "2052067" at bounding box center [146, 86] width 77 height 6
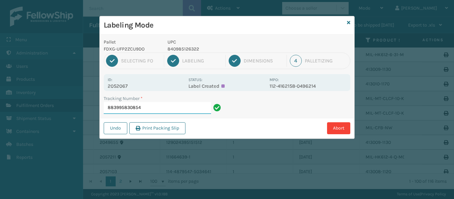
click at [161, 111] on input "883995830854" at bounding box center [157, 108] width 107 height 12
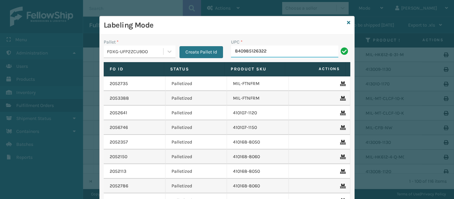
type input "840985126322"
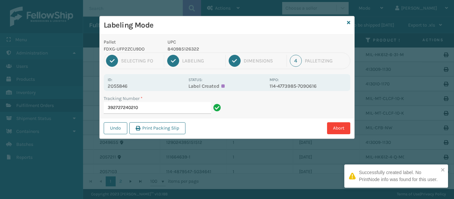
click at [119, 87] on p "2055846" at bounding box center [146, 86] width 77 height 6
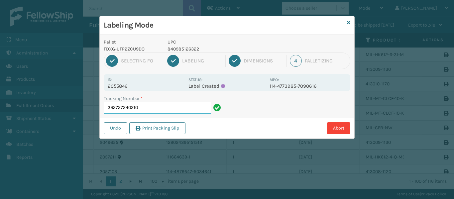
click at [155, 110] on input "392727240210" at bounding box center [157, 108] width 107 height 12
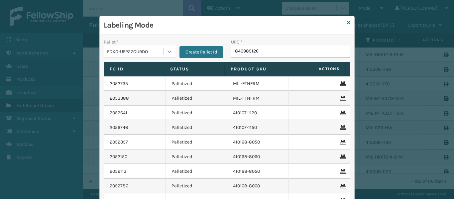
type input "8409851263"
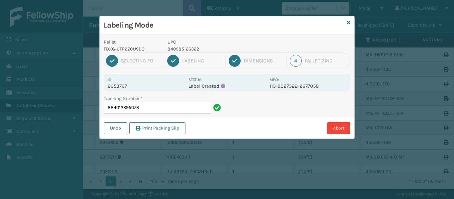
click at [120, 87] on p "2053767" at bounding box center [146, 86] width 77 height 6
click at [150, 109] on input "884012395073" at bounding box center [157, 108] width 107 height 12
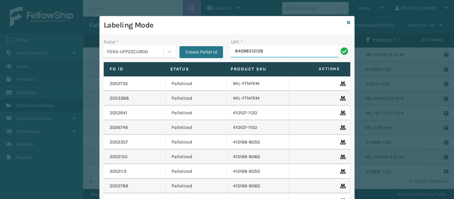
type input "840985121280"
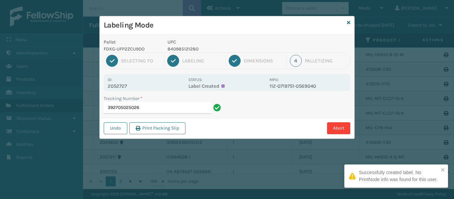
click at [123, 84] on p "2052727" at bounding box center [146, 86] width 77 height 6
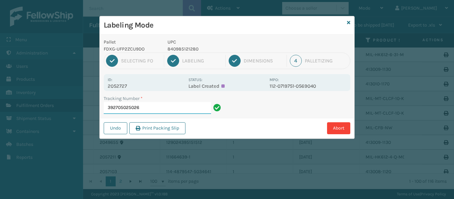
click at [179, 110] on input "392705025026" at bounding box center [157, 108] width 107 height 12
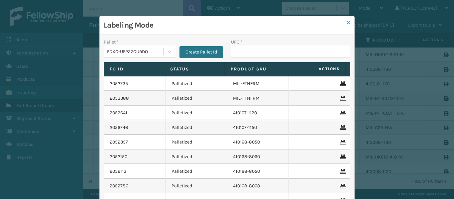
click at [347, 22] on icon at bounding box center [348, 22] width 3 height 5
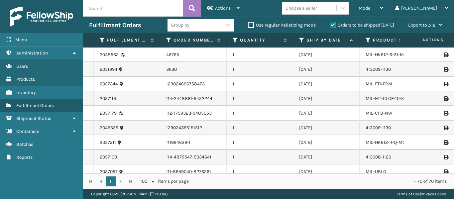
click at [120, 7] on input "text" at bounding box center [133, 8] width 100 height 17
paste input "2052727"
type input "2052727"
click at [189, 4] on icon at bounding box center [192, 8] width 6 height 10
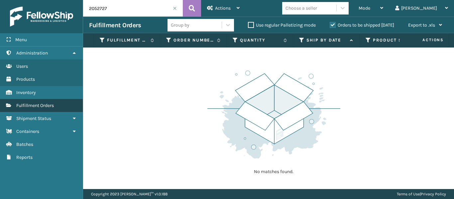
click at [47, 108] on link "Fulfillment Orders" at bounding box center [41, 105] width 83 height 13
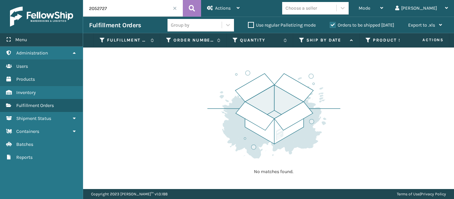
click at [33, 42] on div "Menu" at bounding box center [41, 39] width 83 height 13
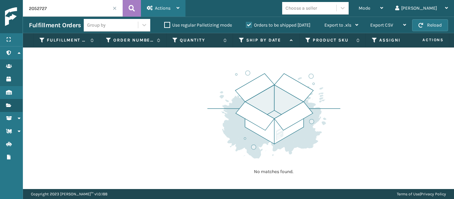
drag, startPoint x: 176, startPoint y: 9, endPoint x: 180, endPoint y: 6, distance: 5.2
click at [180, 6] on div "Actions Settings Remove All Filters Export Labels Bulk Print Close Out Palletiz…" at bounding box center [163, 8] width 45 height 17
click at [112, 113] on div "No matches found." at bounding box center [238, 119] width 431 height 142
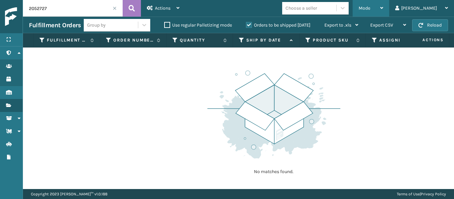
click at [384, 11] on div "Mode" at bounding box center [371, 8] width 25 height 17
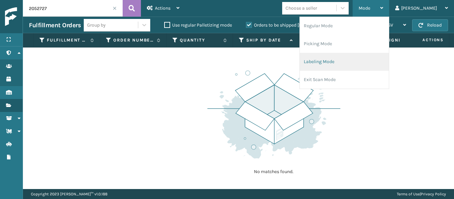
click at [356, 60] on li "Labeling Mode" at bounding box center [344, 62] width 89 height 18
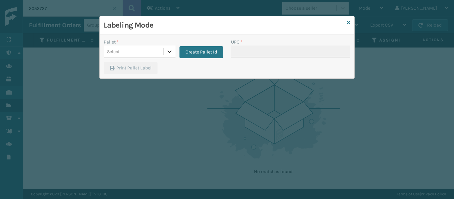
click at [168, 52] on icon at bounding box center [169, 51] width 7 height 7
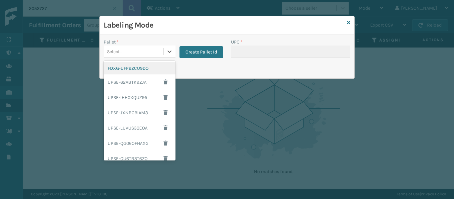
click at [147, 71] on div "FDXG-UFP2ZCU9DO" at bounding box center [140, 68] width 72 height 12
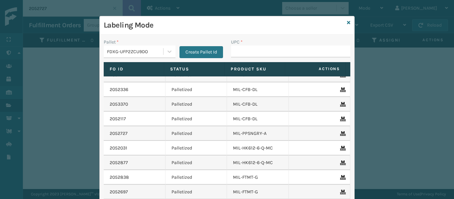
scroll to position [420, 0]
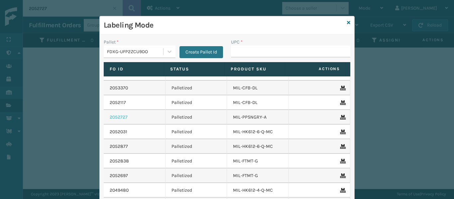
click at [122, 117] on link "2052727" at bounding box center [119, 117] width 18 height 7
